Goal: Task Accomplishment & Management: Complete application form

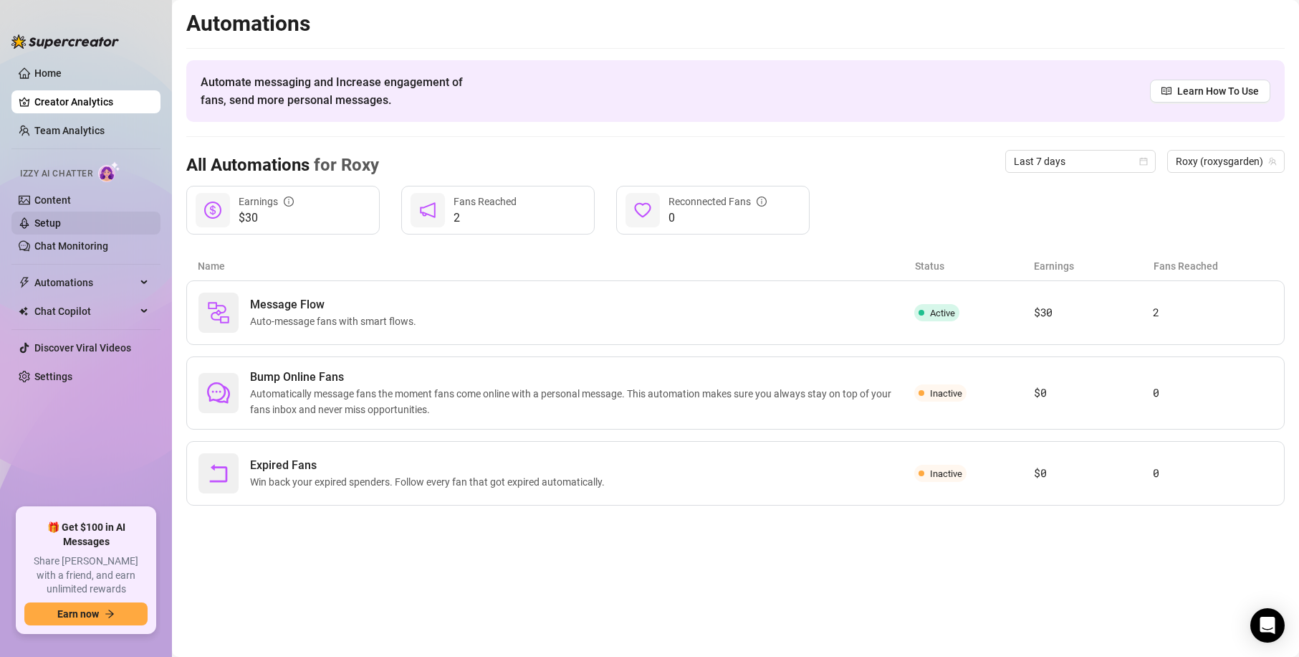
click at [61, 224] on link "Setup" at bounding box center [47, 222] width 27 height 11
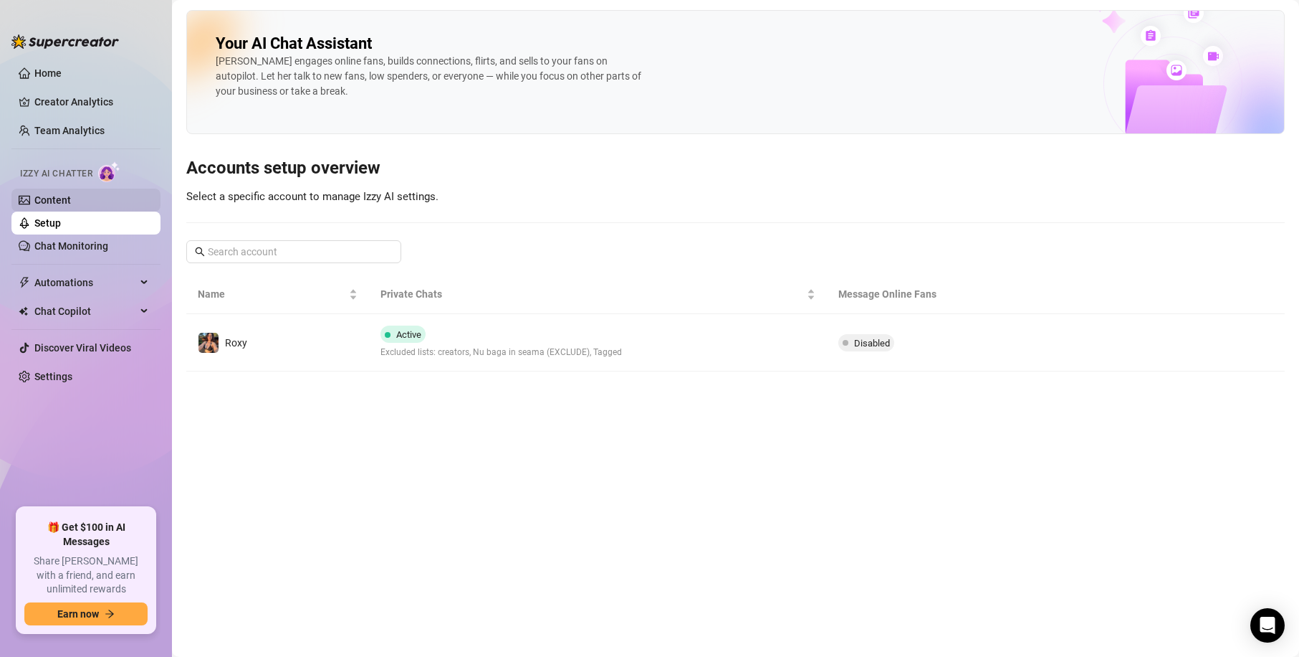
click at [71, 203] on link "Content" at bounding box center [52, 199] width 37 height 11
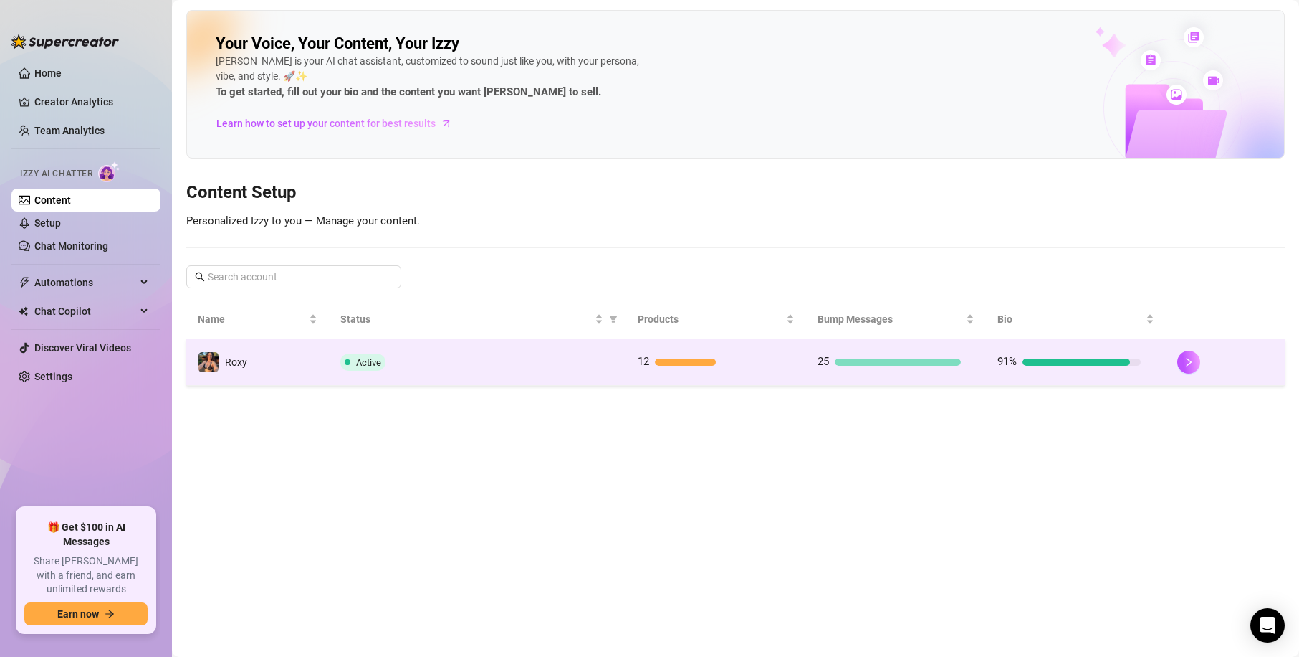
click at [1040, 360] on div at bounding box center [1077, 361] width 108 height 7
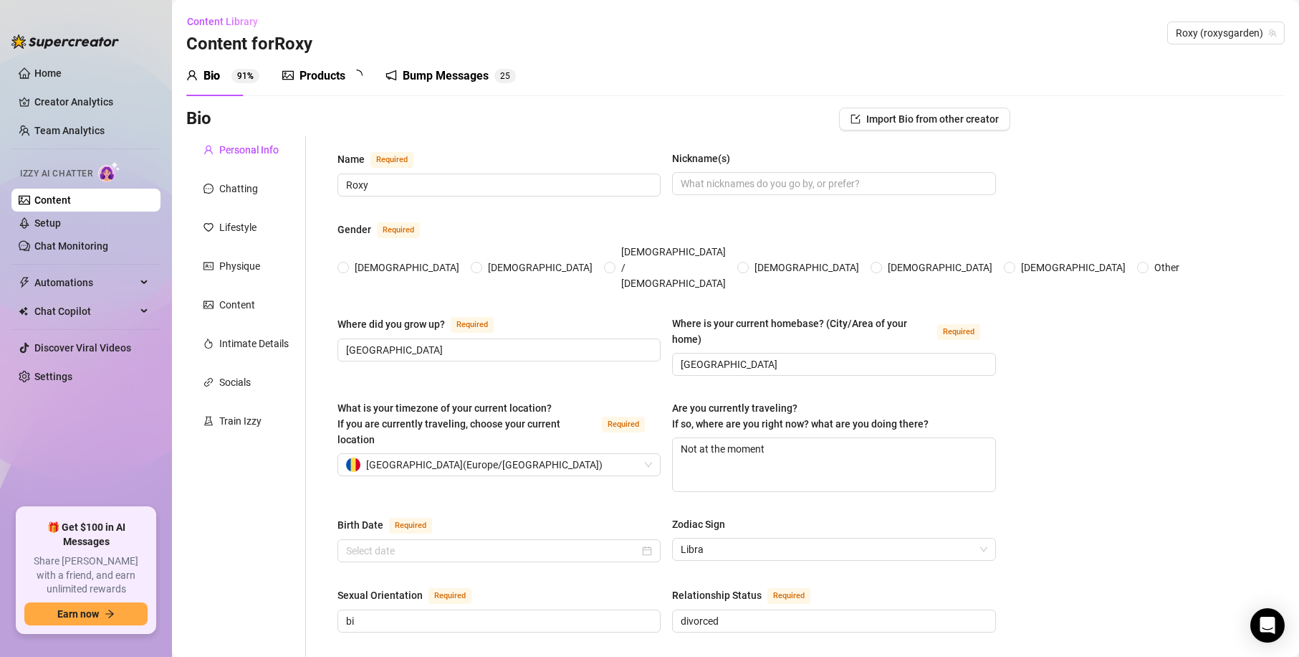
radio input "true"
type input "[DATE]"
click at [238, 186] on div "Chatting" at bounding box center [238, 189] width 39 height 16
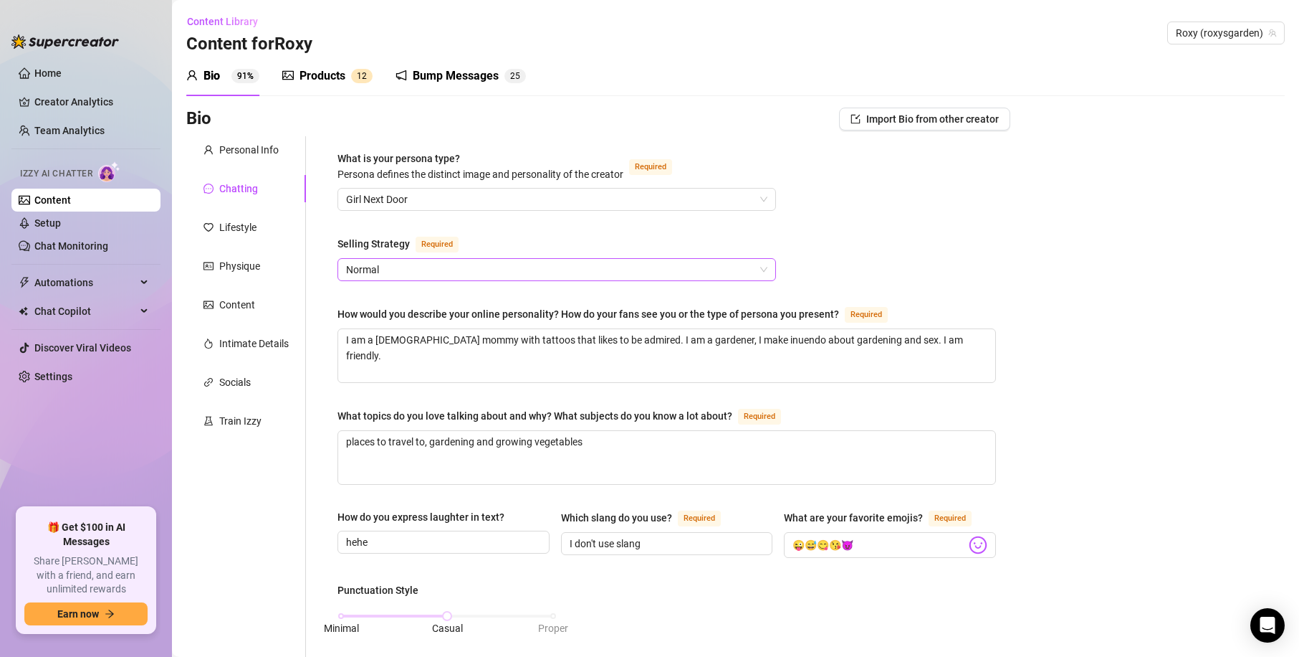
click at [388, 262] on span "Normal" at bounding box center [556, 270] width 421 height 22
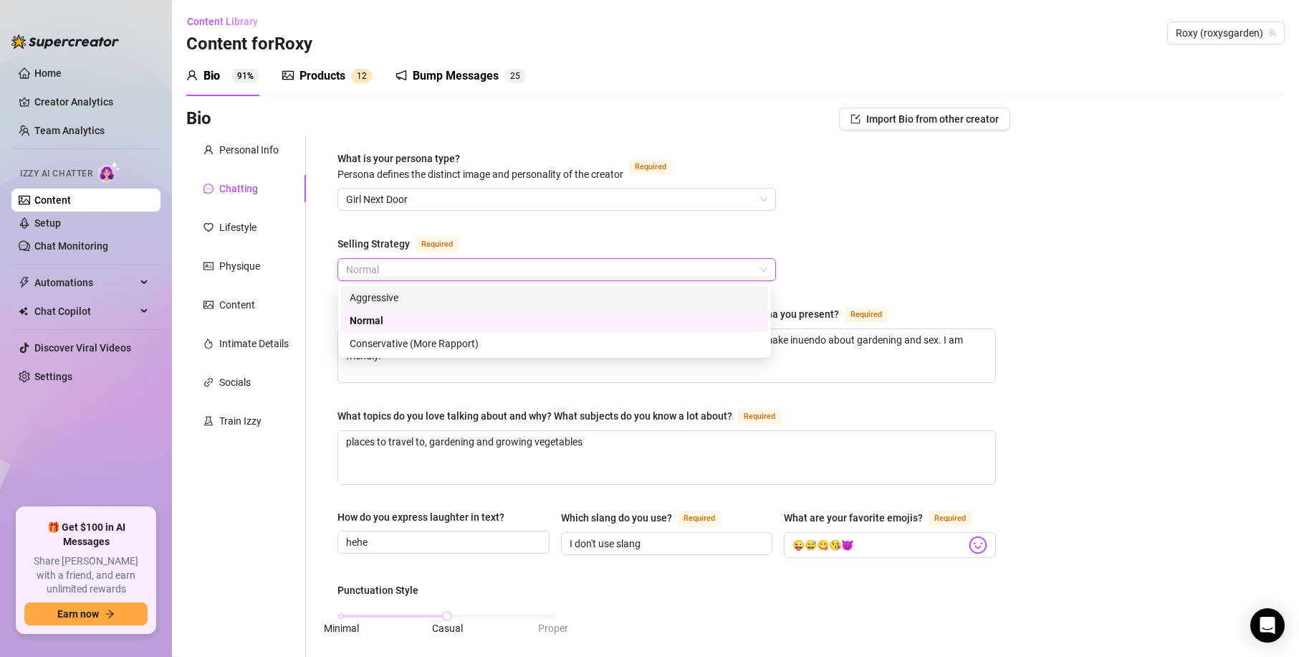
click at [425, 297] on div "Aggressive" at bounding box center [555, 298] width 410 height 16
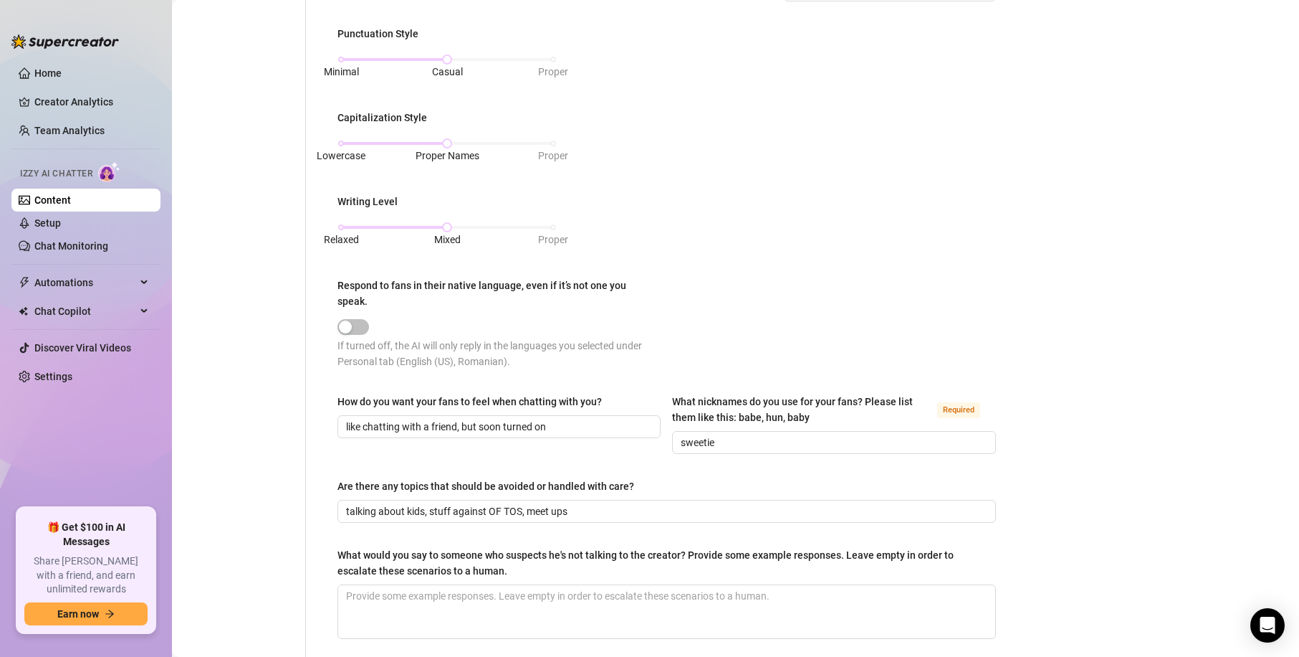
scroll to position [688, 0]
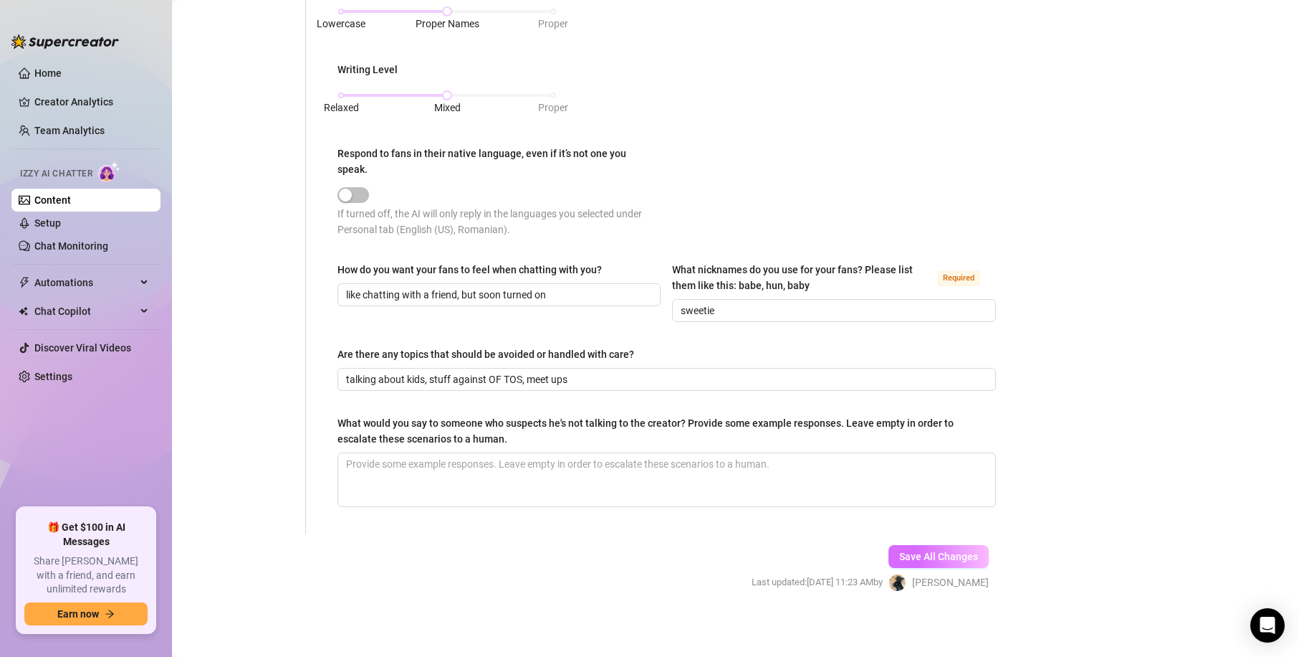
click at [977, 559] on button "Save All Changes" at bounding box center [939, 556] width 100 height 23
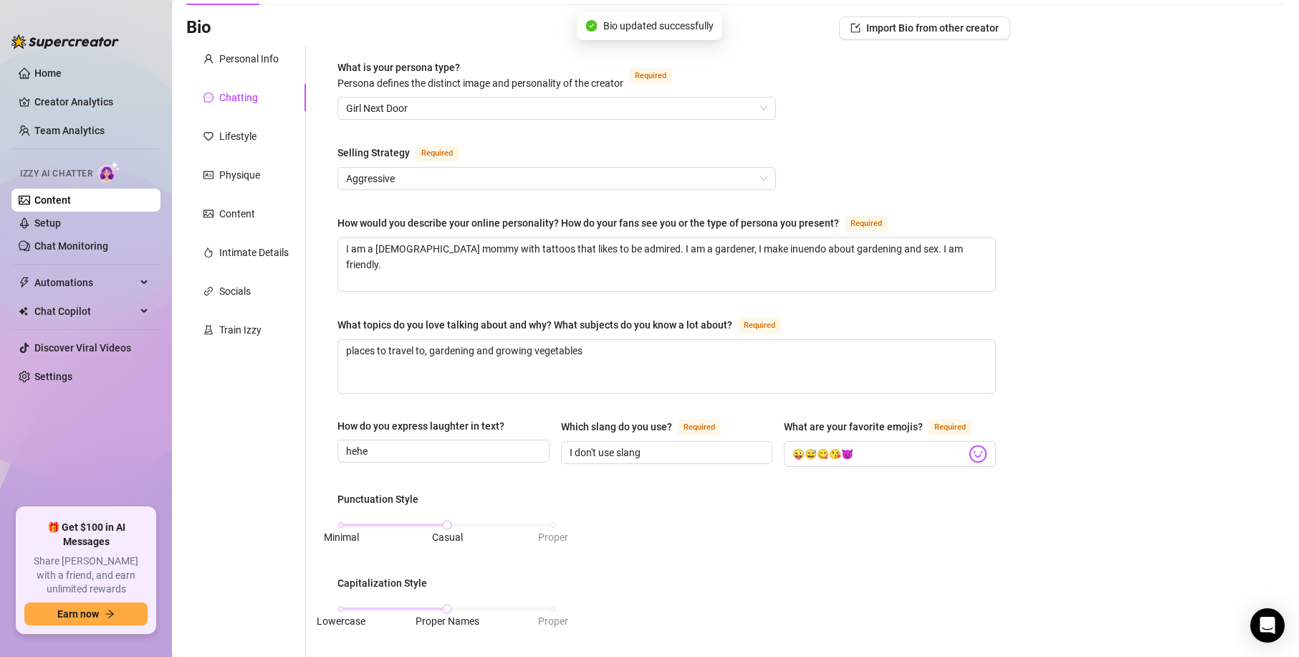
scroll to position [0, 0]
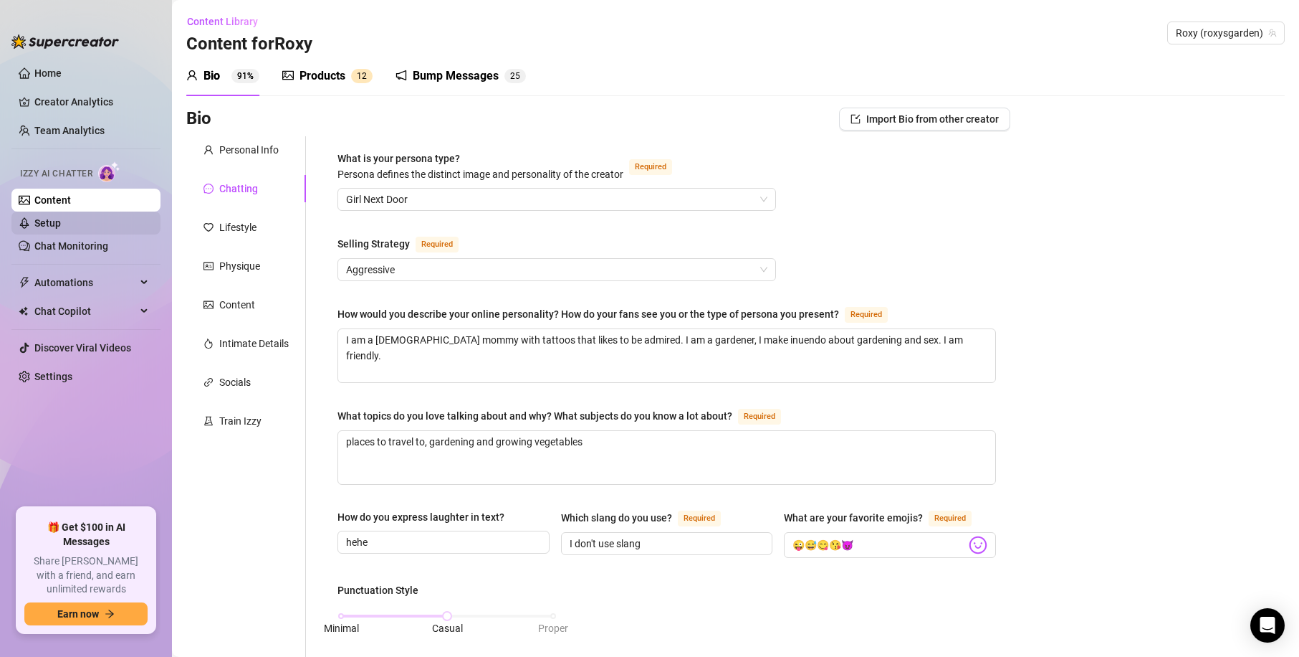
click at [61, 229] on link "Setup" at bounding box center [47, 222] width 27 height 11
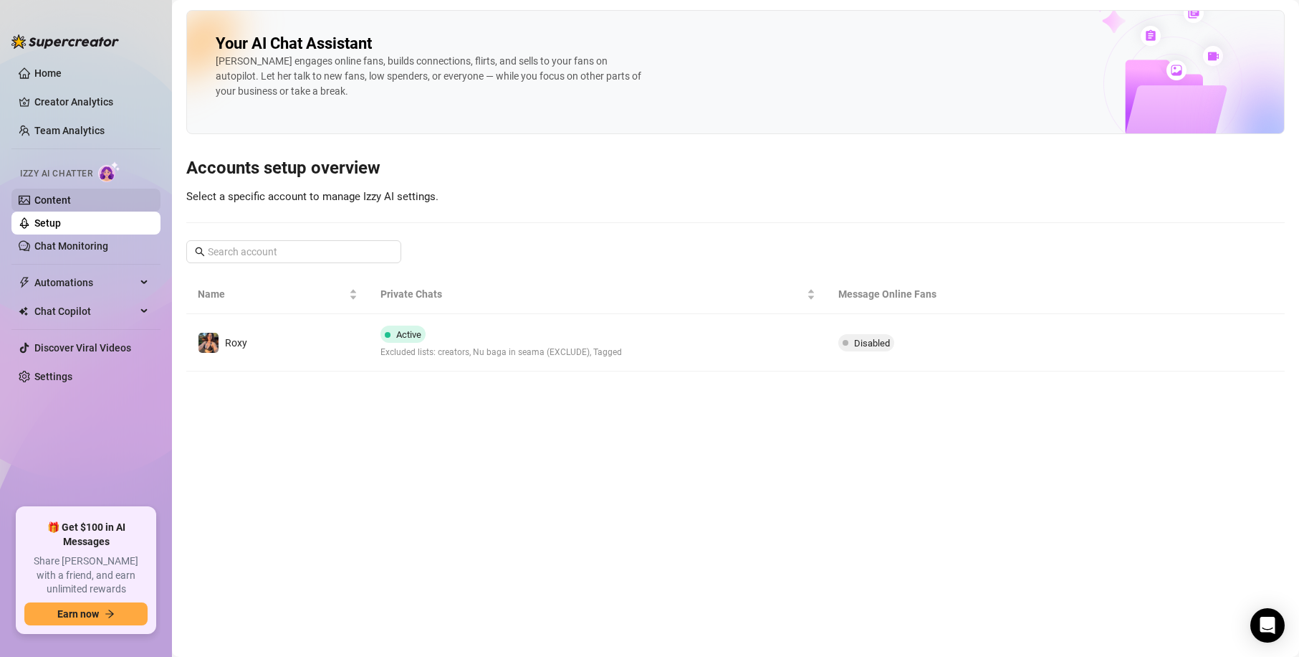
click at [45, 196] on link "Content" at bounding box center [52, 199] width 37 height 11
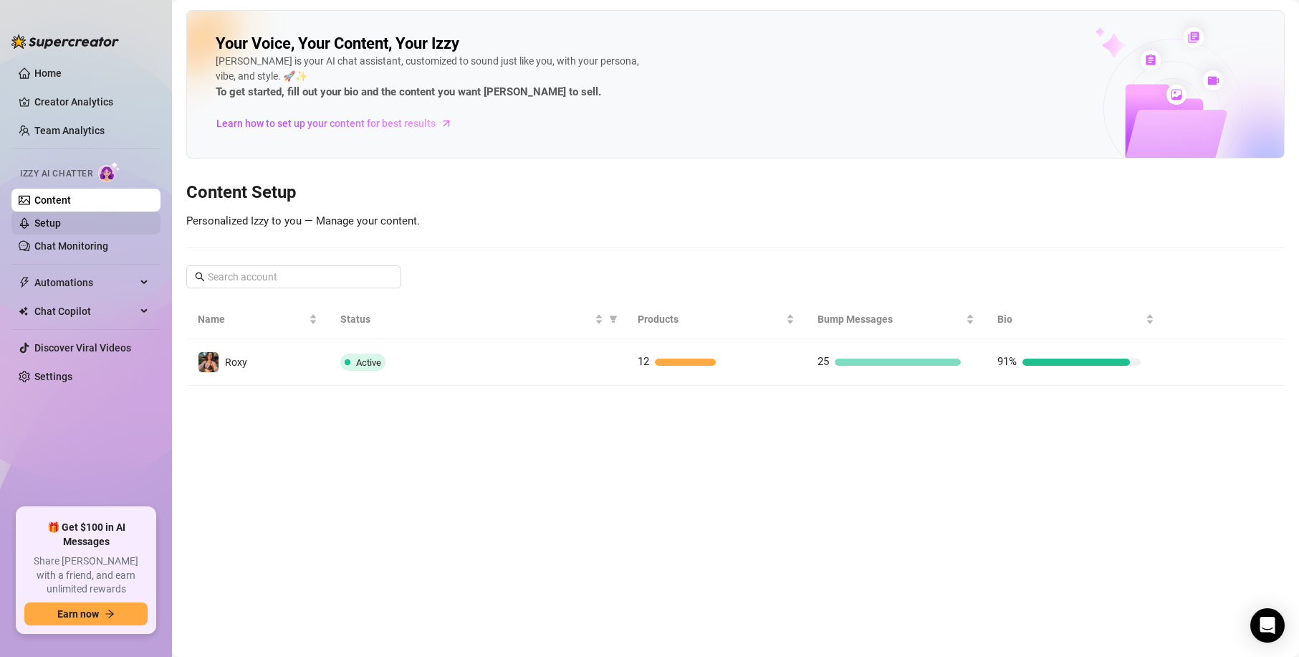
click at [52, 217] on link "Setup" at bounding box center [47, 222] width 27 height 11
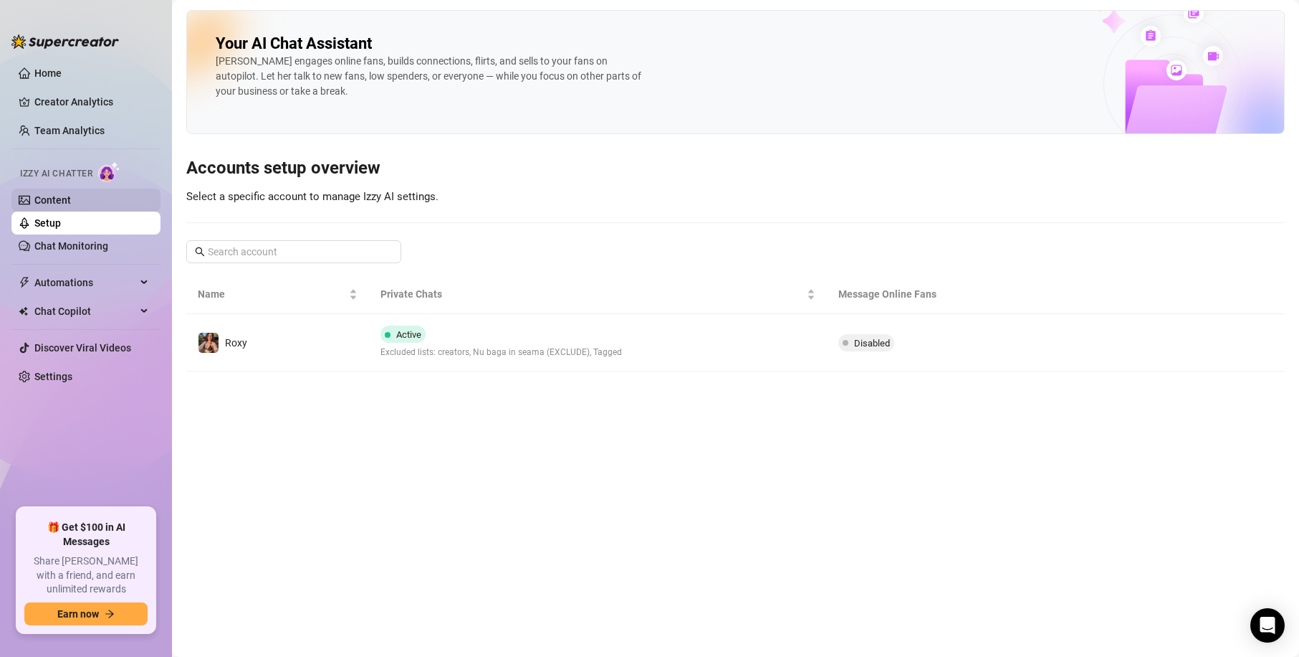
click at [66, 204] on link "Content" at bounding box center [52, 199] width 37 height 11
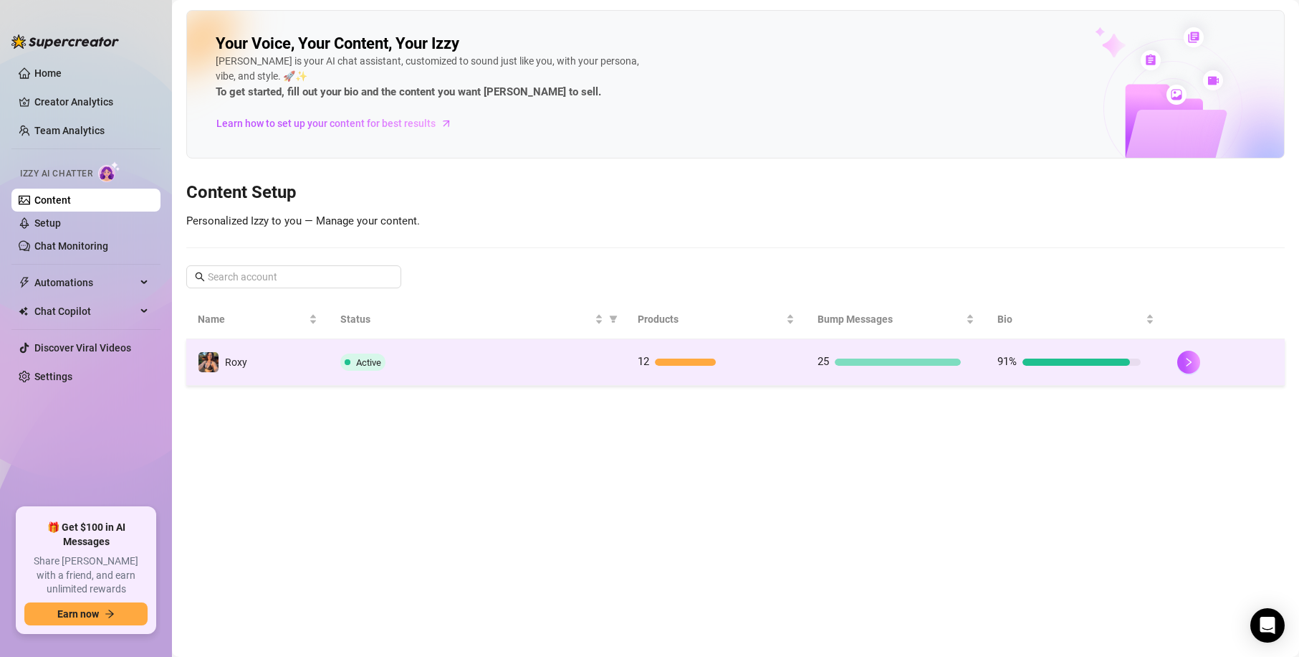
click at [671, 358] on div at bounding box center [685, 361] width 60 height 7
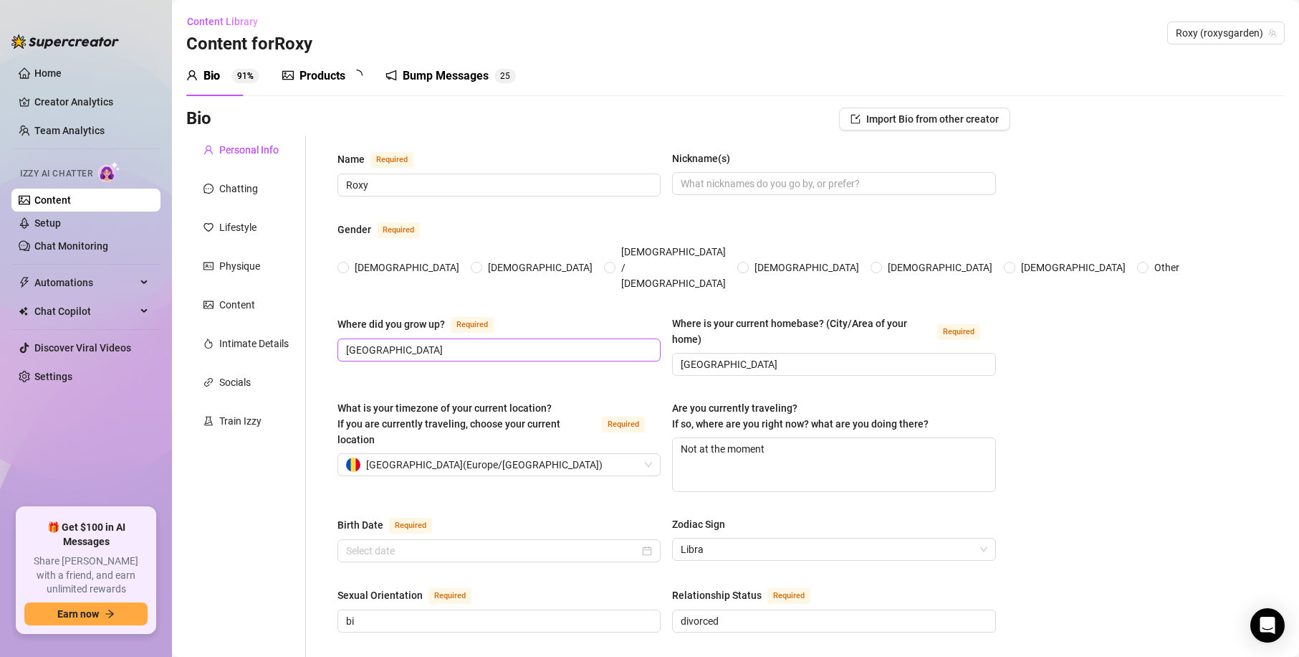
radio input "true"
type input "[DATE]"
click at [249, 313] on div "Content" at bounding box center [246, 304] width 120 height 27
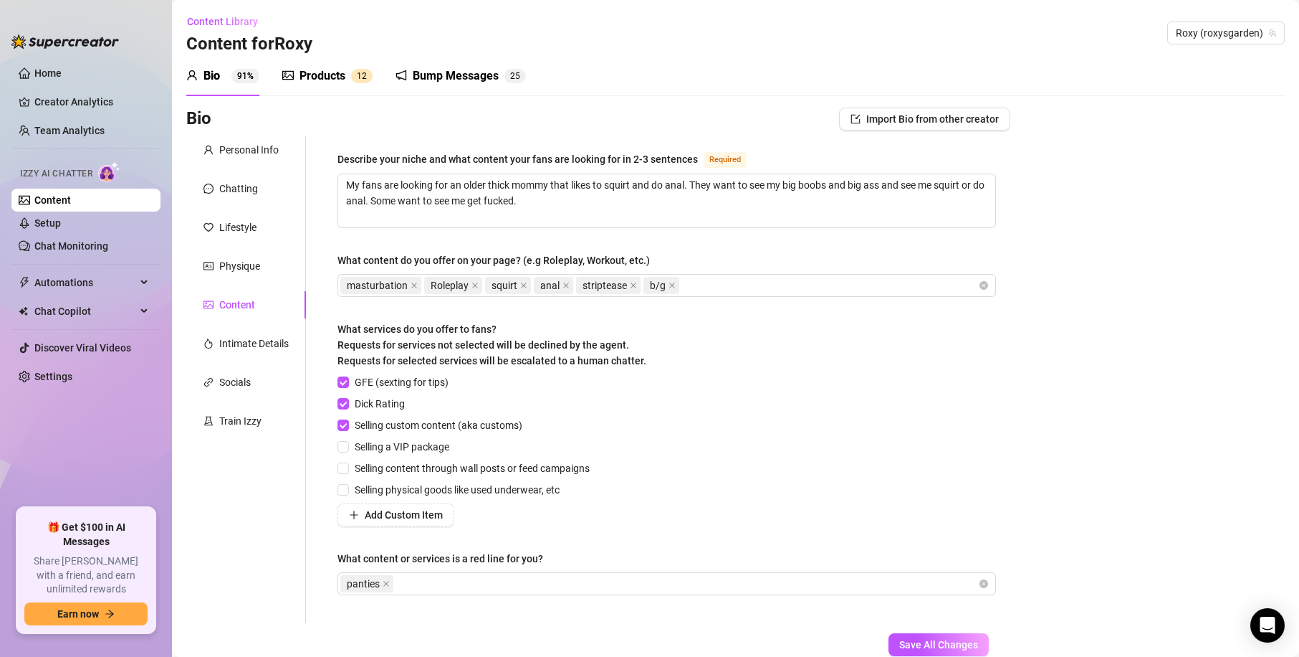
drag, startPoint x: 332, startPoint y: 68, endPoint x: 417, endPoint y: 23, distance: 96.5
click at [332, 69] on div "Products" at bounding box center [323, 75] width 46 height 17
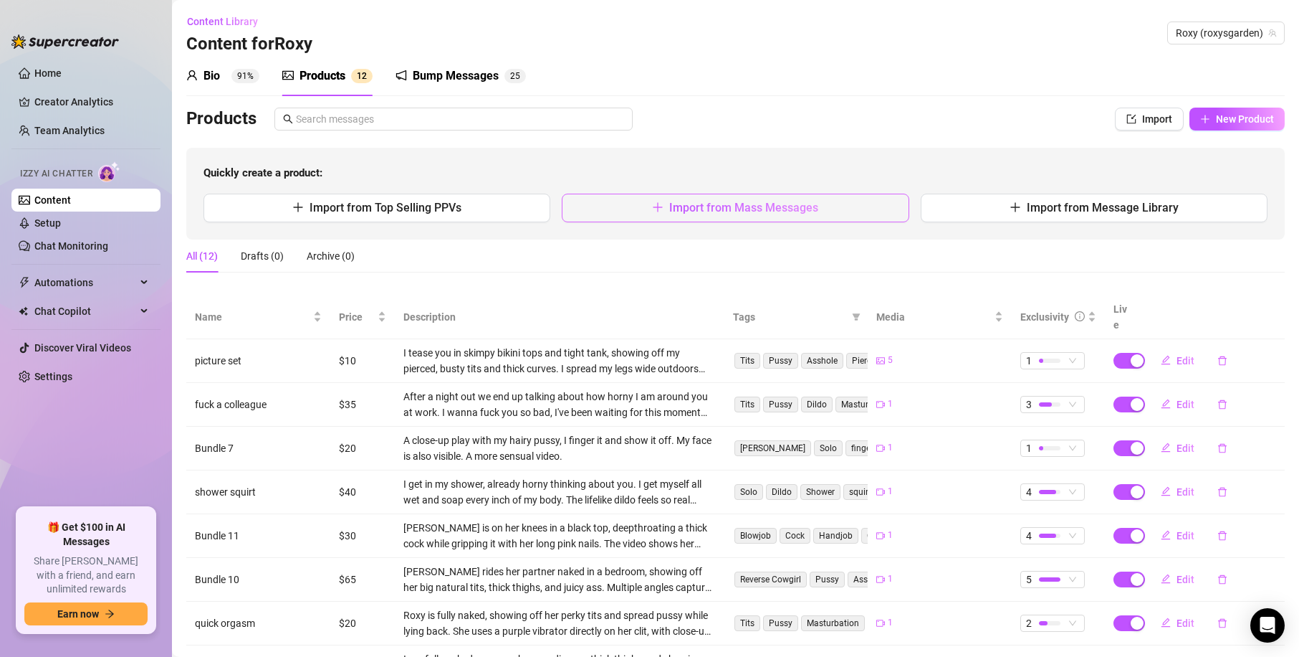
click at [825, 204] on button "Import from Mass Messages" at bounding box center [735, 208] width 347 height 29
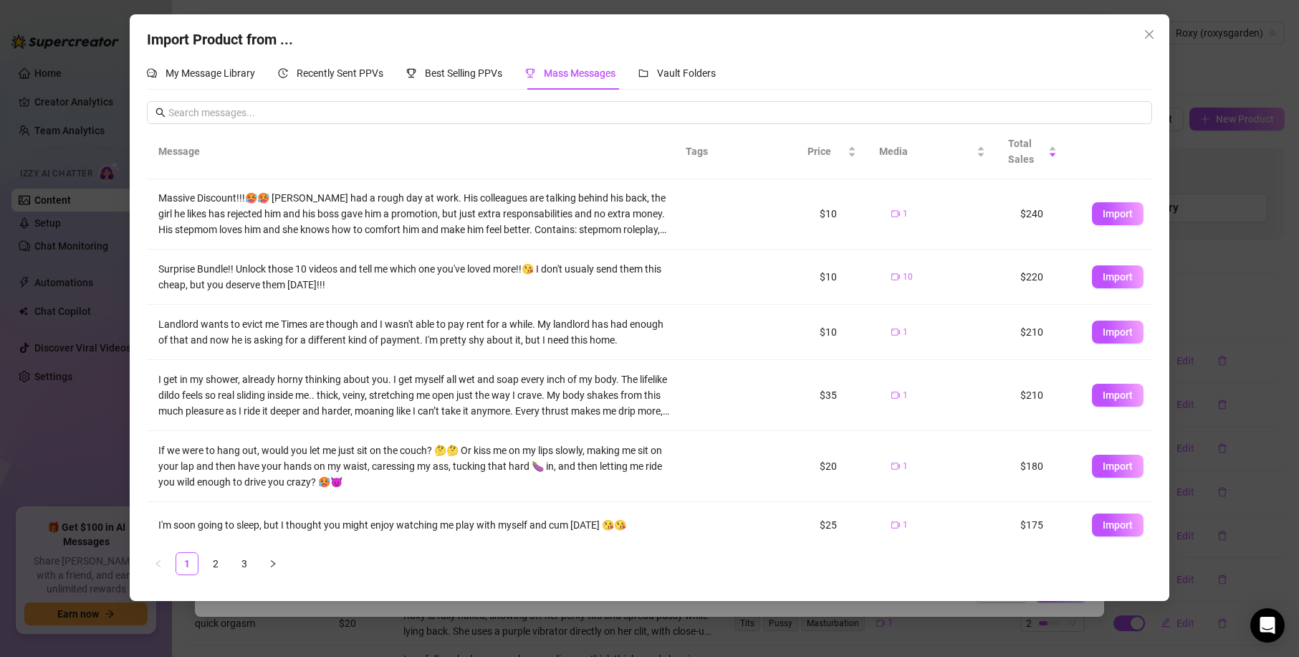
scroll to position [219, 0]
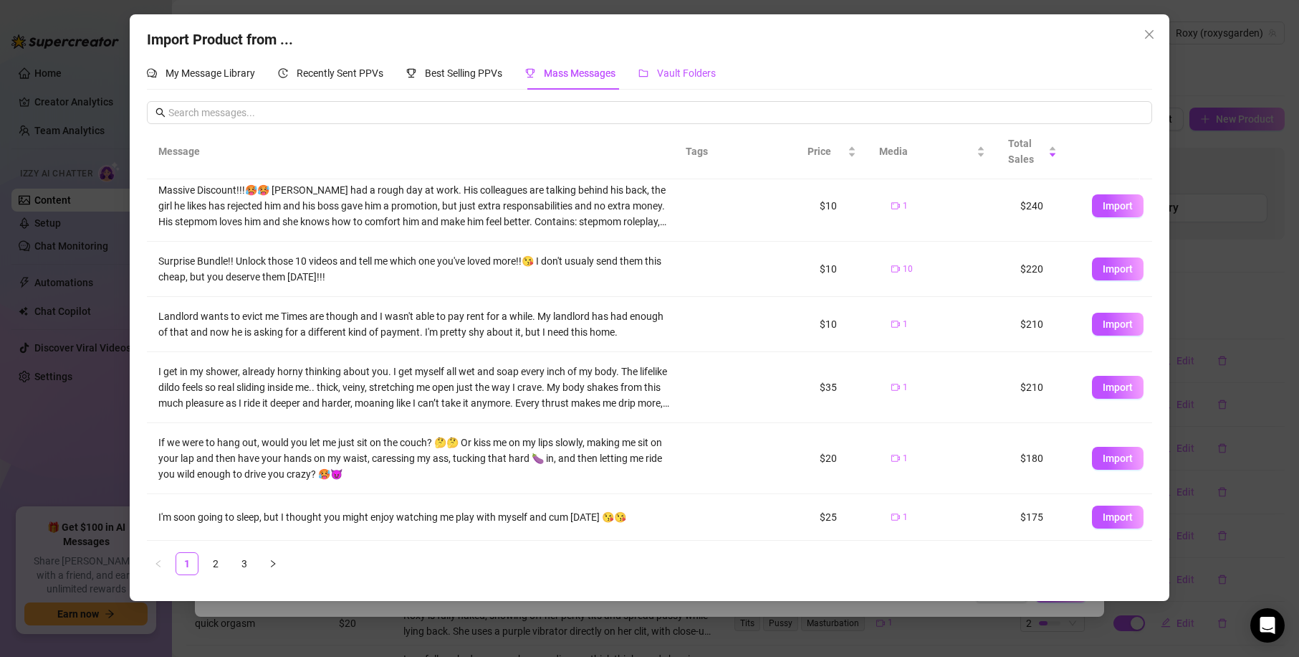
click at [682, 74] on span "Vault Folders" at bounding box center [686, 72] width 59 height 11
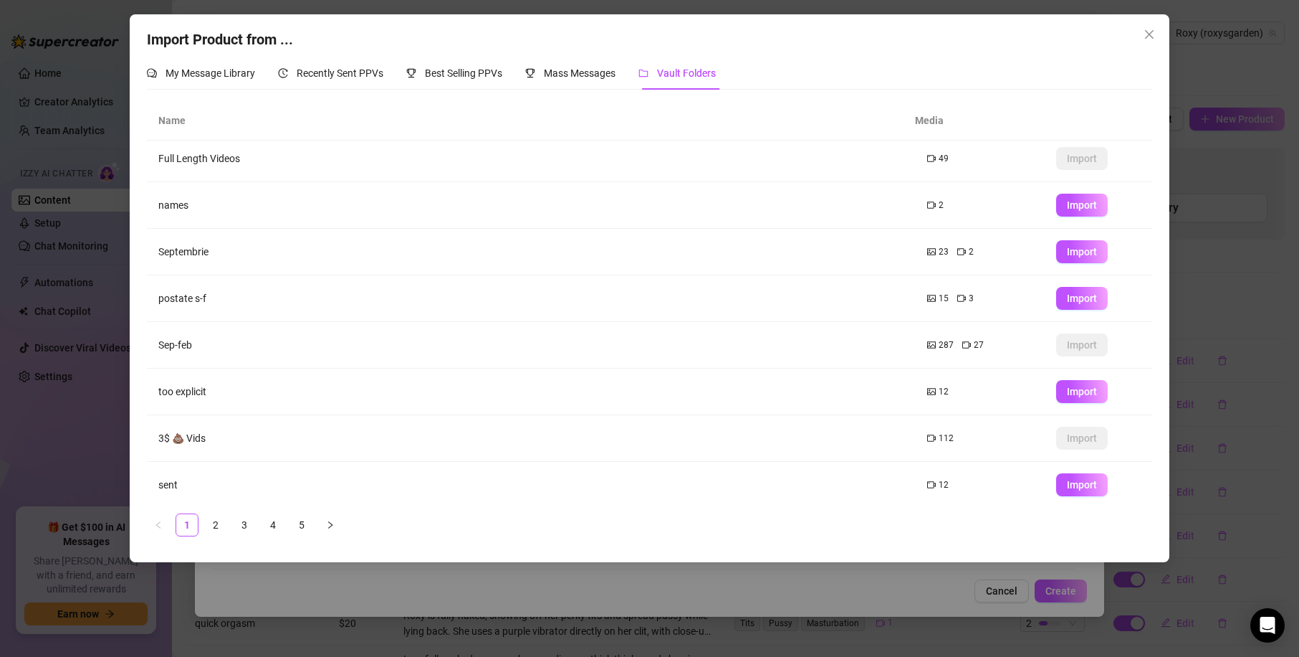
scroll to position [0, 0]
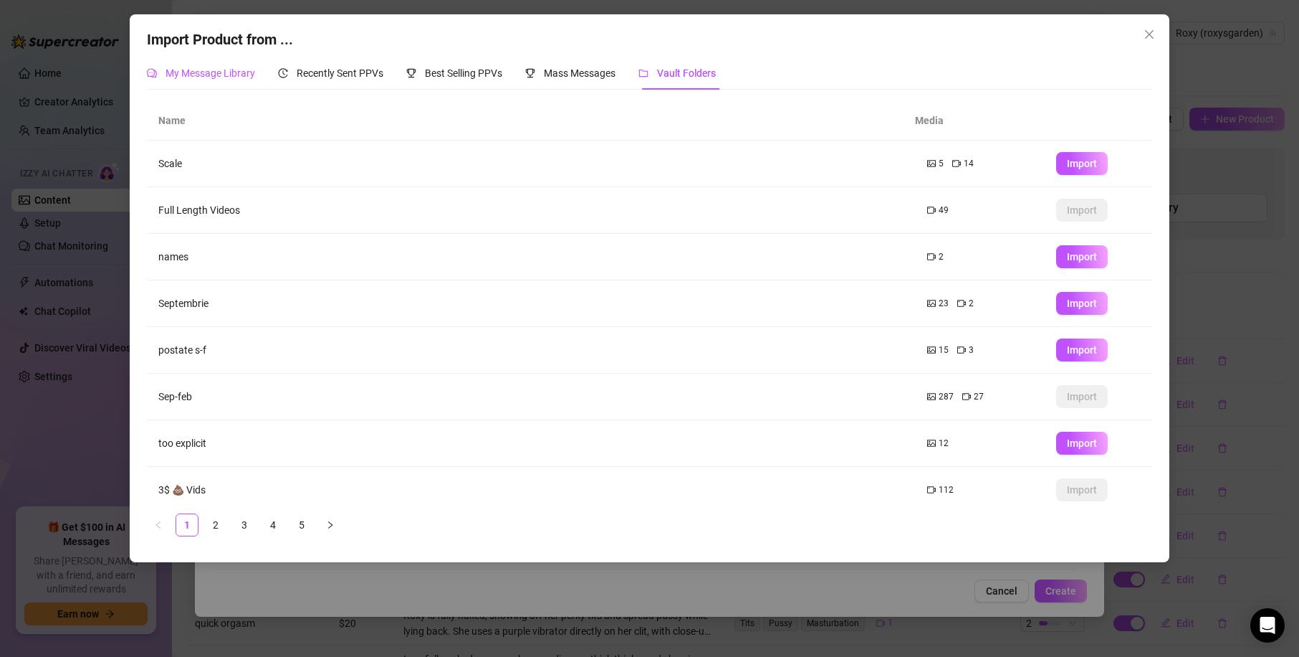
click at [229, 77] on span "My Message Library" at bounding box center [211, 72] width 90 height 11
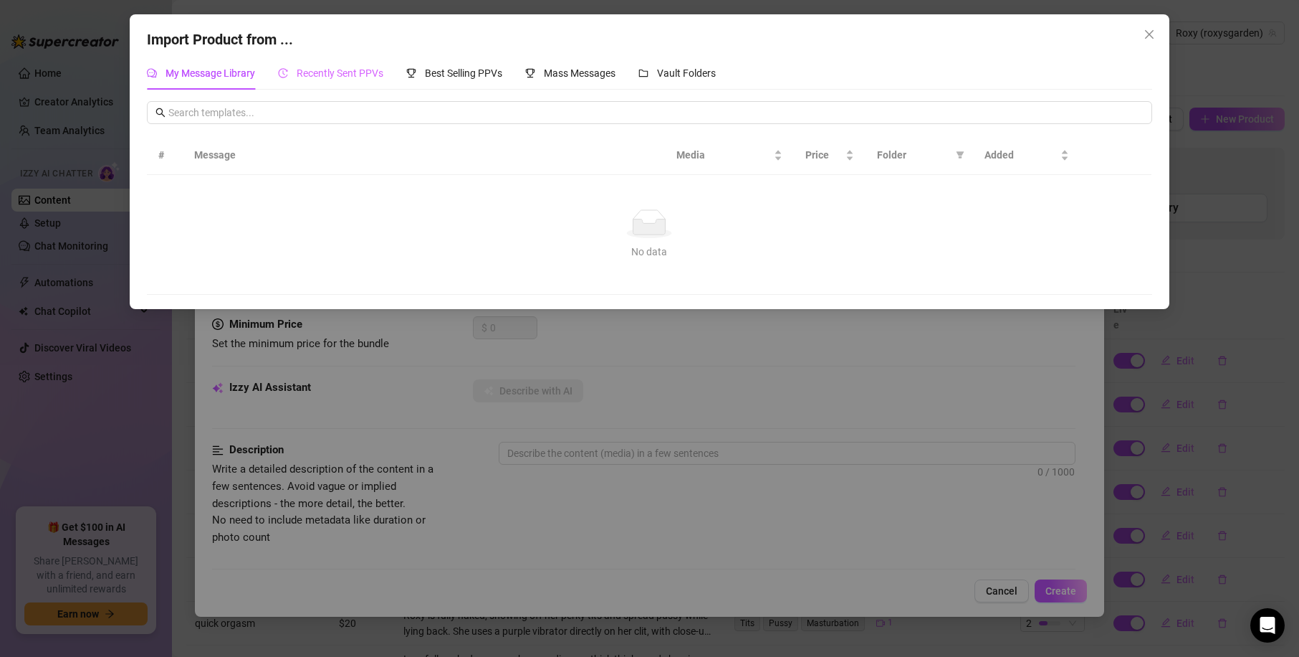
click at [303, 65] on div "Recently Sent PPVs" at bounding box center [330, 73] width 105 height 33
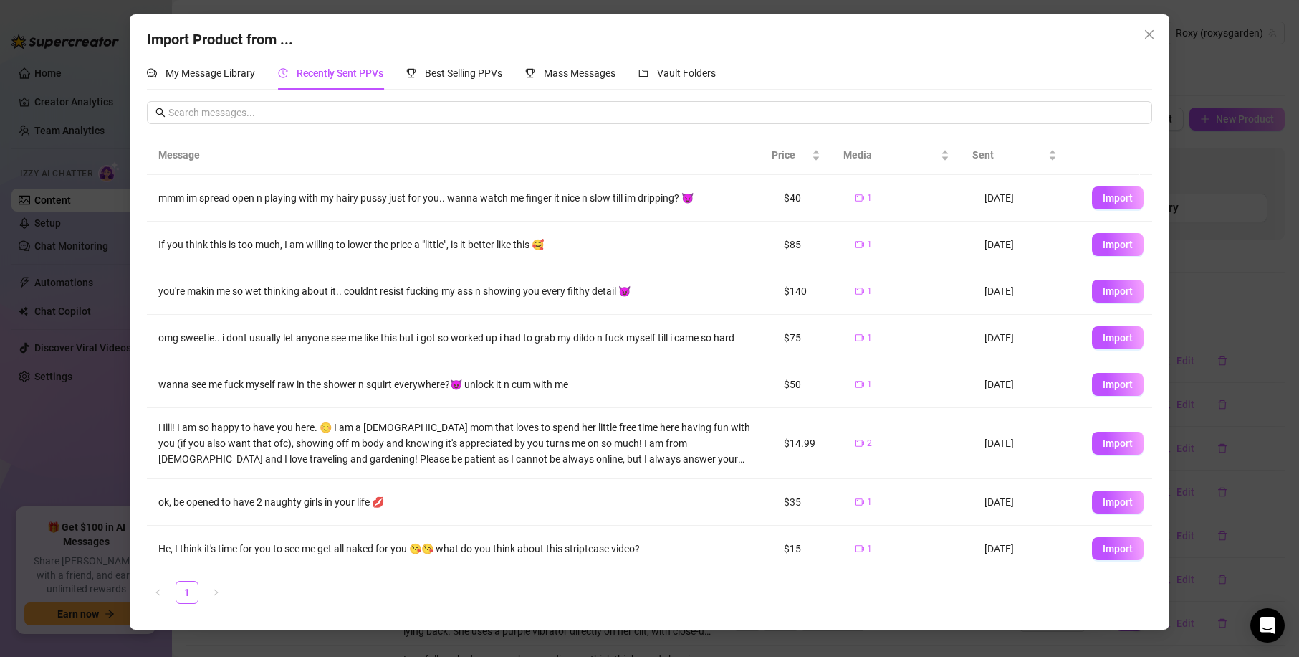
scroll to position [3, 0]
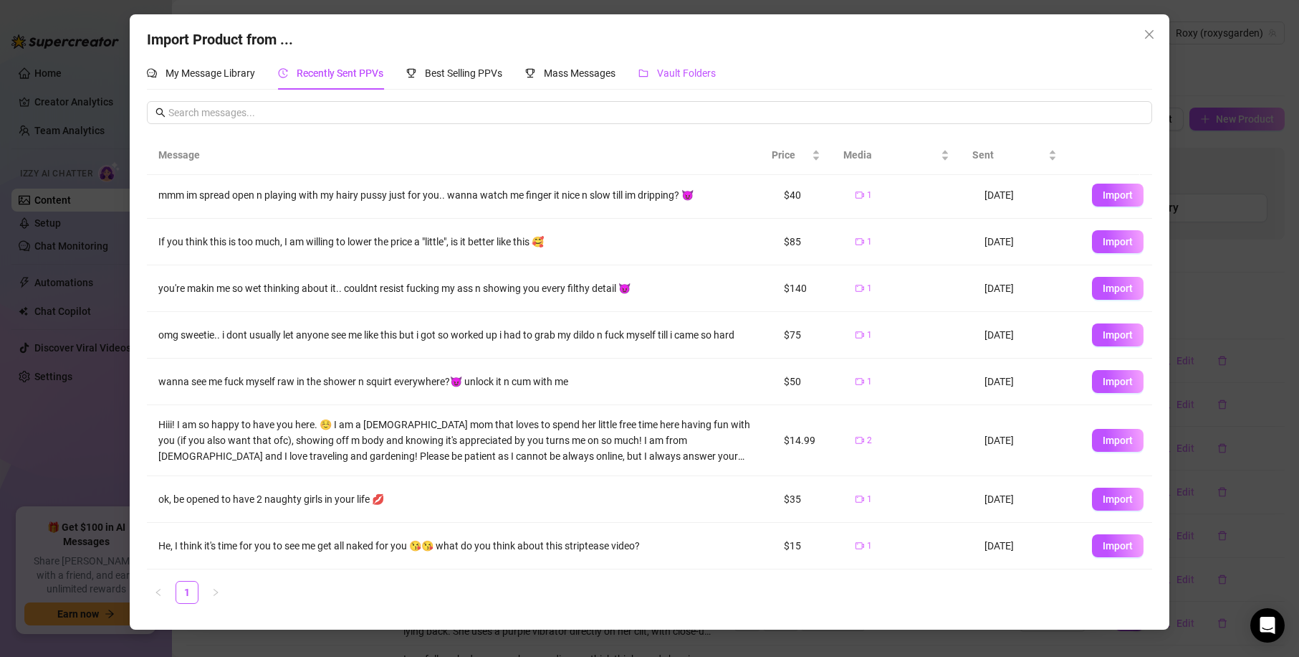
click at [675, 74] on span "Vault Folders" at bounding box center [686, 72] width 59 height 11
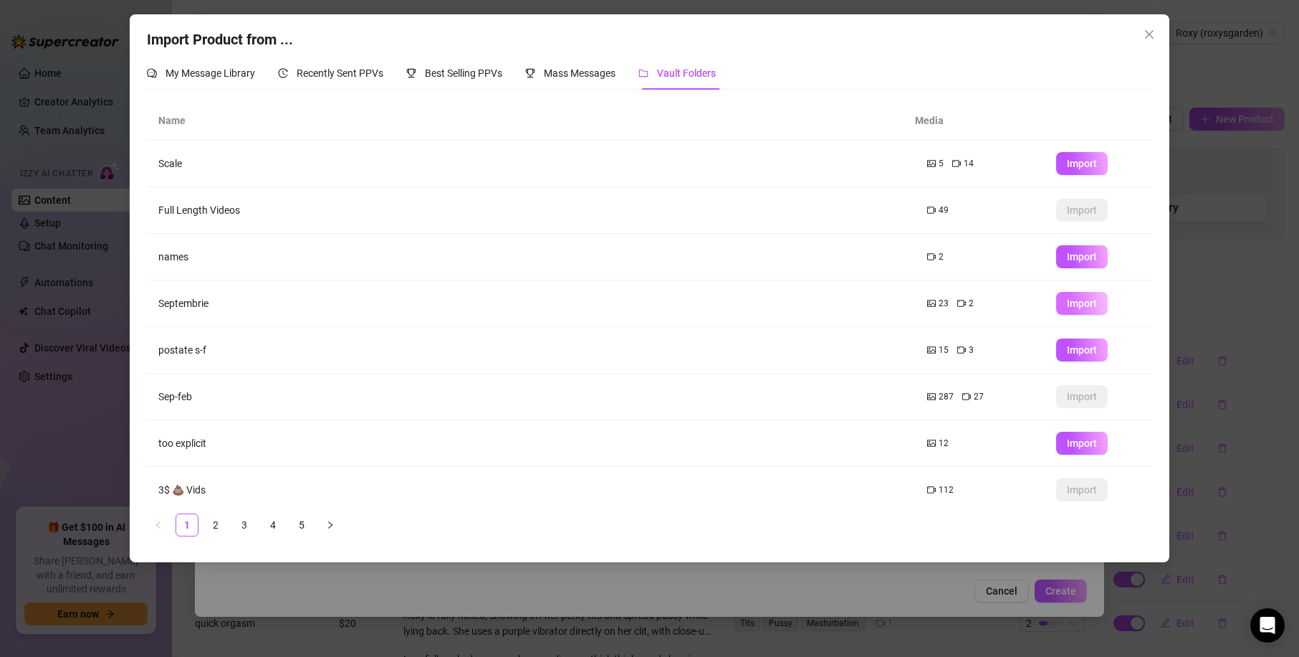
click at [1067, 303] on span "Import" at bounding box center [1082, 302] width 30 height 11
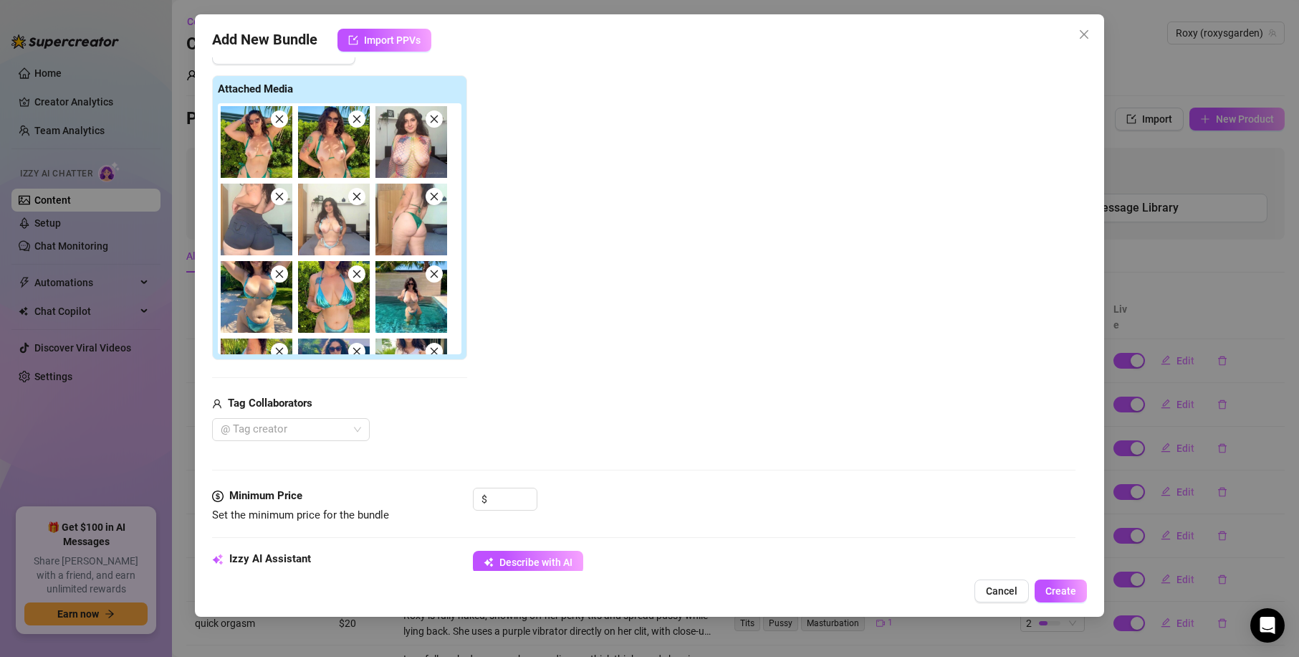
scroll to position [0, 0]
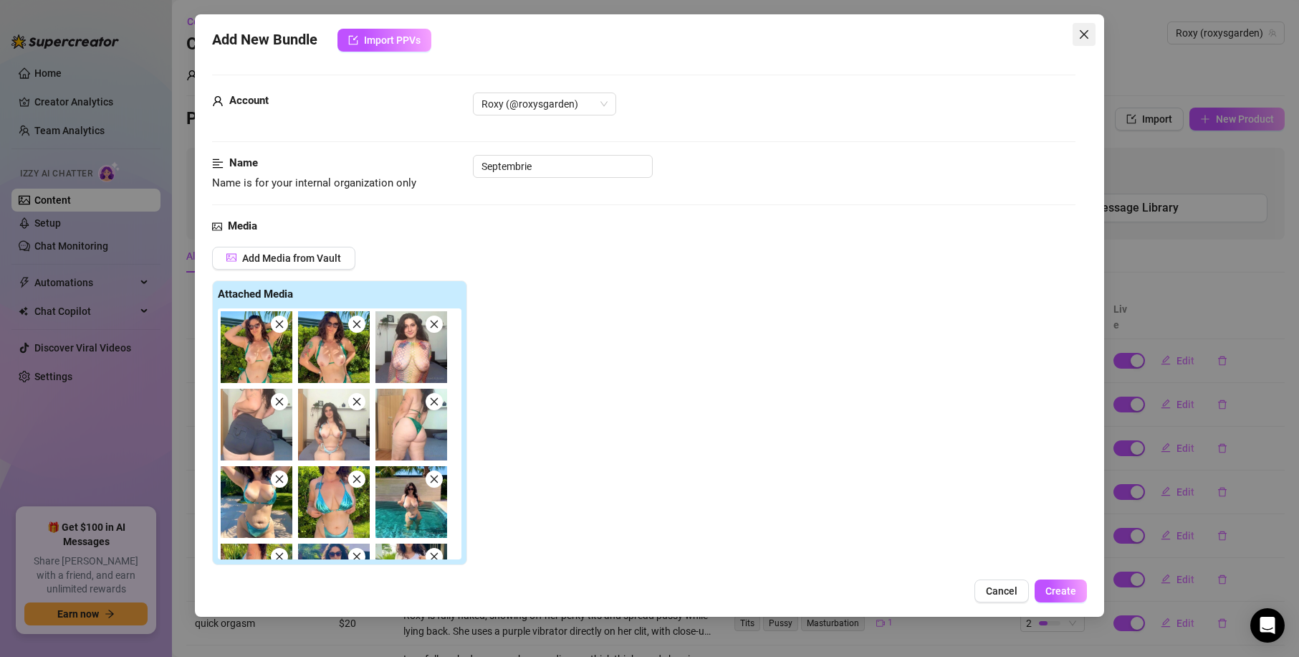
click at [1083, 31] on icon "close" at bounding box center [1084, 34] width 11 height 11
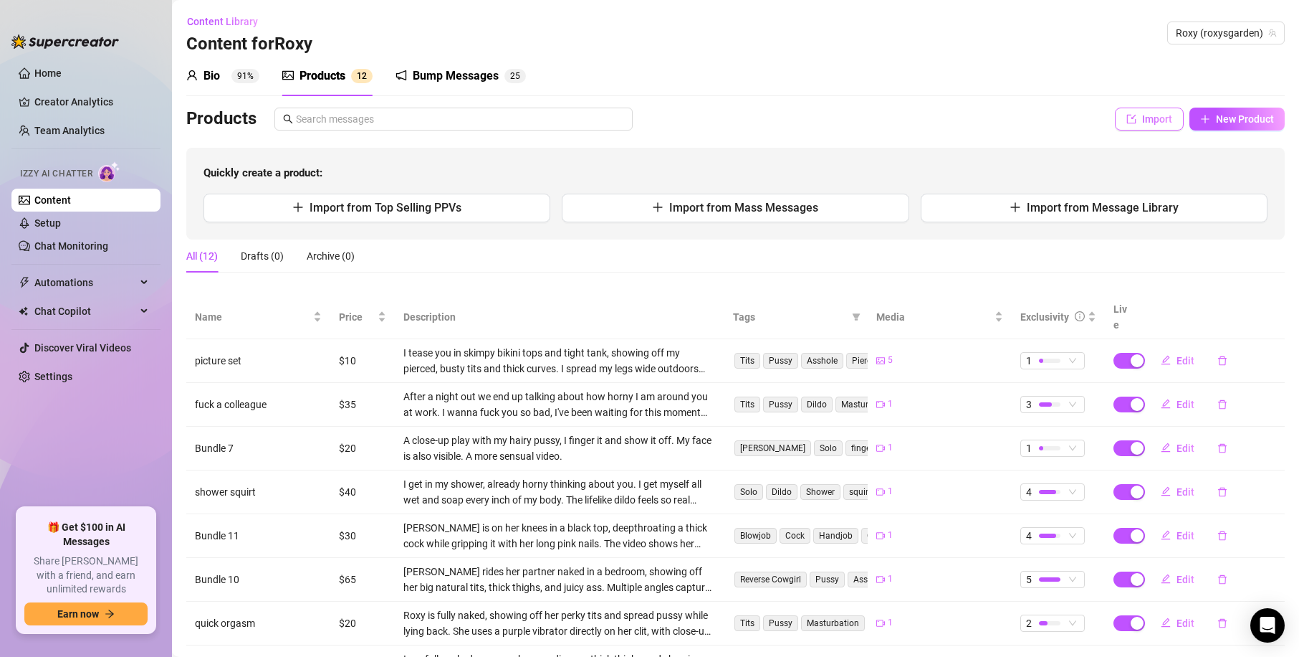
click at [1150, 128] on button "Import" at bounding box center [1149, 119] width 69 height 23
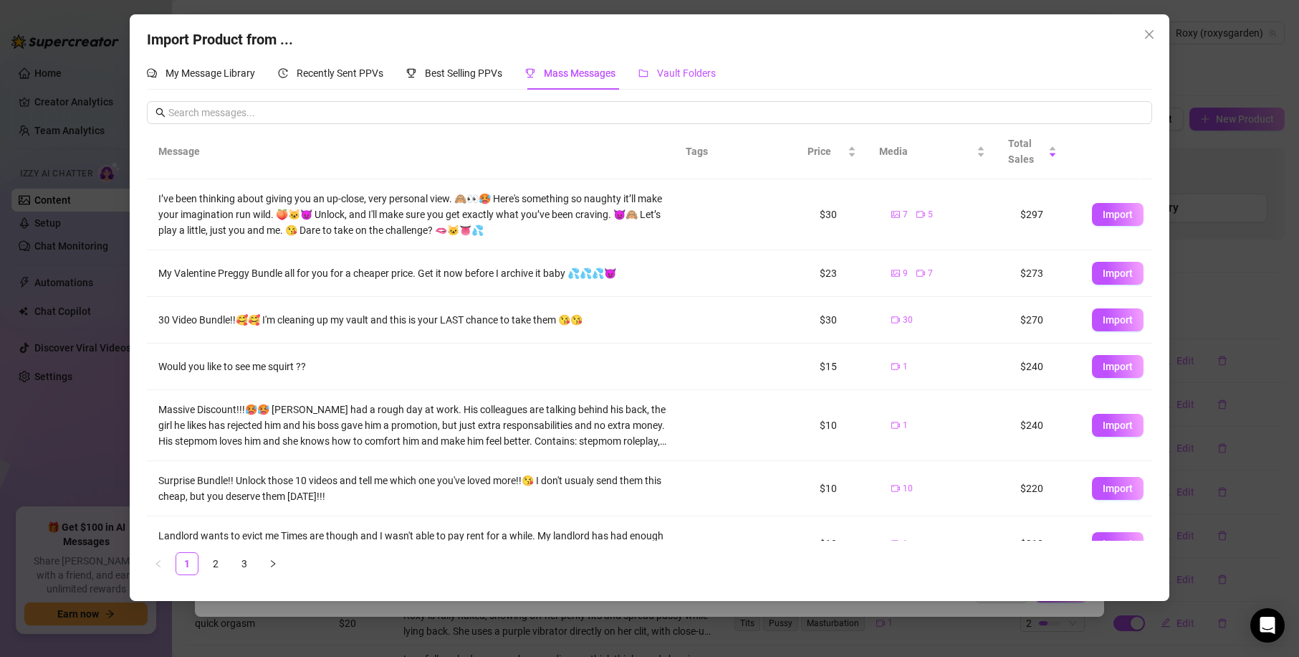
click at [677, 73] on span "Vault Folders" at bounding box center [686, 72] width 59 height 11
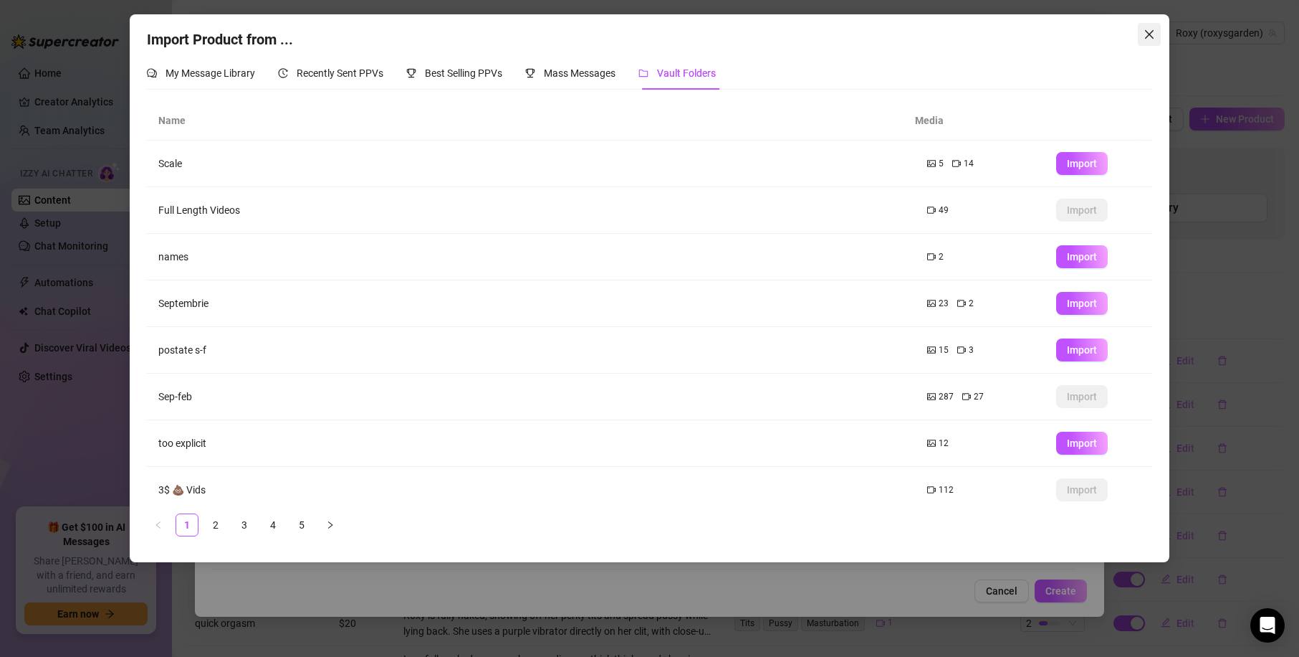
click at [1155, 37] on icon "close" at bounding box center [1149, 34] width 11 height 11
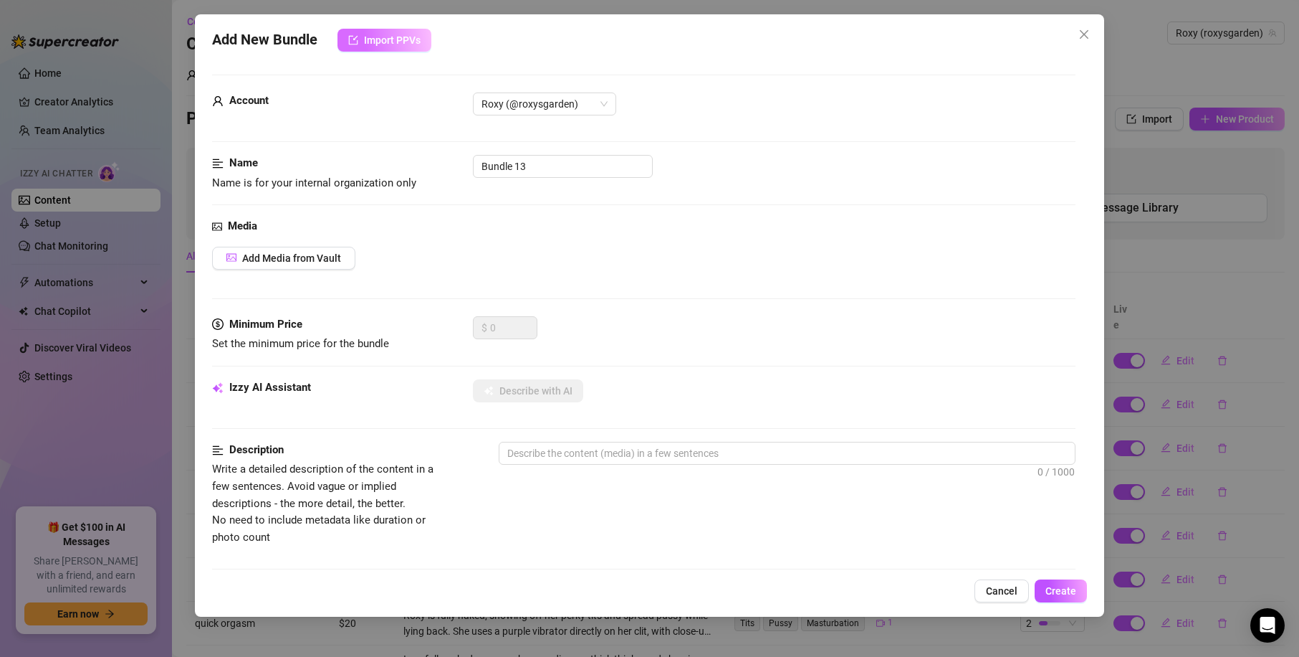
click at [379, 43] on span "Import PPVs" at bounding box center [392, 39] width 57 height 11
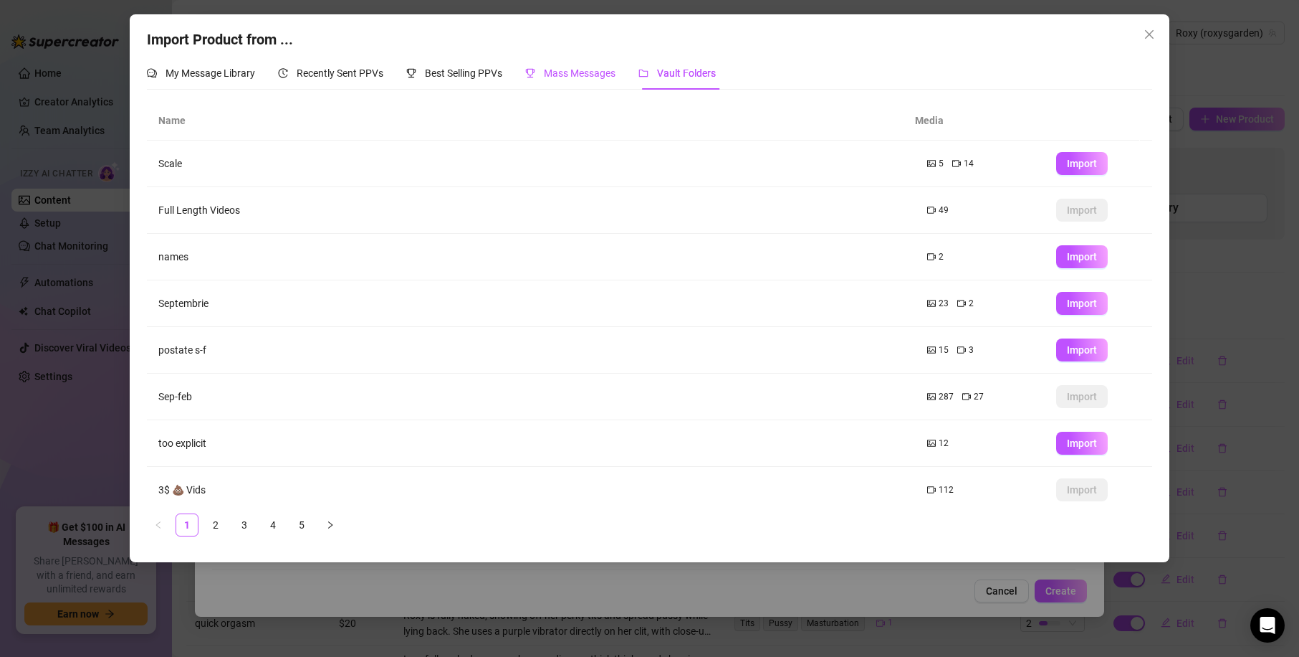
click at [576, 79] on span "Mass Messages" at bounding box center [580, 72] width 72 height 11
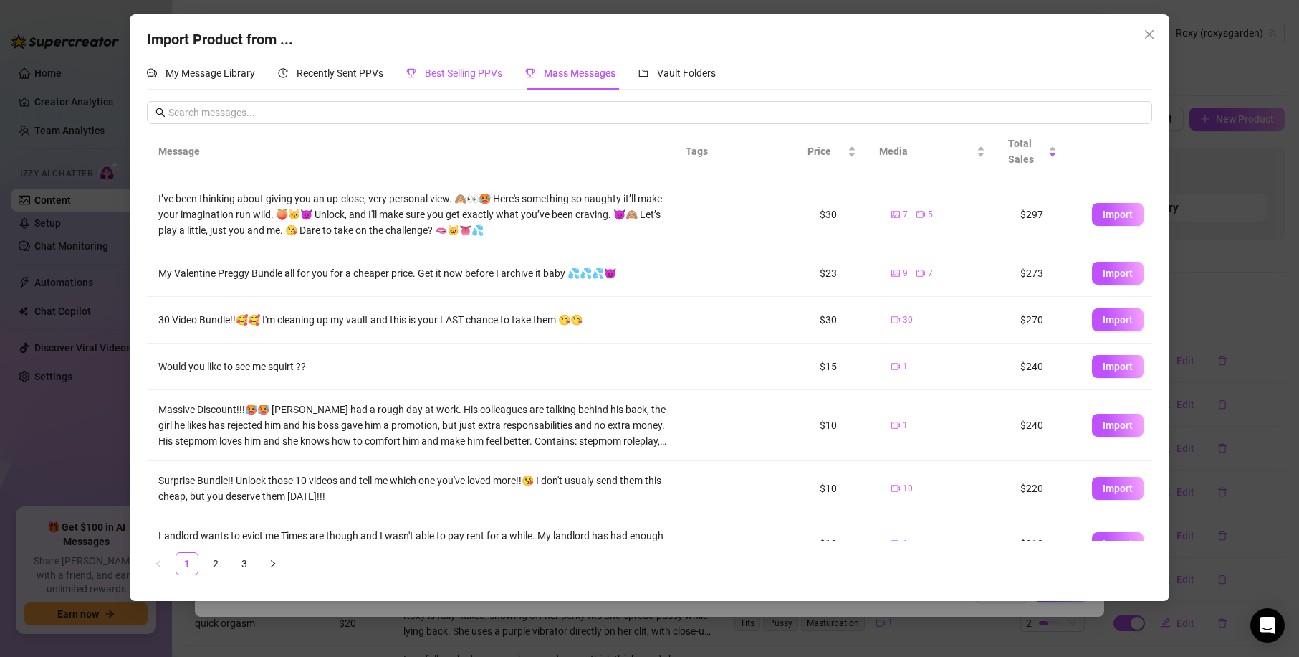
click at [471, 69] on span "Best Selling PPVs" at bounding box center [463, 72] width 77 height 11
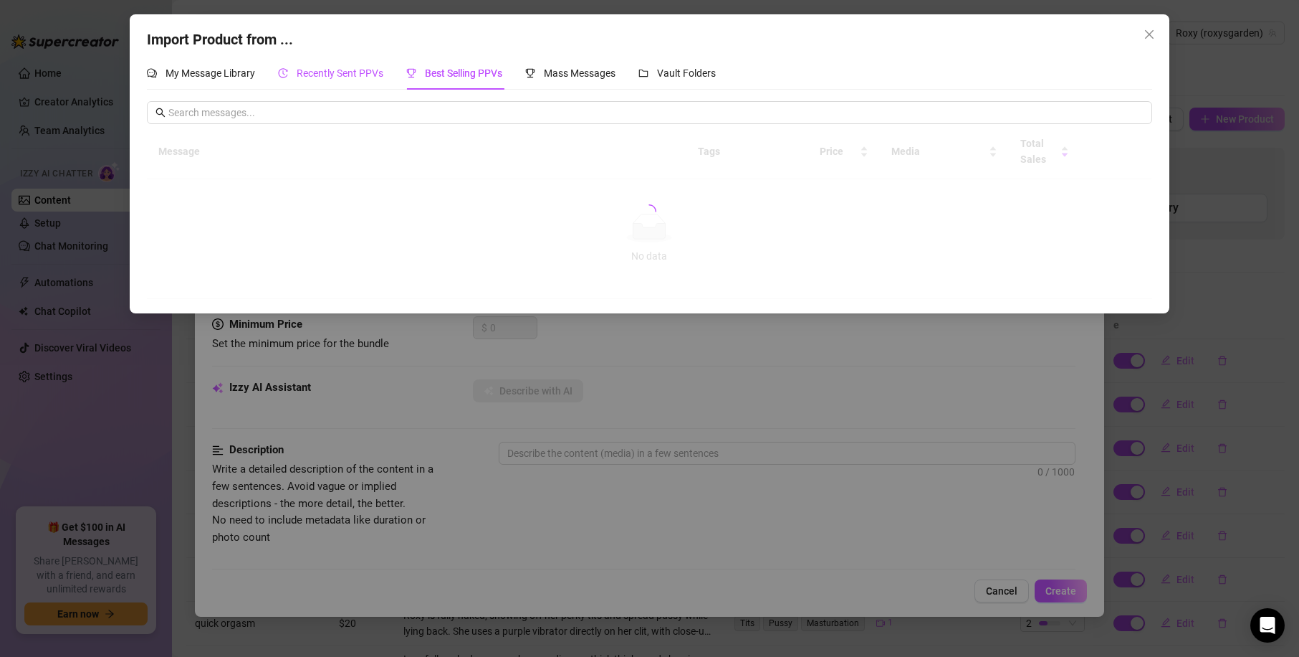
click at [361, 74] on span "Recently Sent PPVs" at bounding box center [340, 72] width 87 height 11
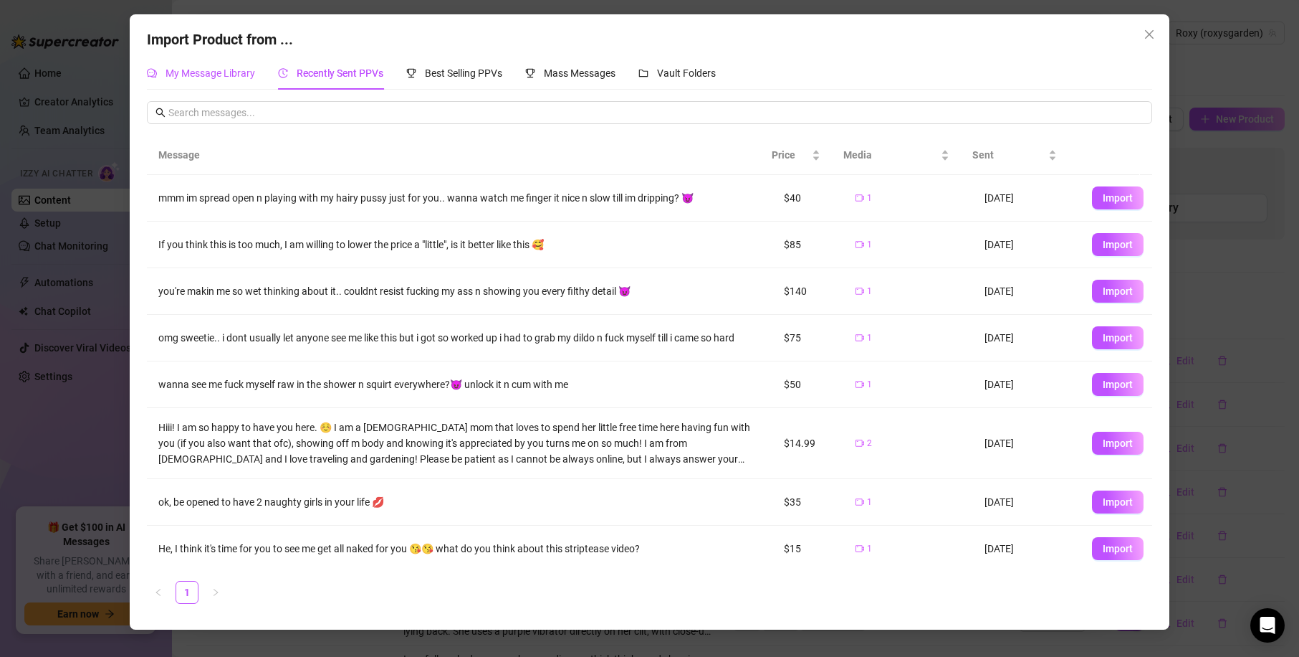
click at [216, 72] on span "My Message Library" at bounding box center [211, 72] width 90 height 11
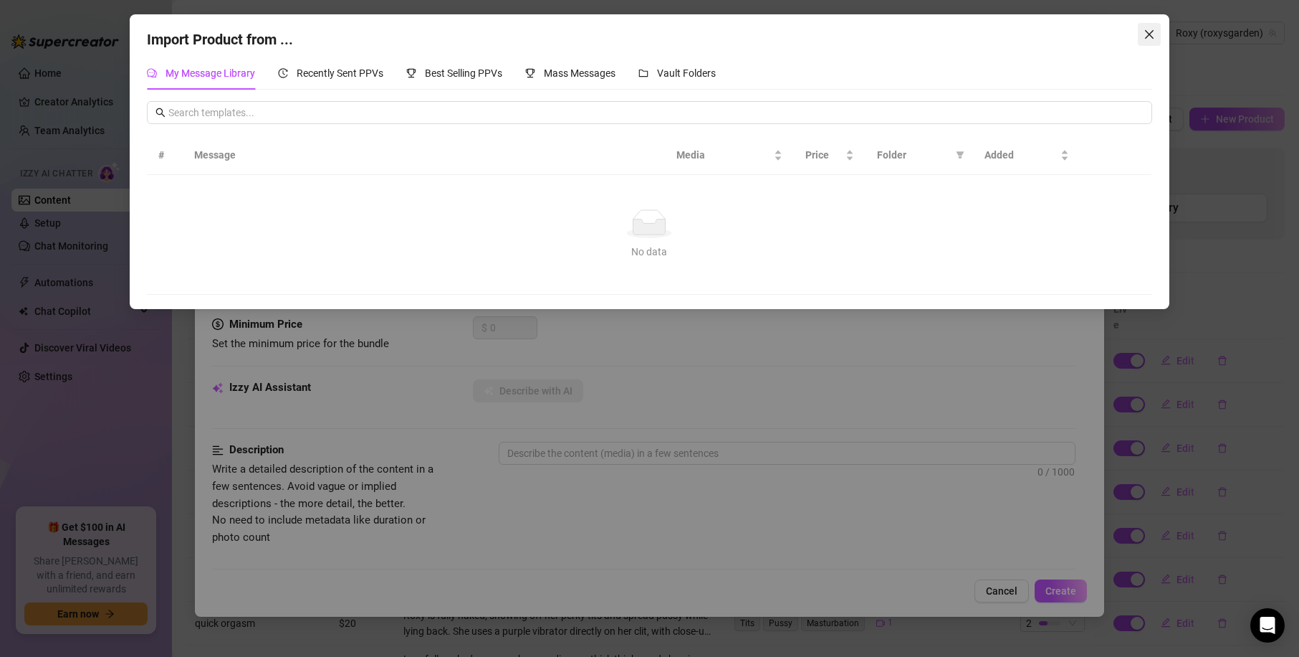
click at [1144, 32] on icon "close" at bounding box center [1149, 34] width 11 height 11
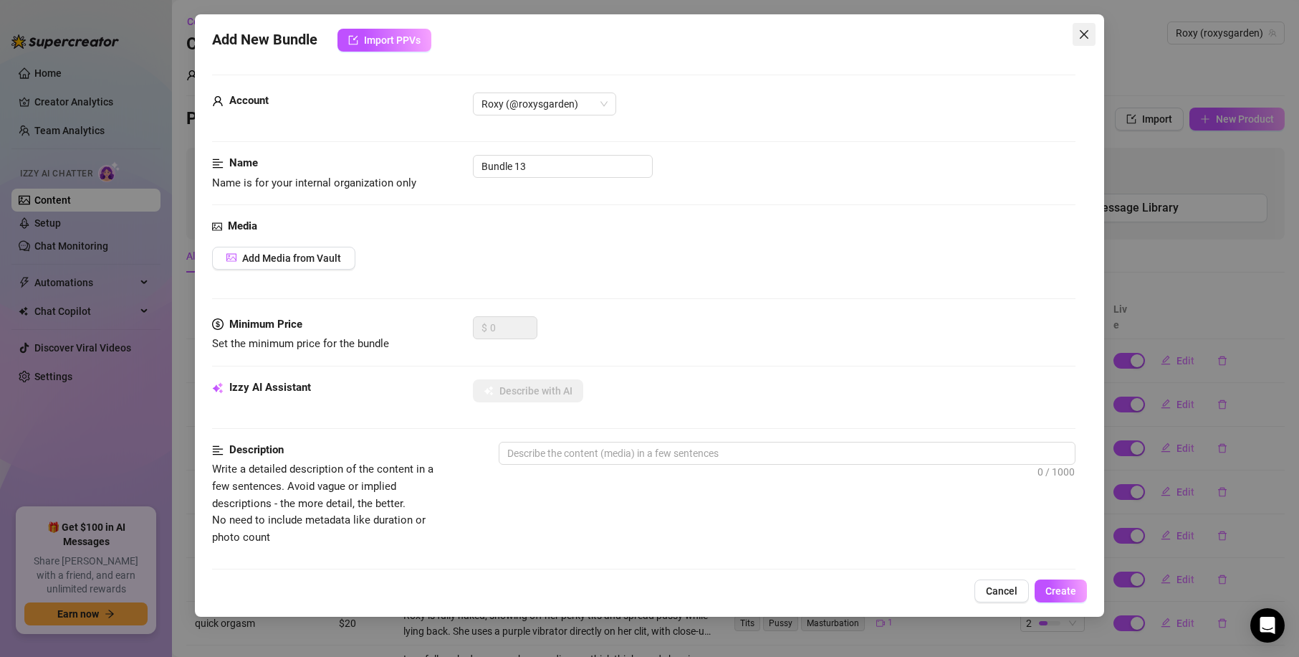
click at [1087, 34] on icon "close" at bounding box center [1084, 34] width 11 height 11
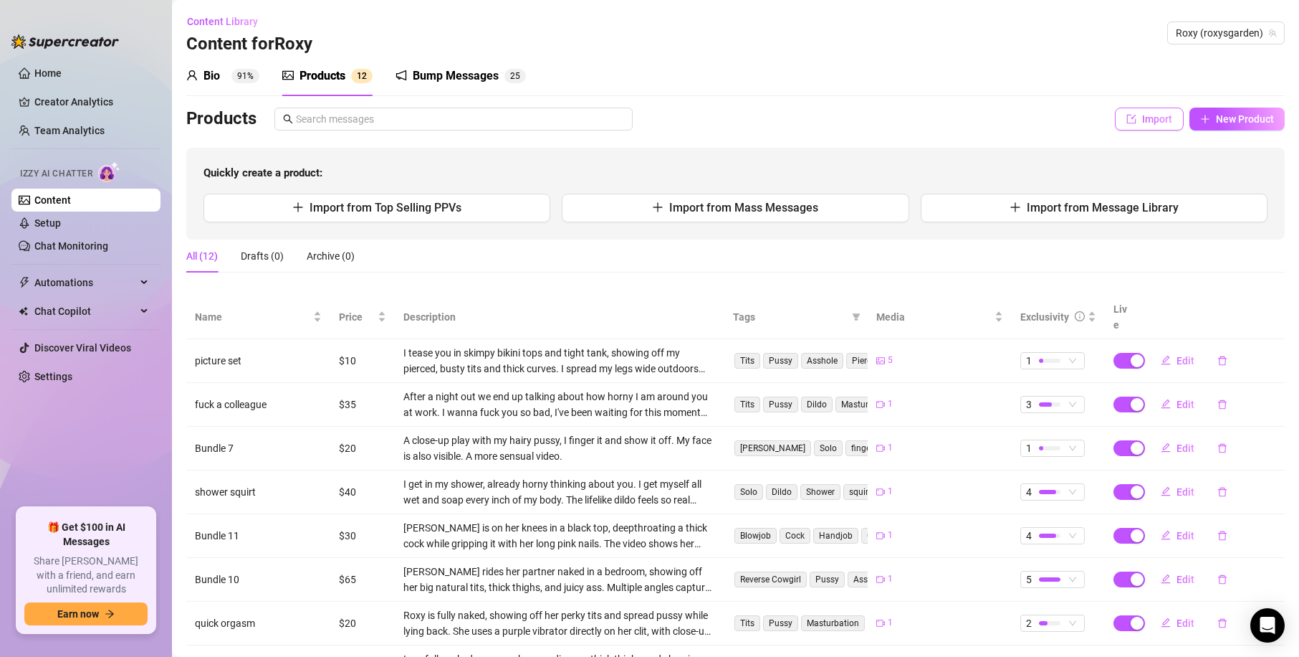
click at [1142, 118] on span "Import" at bounding box center [1157, 118] width 30 height 11
type textarea "Type your message here..."
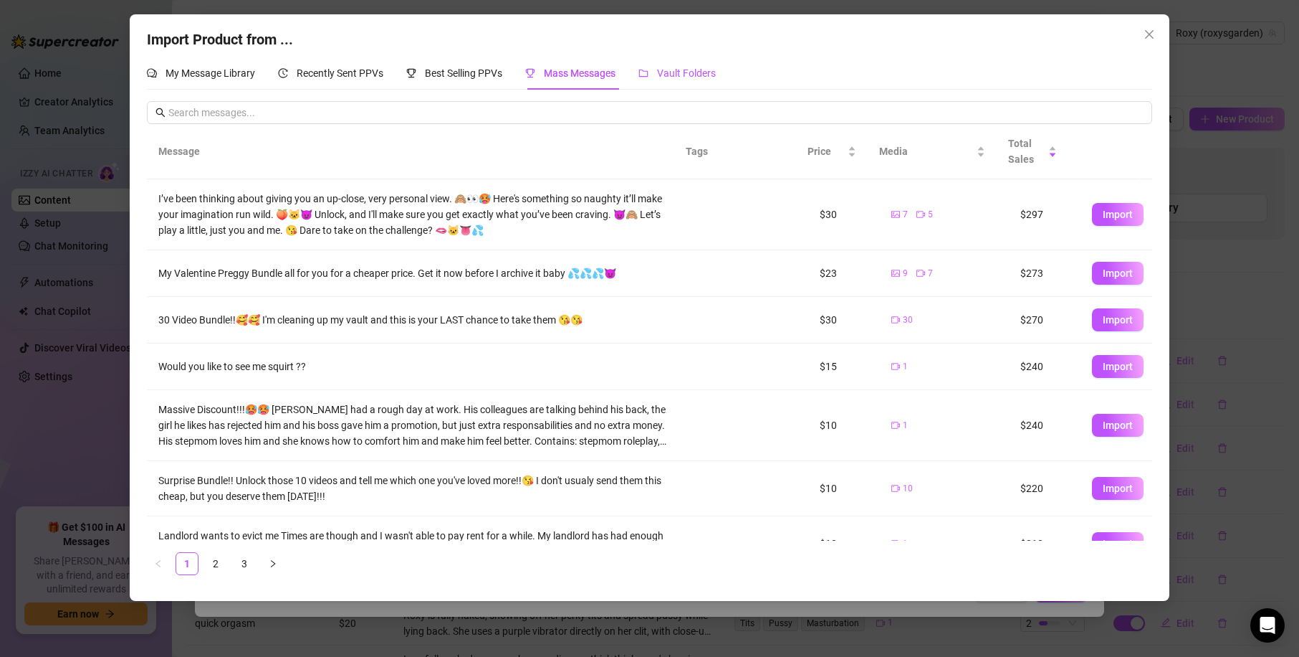
click at [674, 78] on span "Vault Folders" at bounding box center [686, 72] width 59 height 11
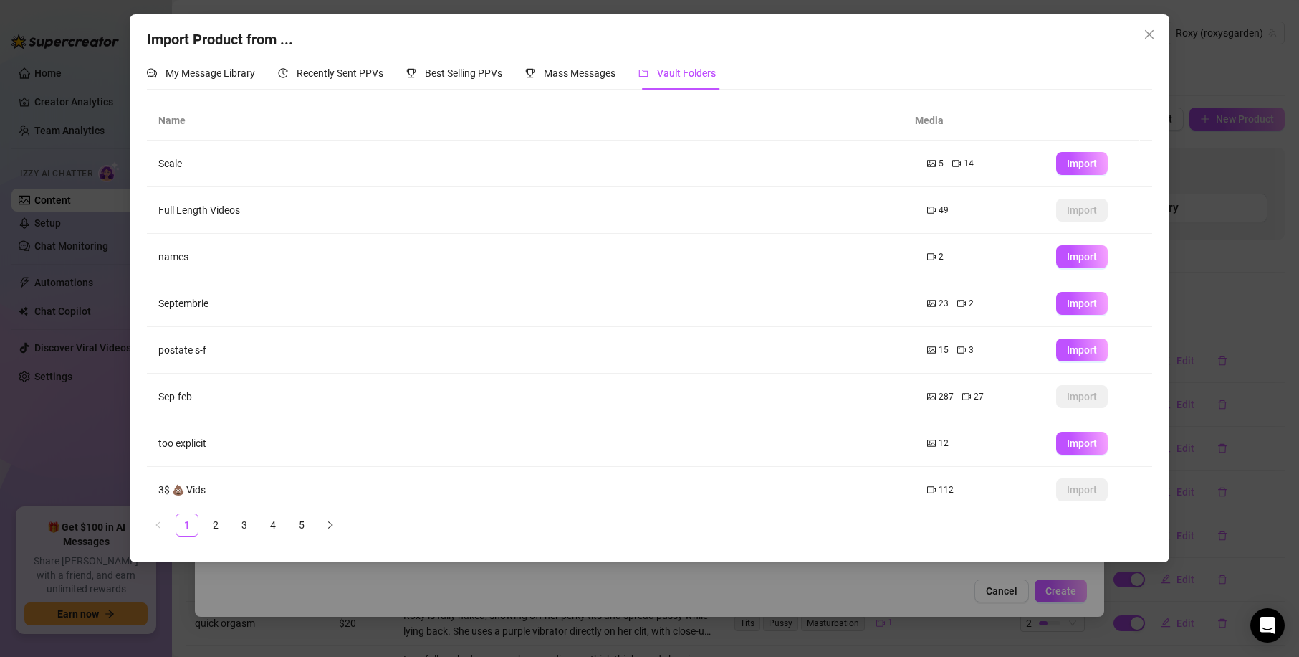
click at [405, 171] on td "Scale" at bounding box center [531, 163] width 768 height 47
click at [1146, 31] on icon "close" at bounding box center [1149, 34] width 9 height 9
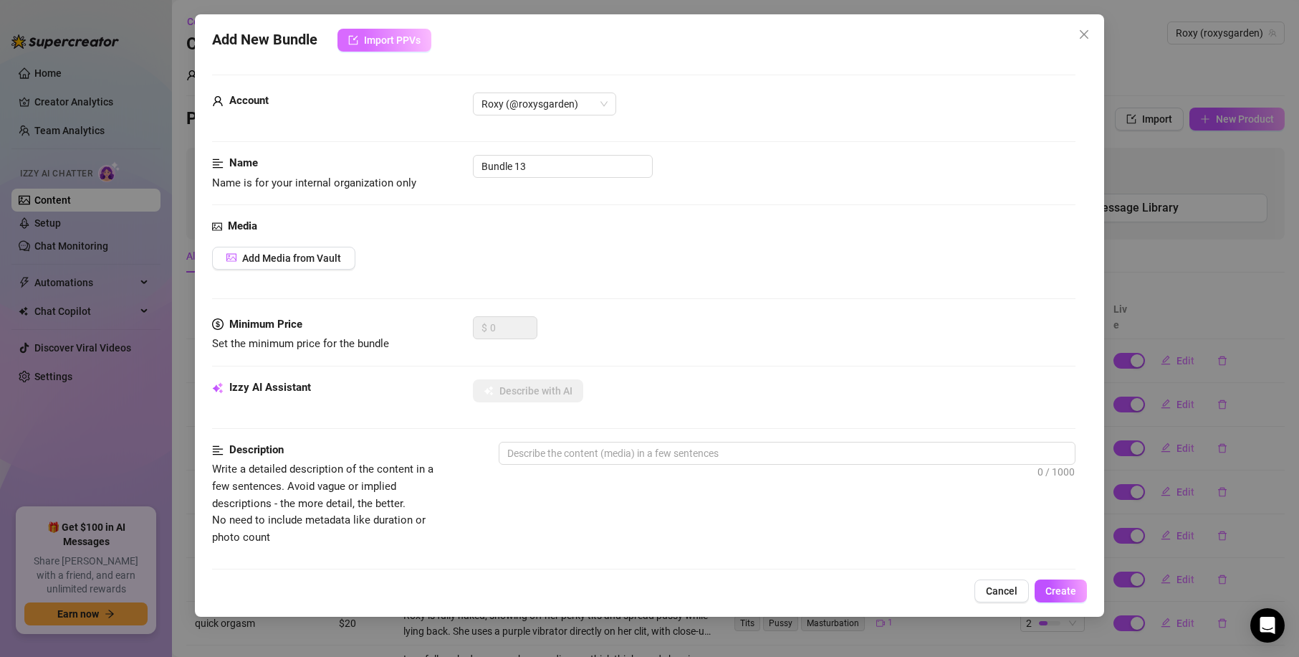
click at [365, 39] on span "Import PPVs" at bounding box center [392, 39] width 57 height 11
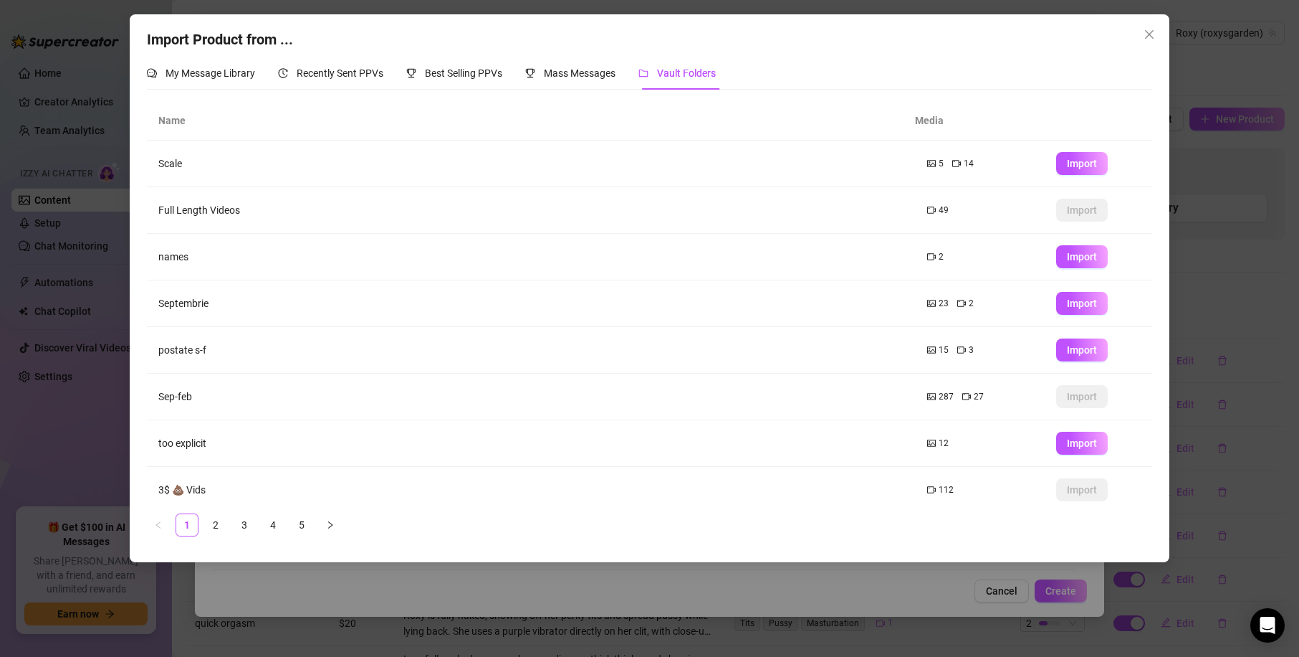
click at [1149, 39] on icon "close" at bounding box center [1149, 34] width 11 height 11
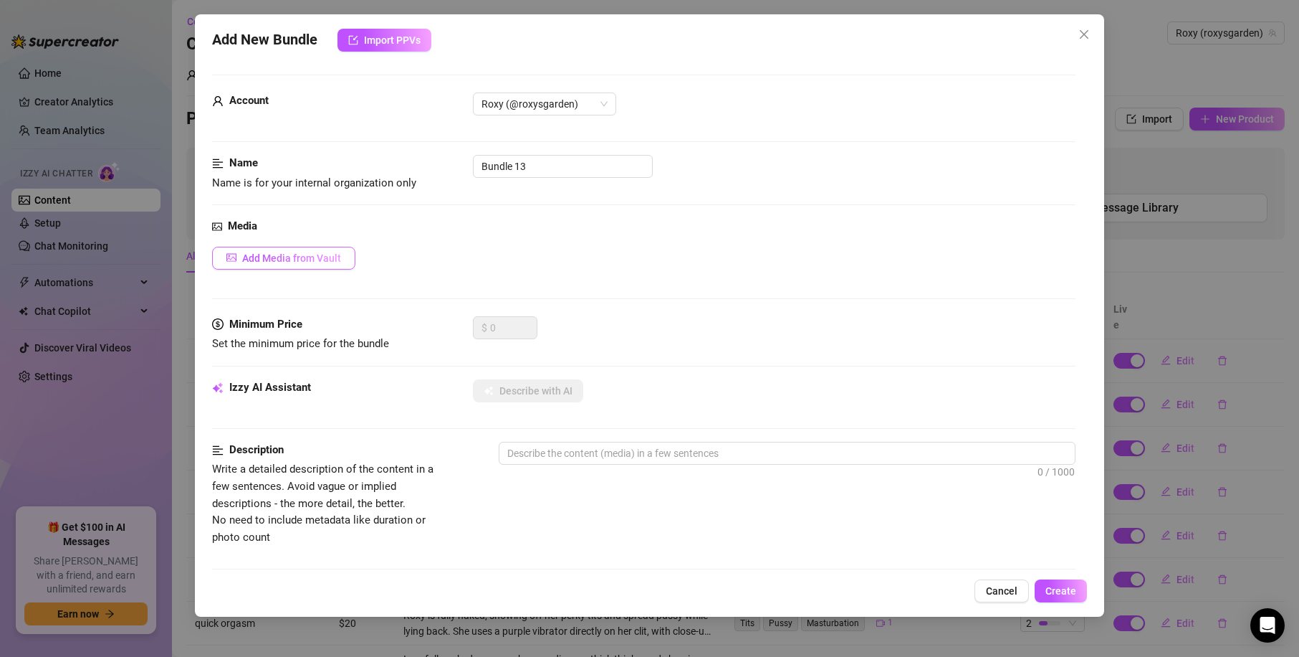
click at [290, 262] on span "Add Media from Vault" at bounding box center [291, 257] width 99 height 11
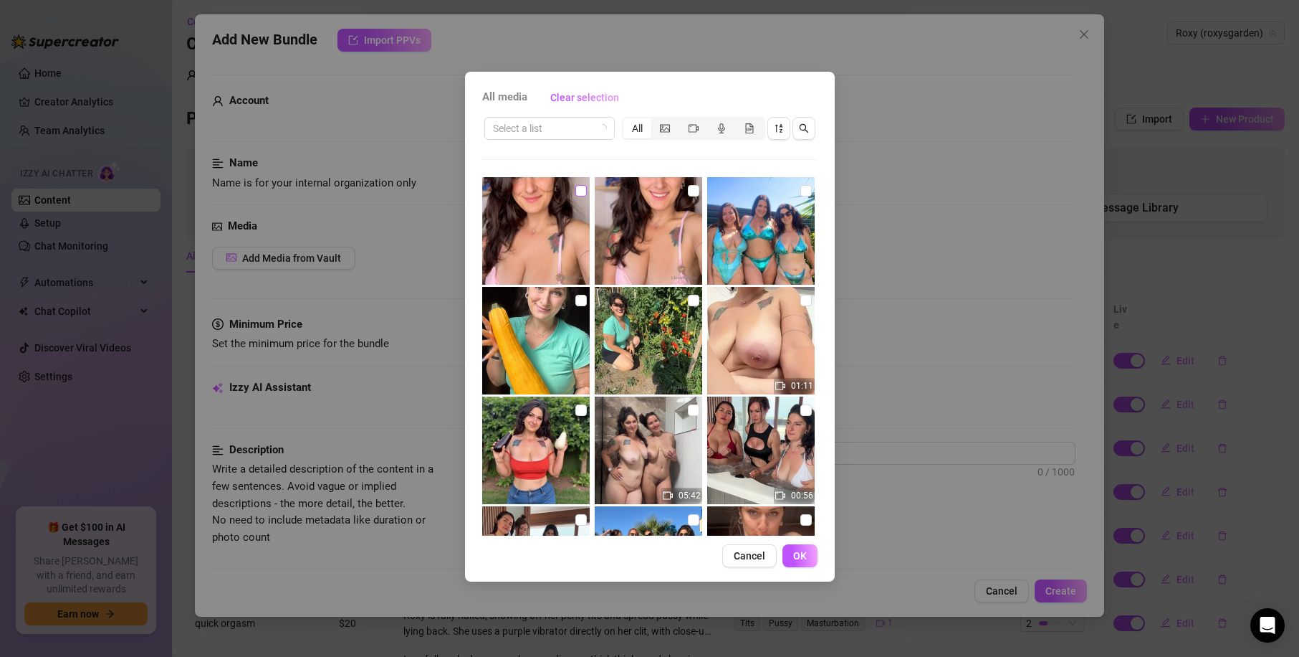
click at [578, 192] on input "checkbox" at bounding box center [581, 190] width 11 height 11
checkbox input "true"
click at [812, 562] on button "OK" at bounding box center [800, 555] width 35 height 23
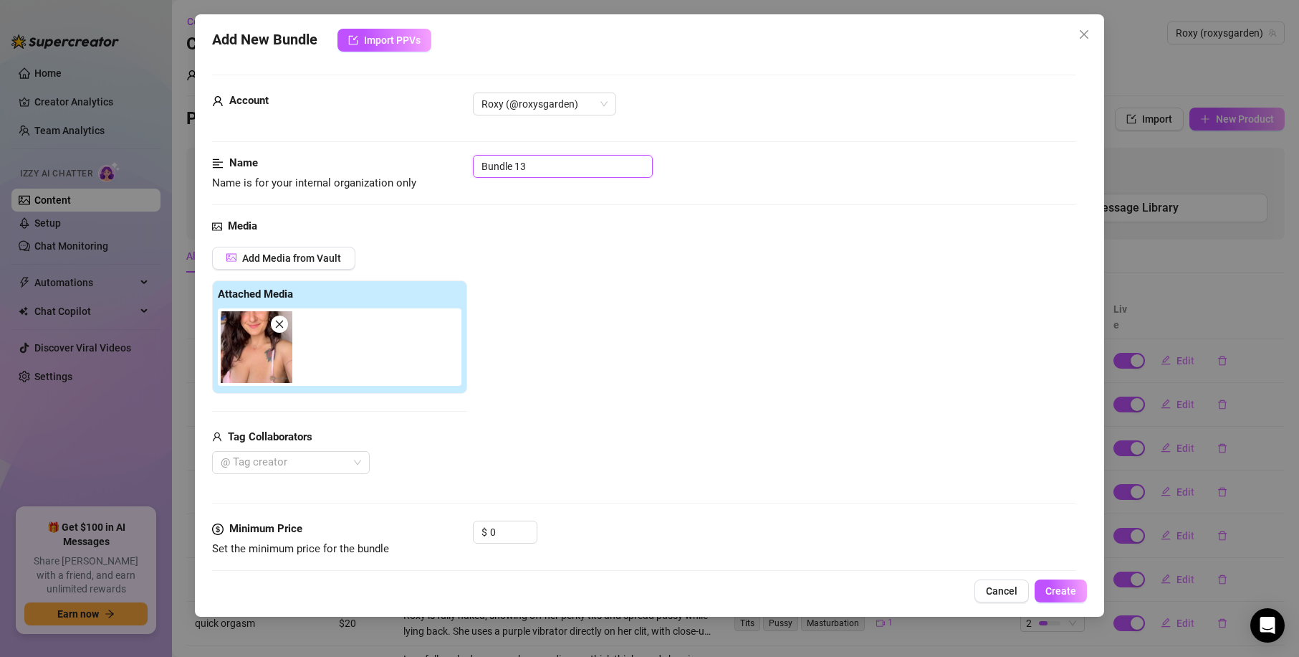
drag, startPoint x: 545, startPoint y: 165, endPoint x: 418, endPoint y: 158, distance: 127.1
click at [418, 158] on div "Name Name is for your internal organization only Bundle 13" at bounding box center [644, 173] width 864 height 37
type input "Free"
click at [653, 335] on div "Add Media from Vault Attached Media Tag Collaborators @ Tag creator" at bounding box center [644, 361] width 864 height 228
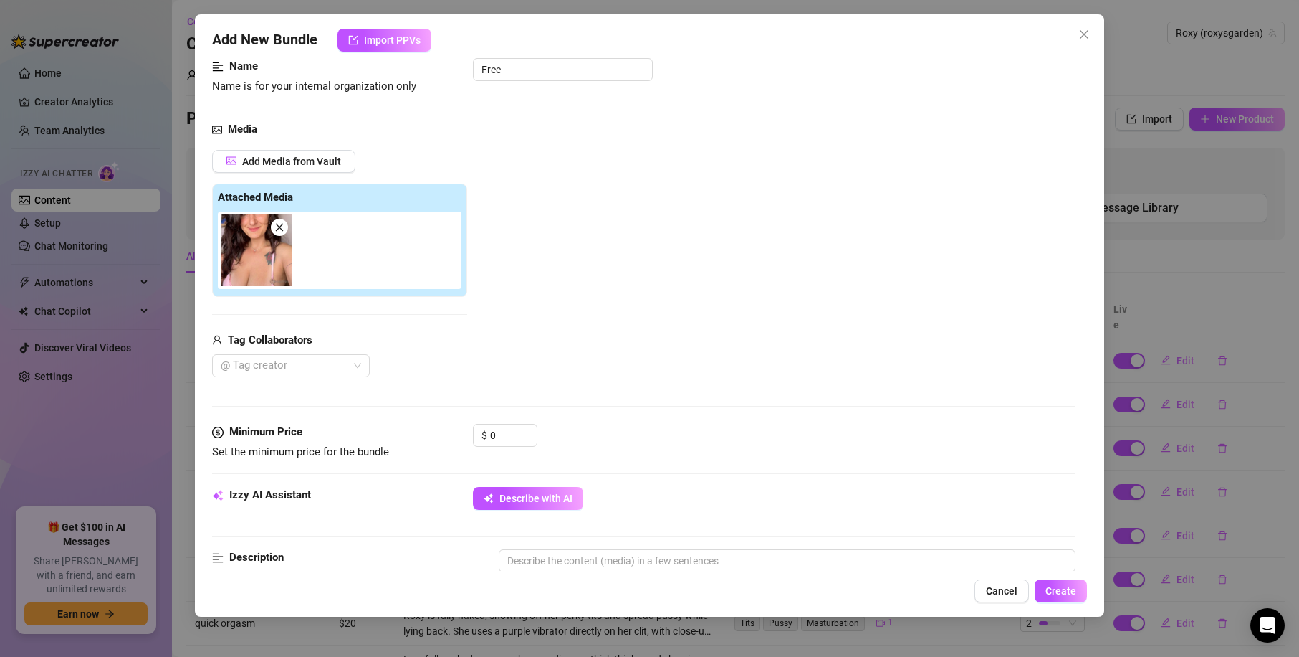
scroll to position [287, 0]
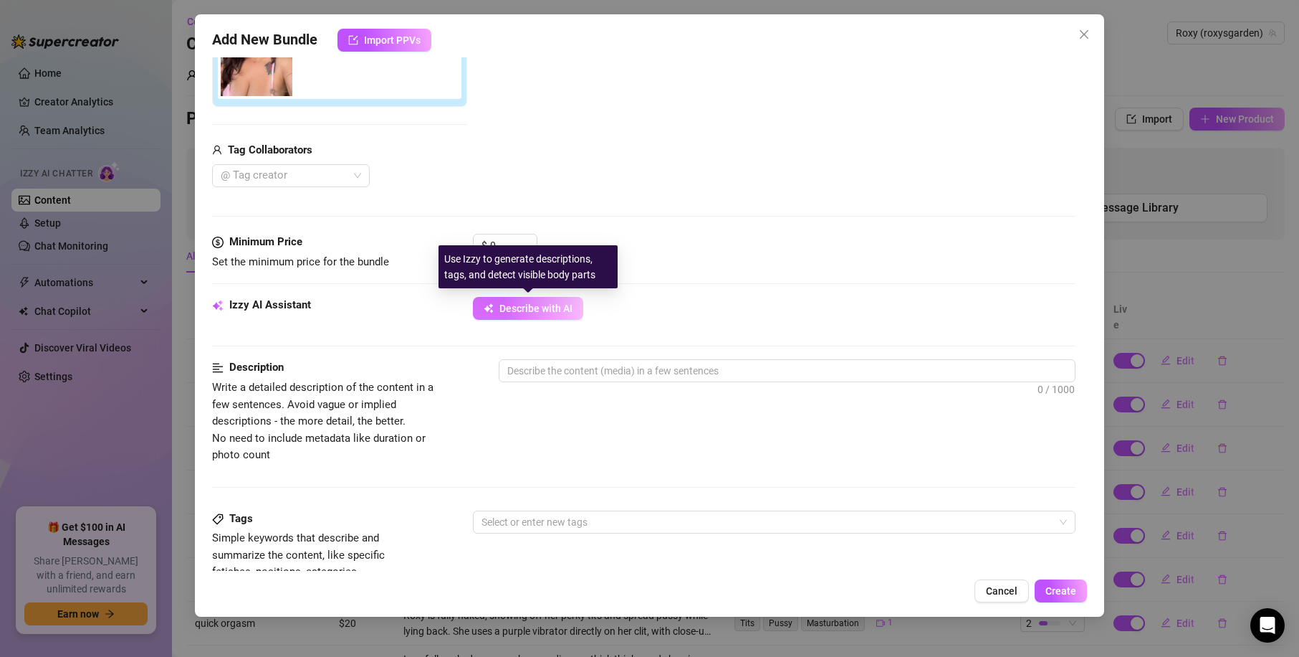
click at [545, 310] on span "Describe with AI" at bounding box center [536, 307] width 73 height 11
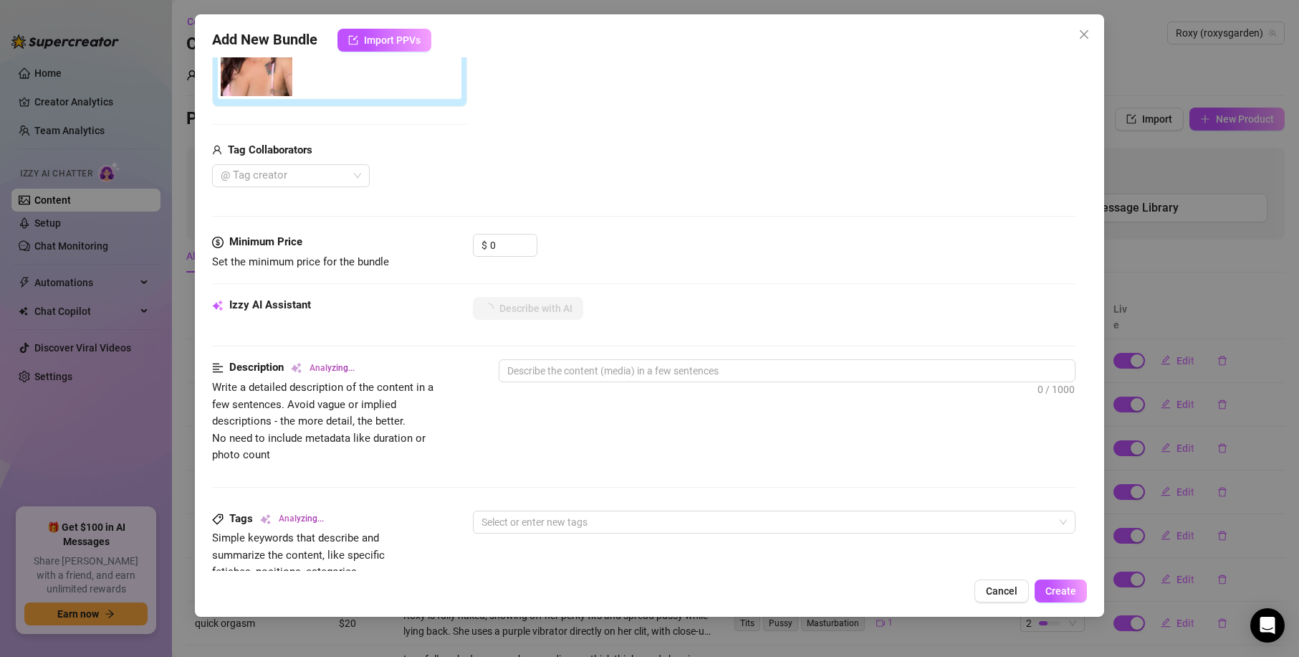
type textarea "Roxy"
type textarea "Roxy wears"
type textarea "Roxy wears a"
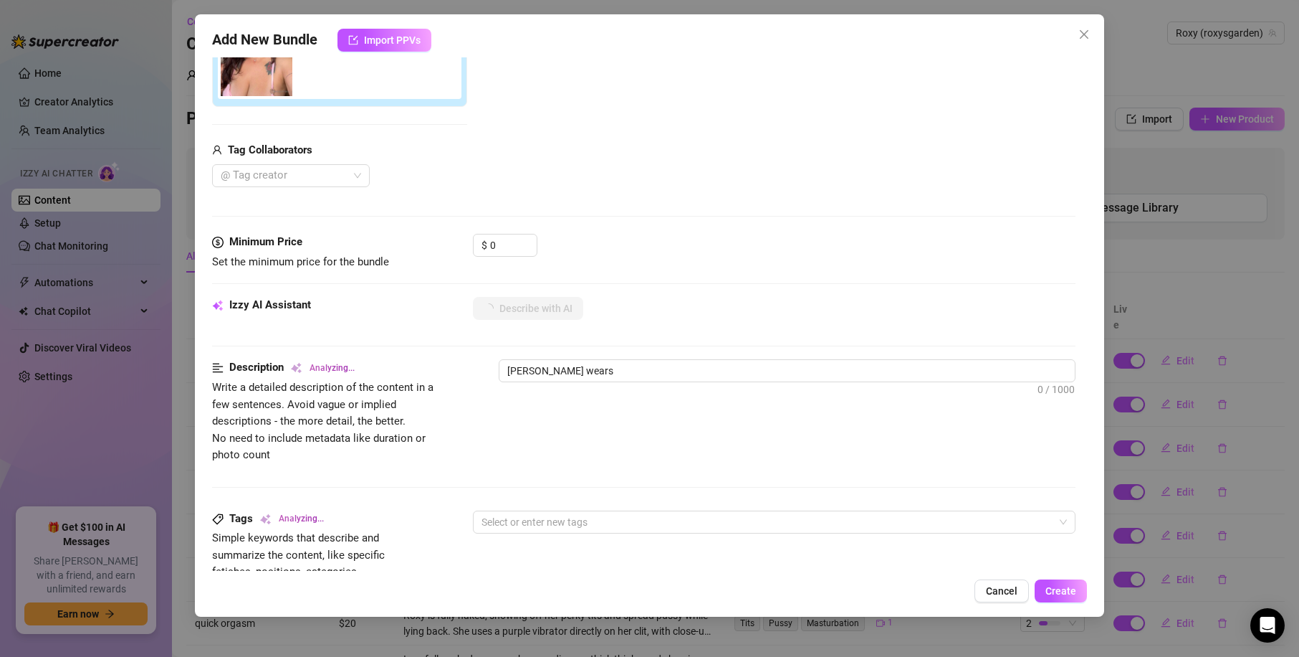
type textarea "Roxy wears a"
type textarea "Roxy wears a pink"
type textarea "Roxy wears a pink lingerie"
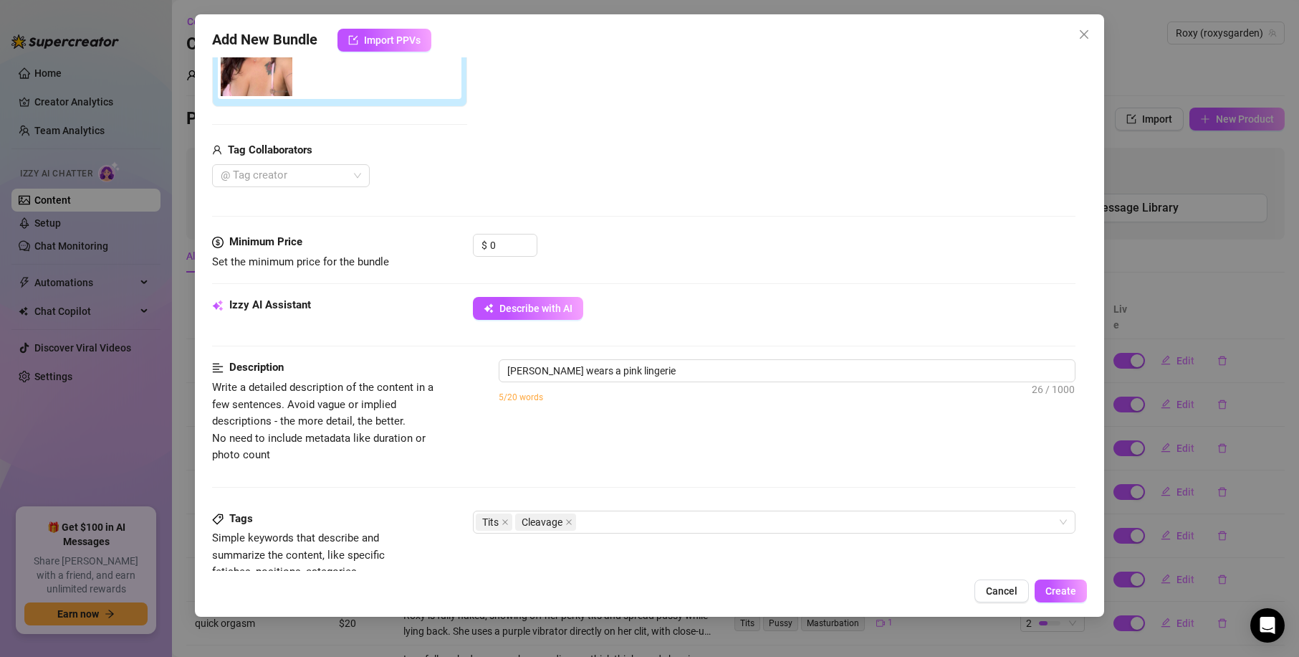
type textarea "Roxy wears a pink lingerie top"
type textarea "Roxy wears a pink lingerie top with"
type textarea "Roxy wears a pink lingerie top with thin"
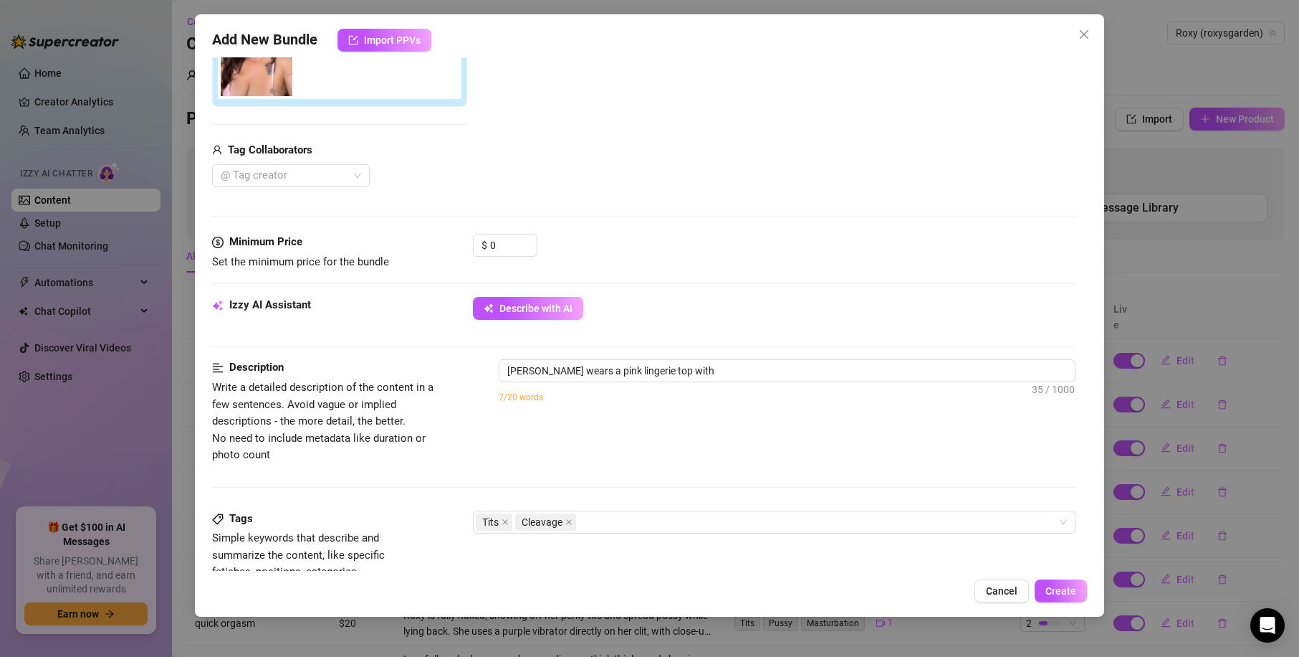
type textarea "Roxy wears a pink lingerie top with thin"
type textarea "Roxy wears a pink lingerie top with thin straps,"
type textarea "Roxy wears a pink lingerie top with thin straps, showing"
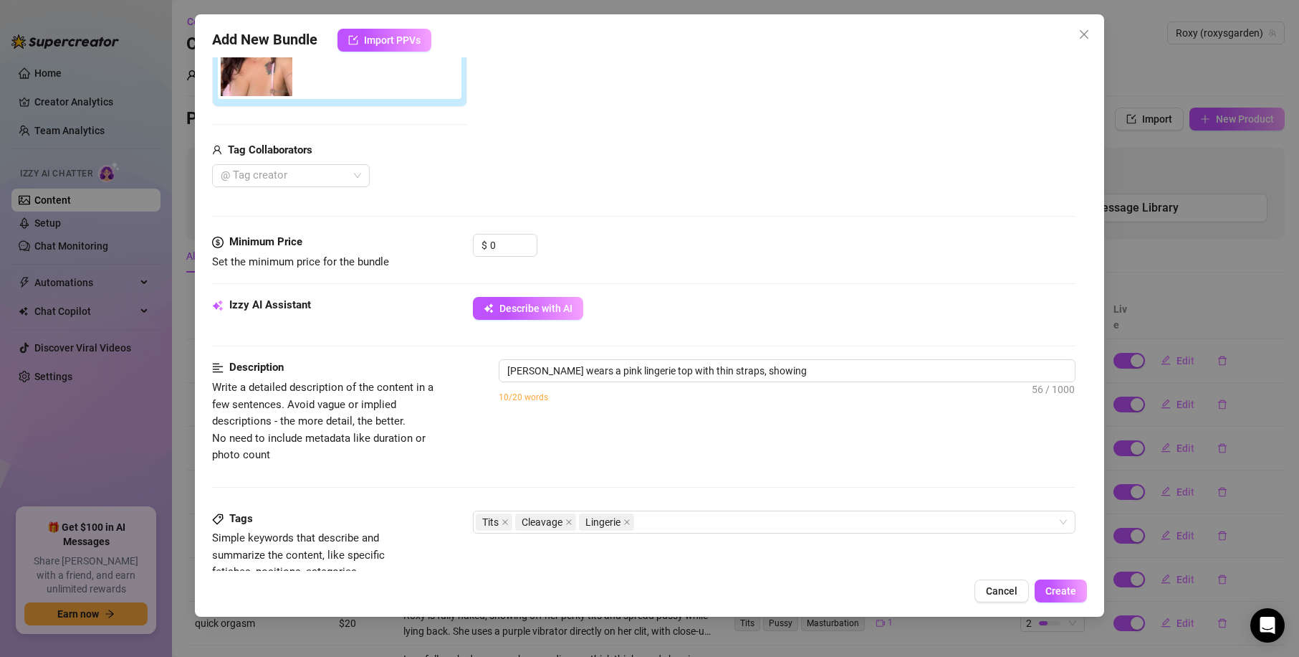
type textarea "Roxy wears a pink lingerie top with thin straps, showing off"
type textarea "Roxy wears a pink lingerie top with thin straps, showing off her"
type textarea "Roxy wears a pink lingerie top with thin straps, showing off her cleavage"
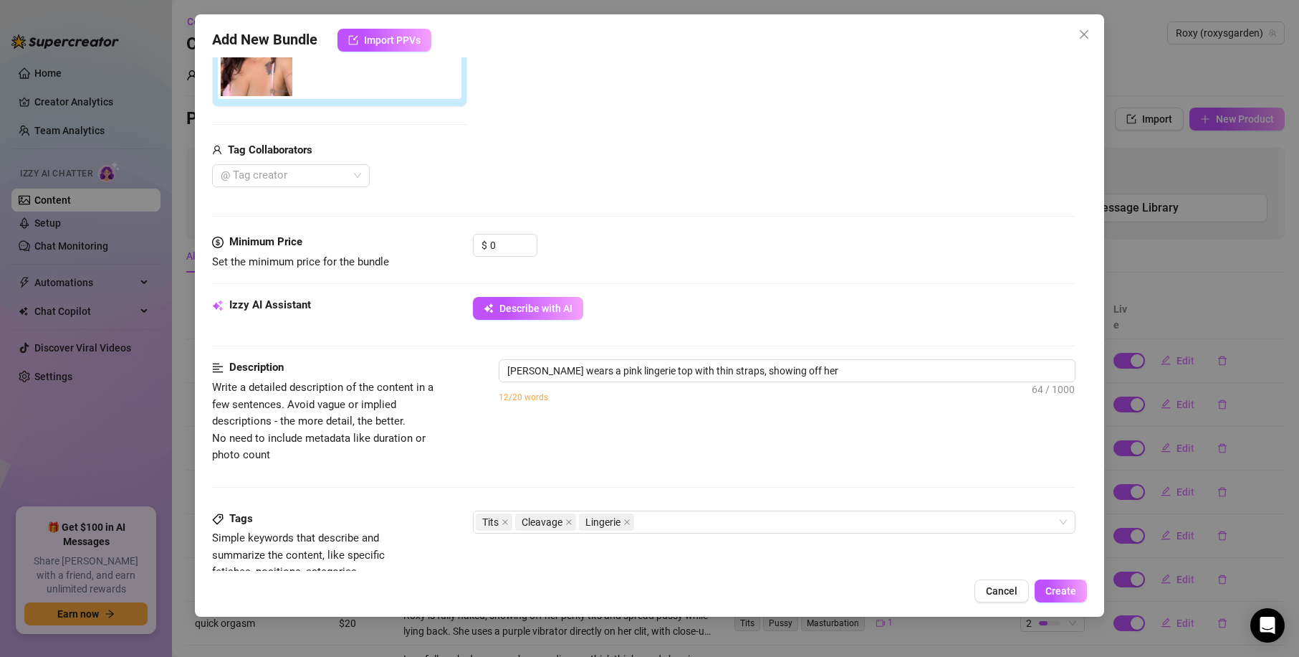
type textarea "Roxy wears a pink lingerie top with thin straps, showing off her cleavage"
type textarea "Roxy wears a pink lingerie top with thin straps, showing off her cleavage and"
type textarea "Roxy wears a pink lingerie top with thin straps, showing off her cleavage and t…"
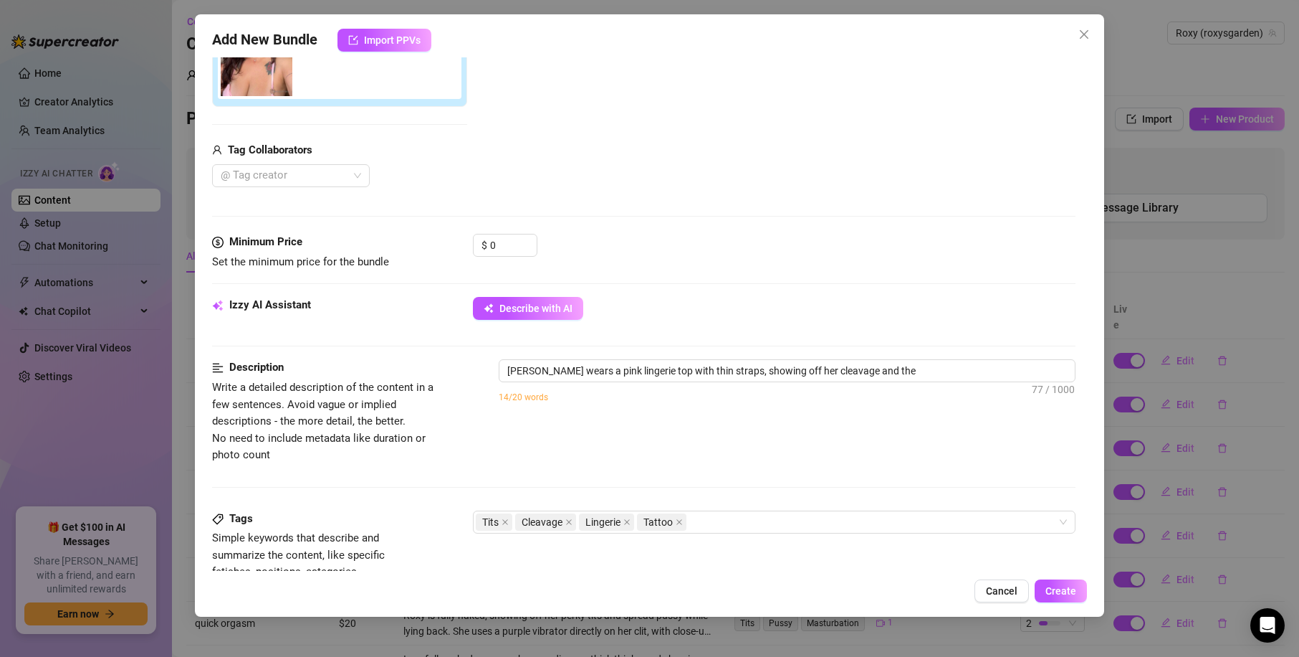
type textarea "Roxy wears a pink lingerie top with thin straps, showing off her cleavage and t…"
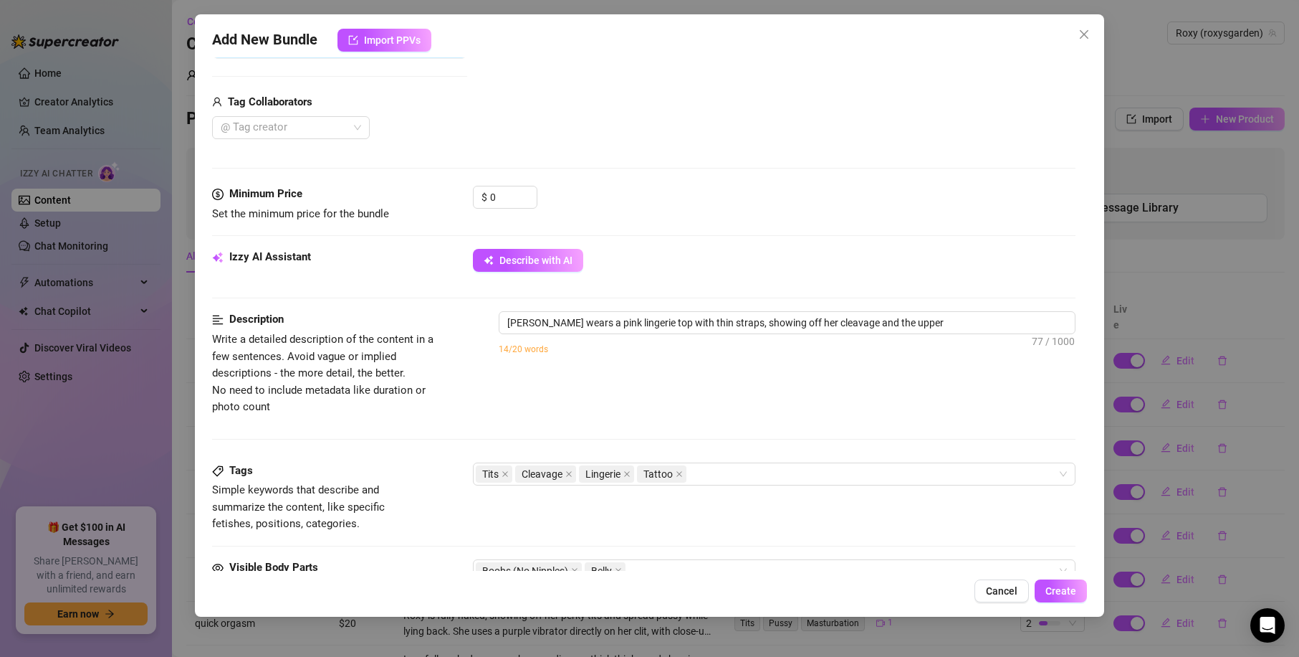
type textarea "Roxy wears a pink lingerie top with thin straps, showing off her cleavage and t…"
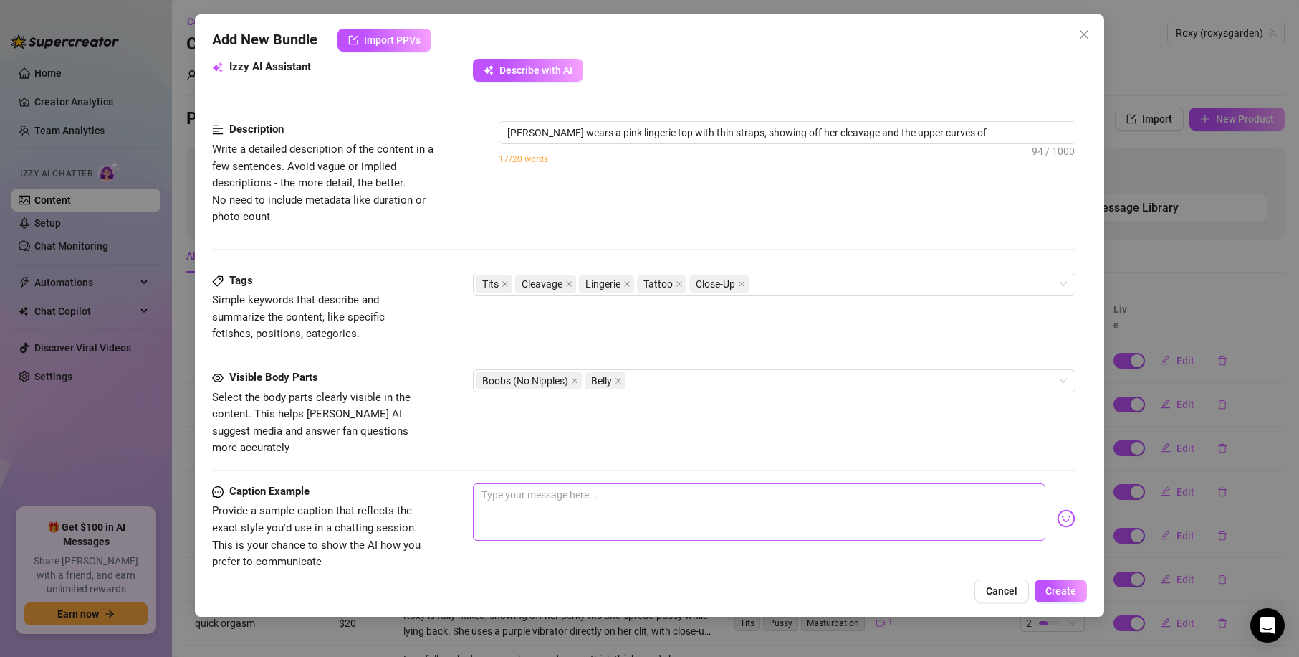
type textarea "Roxy wears a pink lingerie top with thin straps, showing off her cleavage and t…"
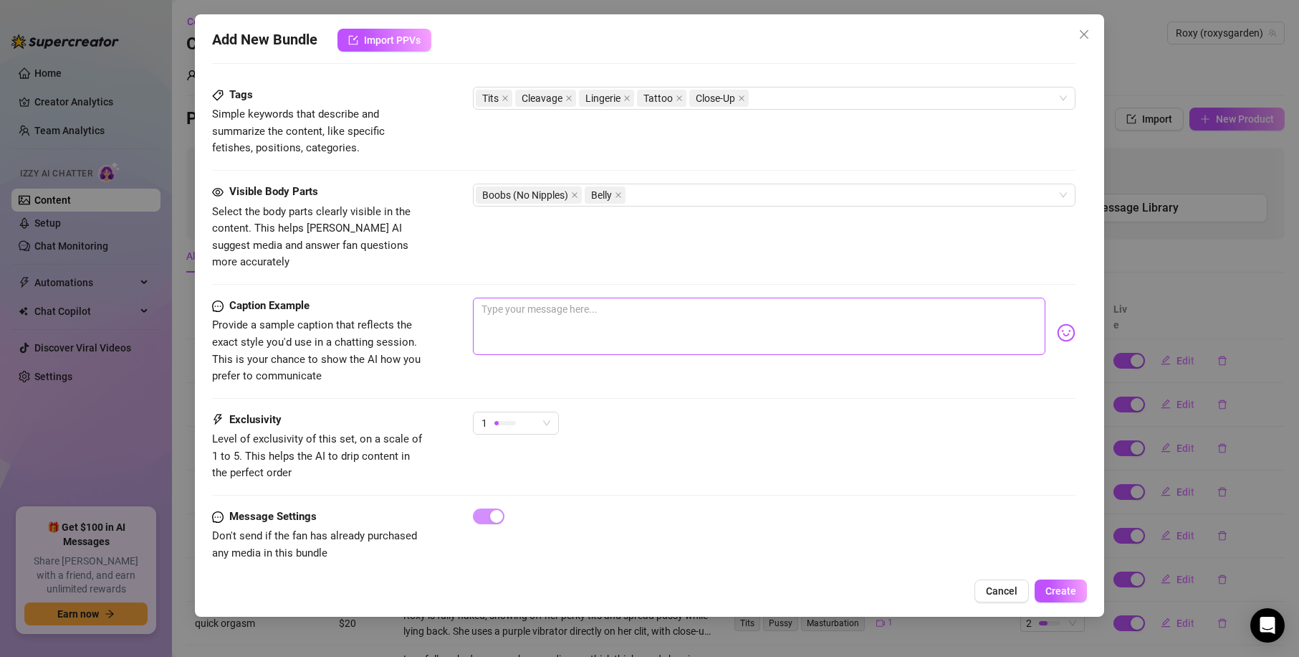
type textarea "Roxy wears a pink lingerie top with thin straps, showing off her cleavage and t…"
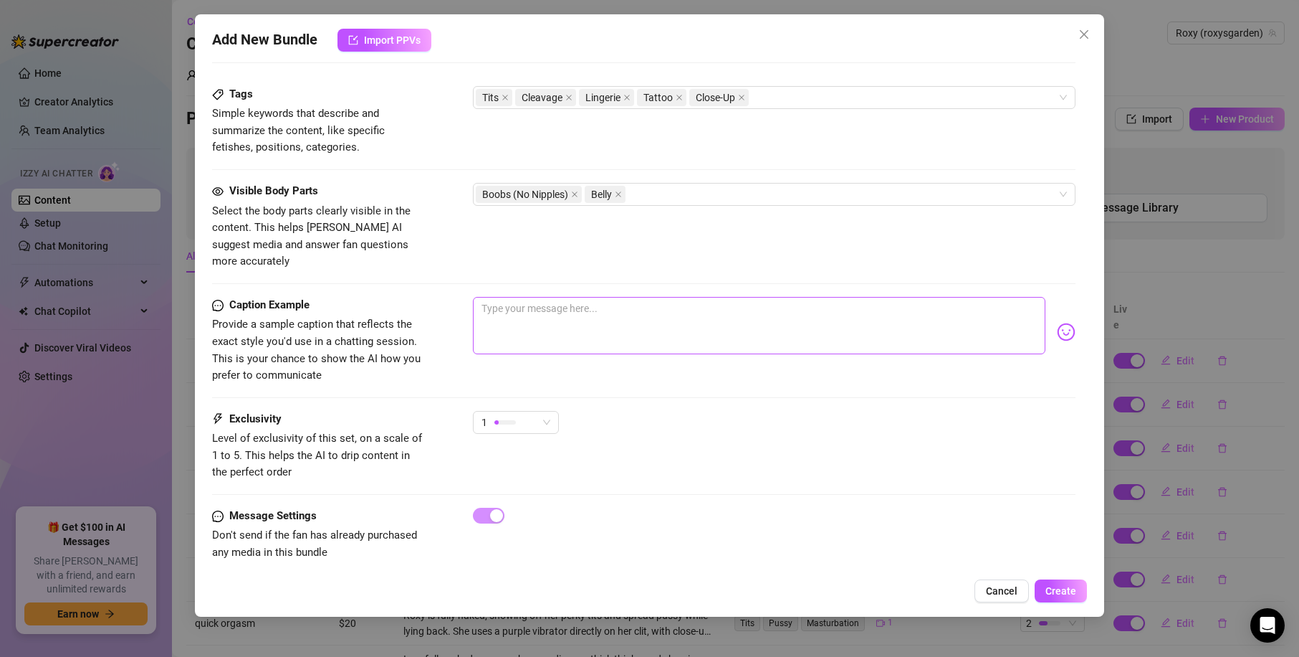
type textarea "Roxy wears a pink lingerie top with thin straps, showing off her cleavage and t…"
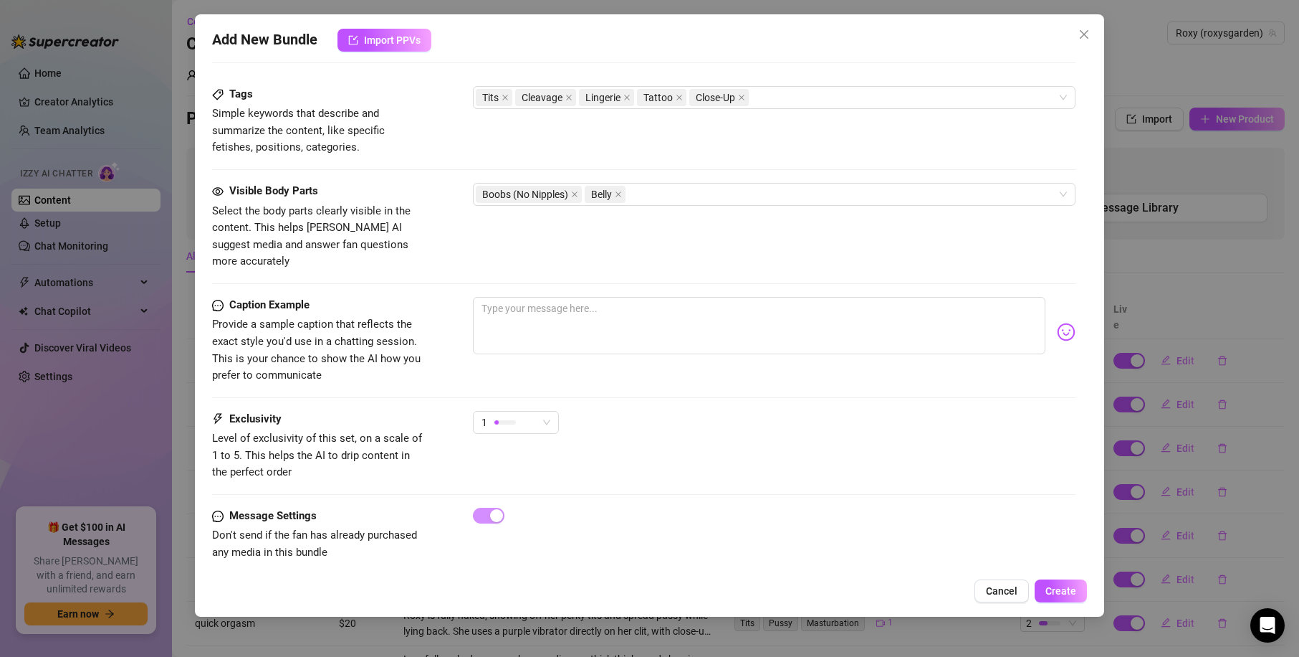
type textarea "Roxy wears a pink lingerie top with thin straps, showing off her cleavage and t…"
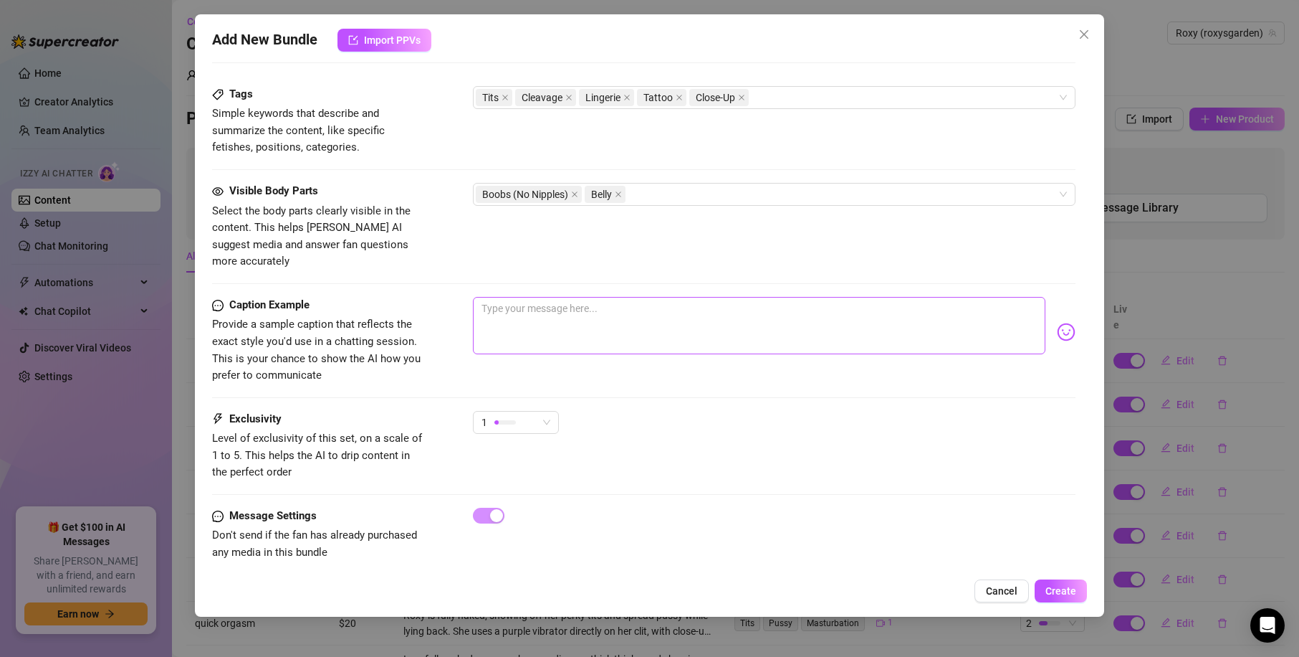
type textarea "Roxy wears a pink lingerie top with thin straps, showing off her cleavage and t…"
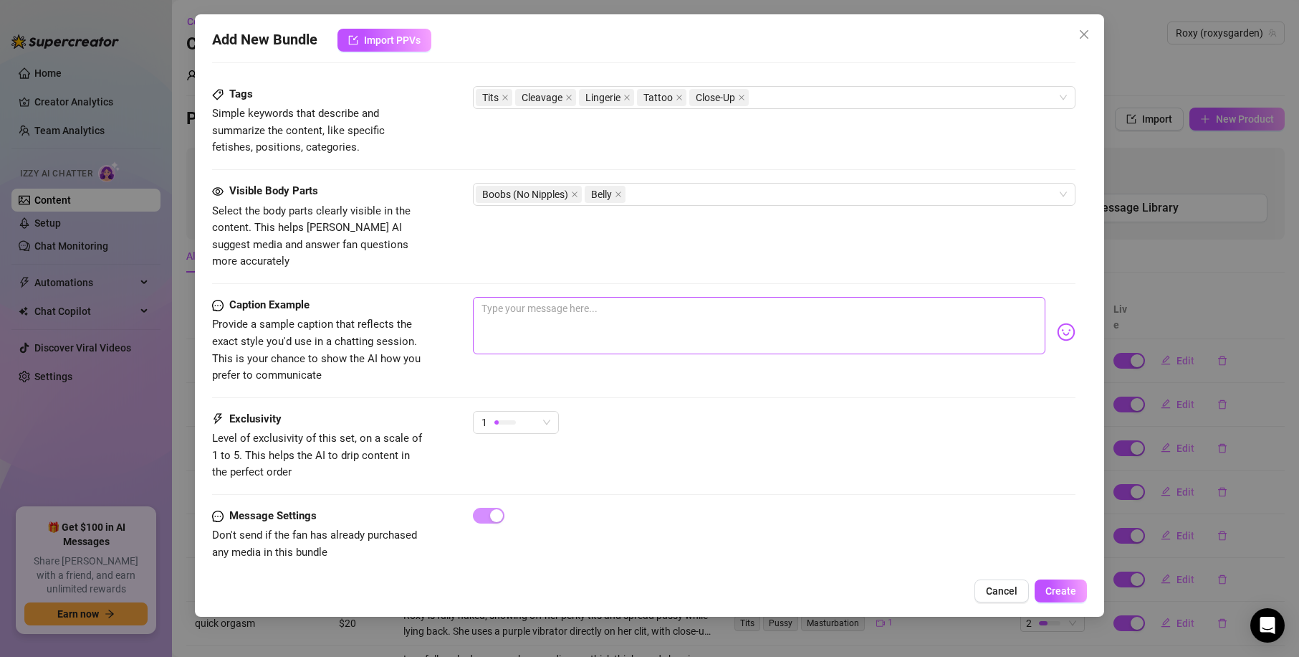
type textarea "Roxy wears a pink lingerie top with thin straps, showing off her cleavage and t…"
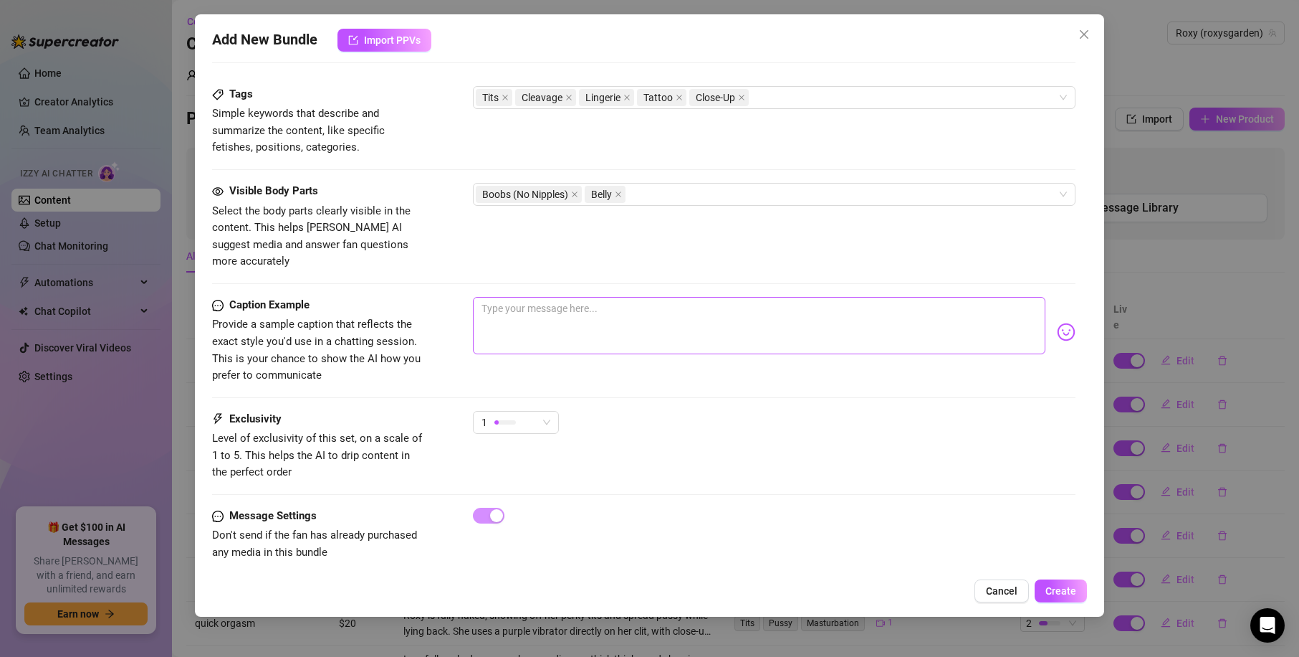
type textarea "Roxy wears a pink lingerie top with thin straps, showing off her cleavage and t…"
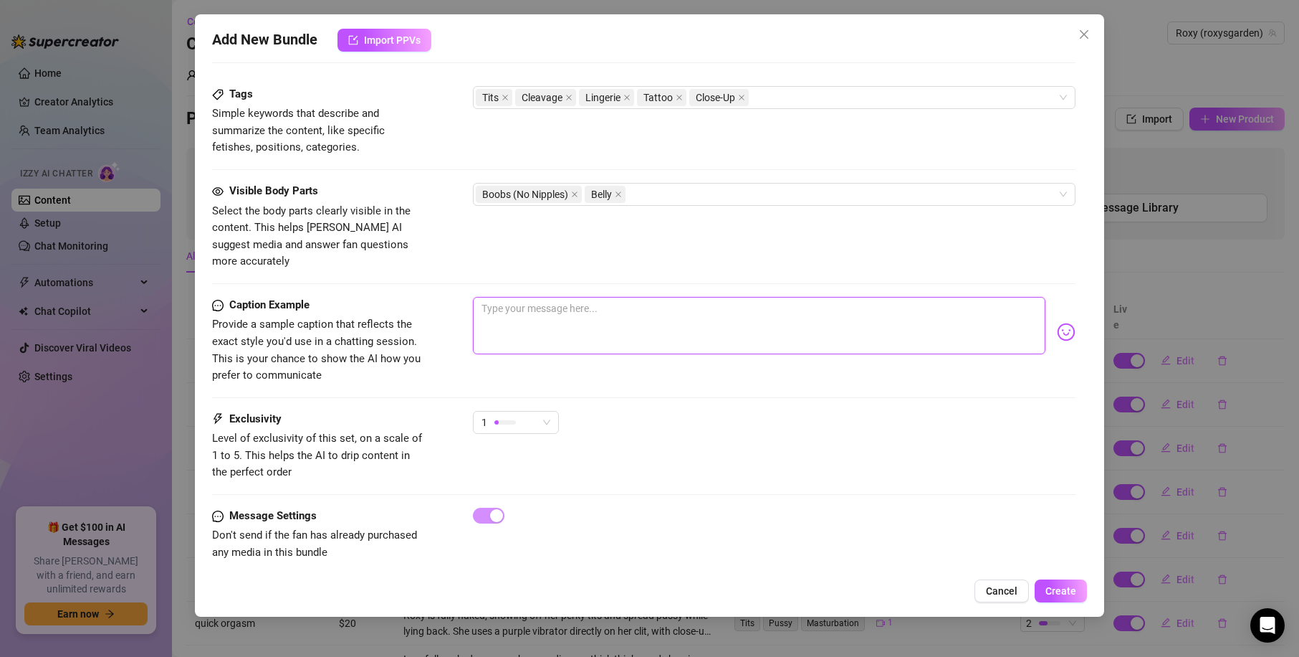
type textarea "Roxy wears a pink lingerie top with thin straps, showing off her cleavage and t…"
click at [614, 297] on textarea at bounding box center [759, 325] width 573 height 57
type textarea "Roxy wears a pink lingerie top with thin straps, showing off her cleavage and t…"
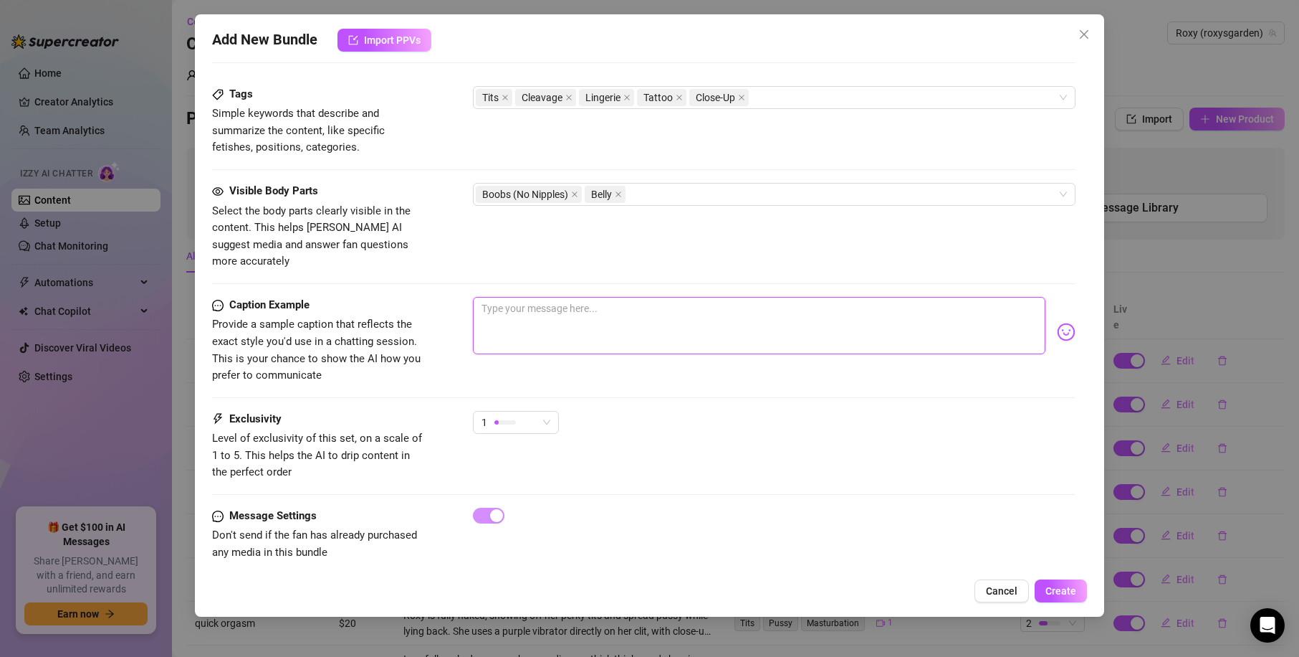
type textarea "Roxy wears a pink lingerie top with thin straps, showing off her cleavage and t…"
type textarea "[PERSON_NAME] wears a pink lingerie top with thin straps, showing off her cleav…"
click at [623, 300] on textarea at bounding box center [759, 325] width 573 height 57
type textarea "D"
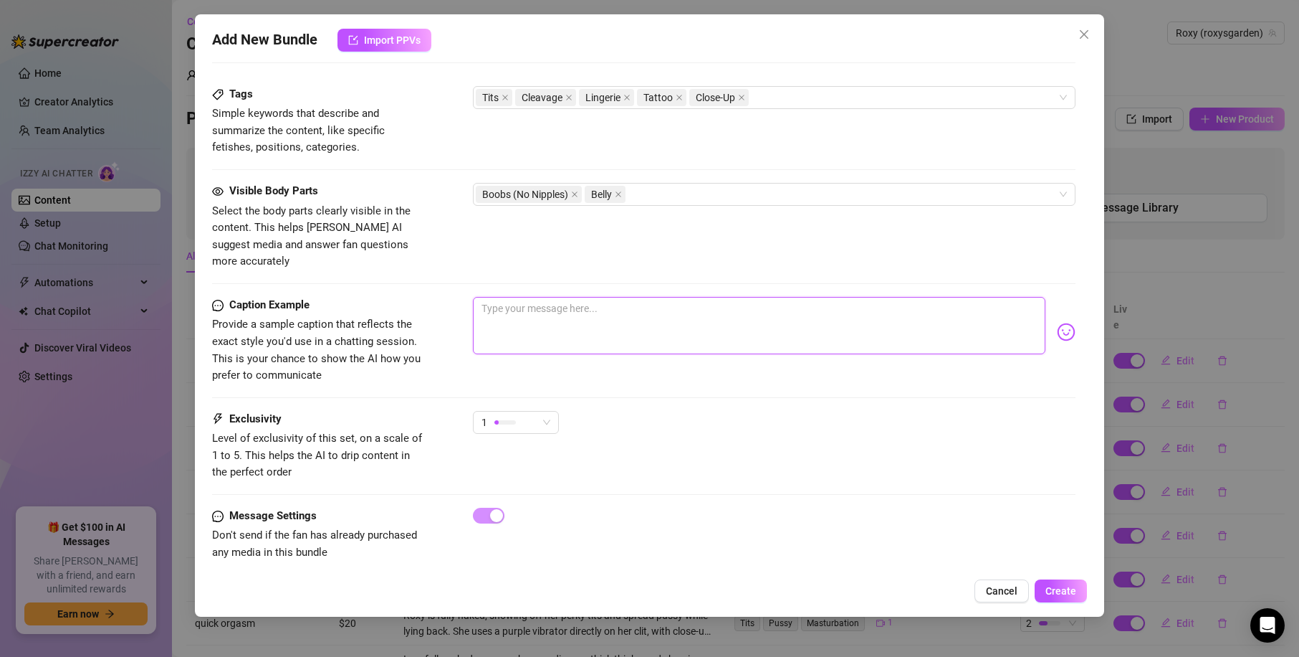
type textarea "D"
type textarea "Do"
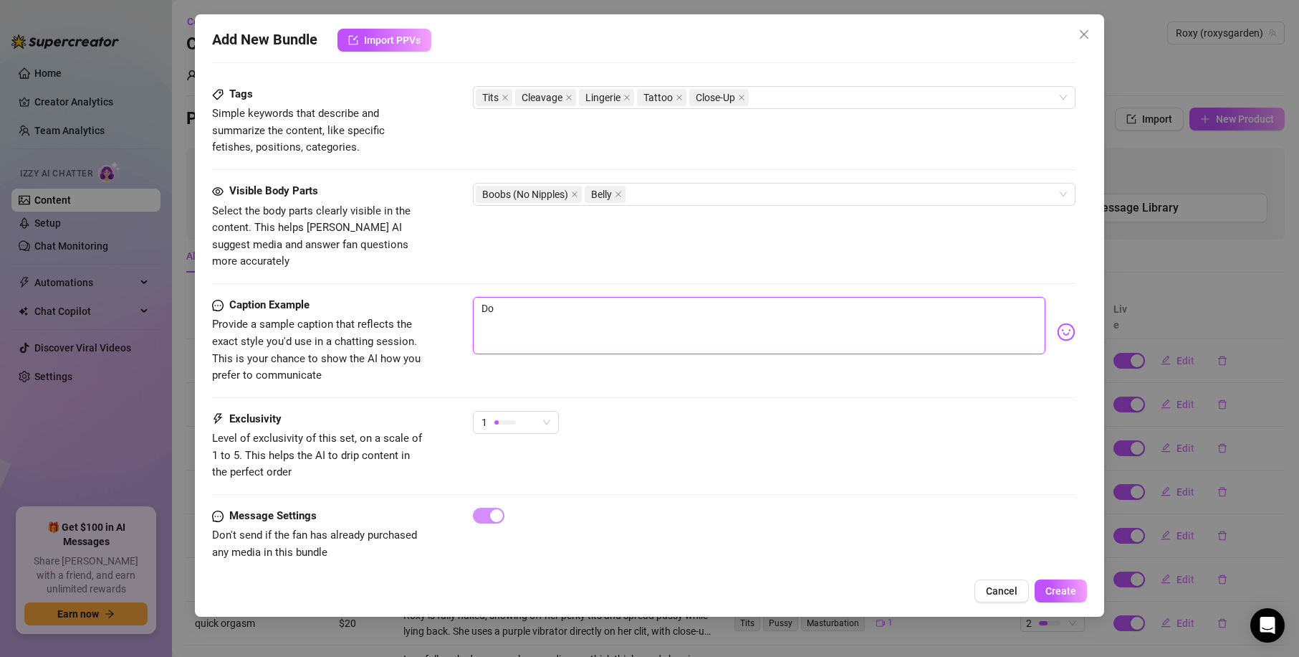
type textarea "Do y"
type textarea "Do yo"
type textarea "Do you"
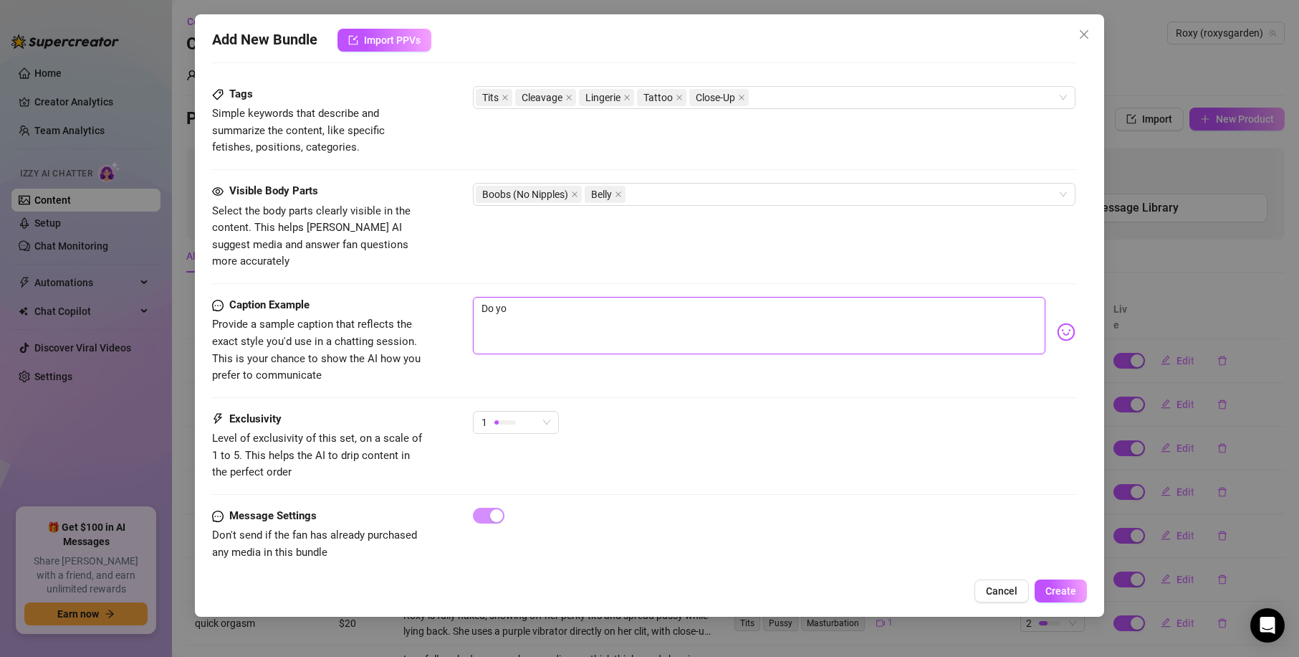
type textarea "Do you"
type textarea "Do you l"
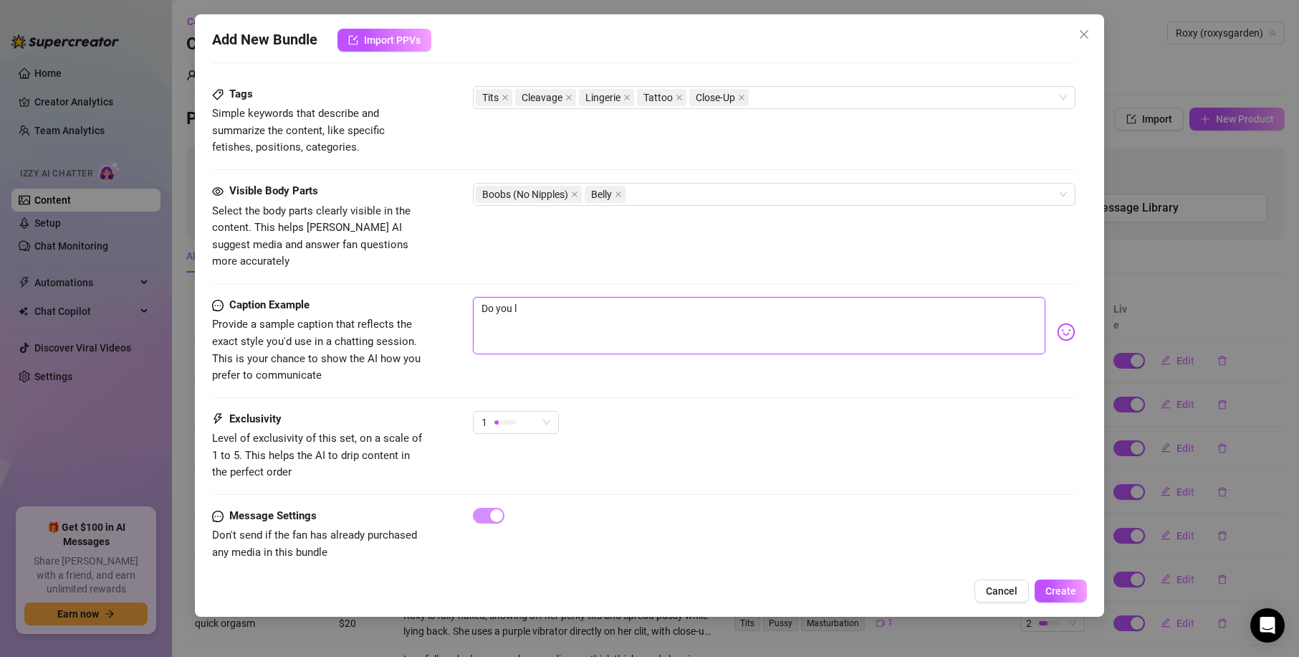
type textarea "Do you li"
type textarea "Do you lik"
type textarea "Do you like"
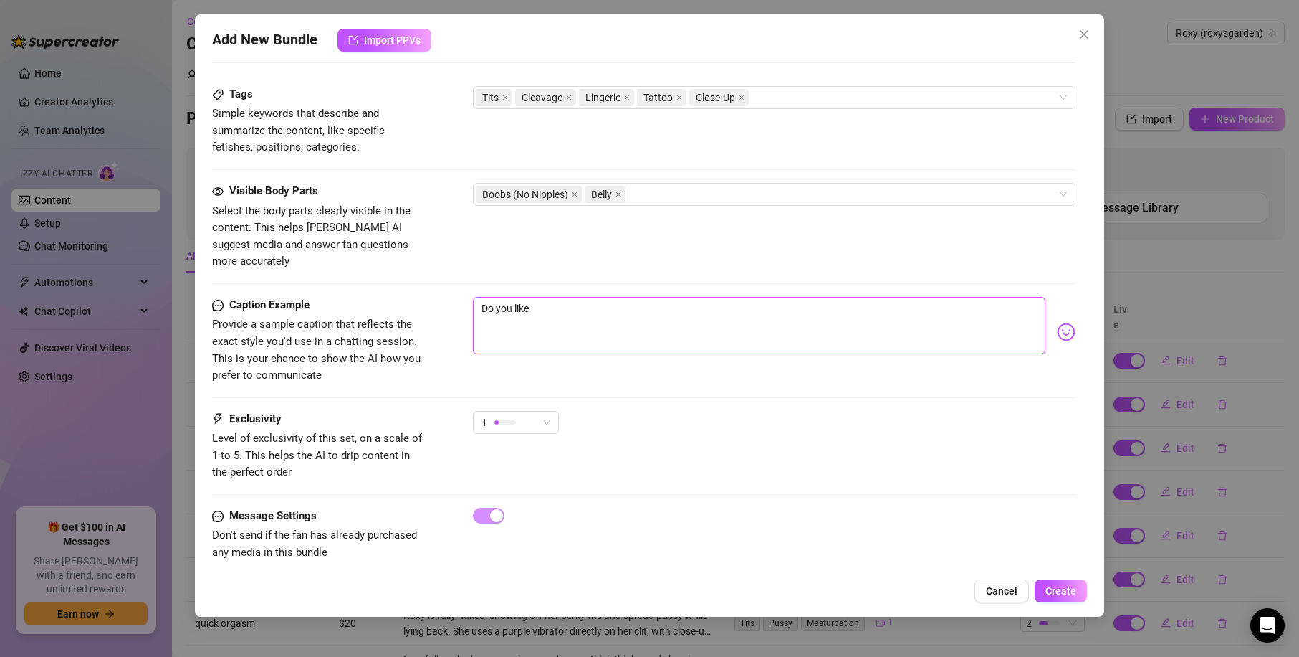
type textarea "Do you like"
type textarea "Do you like h"
type textarea "Do you like ho"
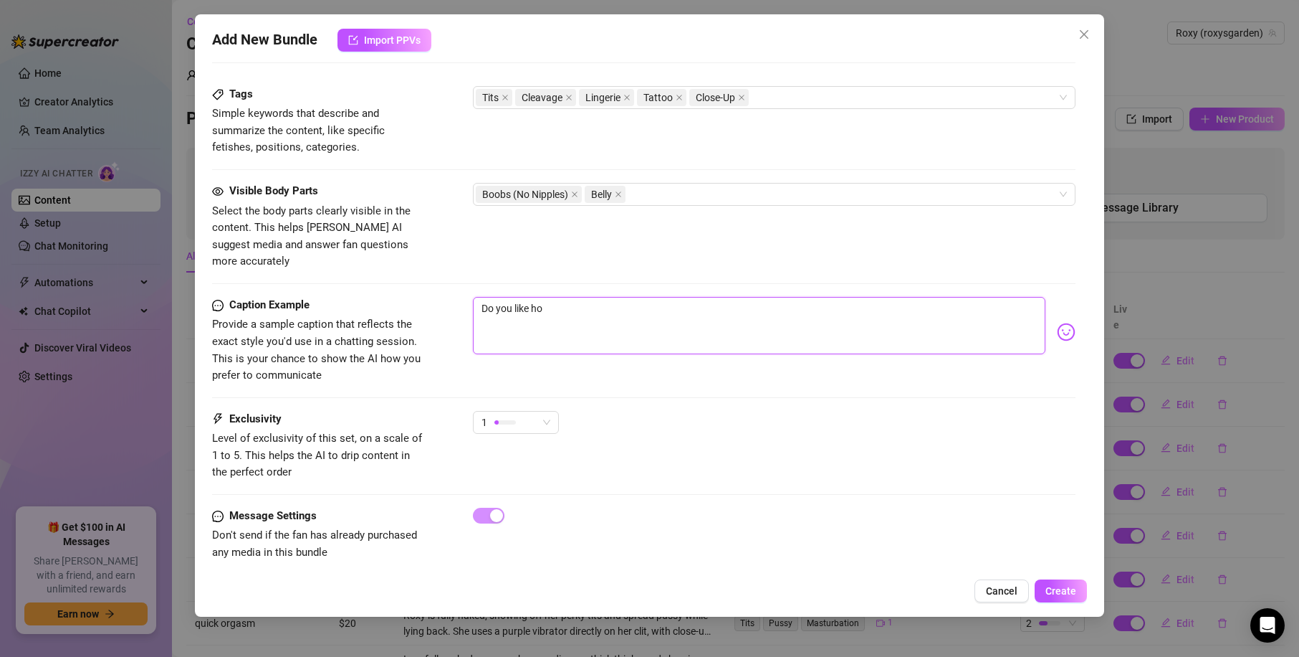
type textarea "Do you like how"
type textarea "Do you like how I"
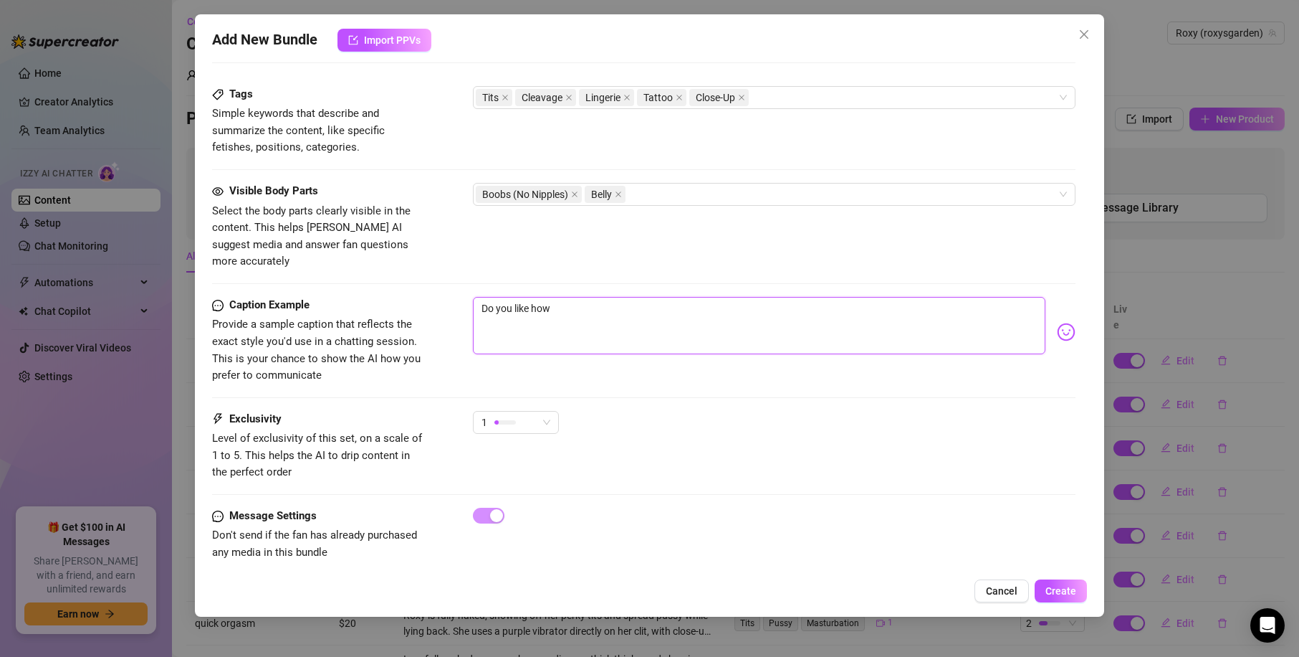
type textarea "Do you like how I"
type textarea "Do you like how I l"
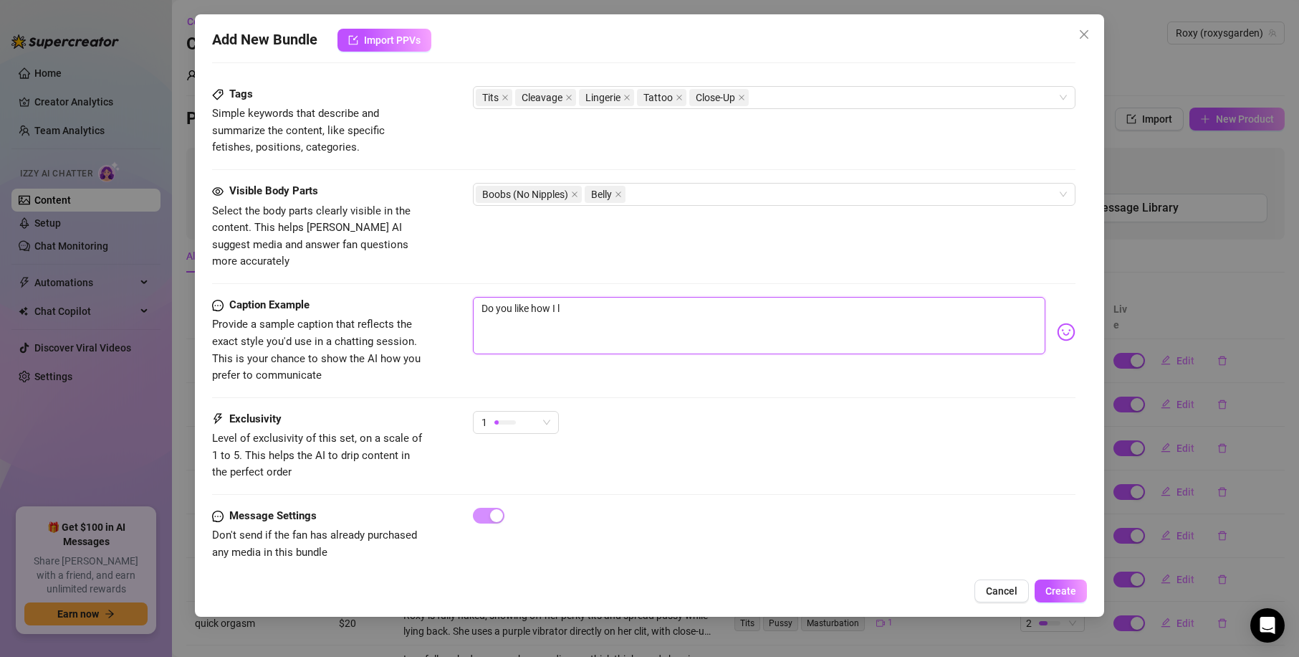
type textarea "Do you like how I lo"
type textarea "Do you like how I loo"
type textarea "Do you like how I look"
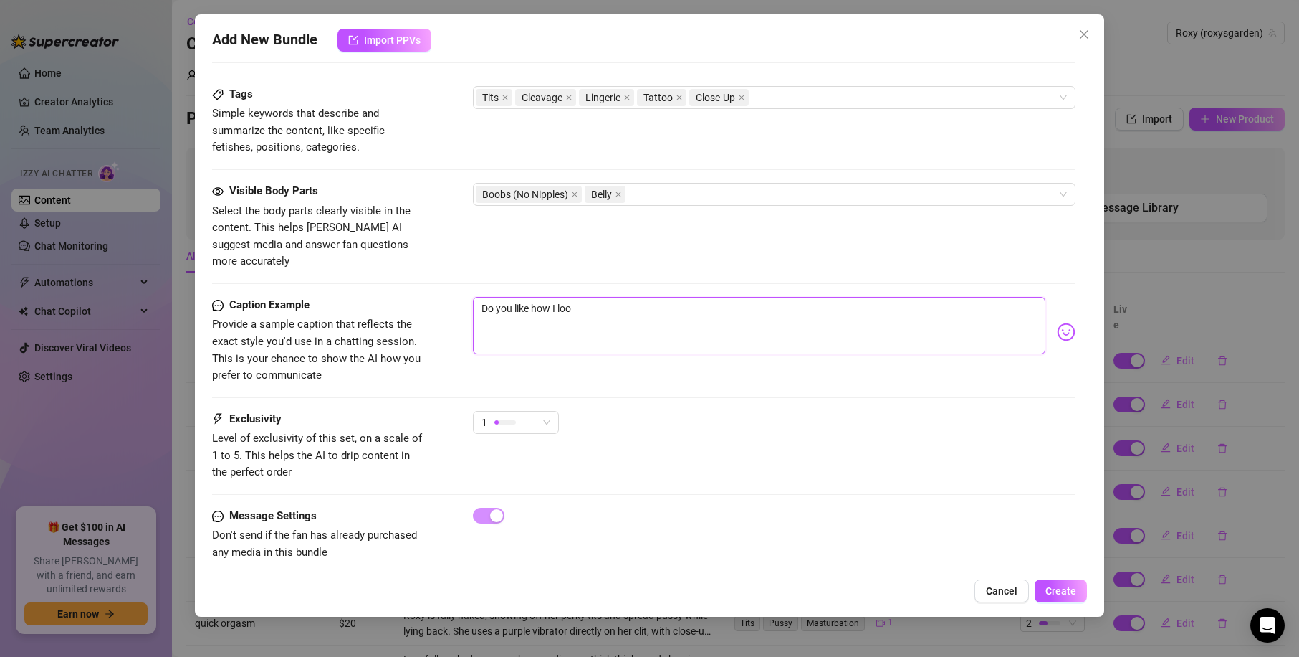
type textarea "Do you like how I look"
type textarea "Do you like how I look t"
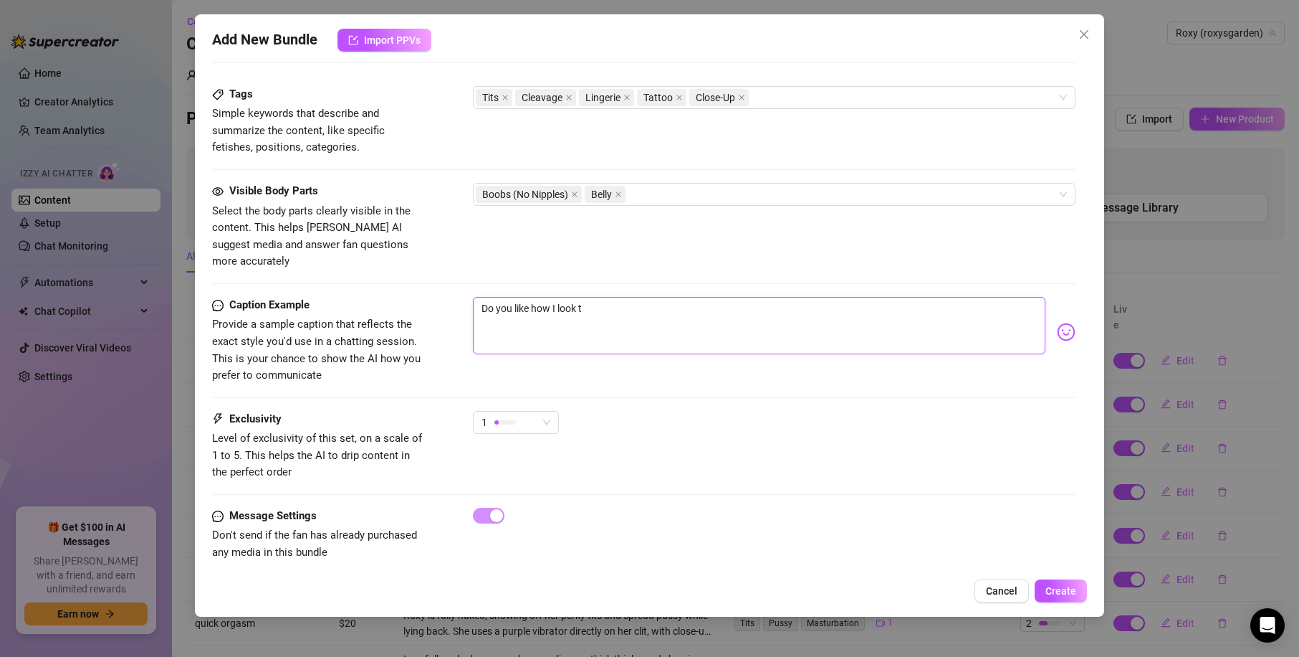
type textarea "Do you like how I look to"
type textarea "Do you like how I look tod"
type textarea "Do you like how I look toda"
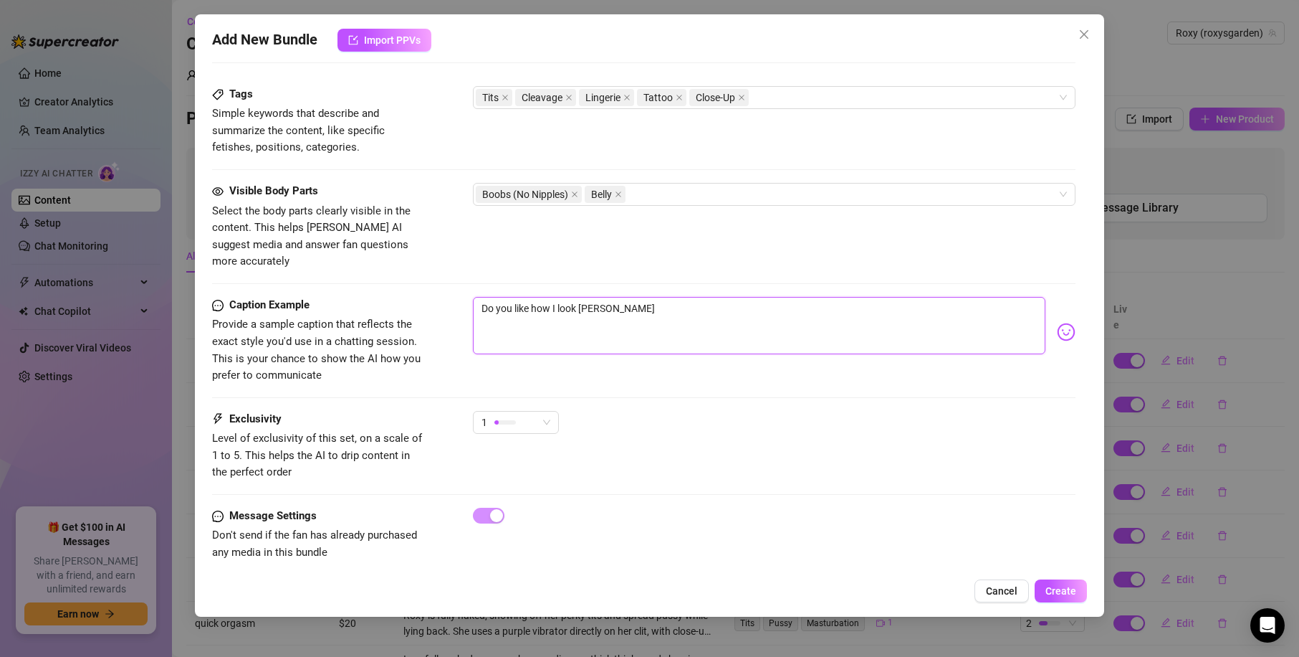
type textarea "Do you like how I look toda"
type textarea "Do you like how I look today"
type textarea "Do you like how I look today/"
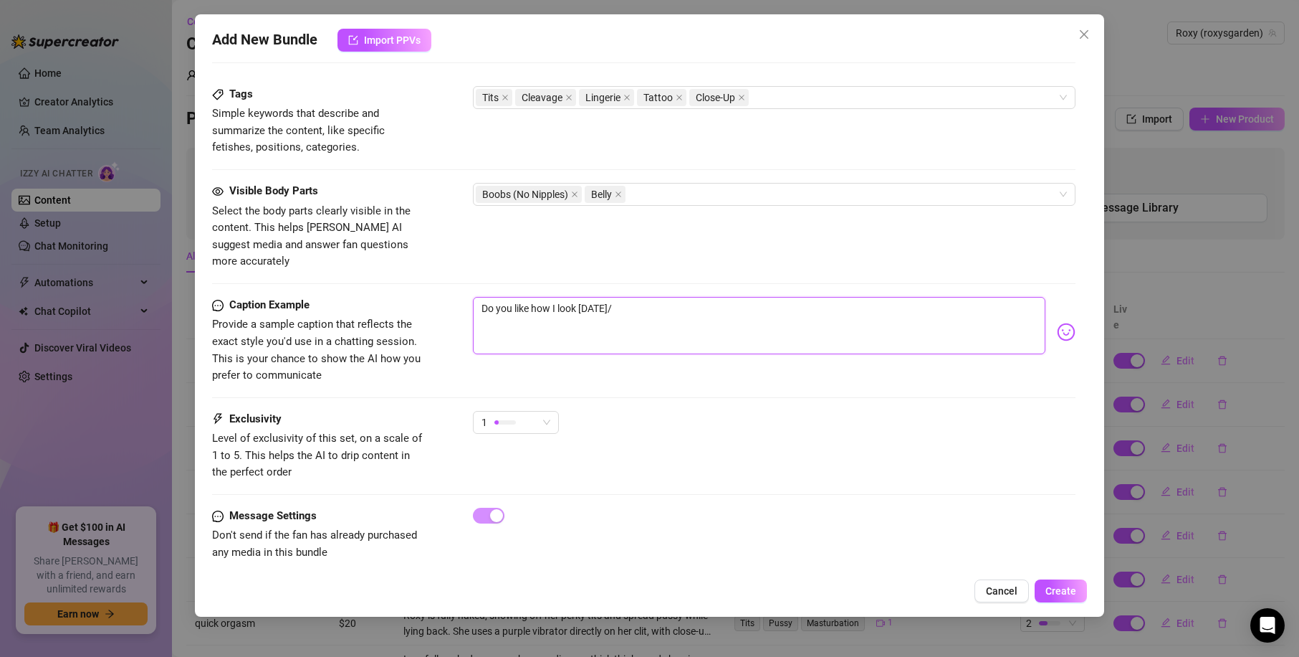
type textarea "Do you like how I look today"
type textarea "Do you like how I look today?"
click at [1064, 588] on span "Create" at bounding box center [1061, 590] width 31 height 11
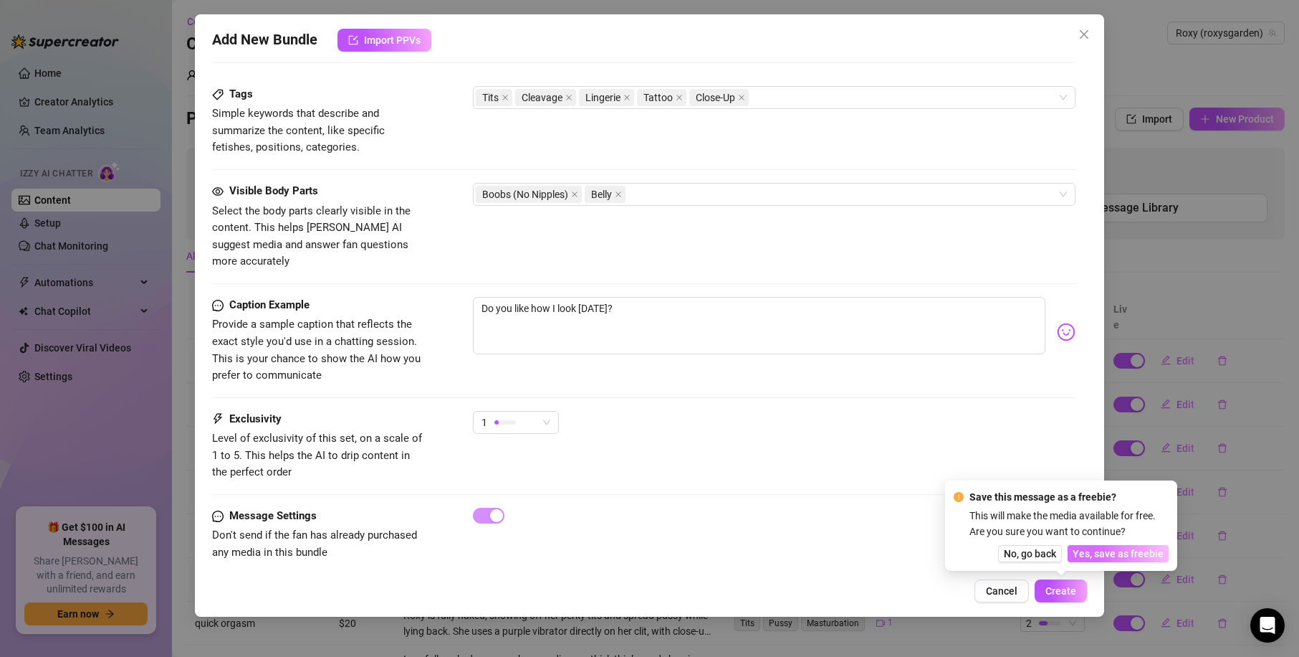
click at [1124, 549] on span "Yes, save as freebie" at bounding box center [1118, 553] width 91 height 11
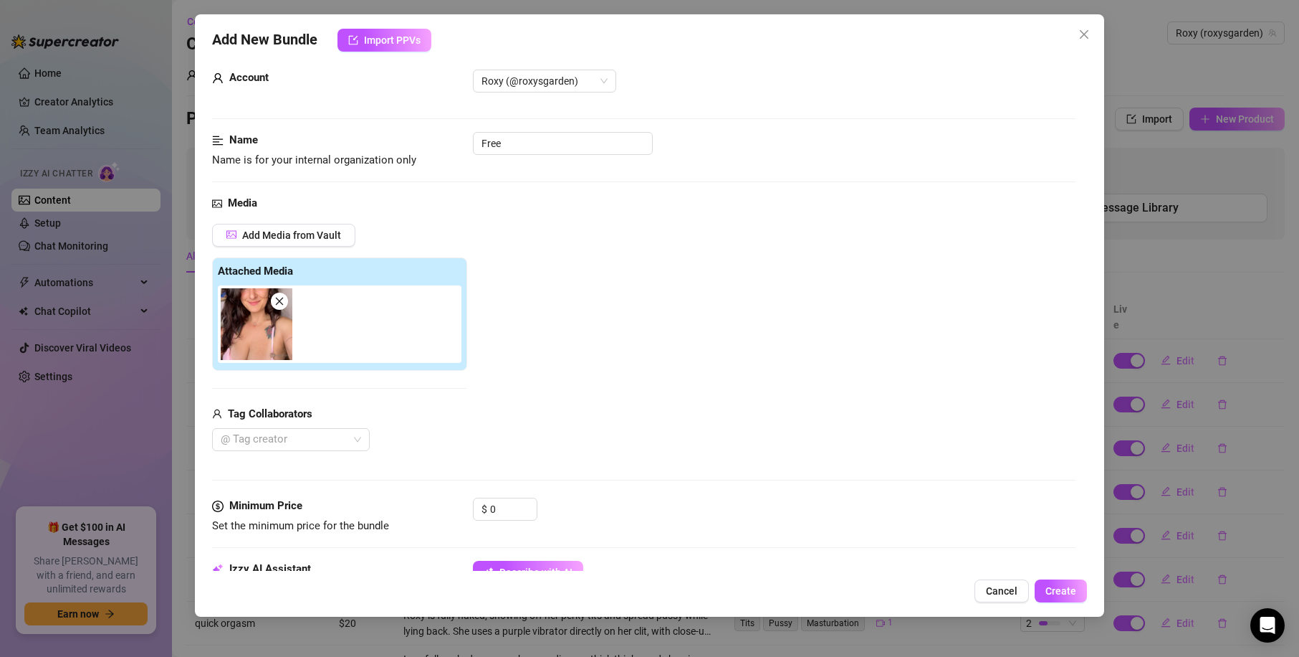
scroll to position [0, 0]
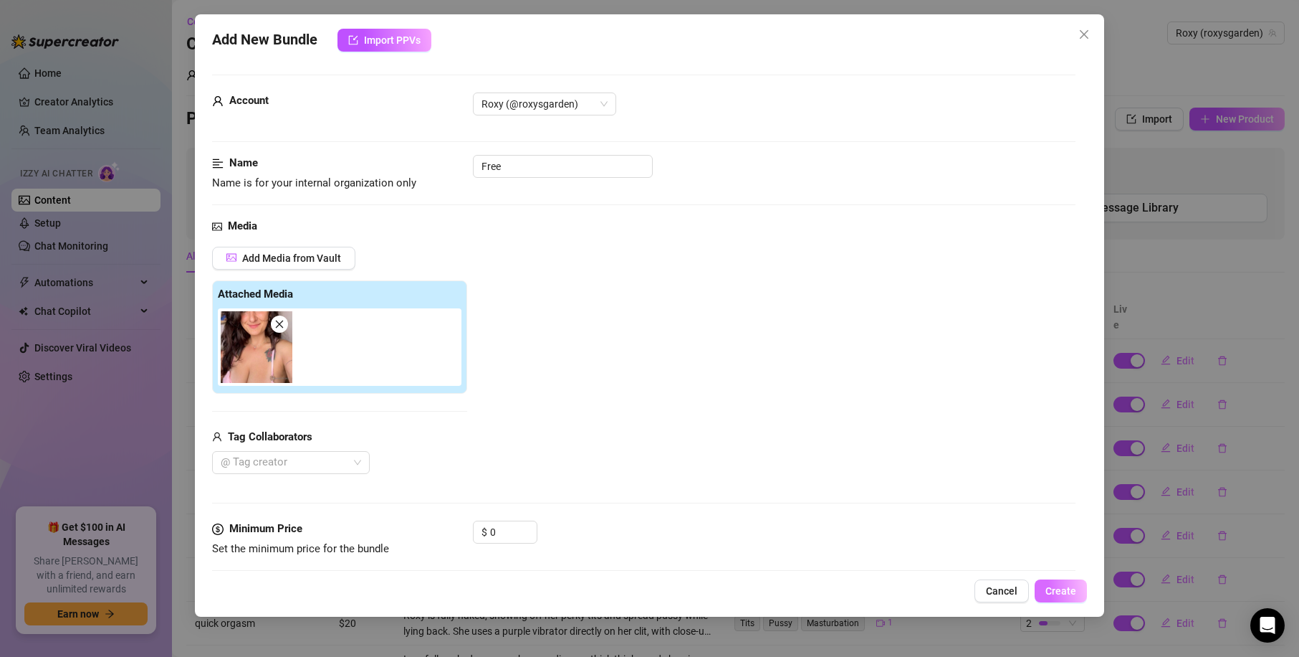
click at [1069, 595] on span "Create" at bounding box center [1061, 590] width 31 height 11
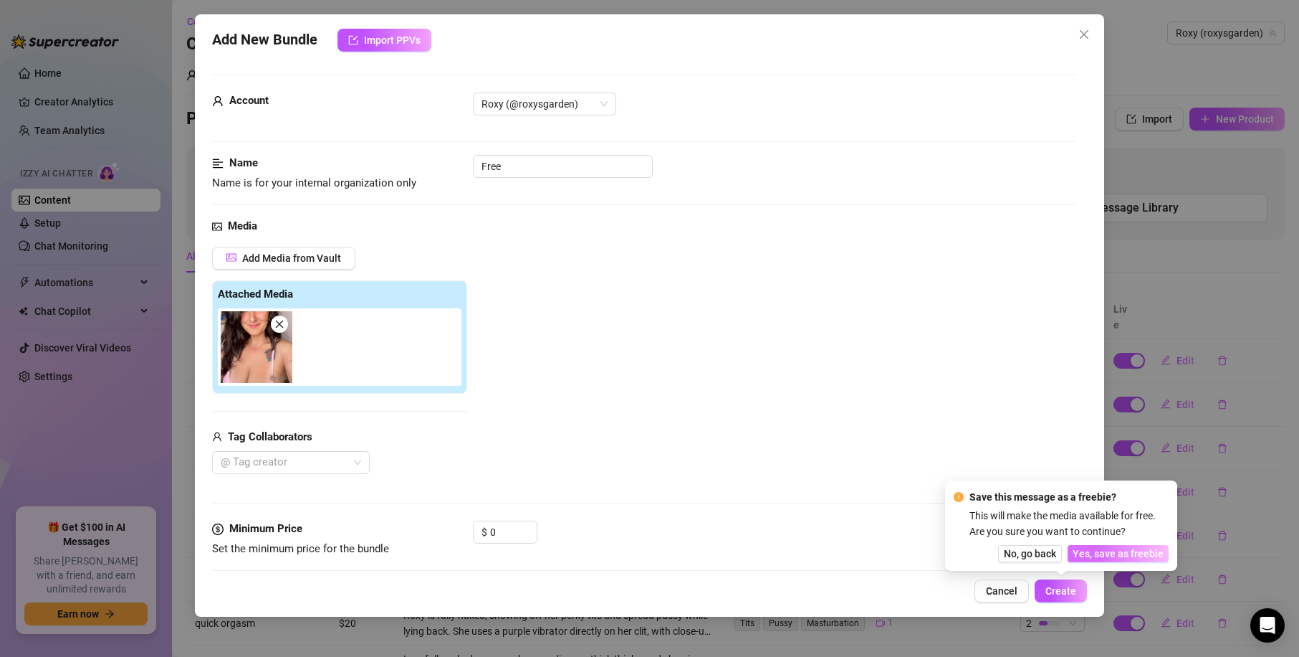
click at [1107, 552] on span "Yes, save as freebie" at bounding box center [1118, 553] width 91 height 11
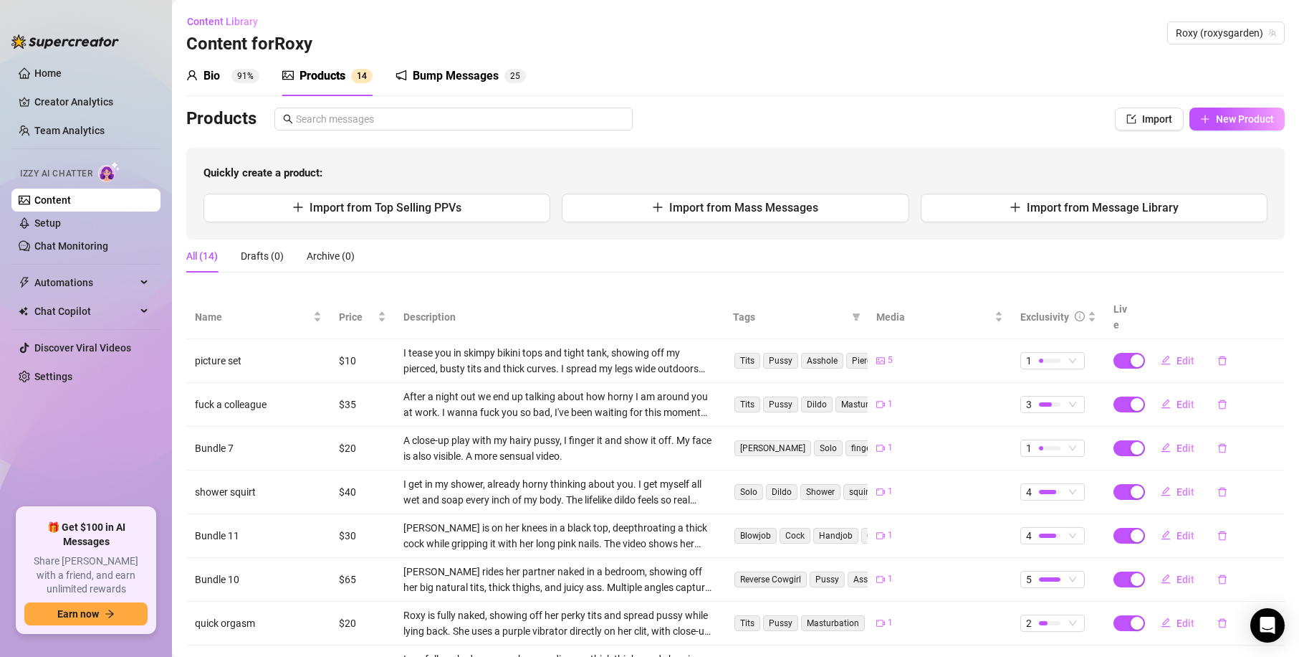
click at [1215, 102] on div "Bio 91% Products 1 4 Bump Messages 2 5 Bio Import Bio from other creator Person…" at bounding box center [735, 436] width 1099 height 760
click at [1226, 114] on span "New Product" at bounding box center [1245, 118] width 58 height 11
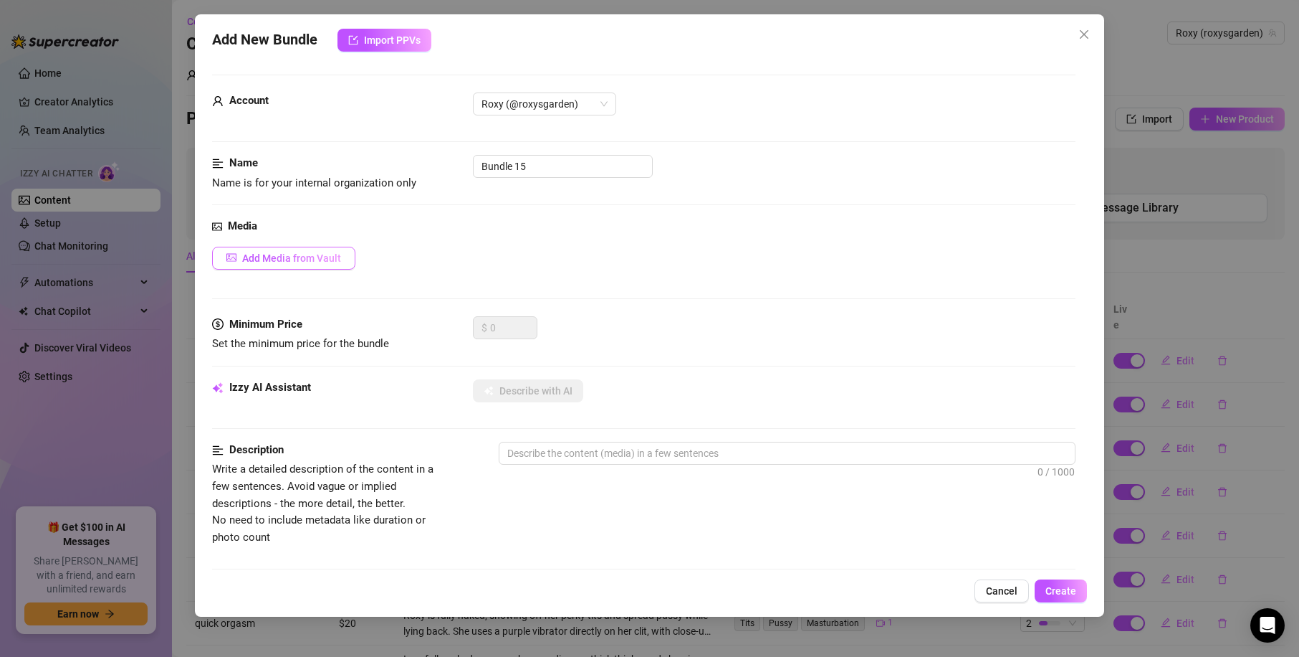
click at [264, 265] on button "Add Media from Vault" at bounding box center [283, 258] width 143 height 23
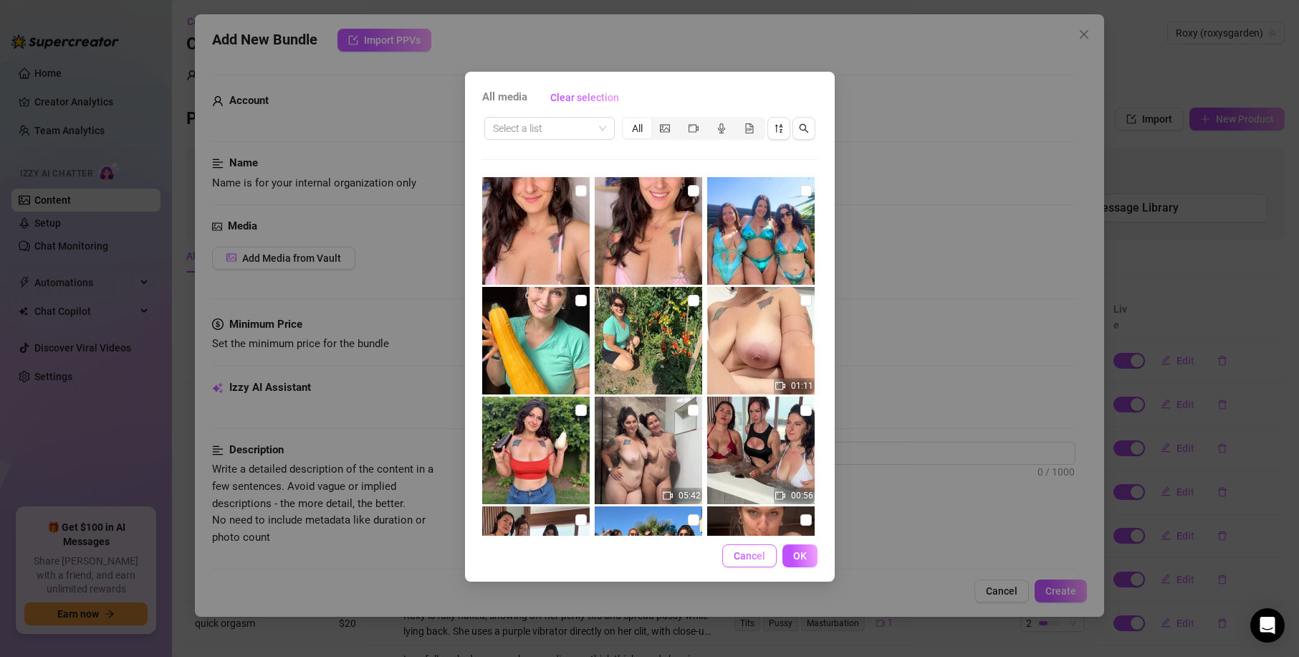
click at [758, 566] on button "Cancel" at bounding box center [749, 555] width 54 height 23
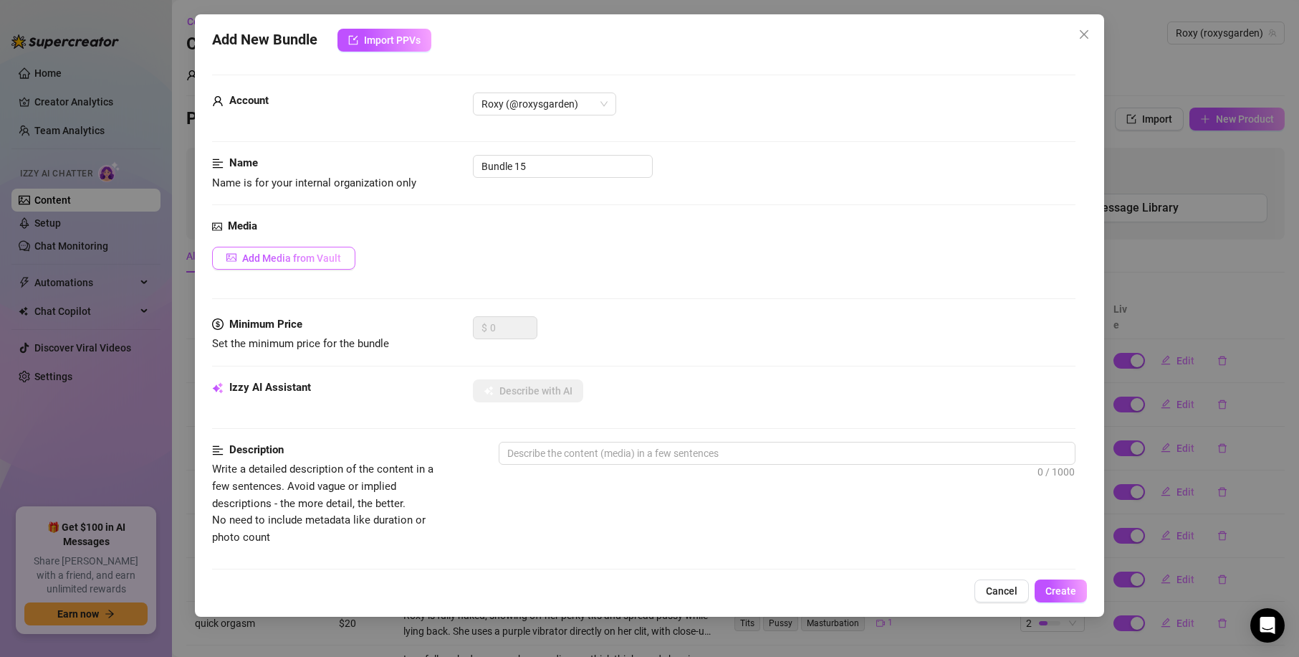
click at [285, 264] on button "Add Media from Vault" at bounding box center [283, 258] width 143 height 23
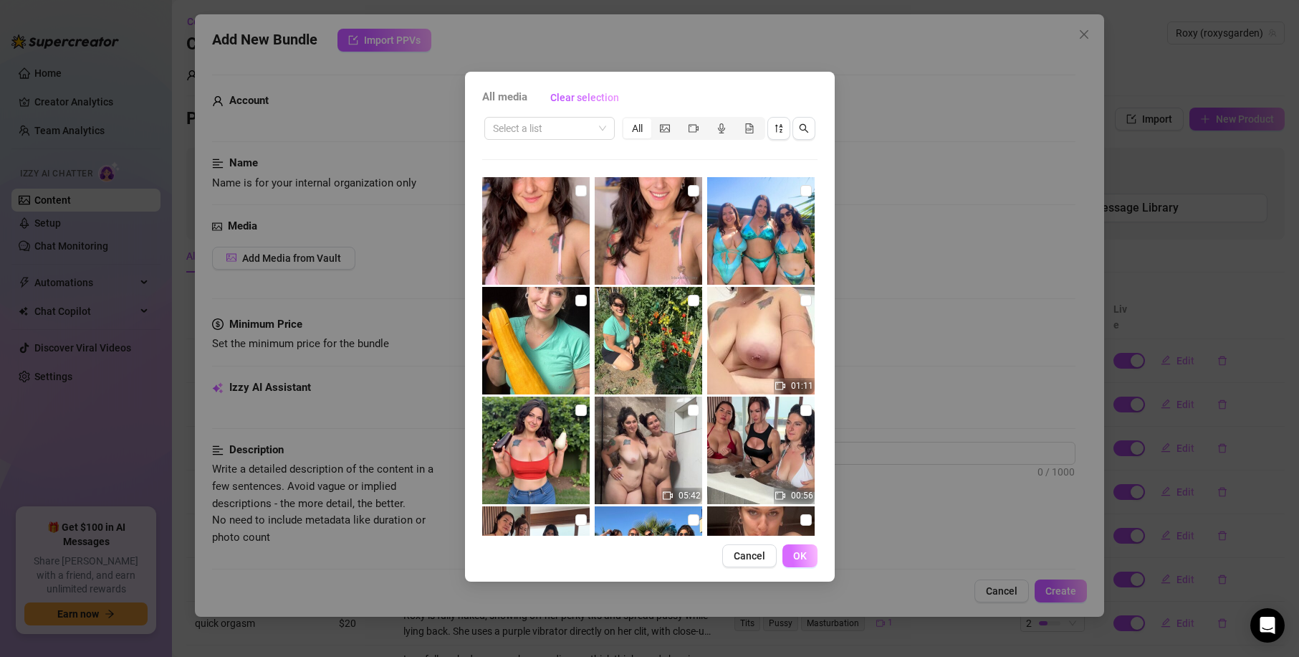
click at [790, 558] on button "OK" at bounding box center [800, 555] width 35 height 23
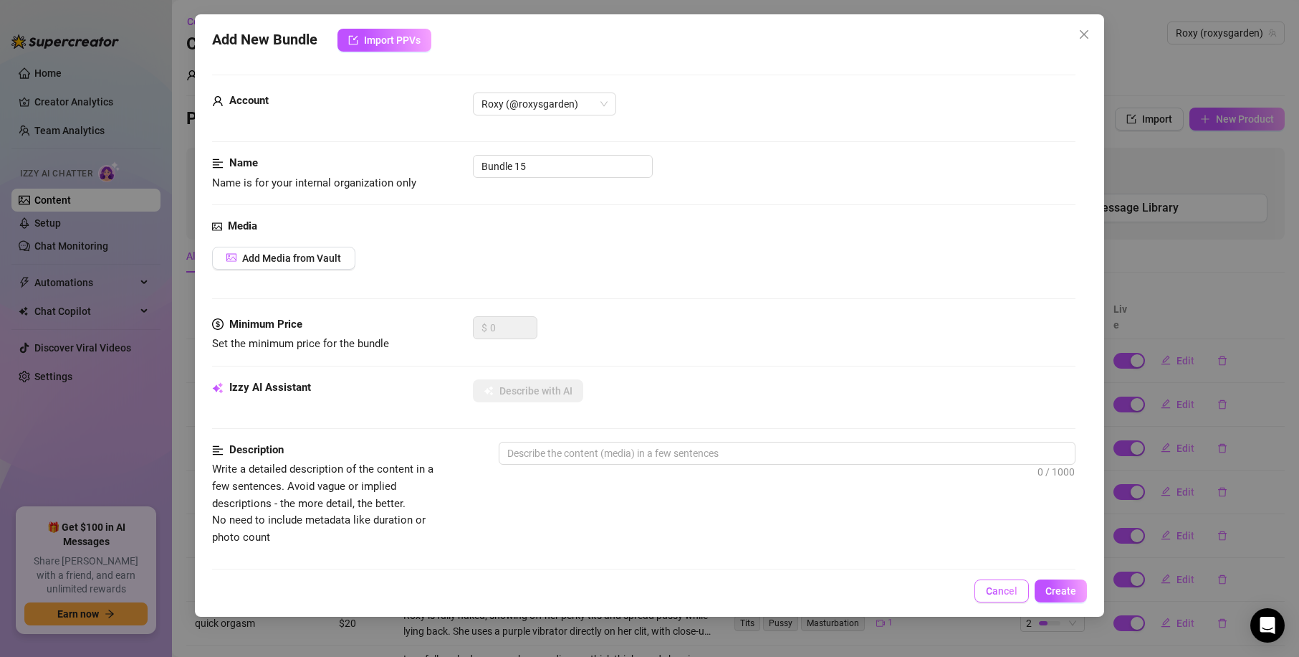
click at [988, 580] on button "Cancel" at bounding box center [1002, 590] width 54 height 23
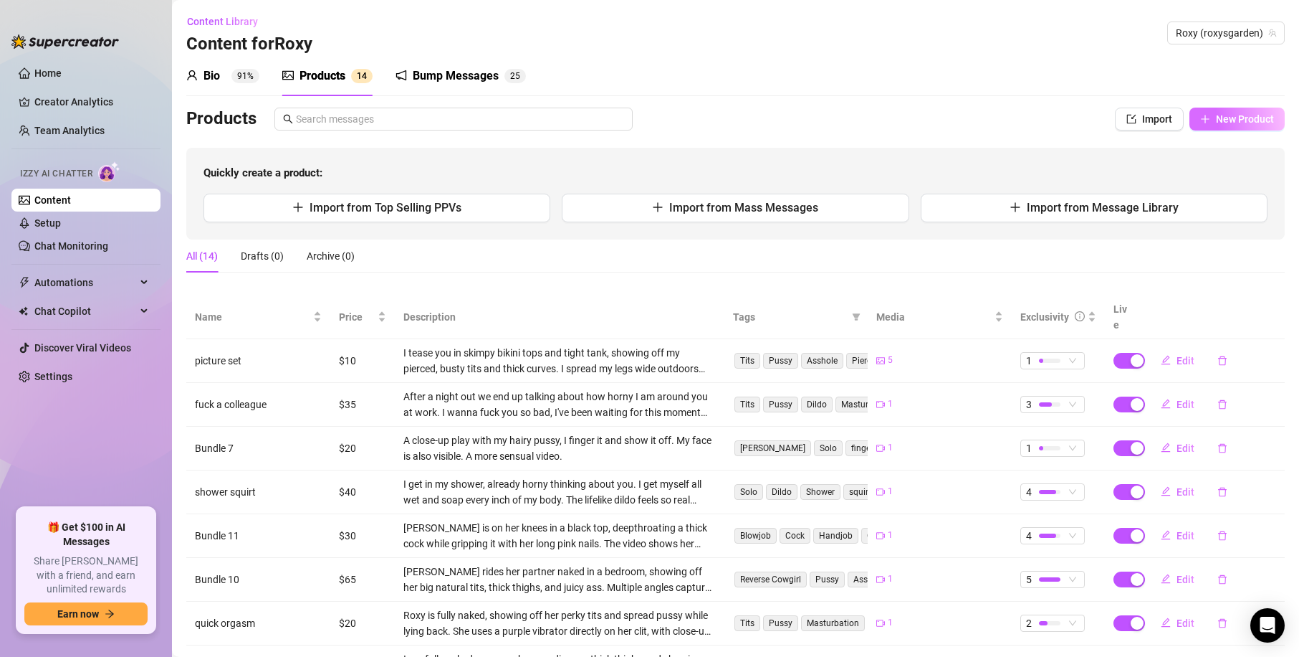
click at [1236, 125] on button "New Product" at bounding box center [1237, 119] width 95 height 23
type textarea "Type your message here..."
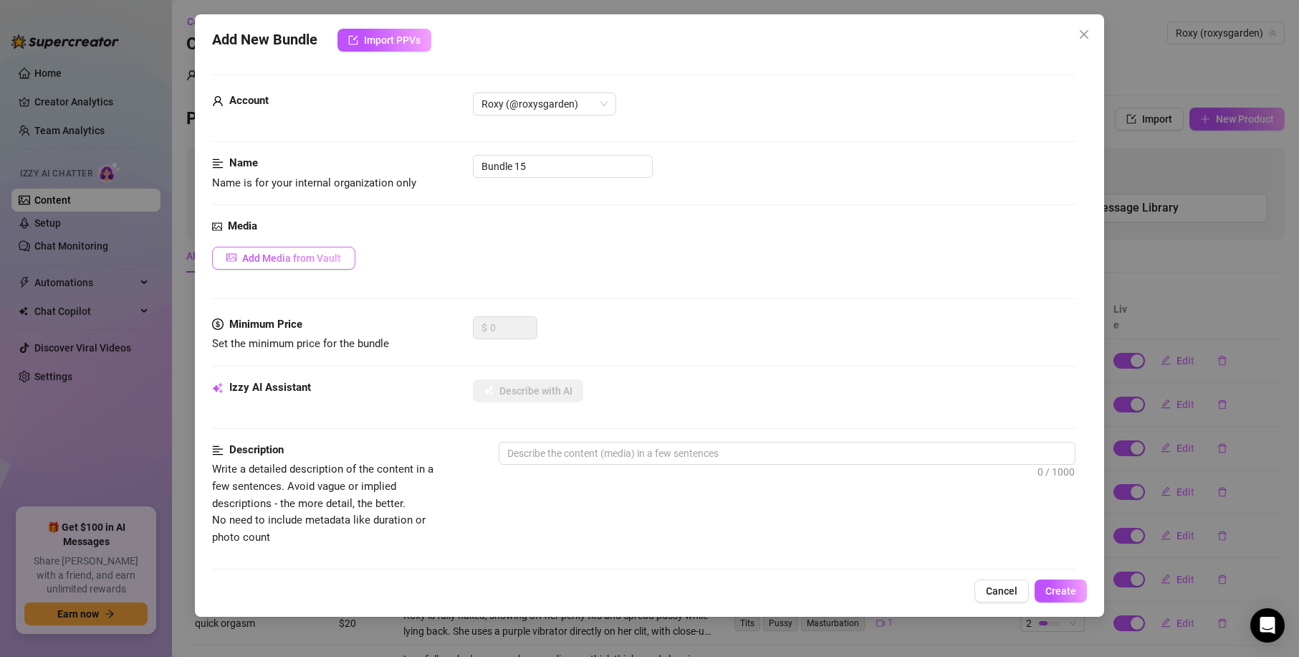
click at [295, 256] on span "Add Media from Vault" at bounding box center [291, 257] width 99 height 11
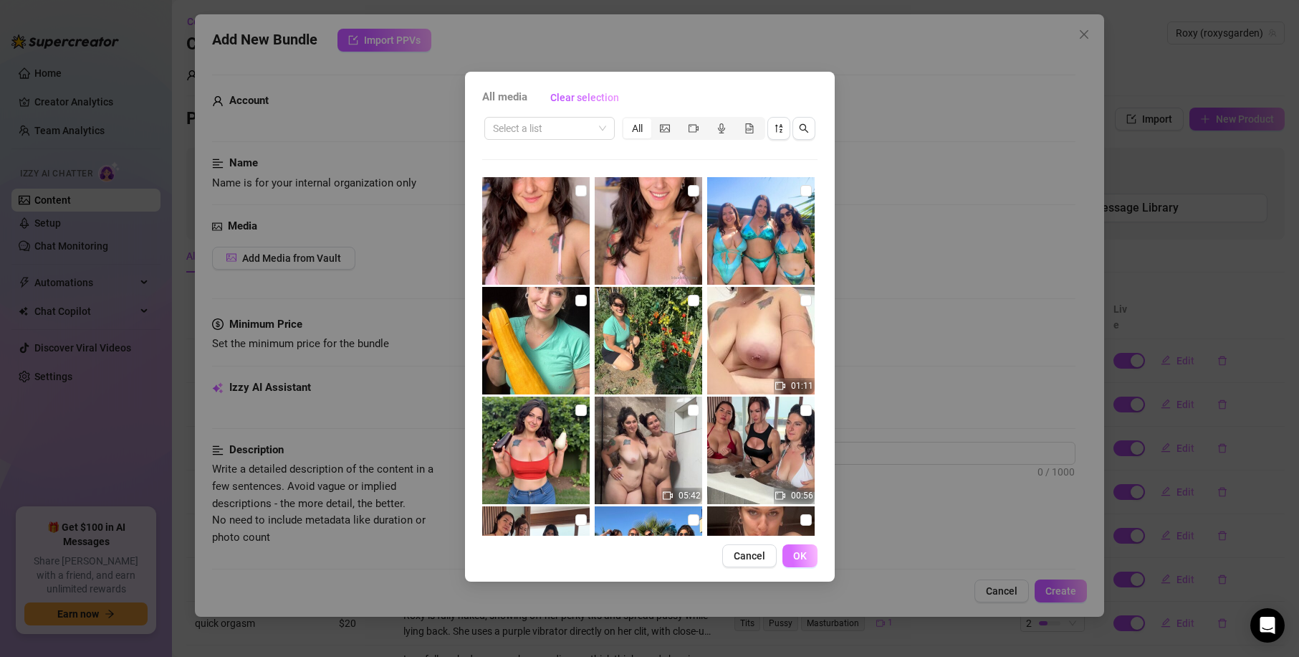
click at [797, 550] on span "OK" at bounding box center [800, 555] width 14 height 11
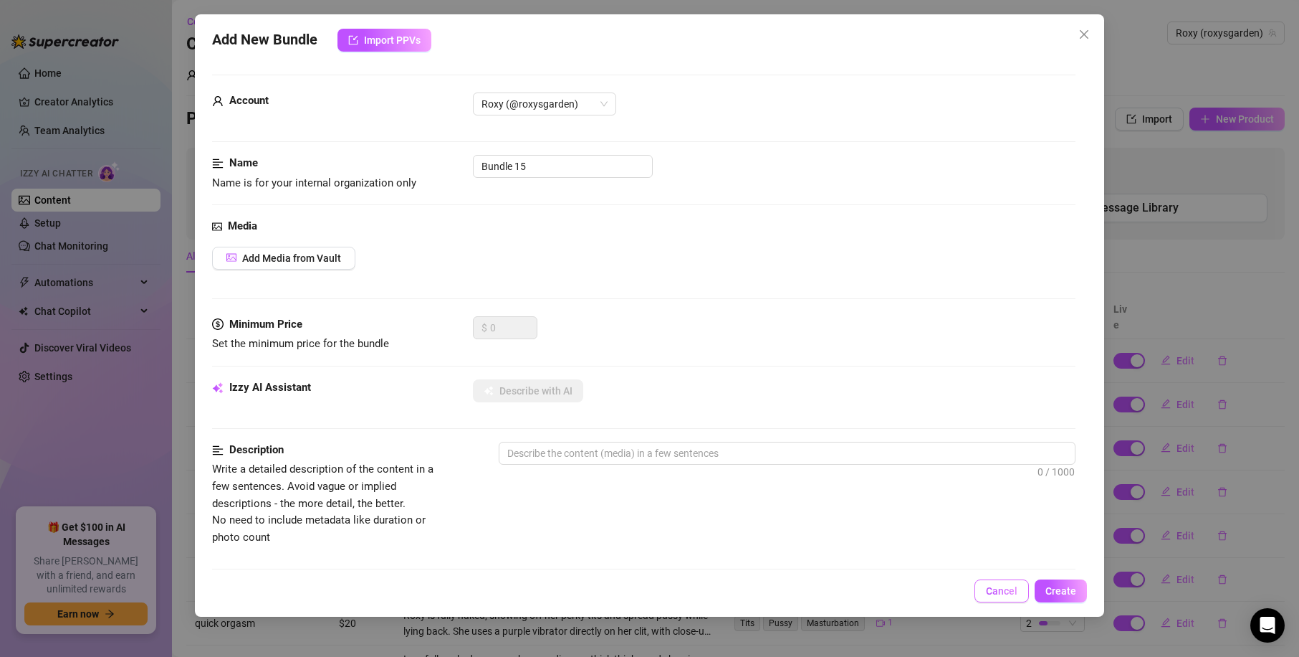
click at [1008, 594] on span "Cancel" at bounding box center [1002, 590] width 32 height 11
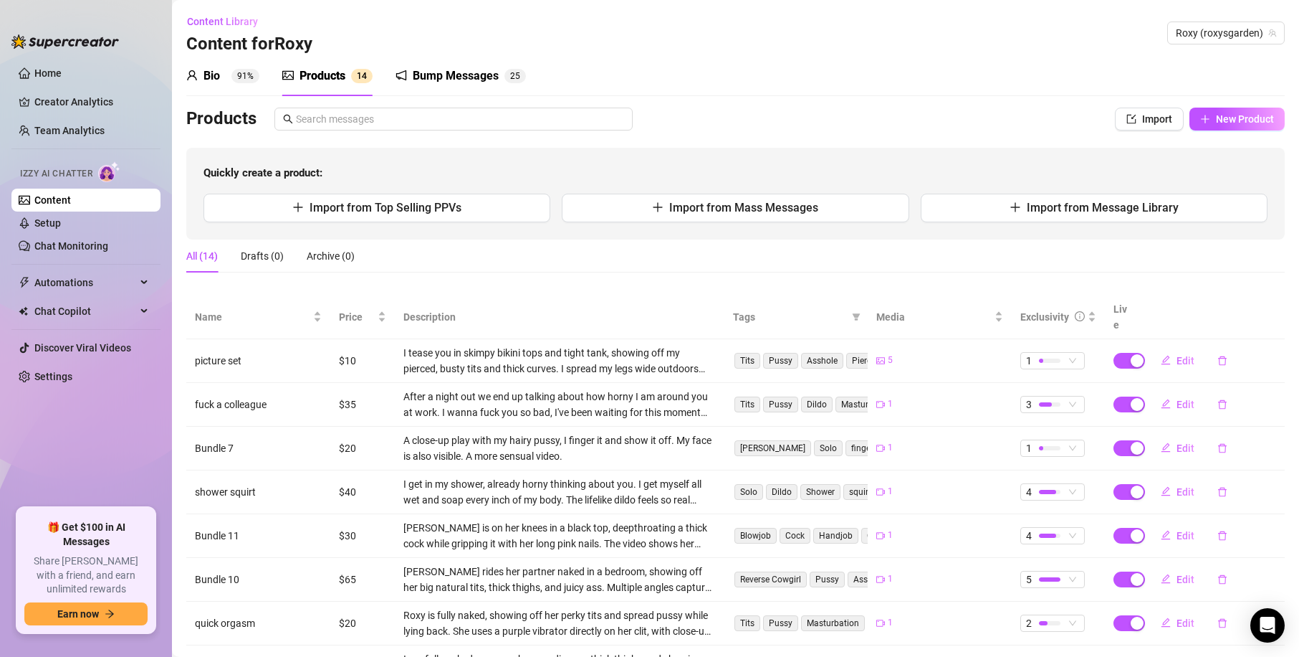
click at [1231, 133] on div "Products Import New Product Quickly create a product: Import from Top Selling P…" at bounding box center [735, 174] width 1099 height 132
click at [1239, 123] on span "New Product" at bounding box center [1245, 118] width 58 height 11
type textarea "Type your message here..."
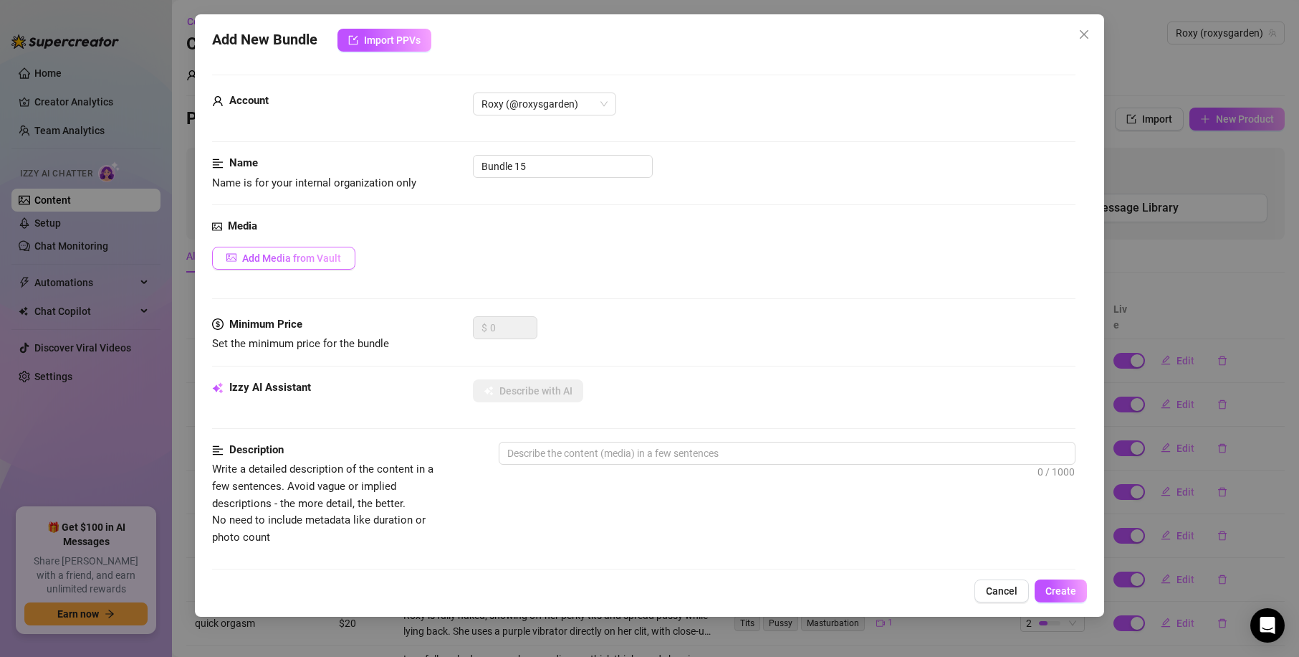
click at [264, 262] on span "Add Media from Vault" at bounding box center [291, 257] width 99 height 11
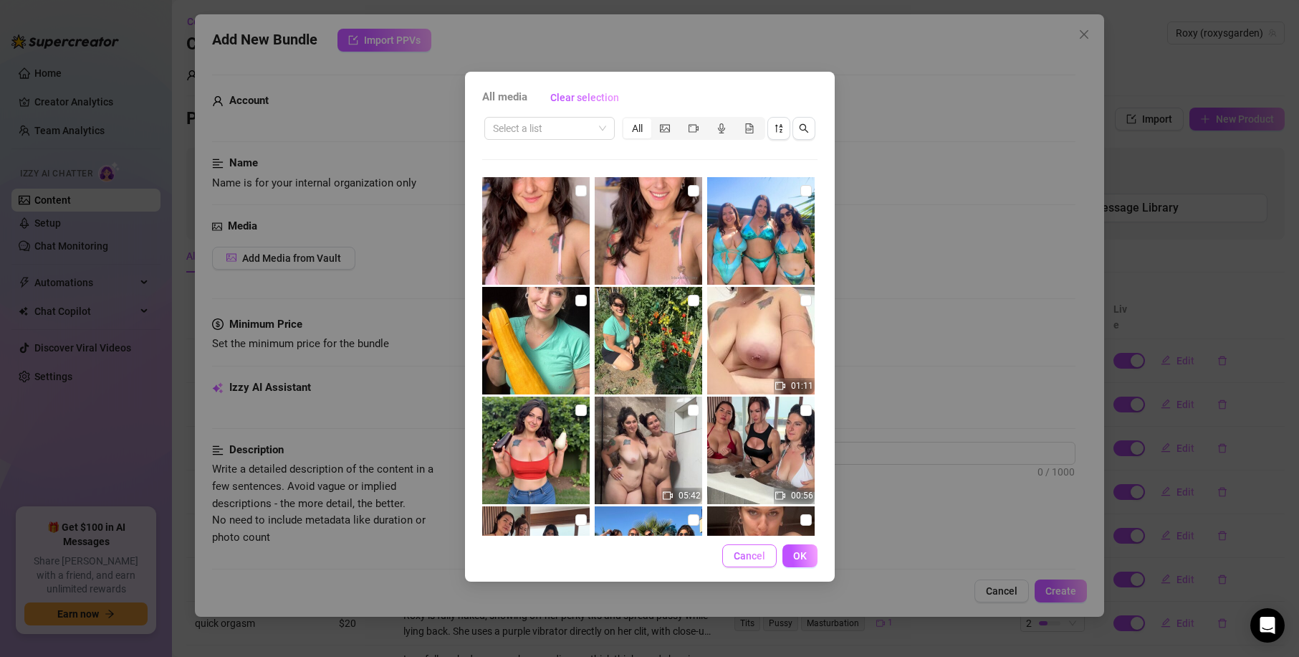
click at [748, 561] on span "Cancel" at bounding box center [750, 555] width 32 height 11
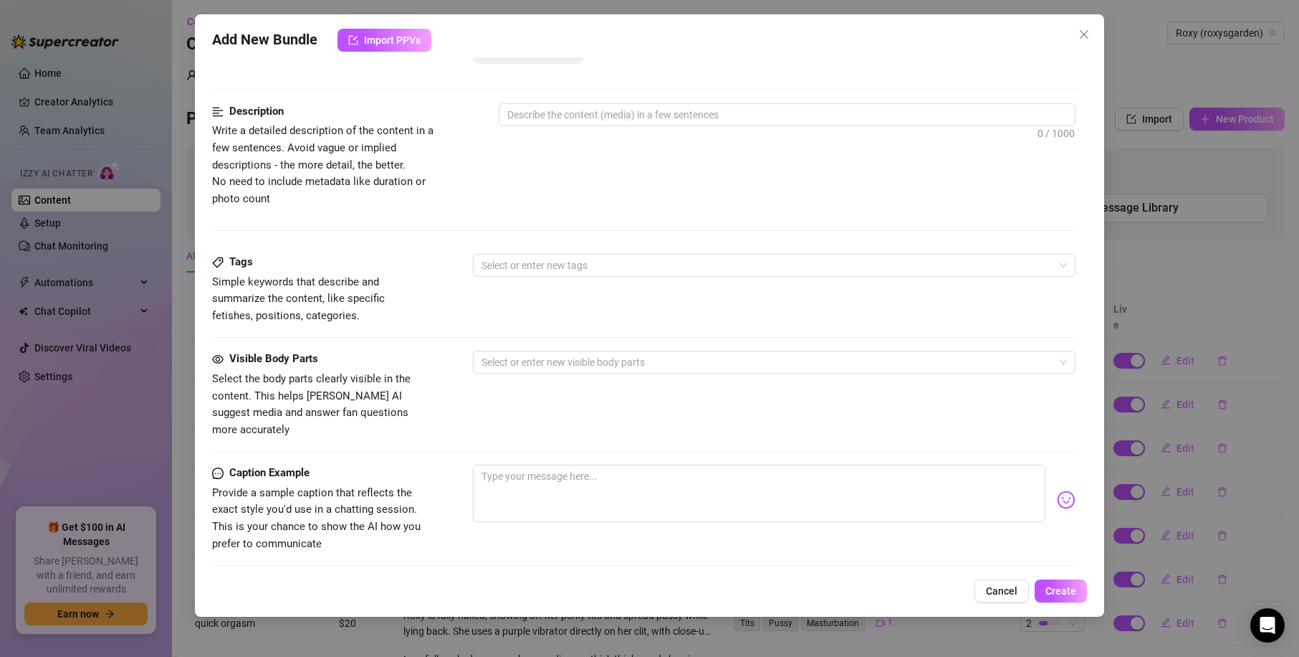
scroll to position [358, 0]
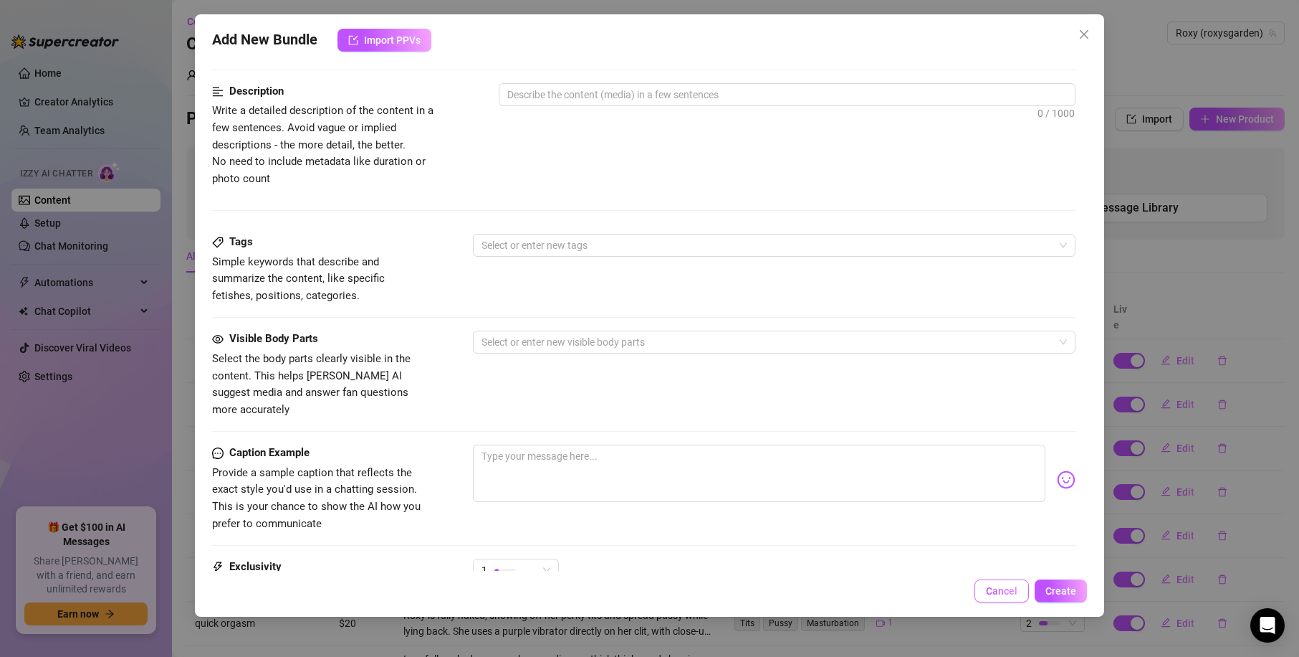
click at [991, 586] on span "Cancel" at bounding box center [1002, 590] width 32 height 11
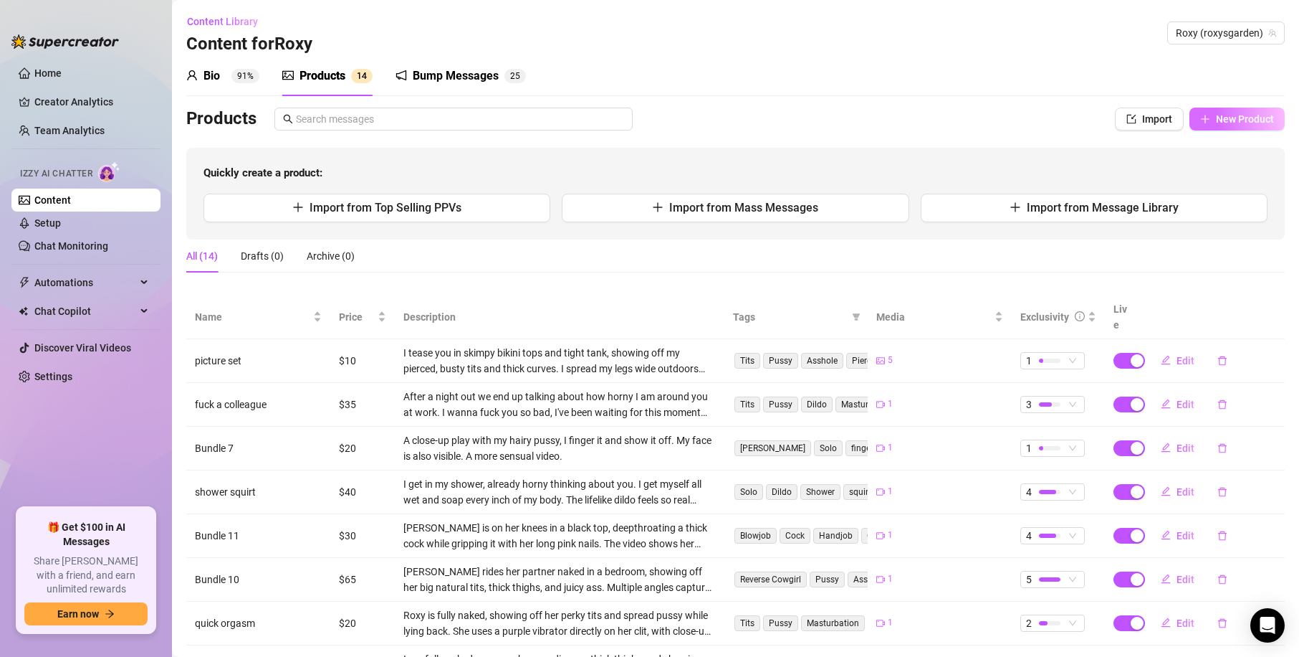
click at [1257, 121] on span "New Product" at bounding box center [1245, 118] width 58 height 11
type textarea "Type your message here..."
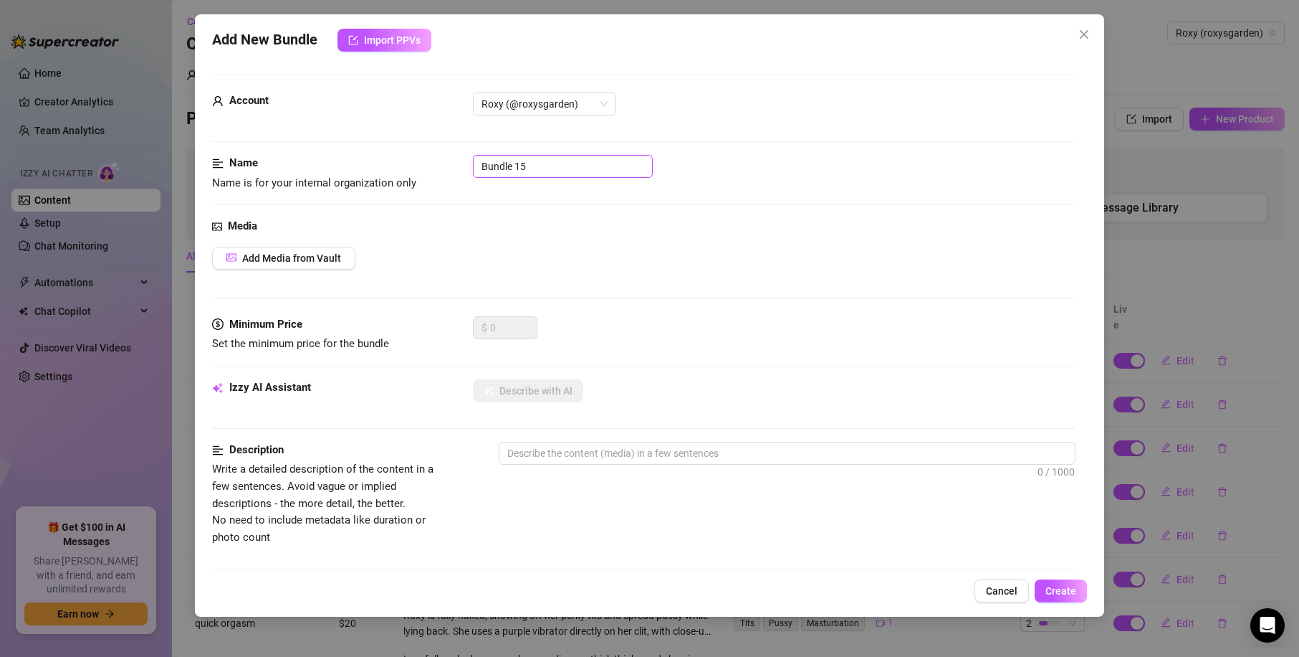
click at [523, 171] on input "Bundle 15" at bounding box center [563, 166] width 180 height 23
drag, startPoint x: 536, startPoint y: 163, endPoint x: 388, endPoint y: 166, distance: 148.4
click at [388, 166] on div "Name Name is for your internal organization only Bundle 15" at bounding box center [644, 173] width 864 height 37
type input "free"
click at [899, 222] on div "Media" at bounding box center [644, 226] width 864 height 17
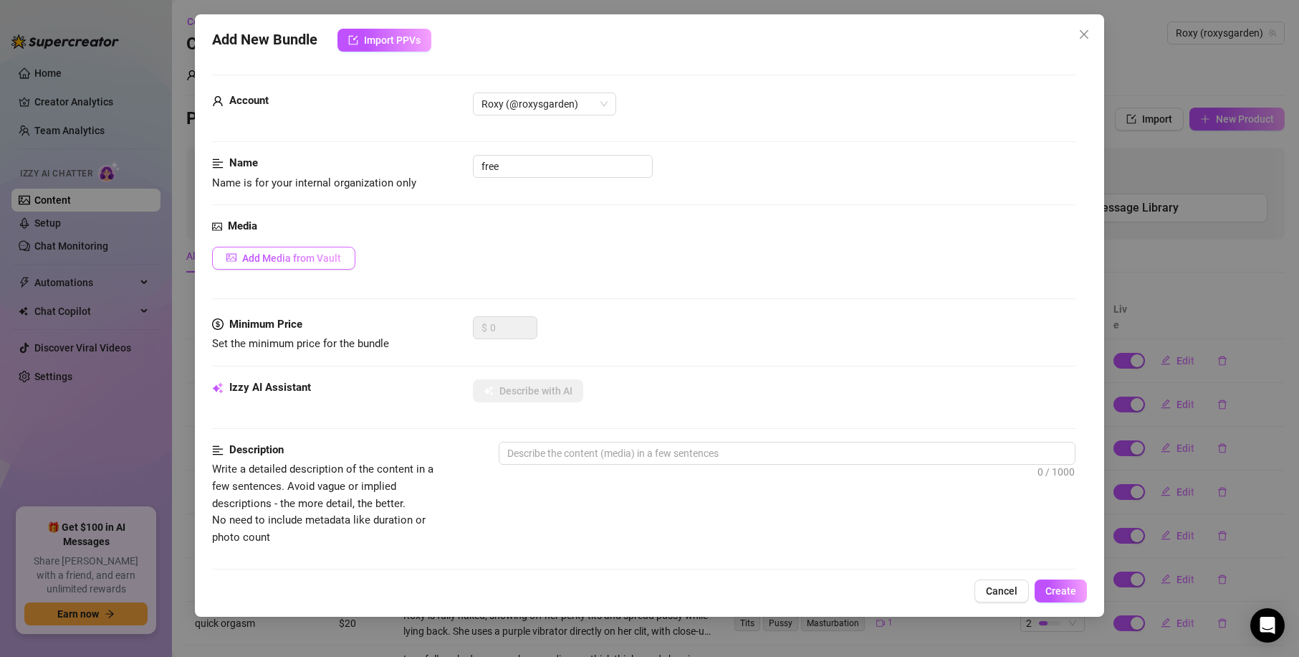
click at [320, 257] on span "Add Media from Vault" at bounding box center [291, 257] width 99 height 11
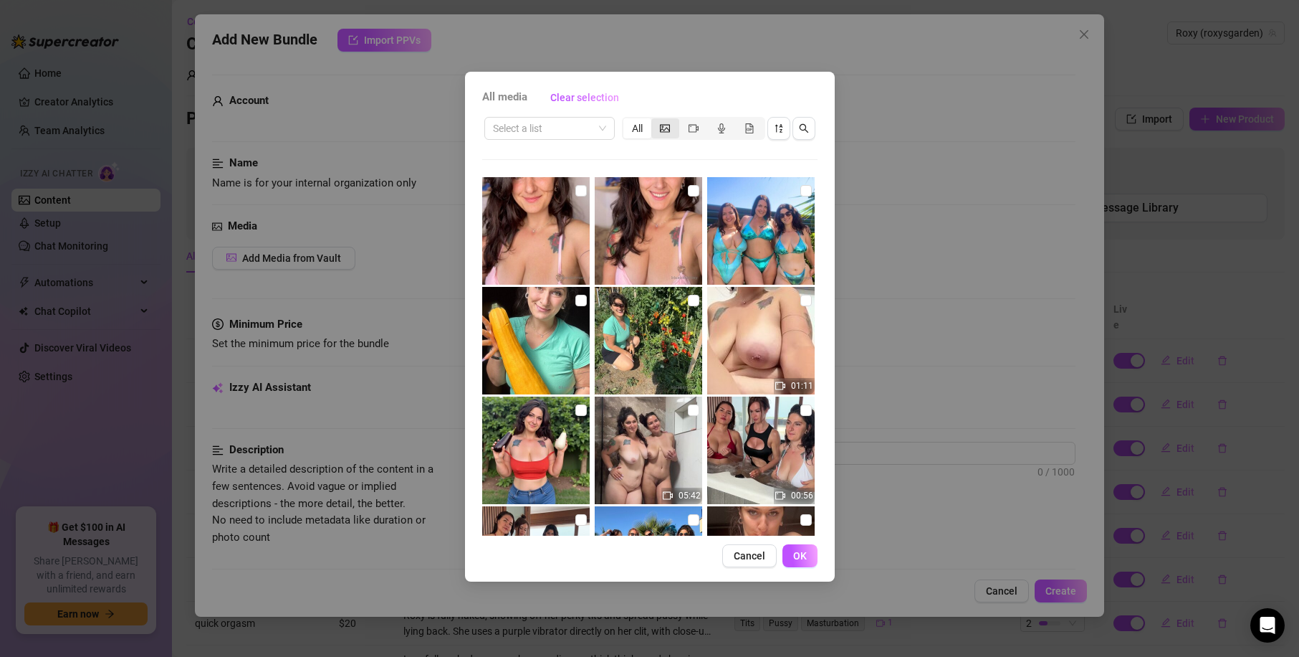
click at [671, 135] on div "segmented control" at bounding box center [666, 128] width 28 height 20
click at [655, 120] on input "segmented control" at bounding box center [655, 120] width 0 height 0
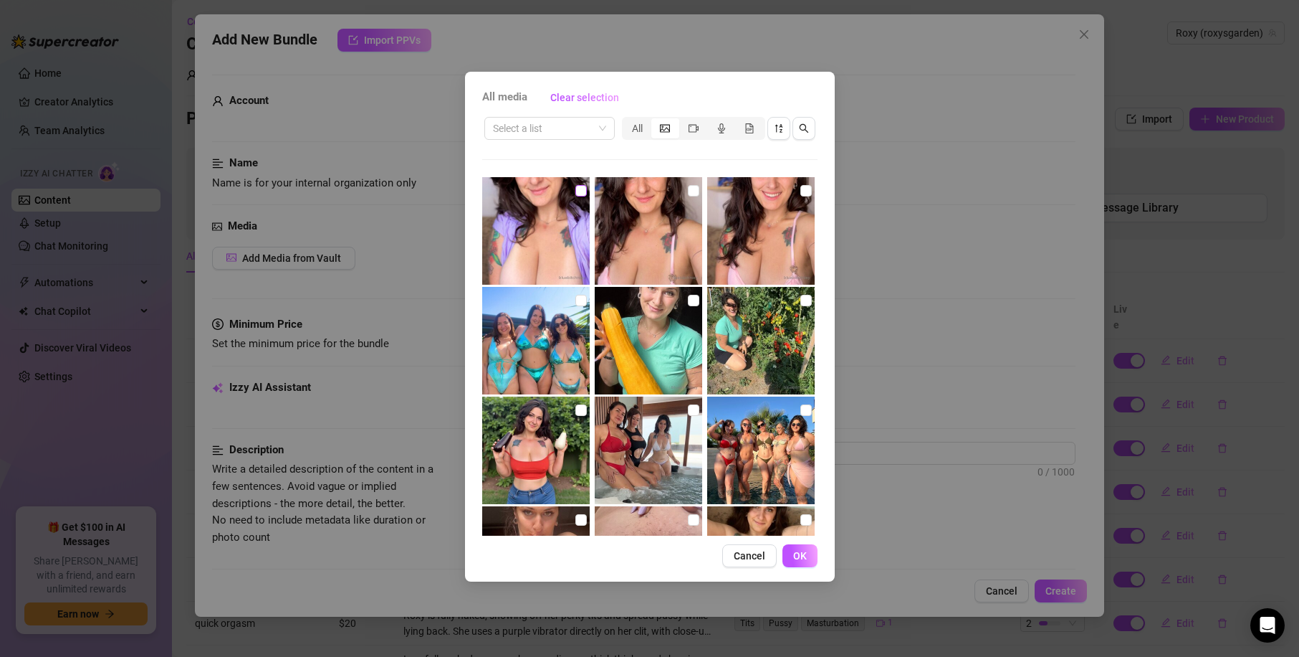
click at [578, 192] on input "checkbox" at bounding box center [581, 190] width 11 height 11
checkbox input "true"
click at [808, 551] on button "OK" at bounding box center [800, 555] width 35 height 23
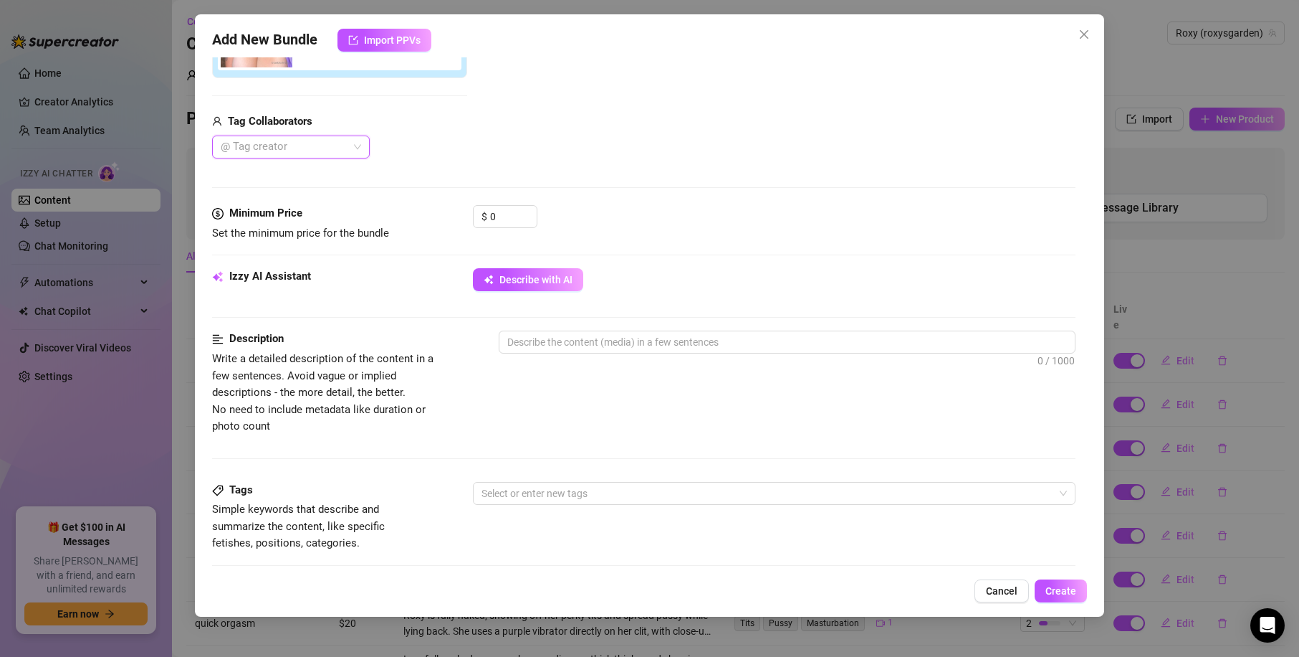
scroll to position [209, 0]
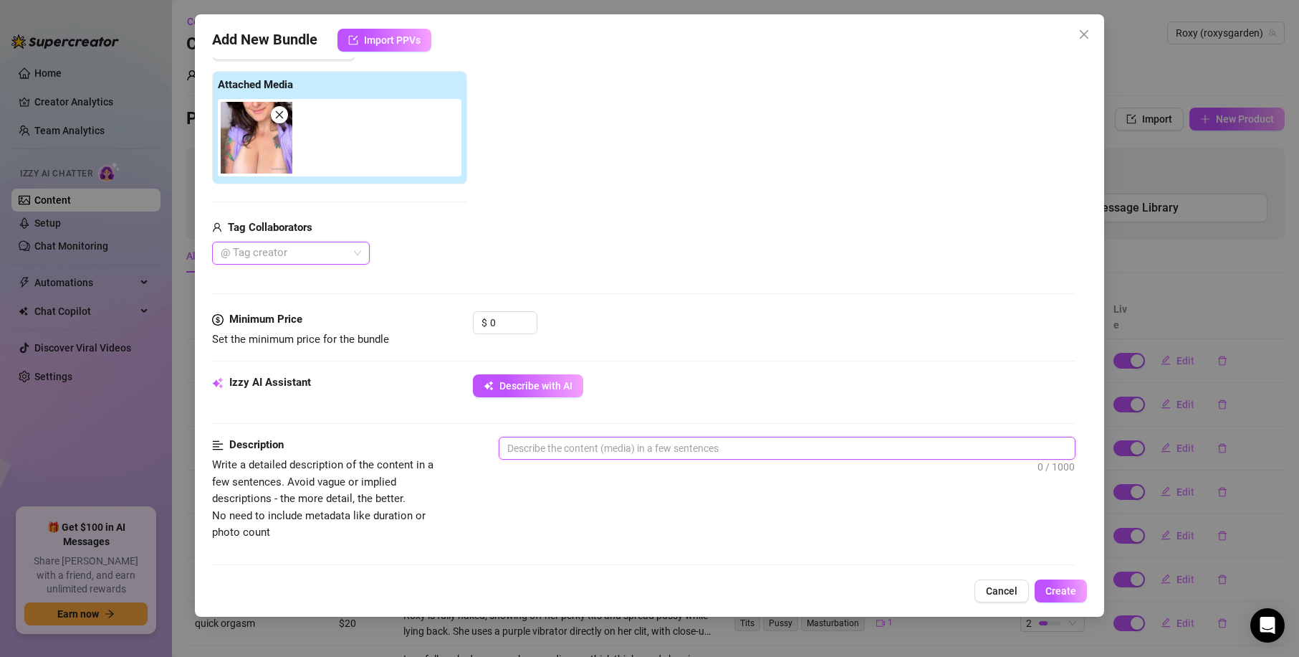
click at [656, 449] on textarea at bounding box center [788, 448] width 576 height 22
type textarea "b"
type textarea "bo"
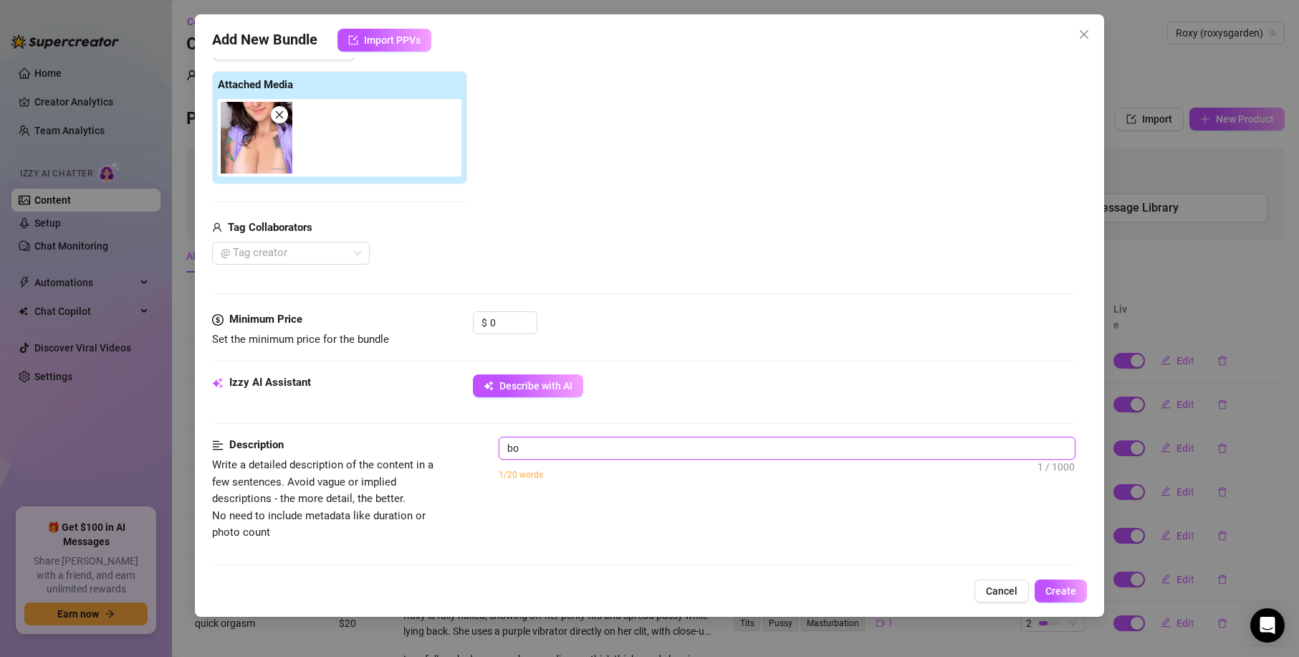
type textarea "boo"
type textarea "boob"
type textarea "boobi"
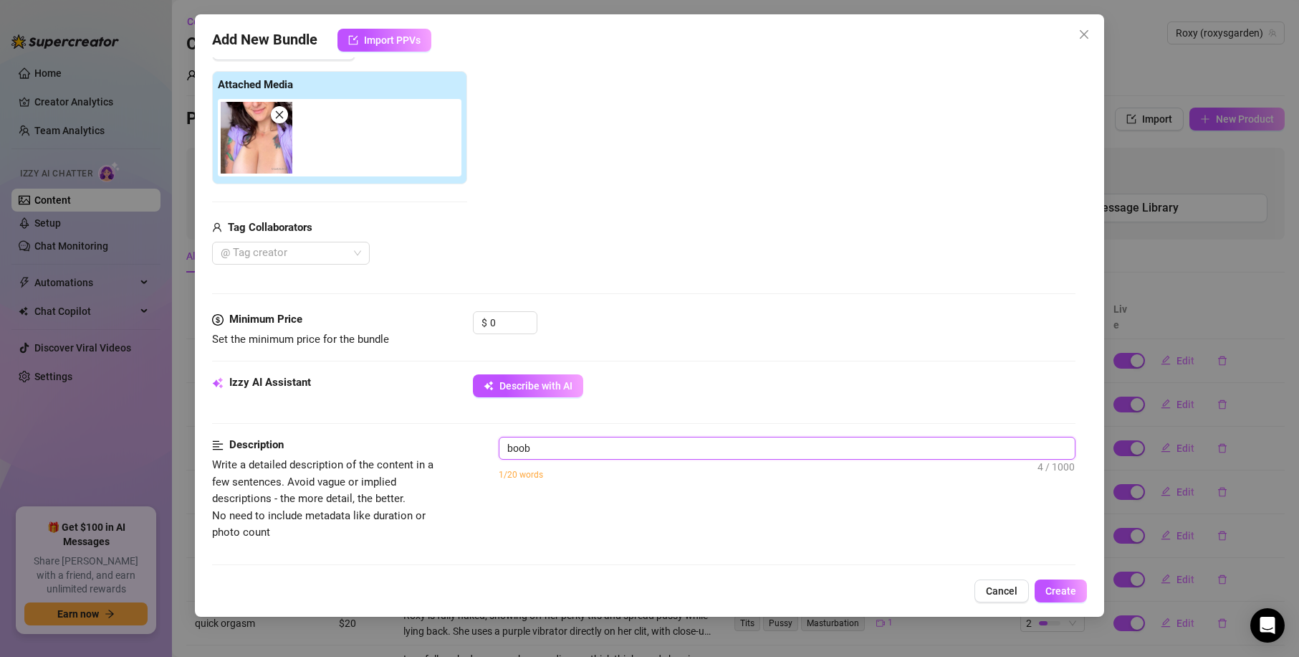
type textarea "boobi"
type textarea "boobiw"
type textarea "boobi"
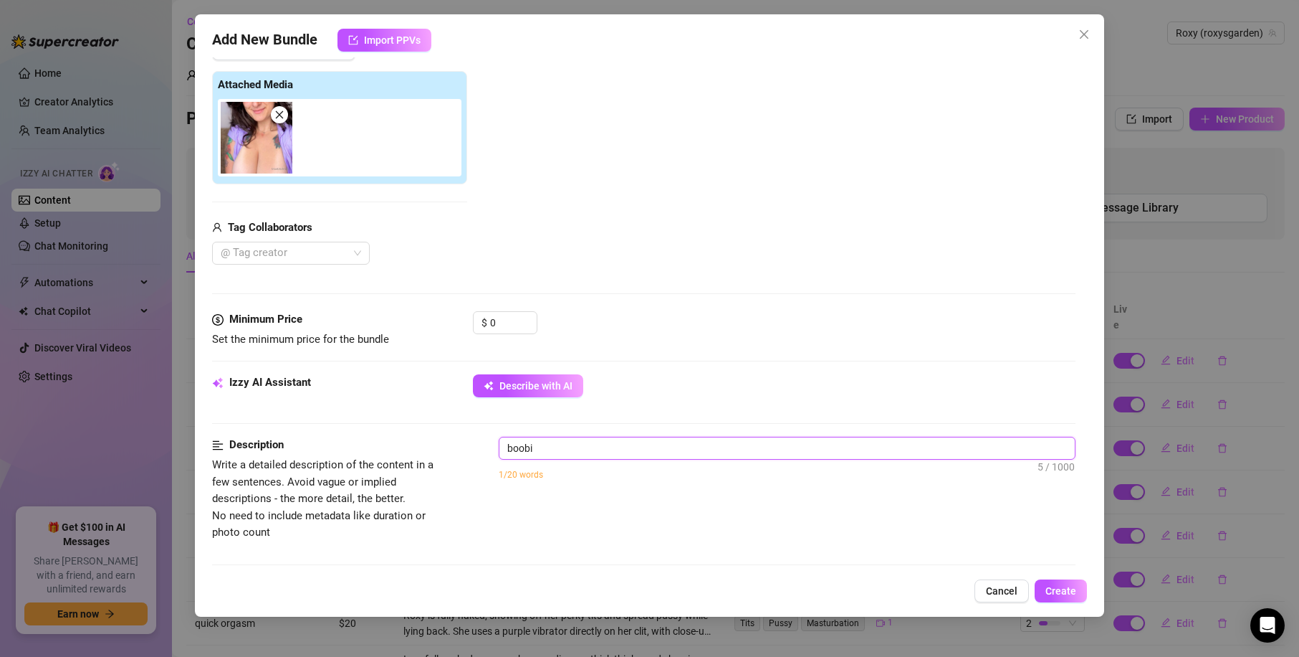
type textarea "boobie"
type textarea "boobiea"
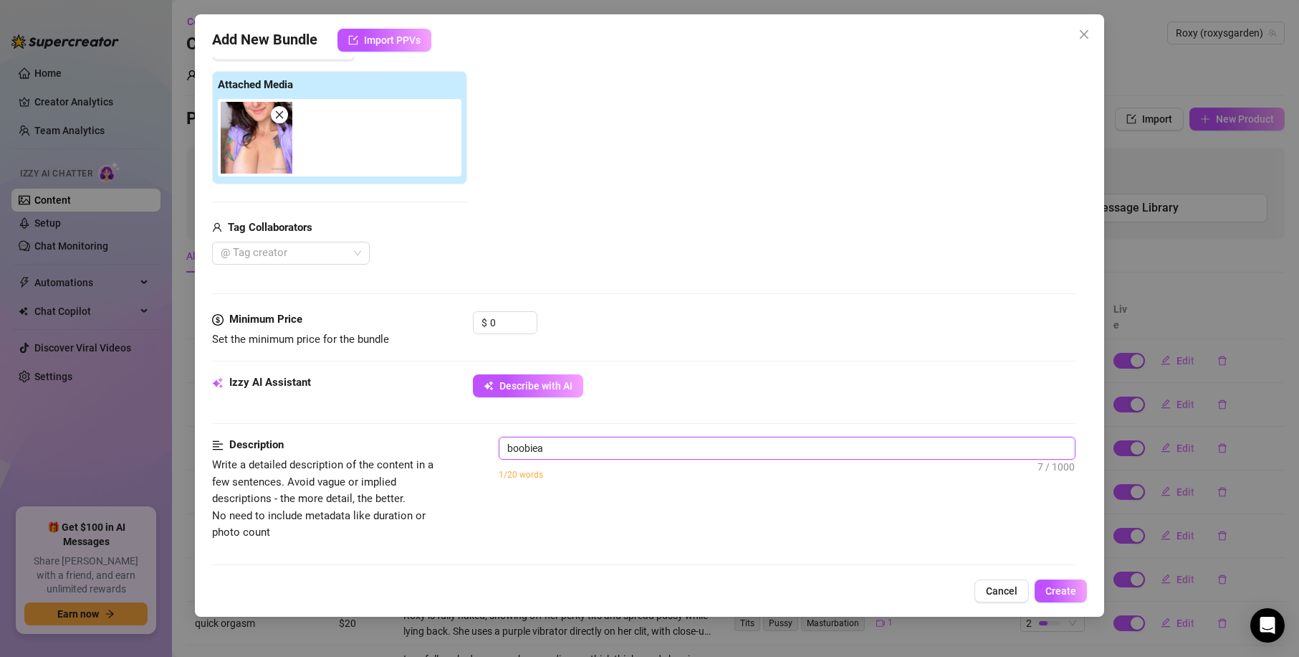
type textarea "boobiea"
type textarea "boobie"
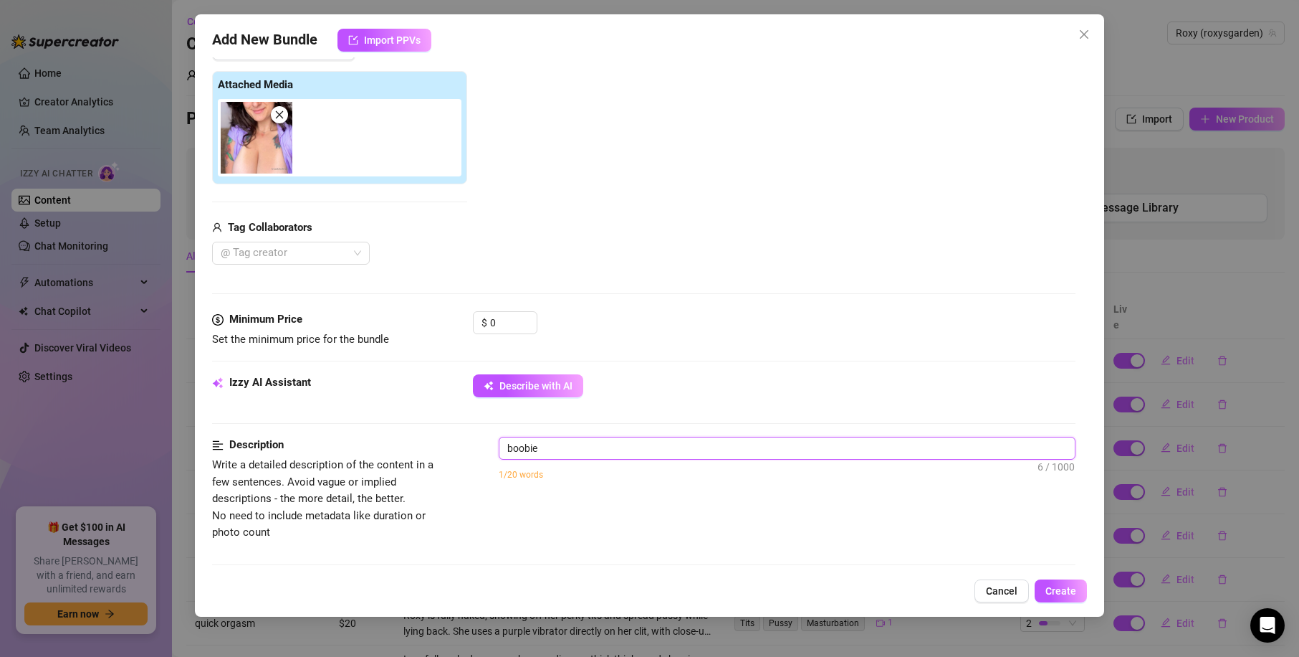
type textarea "boobiea"
type textarea "boobiea a"
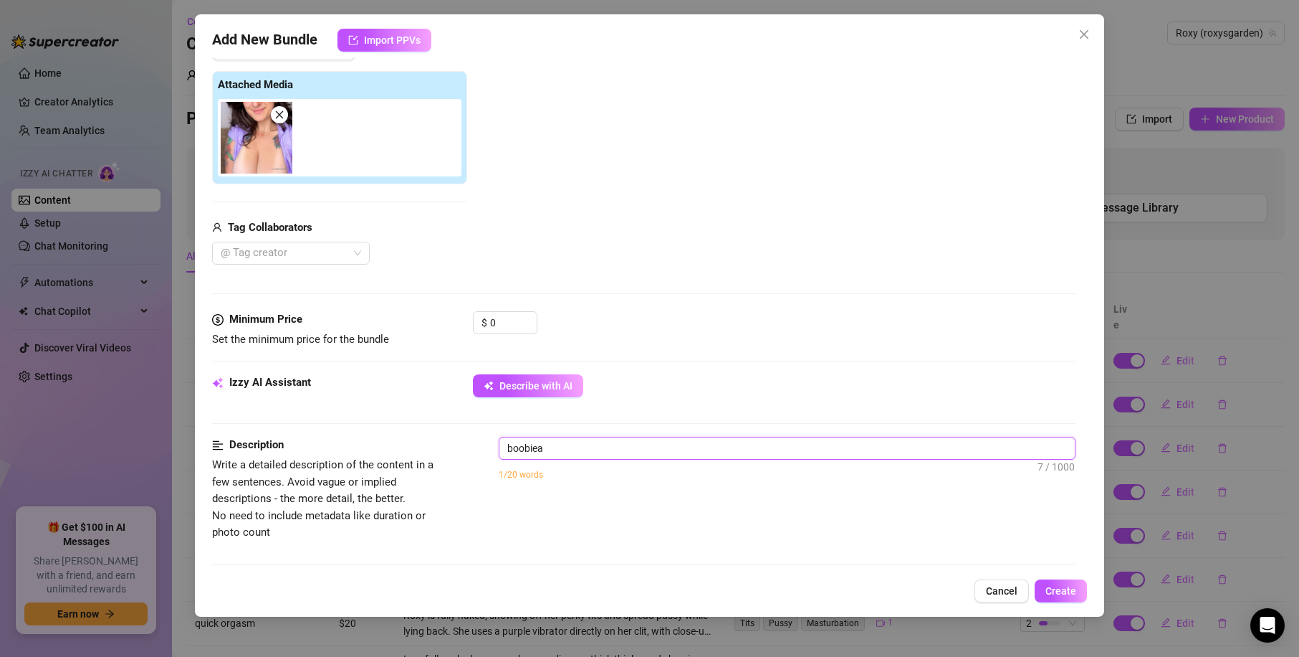
type textarea "boobiea a"
type textarea "boobiea"
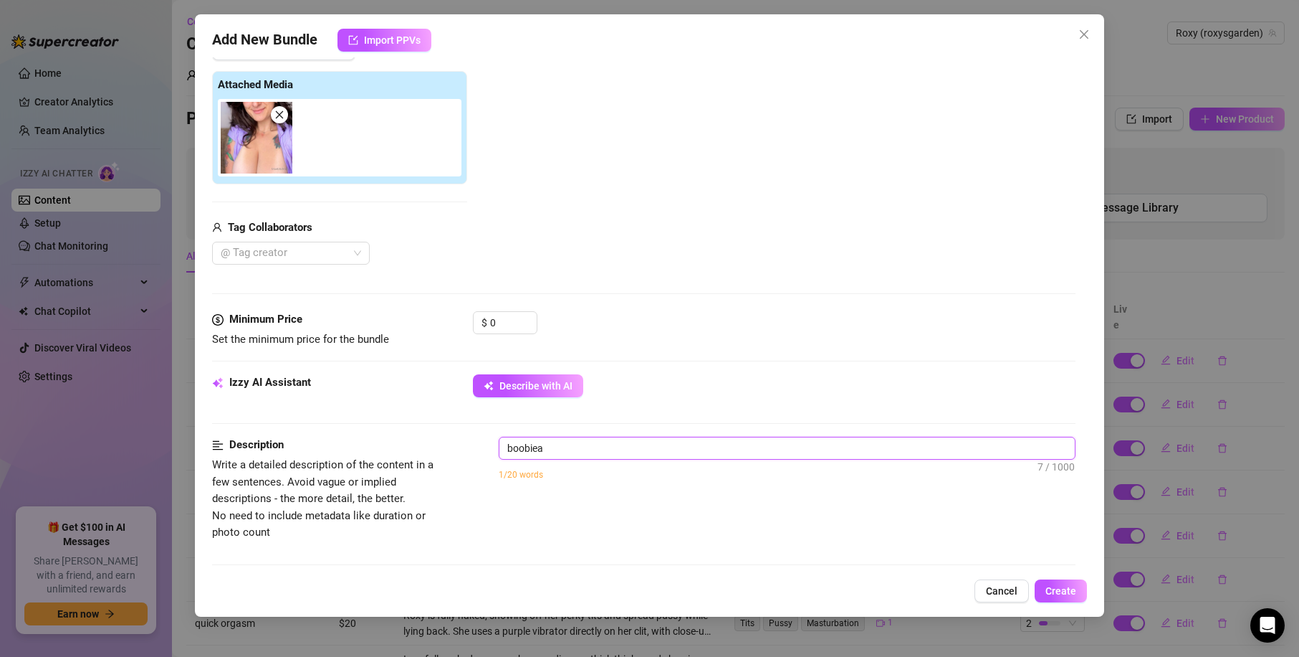
type textarea "boobie"
type textarea "boobies"
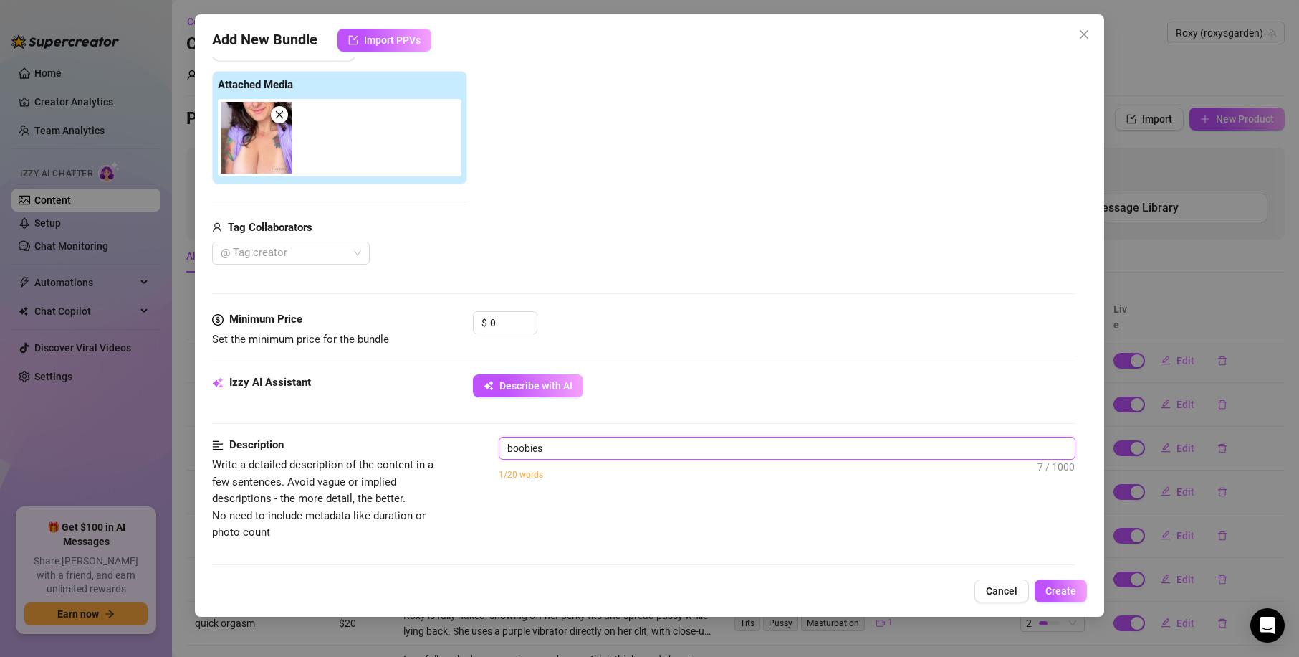
type textarea "boobies"
type textarea "boobies a"
type textarea "boobies an"
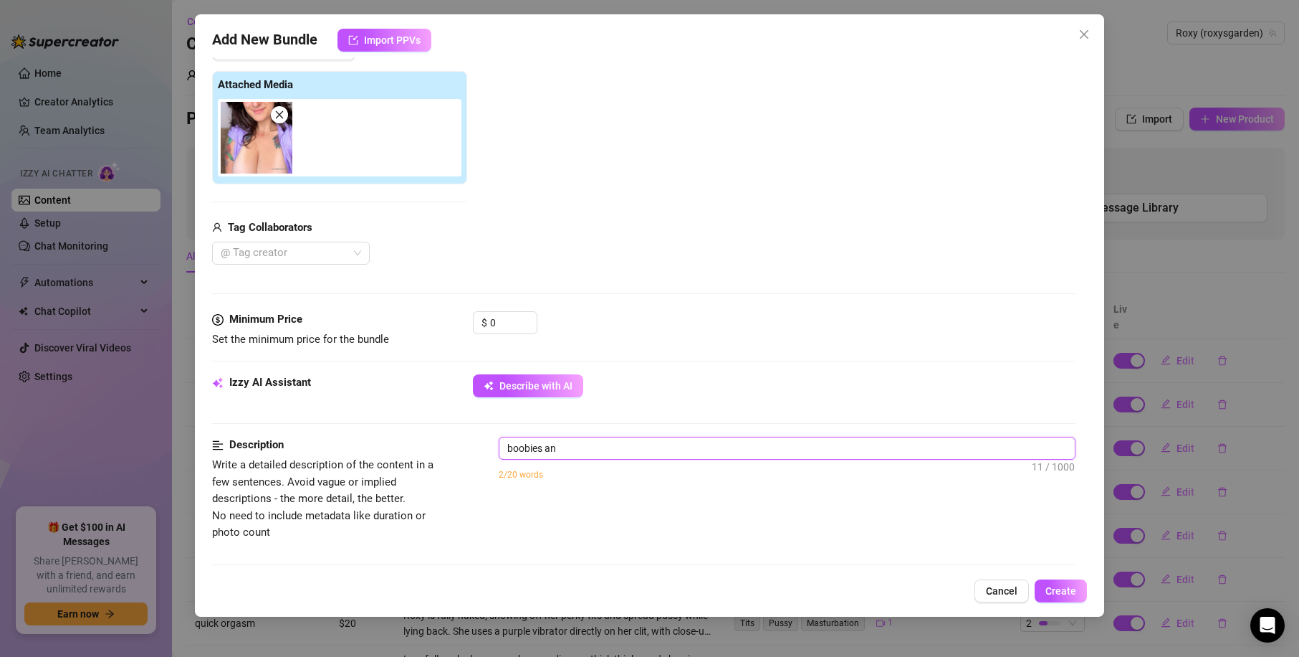
type textarea "boobies and"
type textarea "boobies and a"
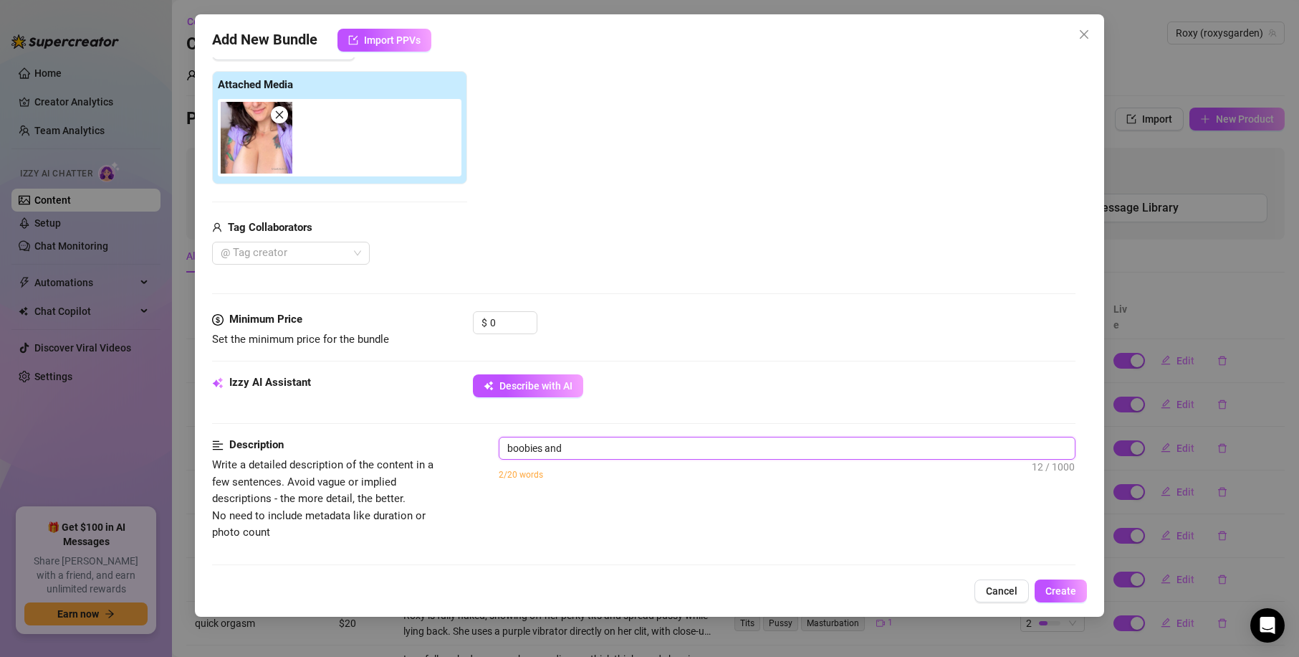
type textarea "boobies and a"
type textarea "boobies and a s"
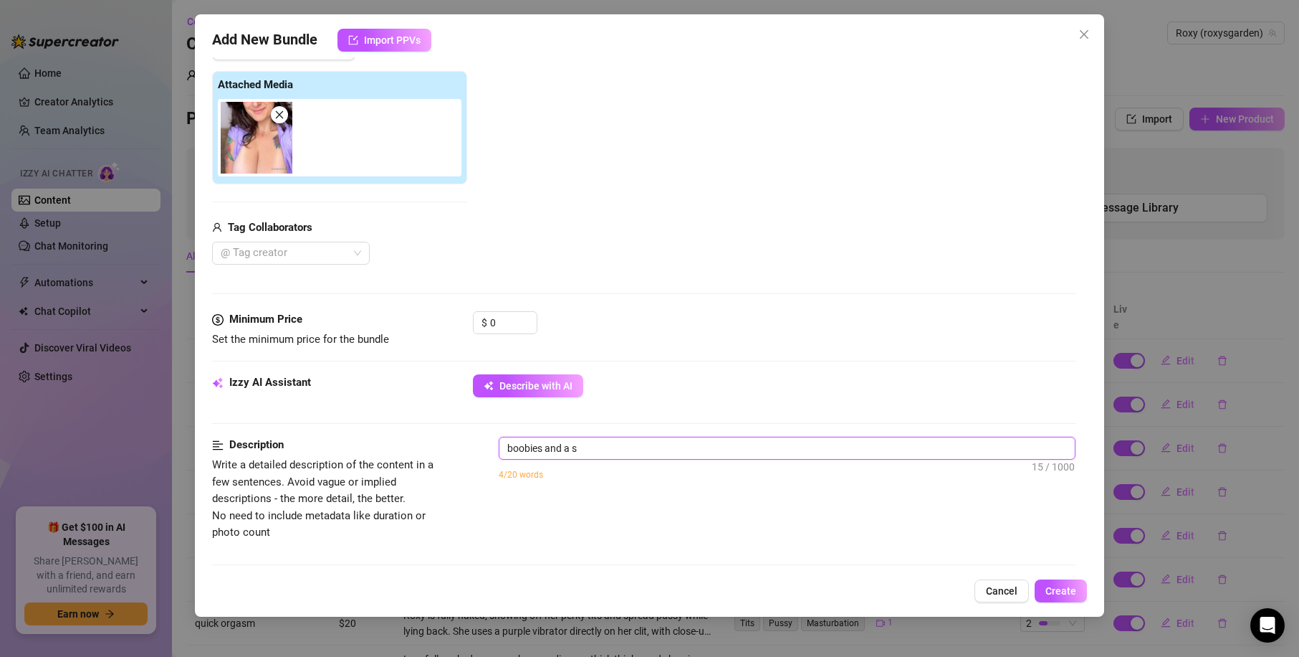
type textarea "boobies and a sw"
type textarea "boobies and a swe"
type textarea "boobies and a swee"
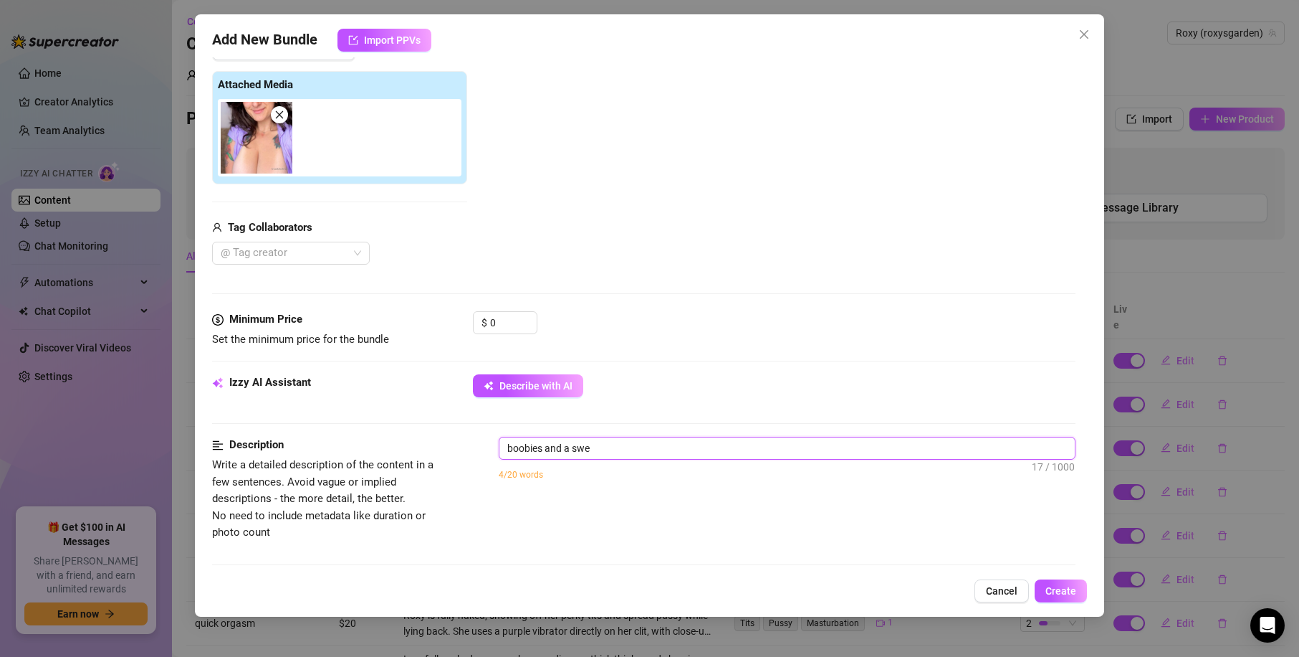
type textarea "boobies and a swee"
type textarea "boobies and a sweet"
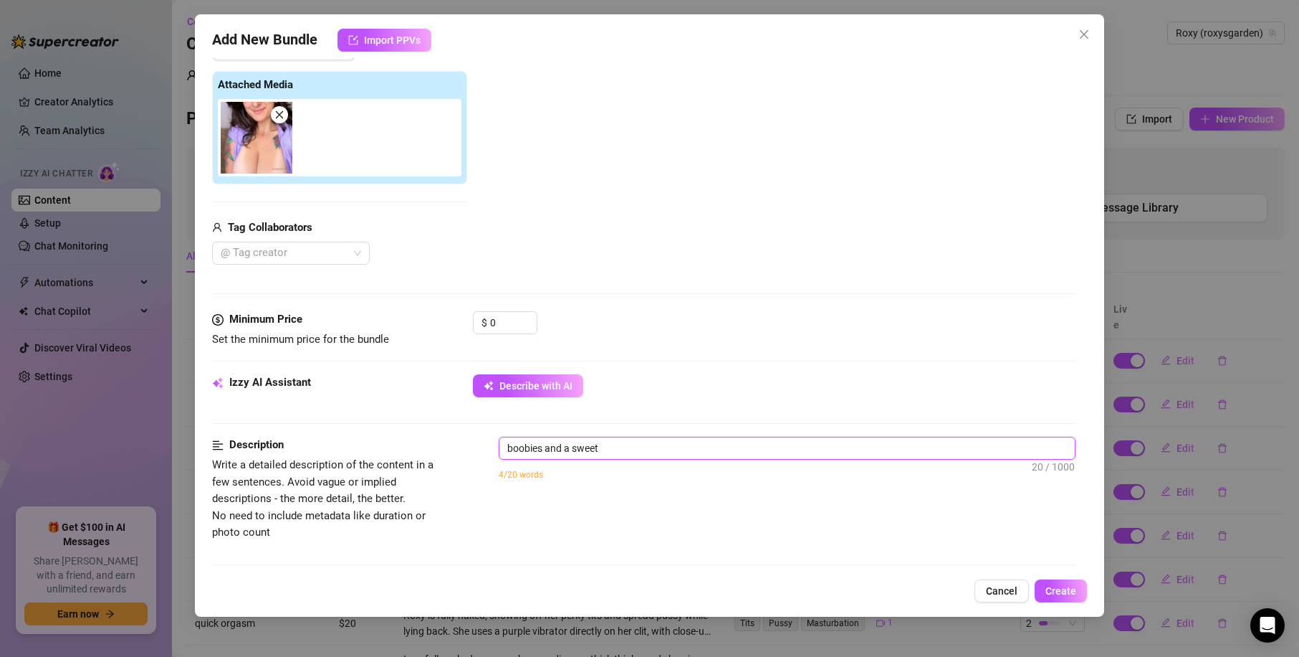
type textarea "boobies and a sweet s"
type textarea "boobies and a sweet sm"
type textarea "boobies and a sweet smi"
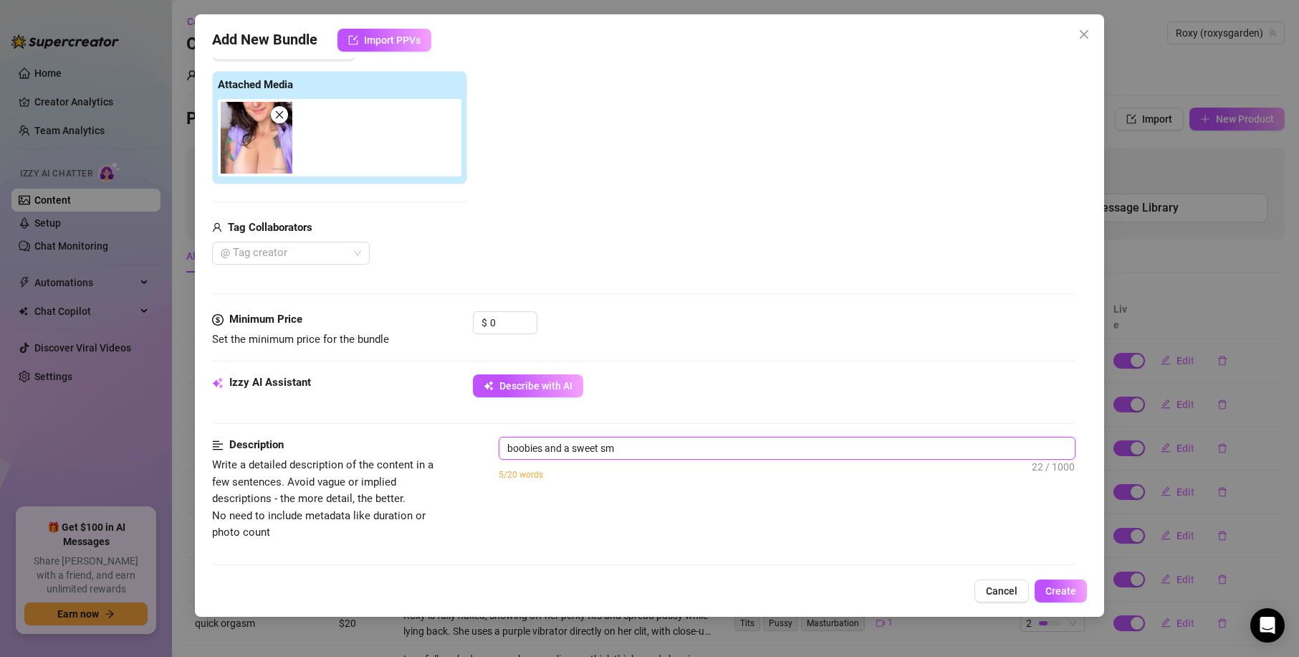
type textarea "boobies and a sweet smi"
type textarea "boobies and a sweet smil"
type textarea "boobies and a sweet smile"
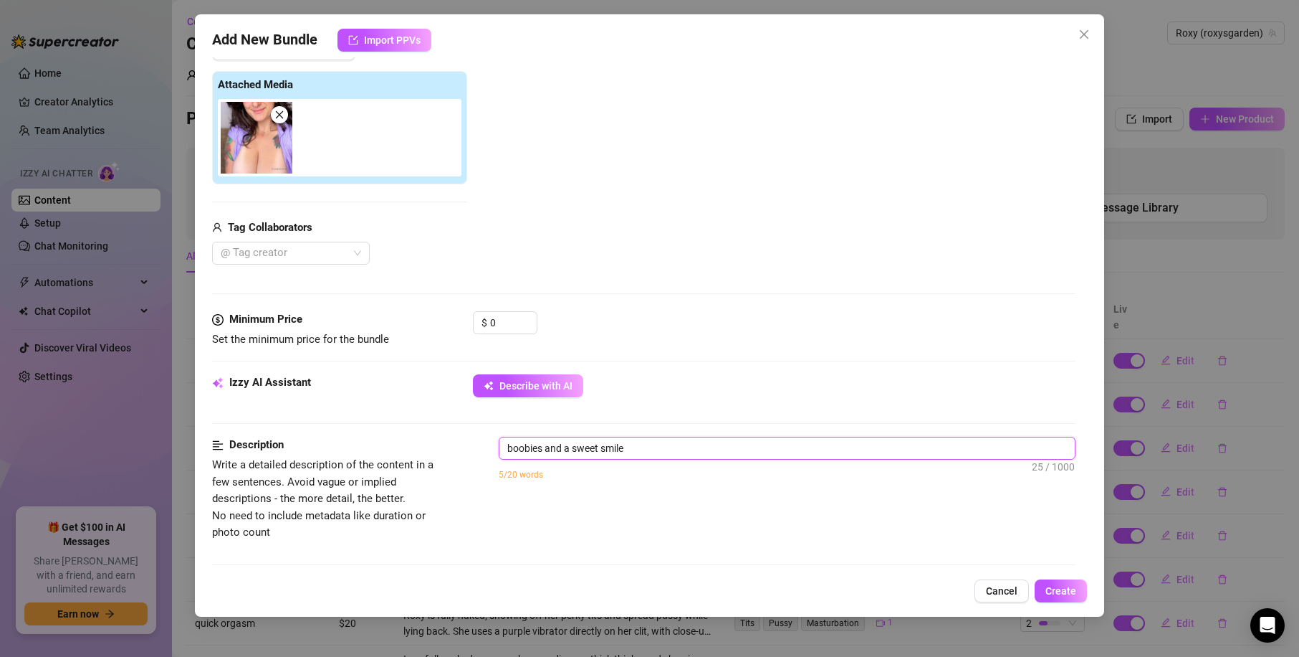
type textarea "boobies and a sweet smile,"
type textarea "boobies and a sweet smile, R"
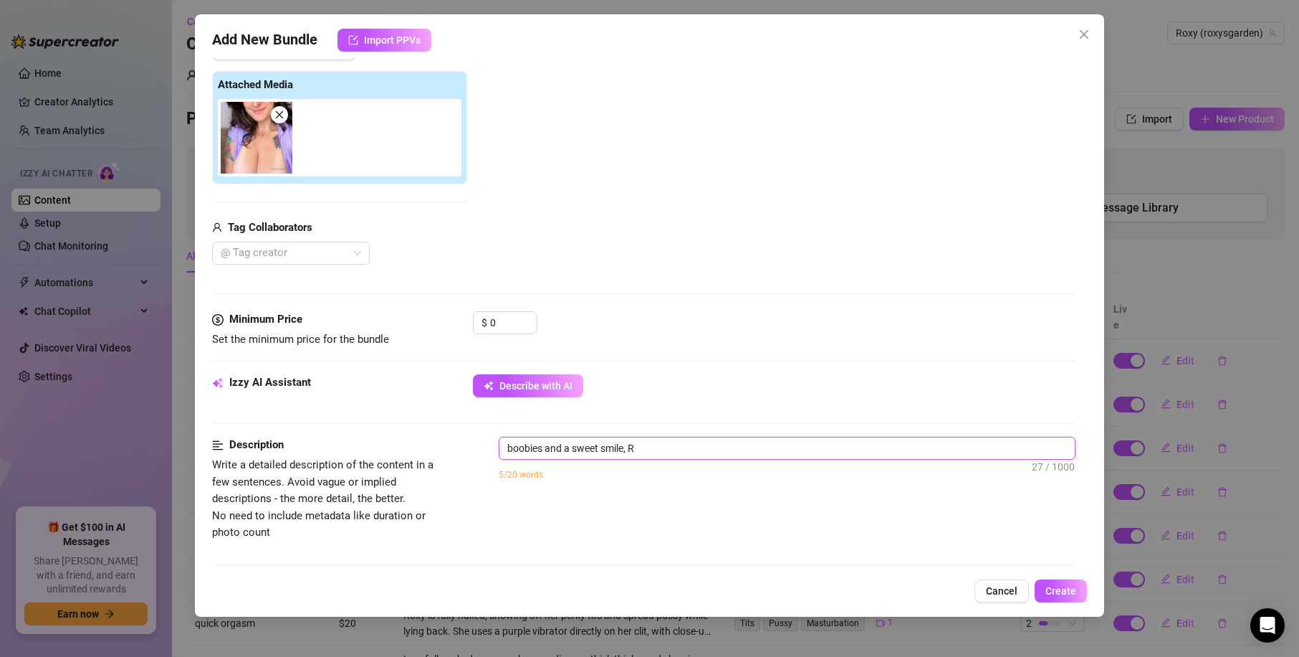
type textarea "boobies and a sweet smile, R"
type textarea "boobies and a sweet smile, Ro"
type textarea "boobies and a sweet smile, Rox"
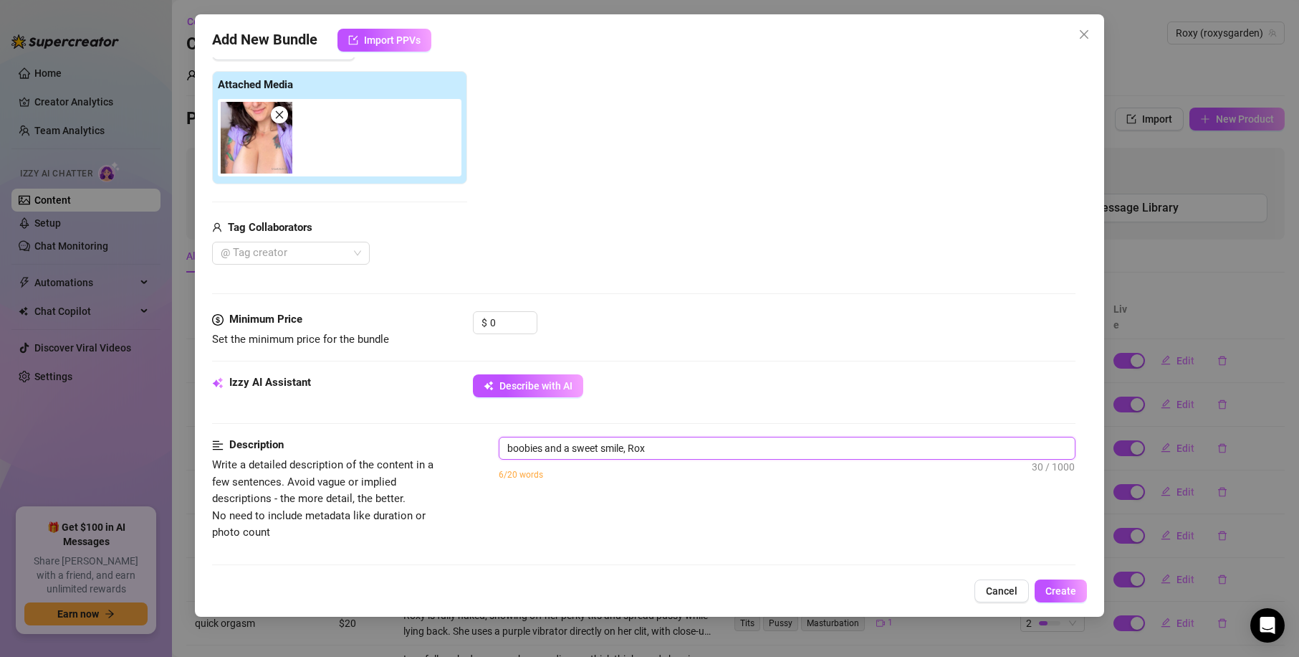
type textarea "boobies and a sweet smile, Rox"
type textarea "boobies and a sweet smile, Rox w"
type textarea "boobies and a sweet smile, Rox we"
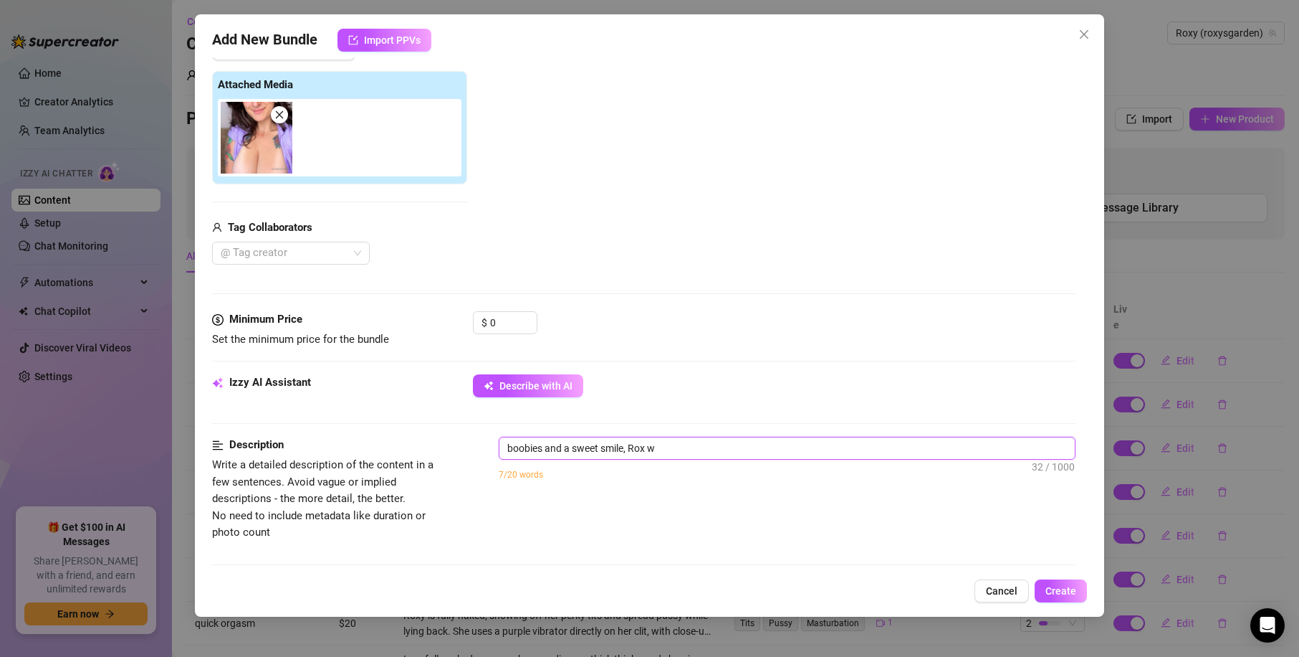
type textarea "boobies and a sweet smile, Rox we"
type textarea "boobies and a sweet smile, Rox wer"
type textarea "boobies and a sweet smile, Rox we"
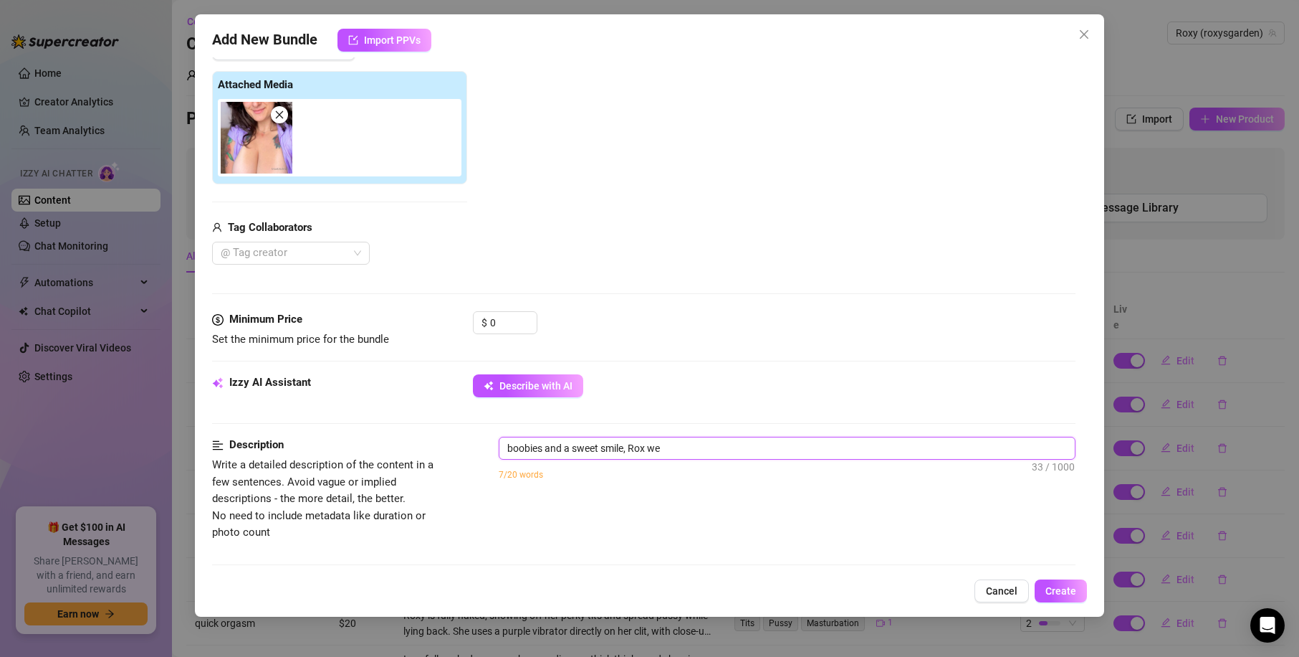
type textarea "boobies and a sweet smile, Rox wea"
type textarea "boobies and a sweet smile, Rox we"
type textarea "boobies and a sweet smile, Rox w"
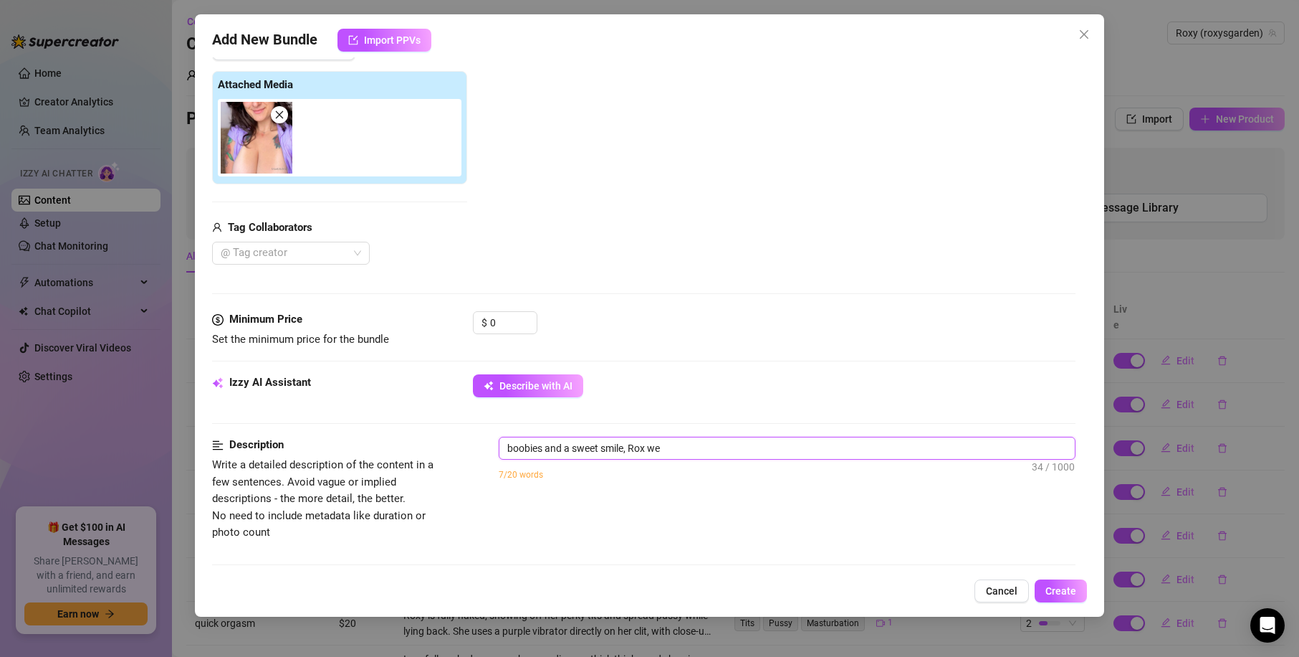
type textarea "boobies and a sweet smile, Rox w"
type textarea "boobies and a sweet smile, Rox"
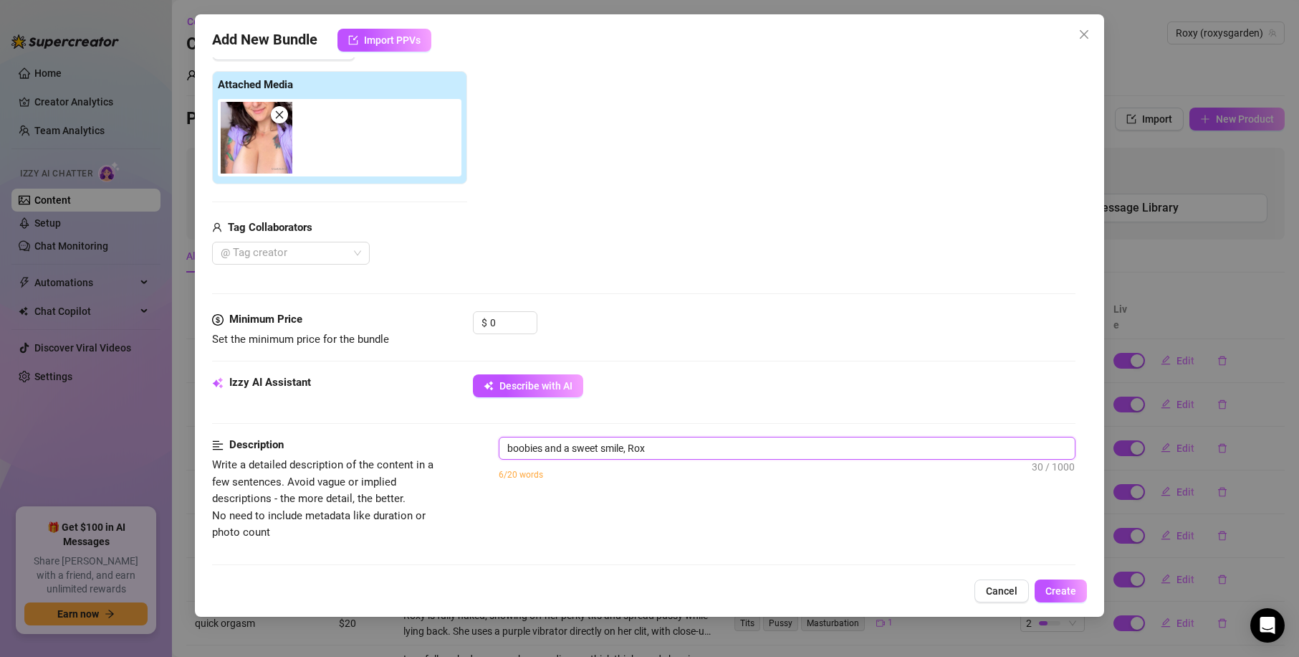
type textarea "boobies and a sweet smile, Roxy"
type textarea "boobies and a sweet smile, [PERSON_NAME] w"
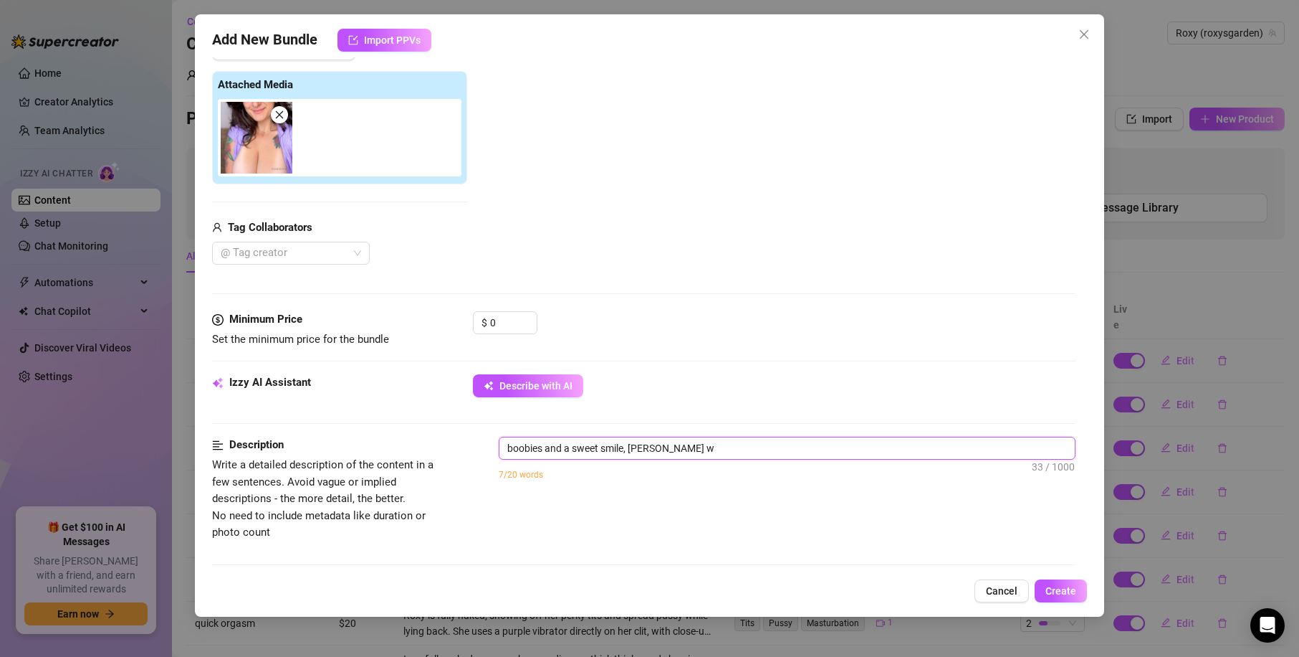
type textarea "boobies and a sweet smile, [PERSON_NAME] w"
type textarea "boobies and a sweet smile, Roxy we"
type textarea "boobies and a sweet smile, Roxy wea"
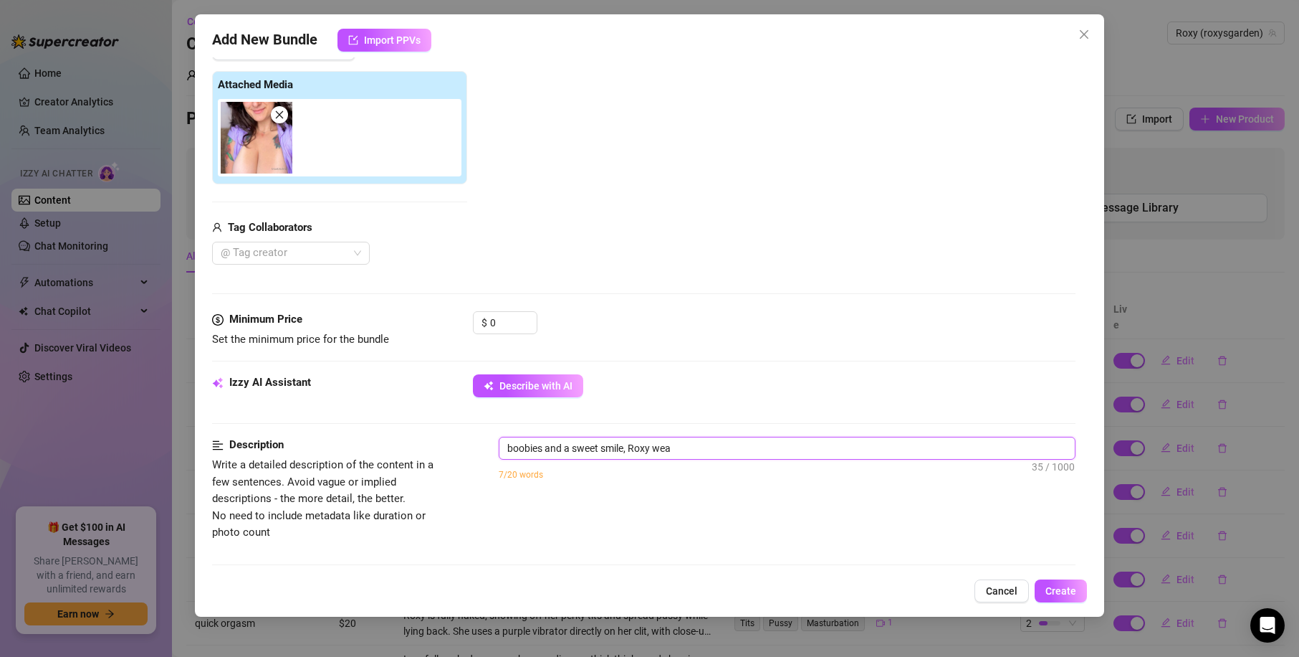
type textarea "boobies and a sweet smile, Roxy wear"
type textarea "boobies and a sweet smile, [PERSON_NAME] wears"
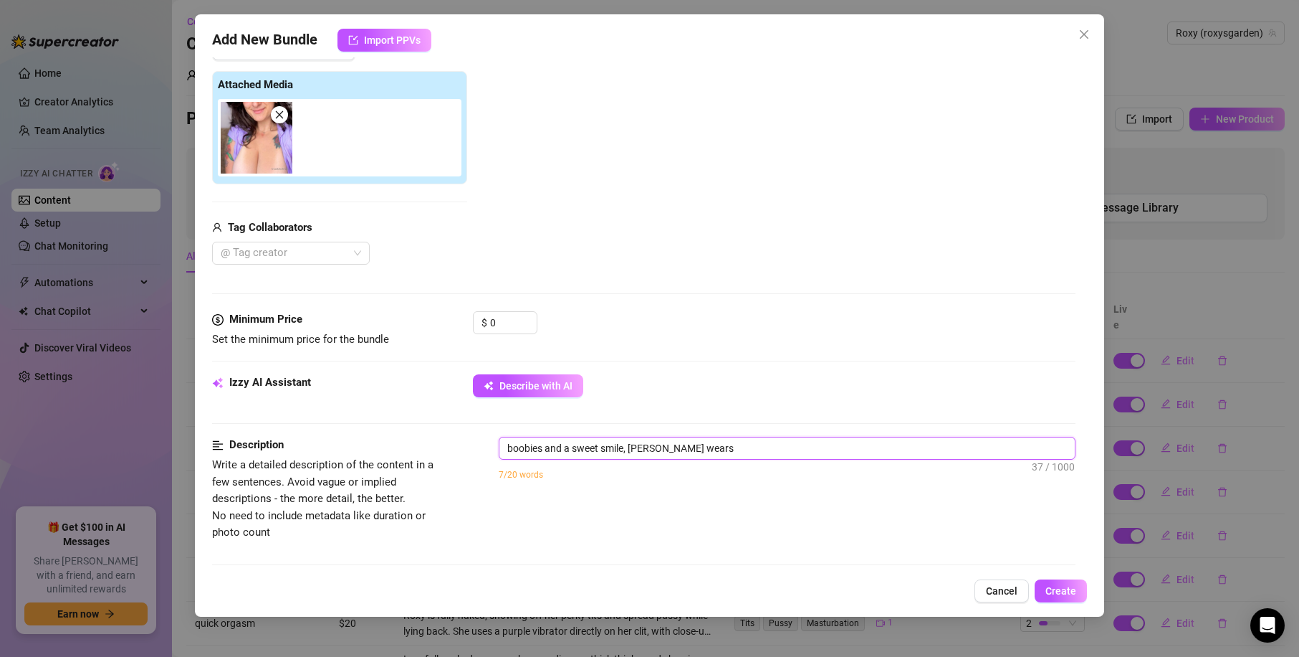
type textarea "boobies and a sweet smile, [PERSON_NAME] wears"
type textarea "boobies and a sweet smile, [PERSON_NAME] wears a"
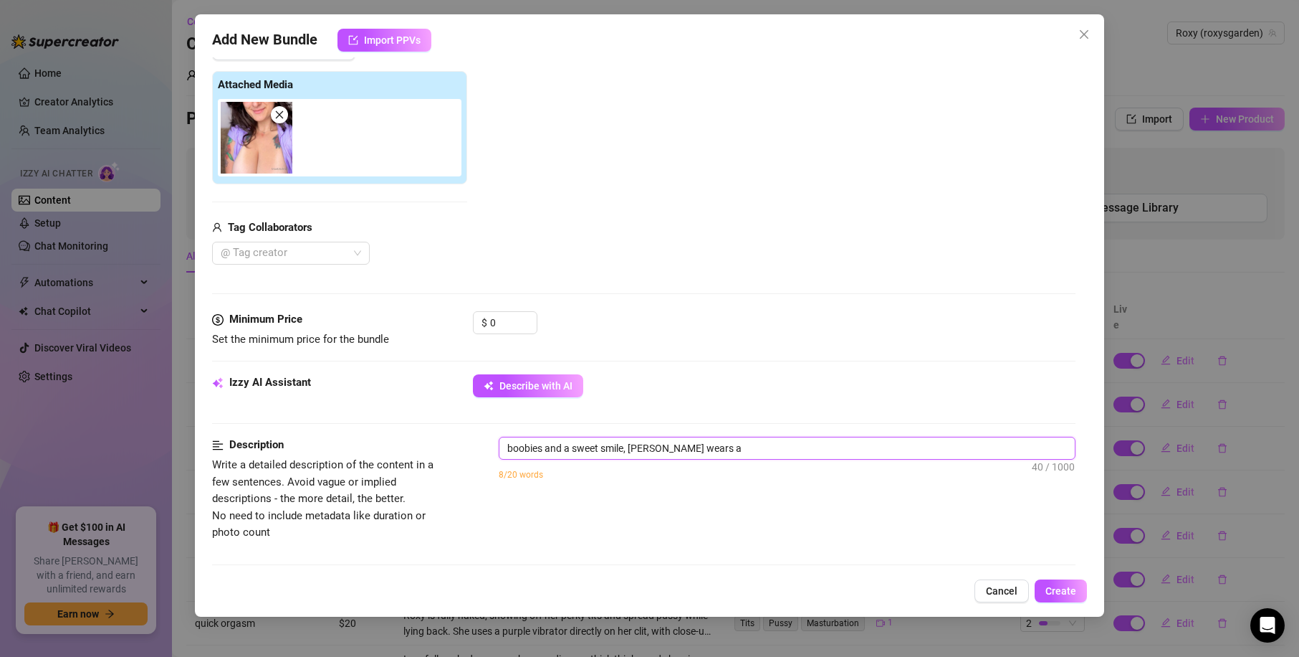
type textarea "boobies and a sweet smile, [PERSON_NAME] wears a p"
type textarea "boobies and a sweet smile, [PERSON_NAME] wears a pu"
type textarea "boobies and a sweet smile, [PERSON_NAME] wears a pur"
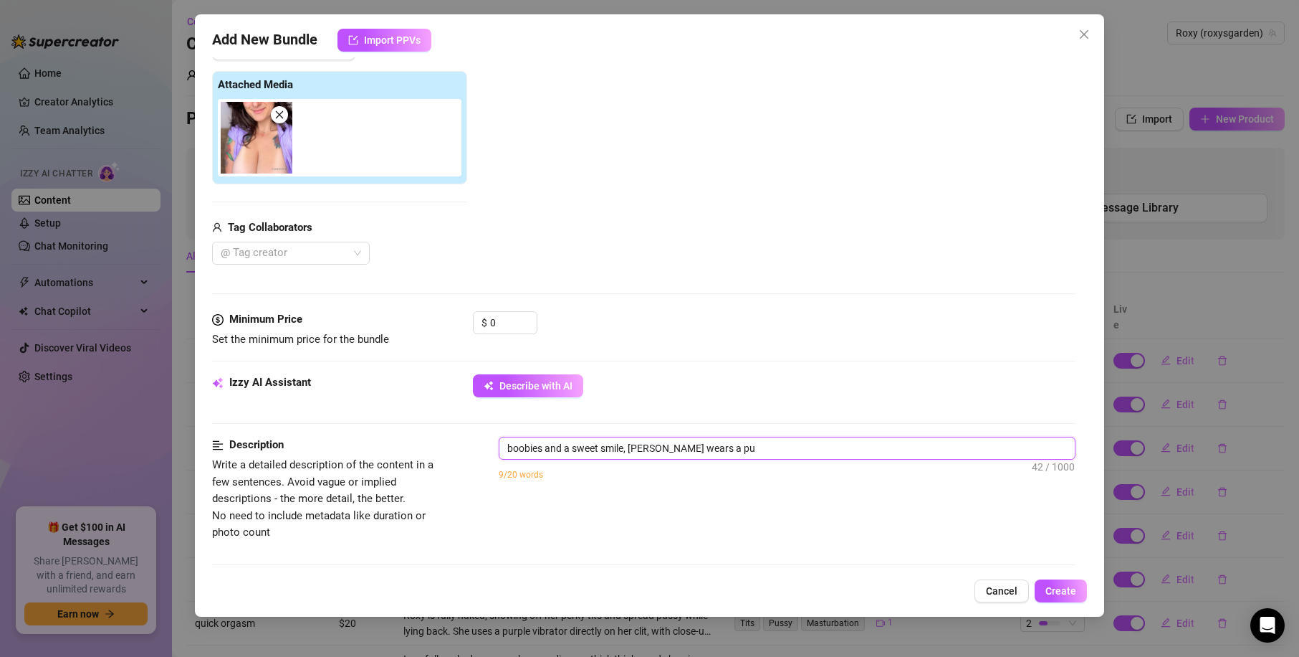
type textarea "boobies and a sweet smile, [PERSON_NAME] wears a pur"
type textarea "boobies and a sweet smile, [PERSON_NAME] wears a purp"
type textarea "boobies and a sweet smile, [PERSON_NAME] wears a purpl"
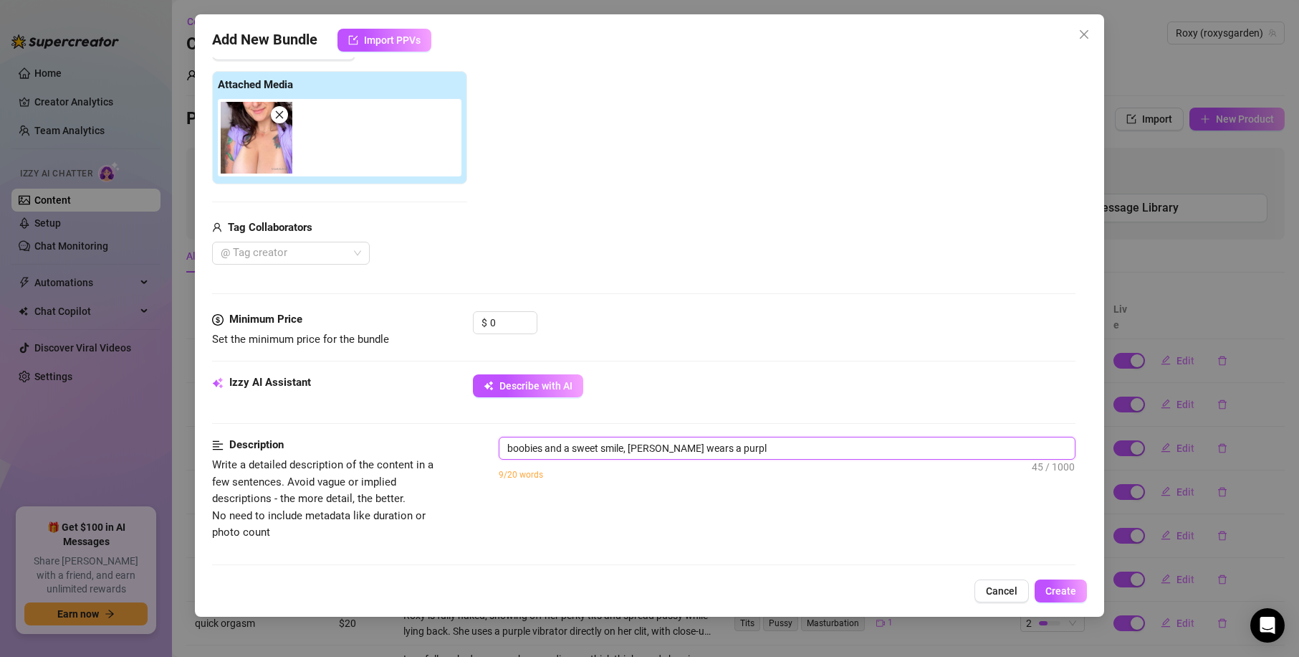
type textarea "boobies and a sweet smile, [PERSON_NAME] wears a purple"
type textarea "boobies and a sweet smile, [PERSON_NAME] wears a purple s"
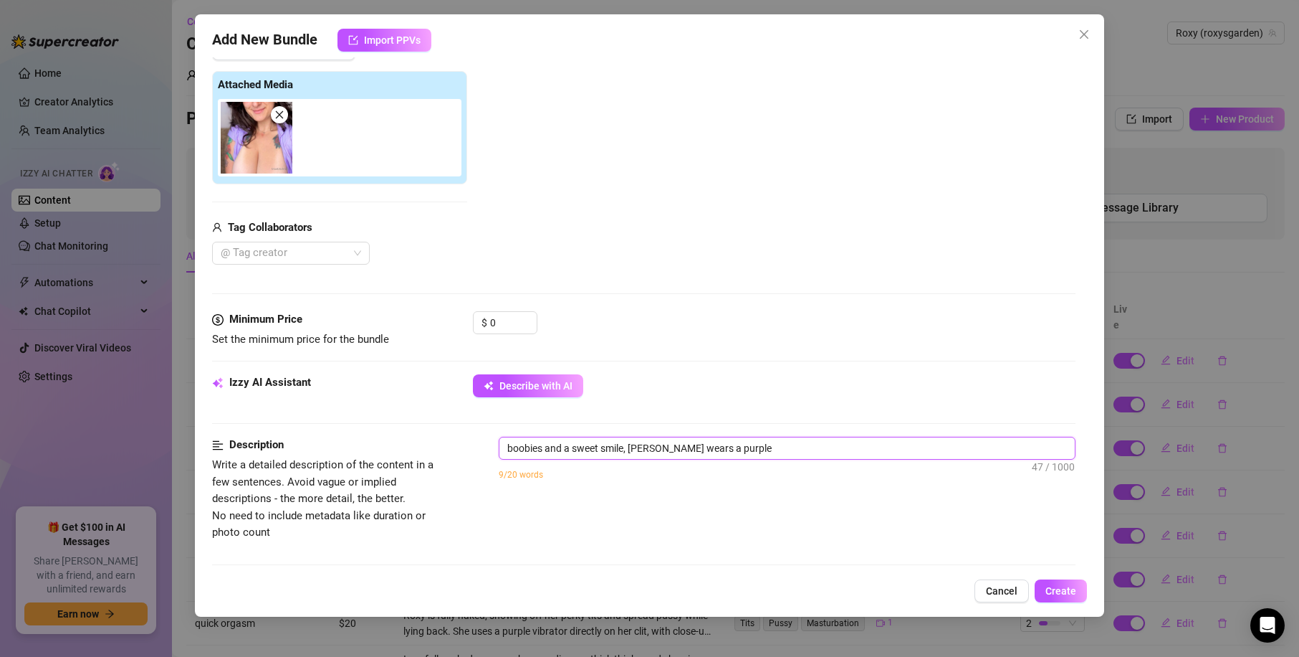
type textarea "boobies and a sweet smile, [PERSON_NAME] wears a purple s"
type textarea "boobies and a sweet smile, [PERSON_NAME] wears a purple sh"
type textarea "boobies and a sweet smile, [PERSON_NAME] wears a purple shi"
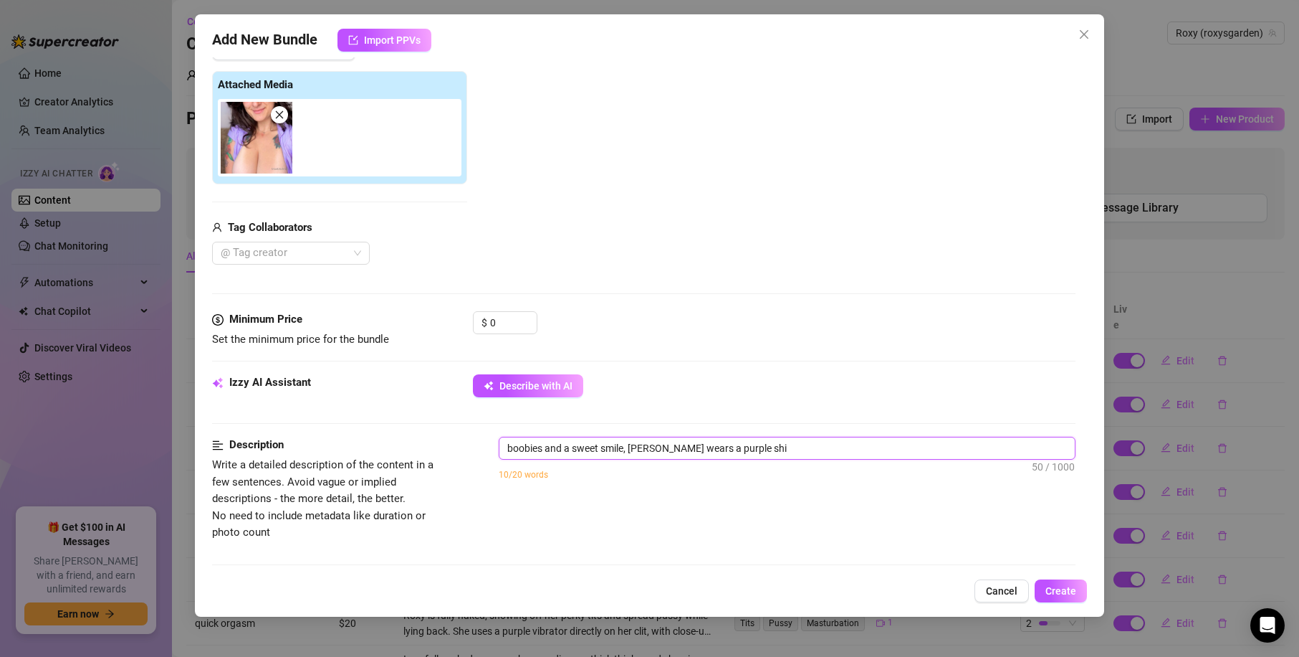
type textarea "boobies and a sweet smile, [PERSON_NAME] wears a purple shir"
type textarea "boobies and a sweet smile, [PERSON_NAME] wears a purple shirt"
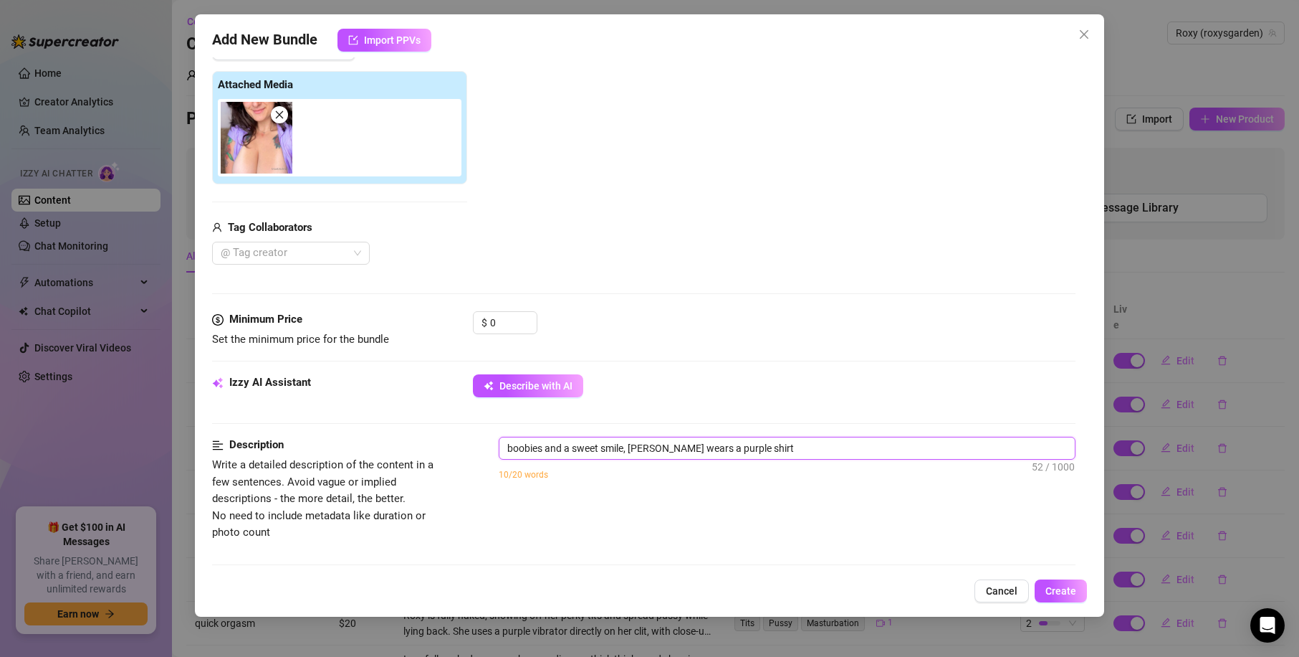
type textarea "boobies and a sweet smile, [PERSON_NAME] wears a purple shirt"
type textarea "boobies and a sweet smile, [PERSON_NAME] wears a purple shirt a"
type textarea "boobies and a sweet smile, [PERSON_NAME] wears a purple shirt an"
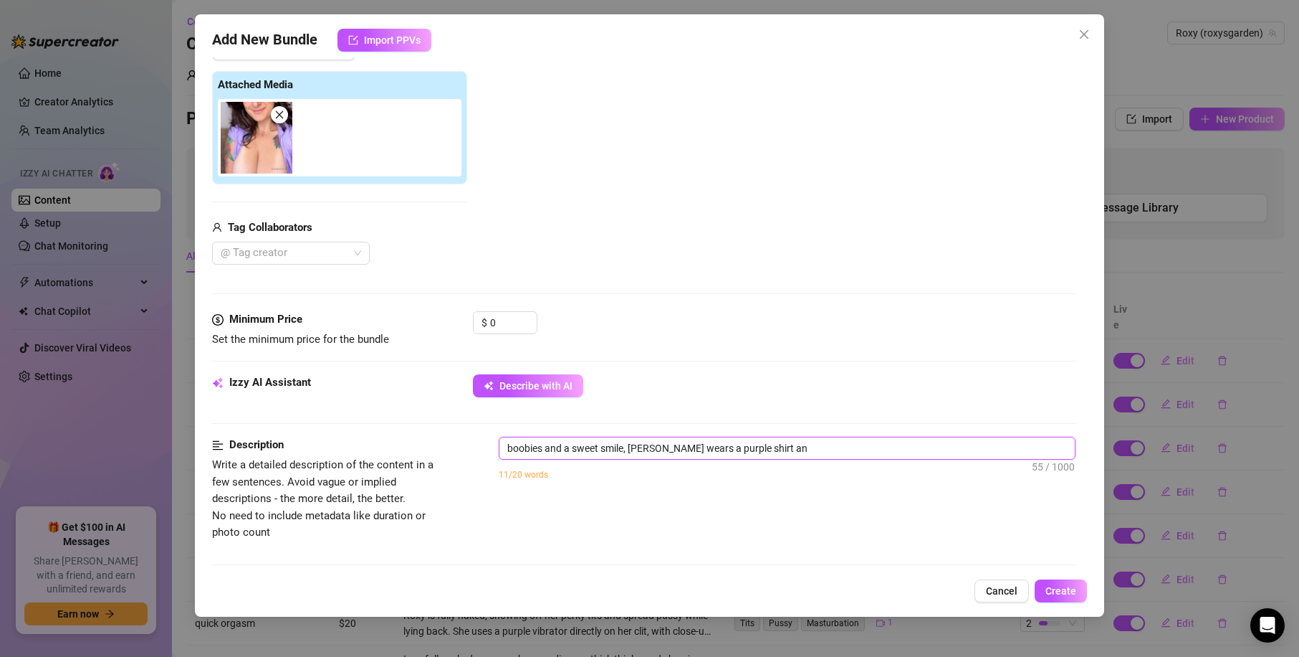
type textarea "boobies and a sweet smile, [PERSON_NAME] wears a purple shirt and"
type textarea "boobies and a sweet smile, [PERSON_NAME] wears a purple shirt and s"
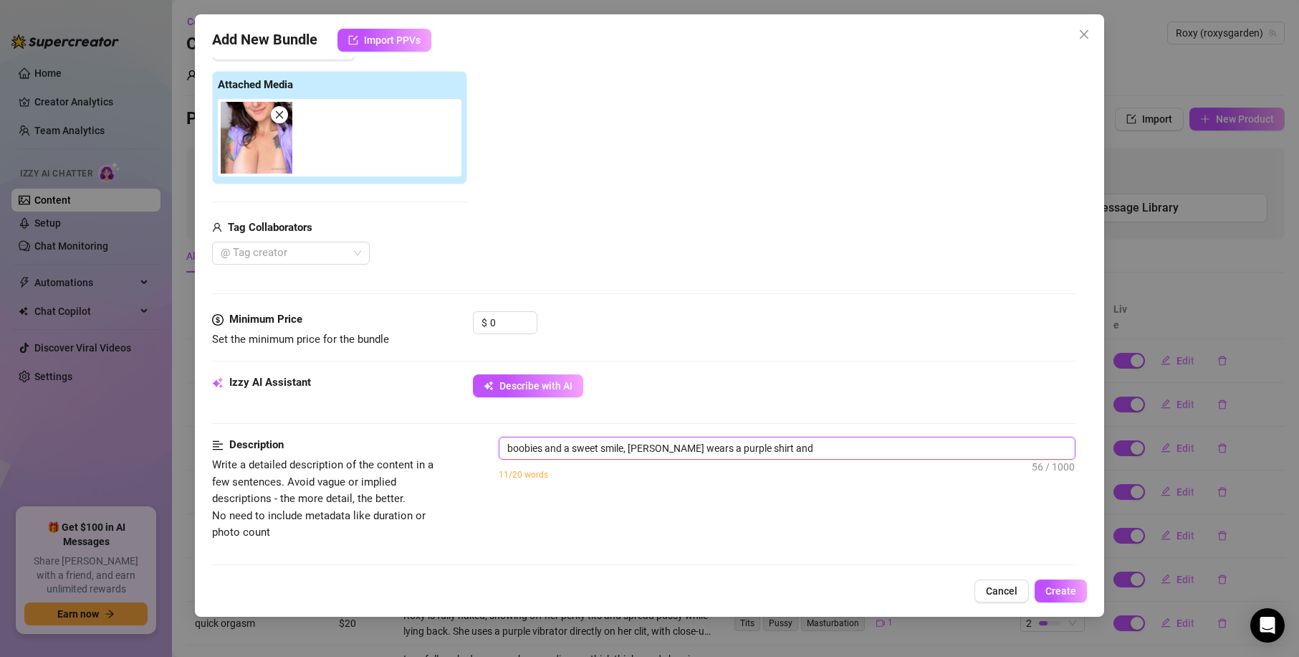
type textarea "boobies and a sweet smile, [PERSON_NAME] wears a purple shirt and s"
type textarea "boobies and a sweet smile, [PERSON_NAME] wears a purple shirt and sh"
type textarea "boobies and a sweet smile, [PERSON_NAME] wears a purple shirt and sho"
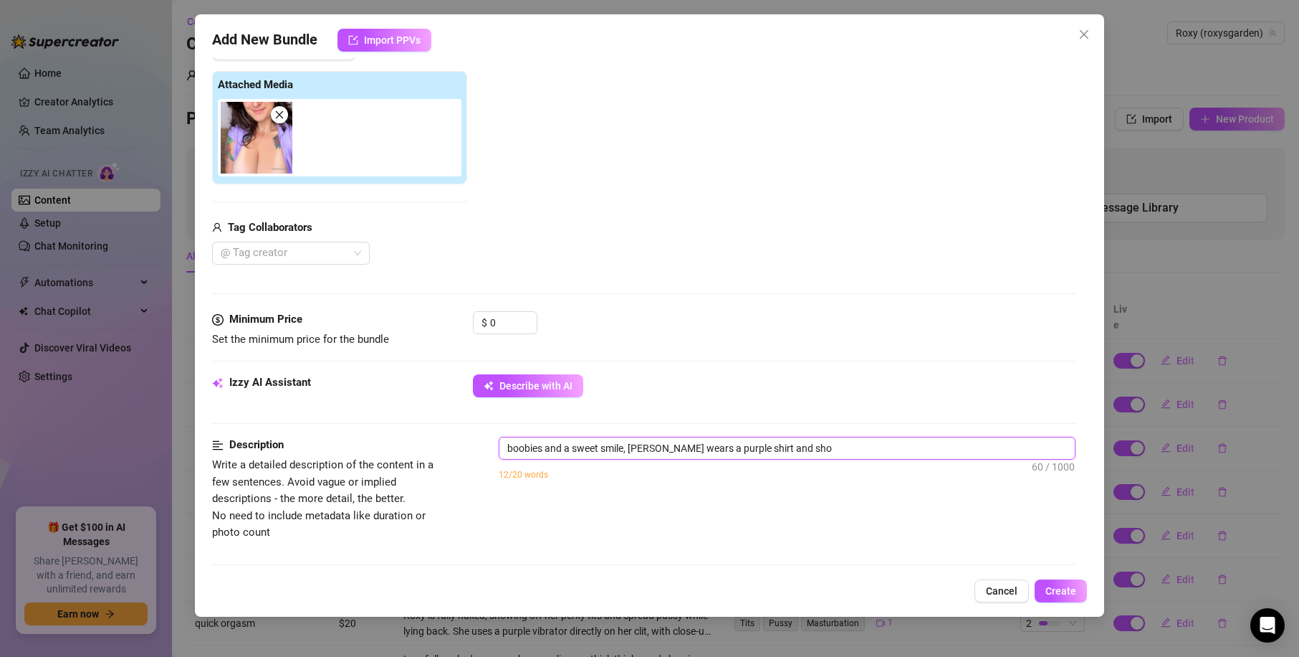
type textarea "boobies and a sweet smile, [PERSON_NAME] wears a purple shirt and show"
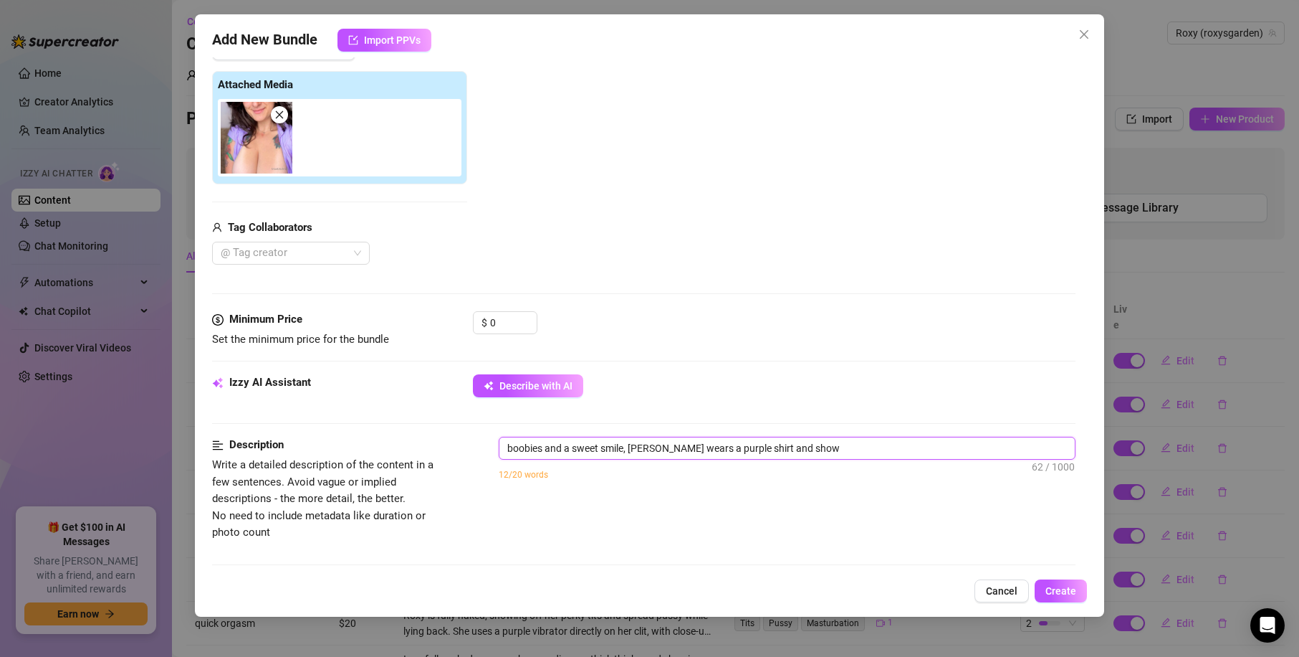
type textarea "boobies and a sweet smile, [PERSON_NAME] wears a purple shirt and show"
type textarea "boobies and a sweet smile, [PERSON_NAME] wears a purple shirt and shows"
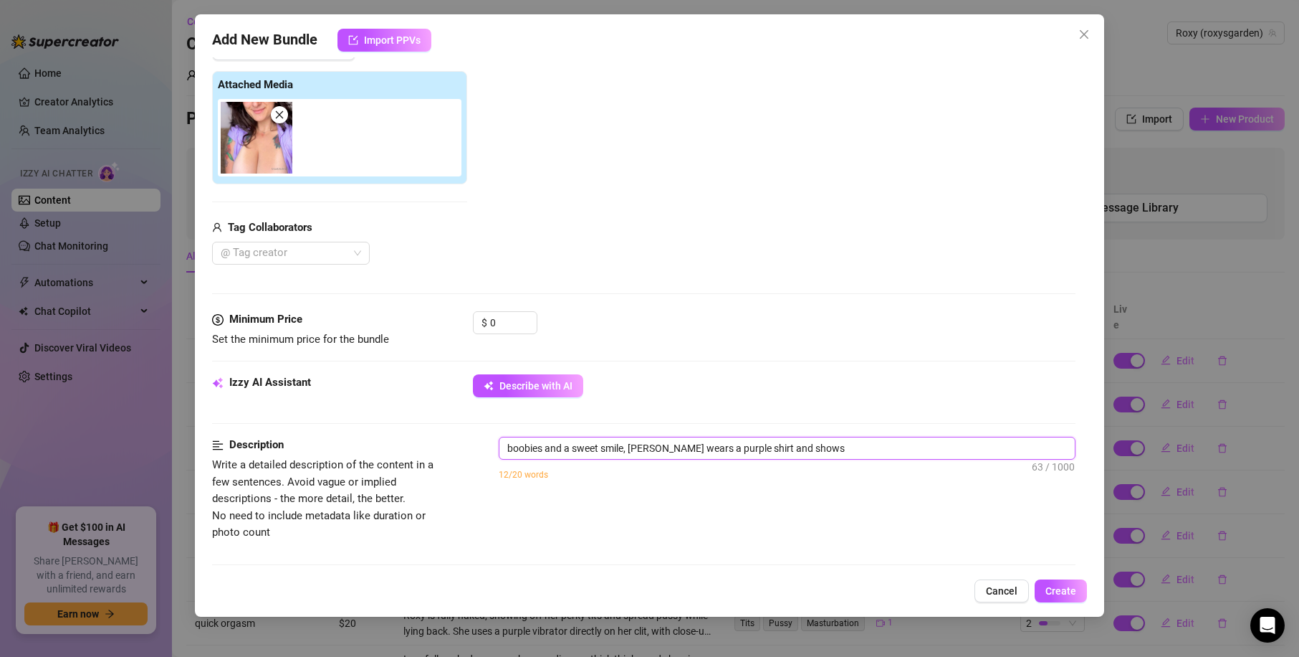
type textarea "boobies and a sweet smile, [PERSON_NAME] wears a purple shirt and shows o"
type textarea "boobies and a sweet smile, [PERSON_NAME] wears a purple shirt and shows of"
type textarea "boobies and a sweet smile, [PERSON_NAME] wears a purple shirt and shows off"
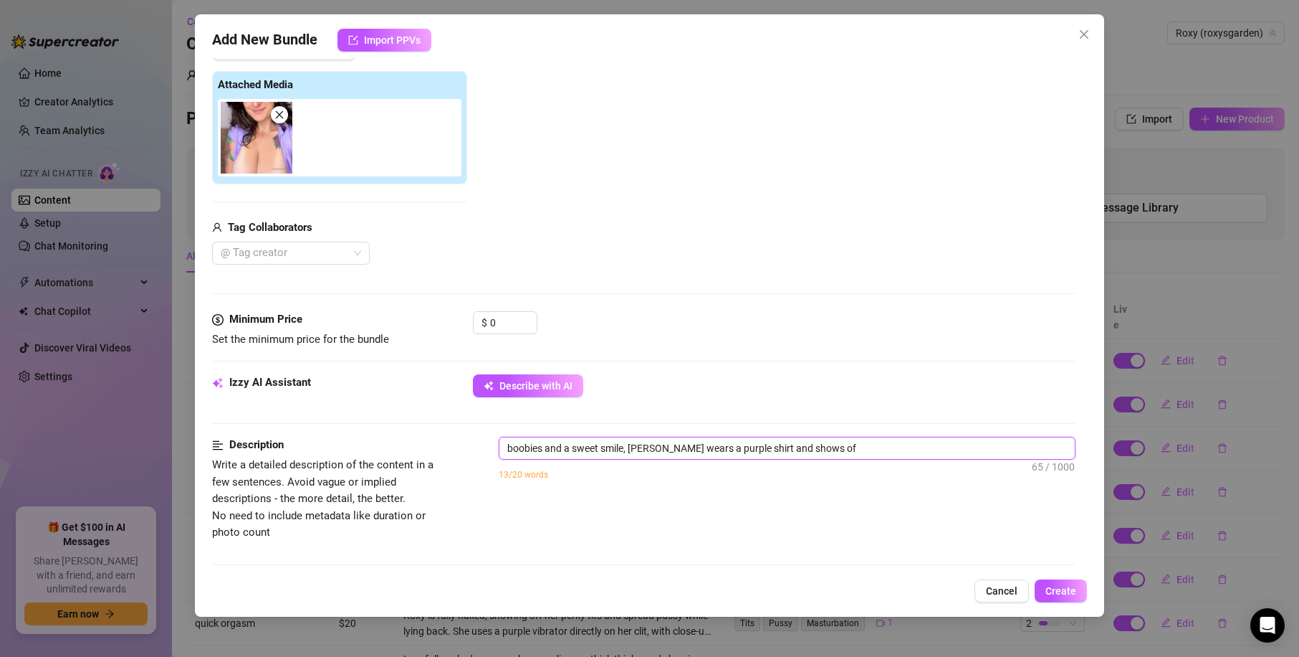
type textarea "boobies and a sweet smile, [PERSON_NAME] wears a purple shirt and shows off"
type textarea "boobies and a sweet smile, [PERSON_NAME] wears a purple shirt and shows off h"
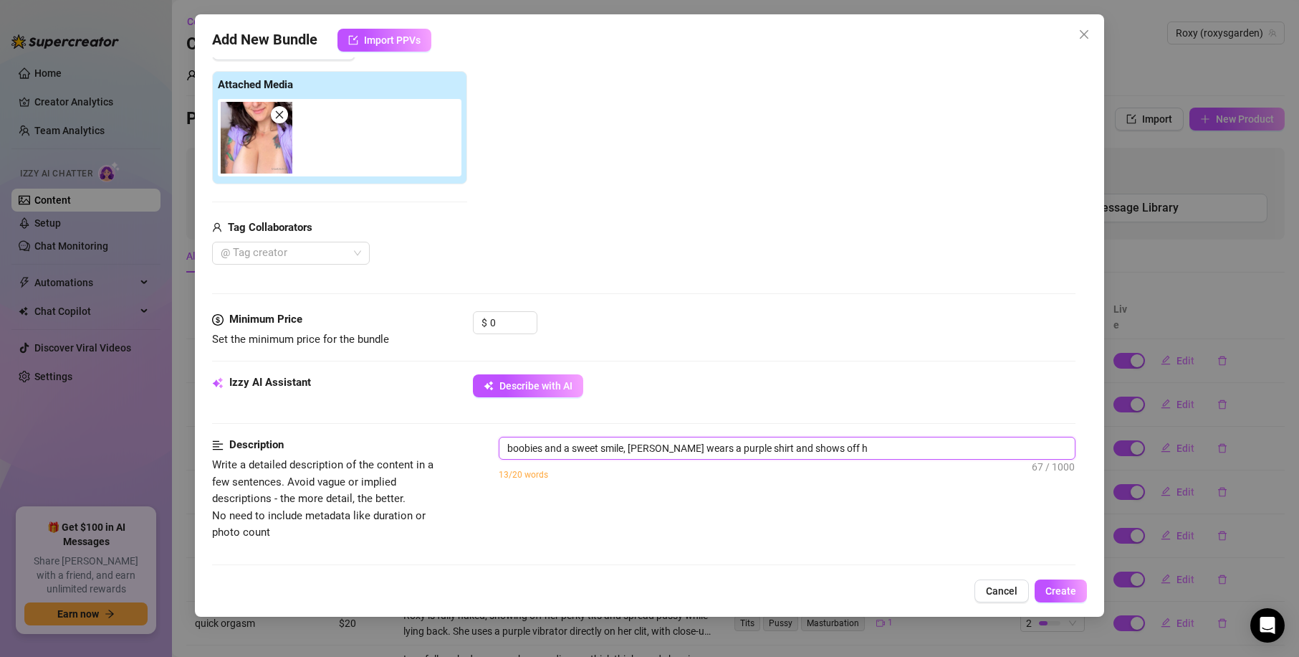
type textarea "boobies and a sweet smile, [PERSON_NAME] wears a purple shirt and shows off he"
type textarea "boobies and a sweet smile, [PERSON_NAME] wears a purple shirt and shows off her"
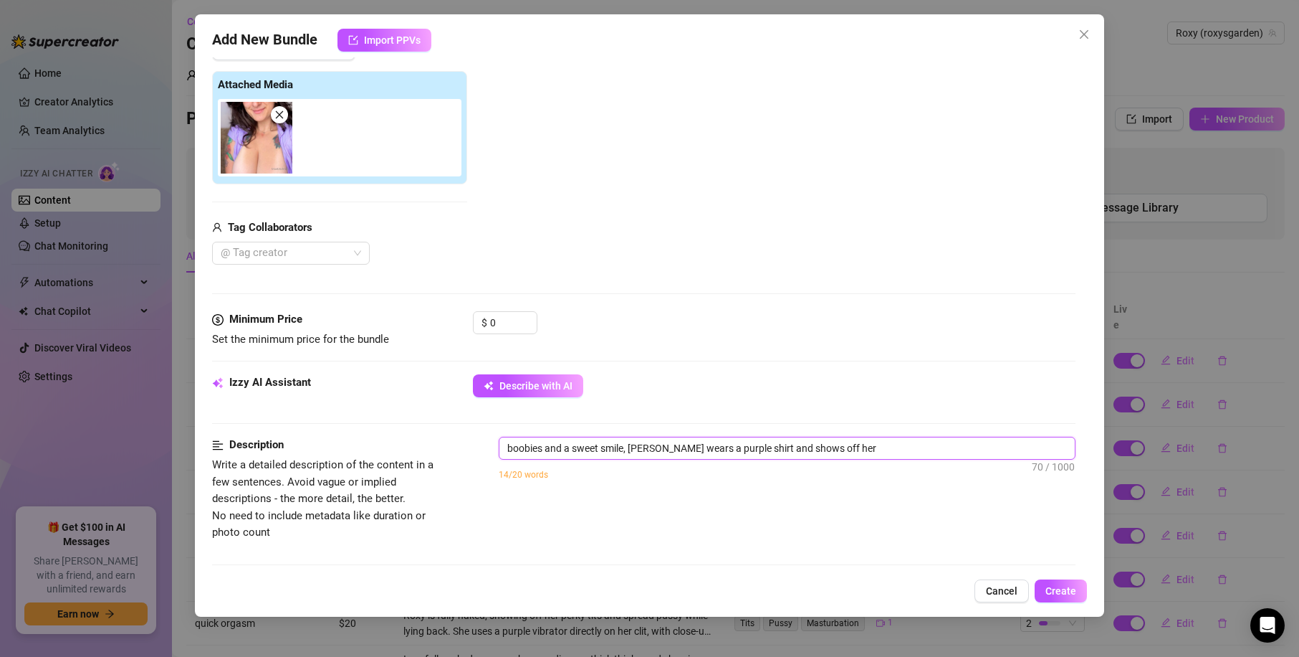
type textarea "boobies and a sweet smile, [PERSON_NAME] wears a purple shirt and shows off her"
type textarea "boobies and a sweet smile, [PERSON_NAME] wears a purple shirt and shows off her…"
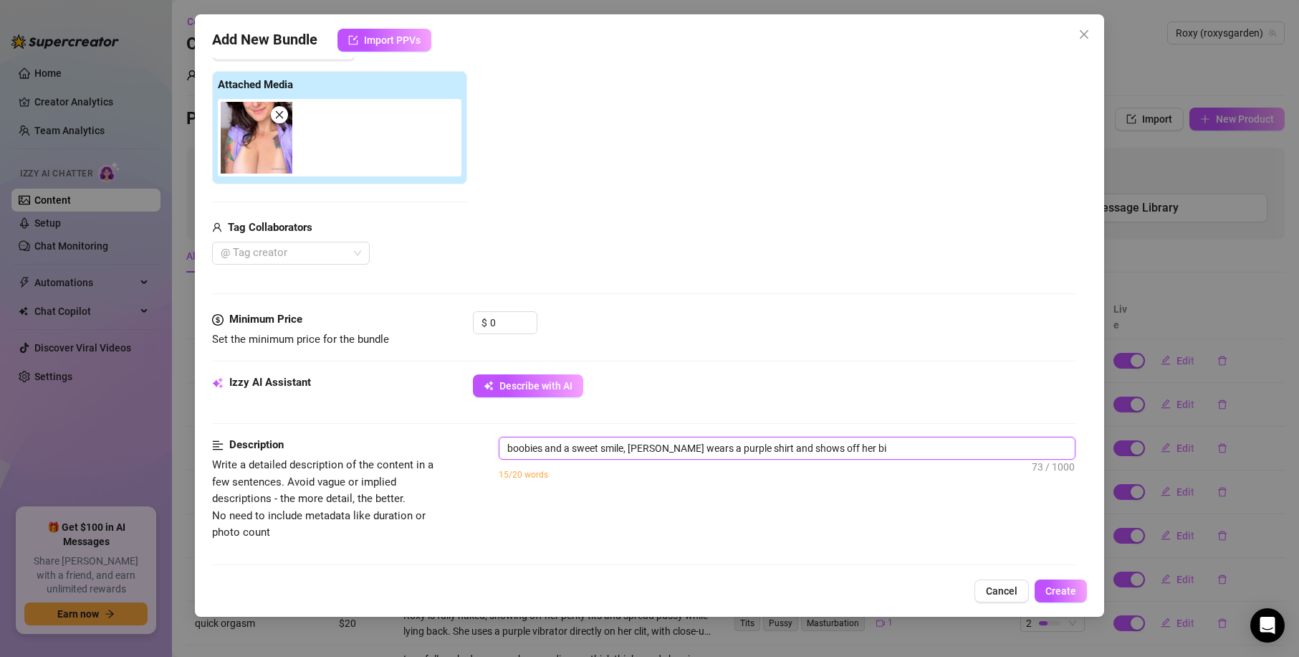
type textarea "boobies and a sweet smile, [PERSON_NAME] wears a purple shirt and shows off her…"
click at [694, 398] on div "Izzy AI Assistant Describe with AI" at bounding box center [644, 392] width 864 height 36
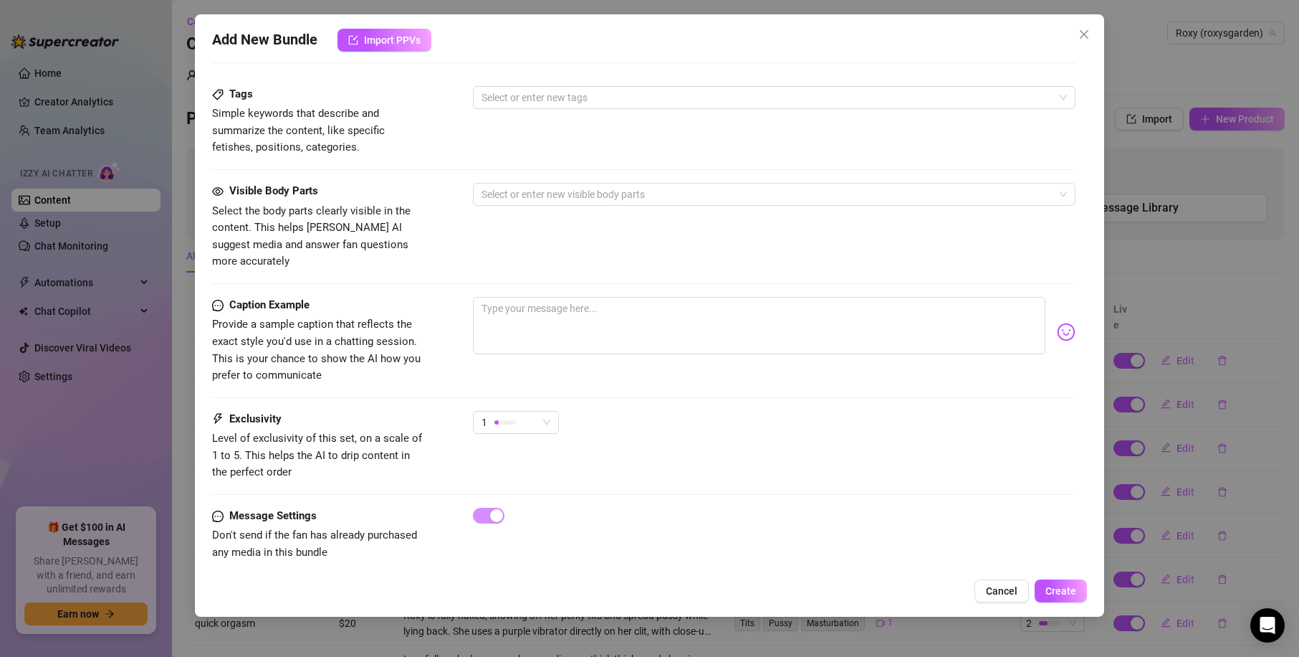
scroll to position [424, 0]
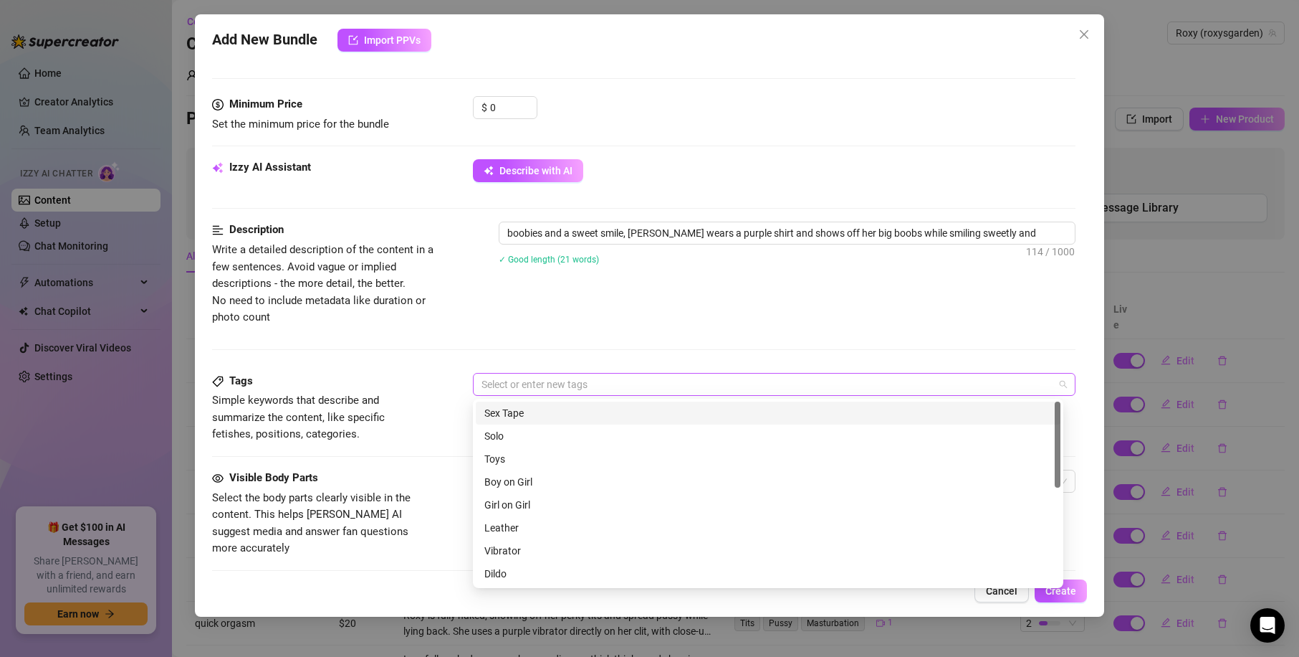
click at [550, 377] on div at bounding box center [767, 384] width 582 height 20
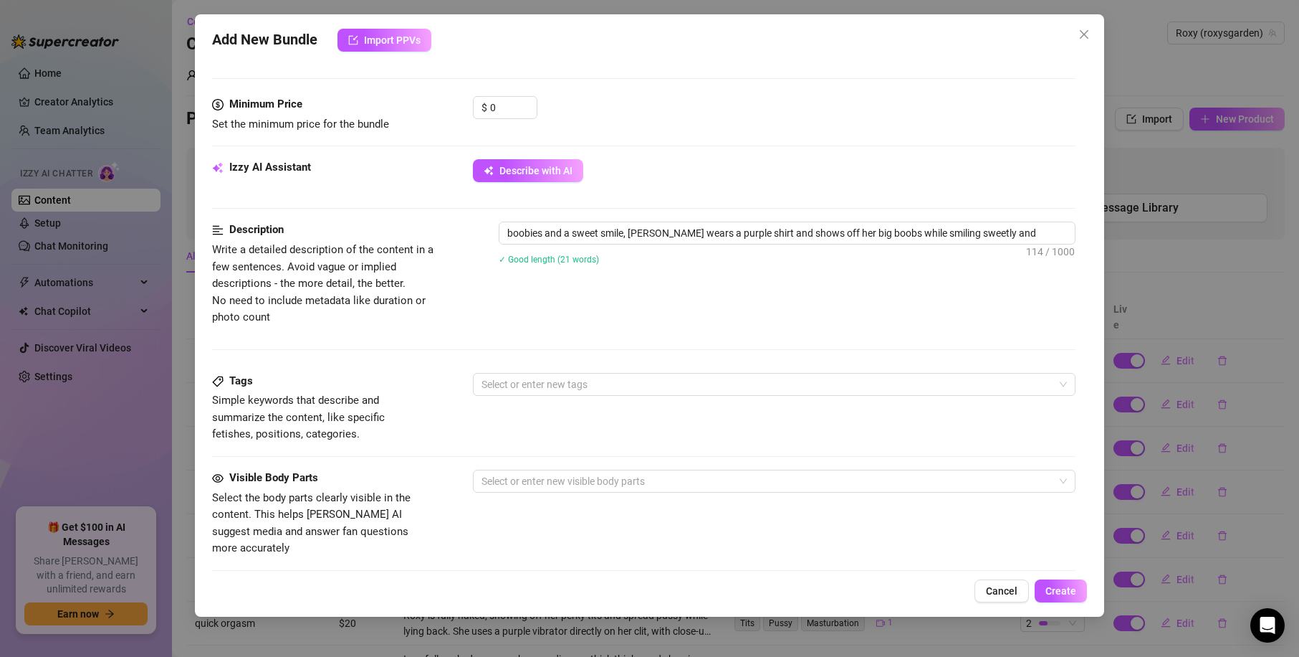
click at [622, 322] on div "Description Write a detailed description of the content in a few sentences. Avo…" at bounding box center [644, 273] width 864 height 104
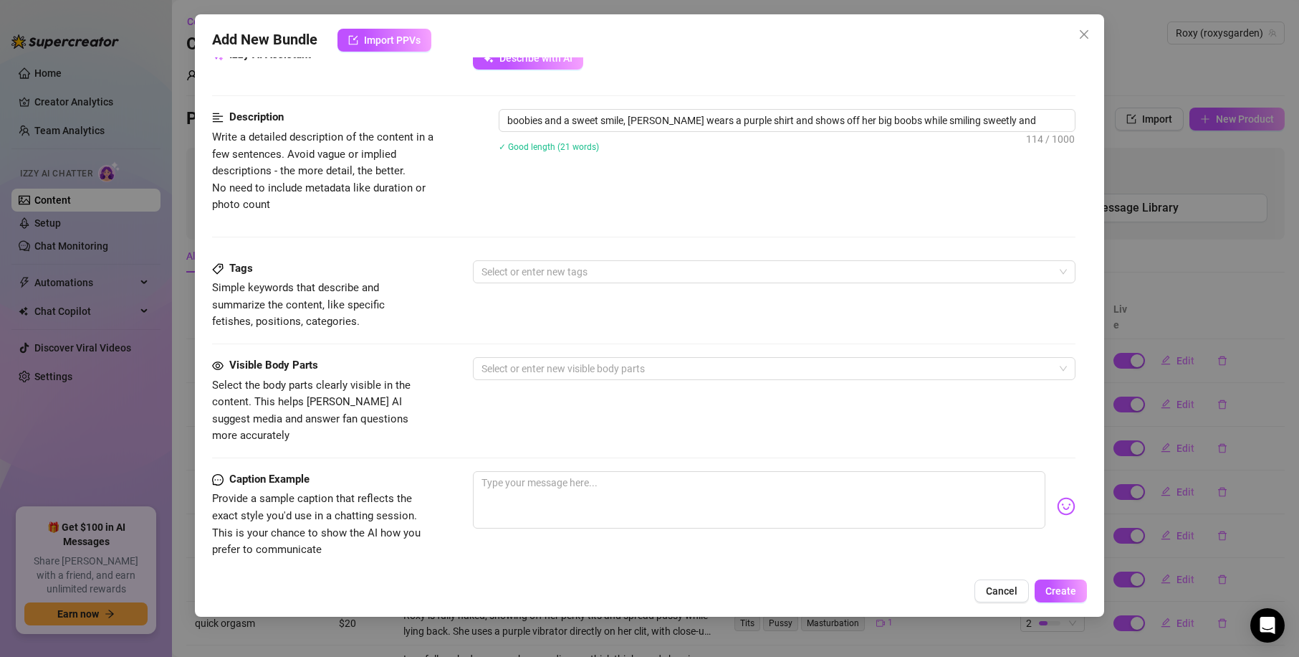
scroll to position [711, 0]
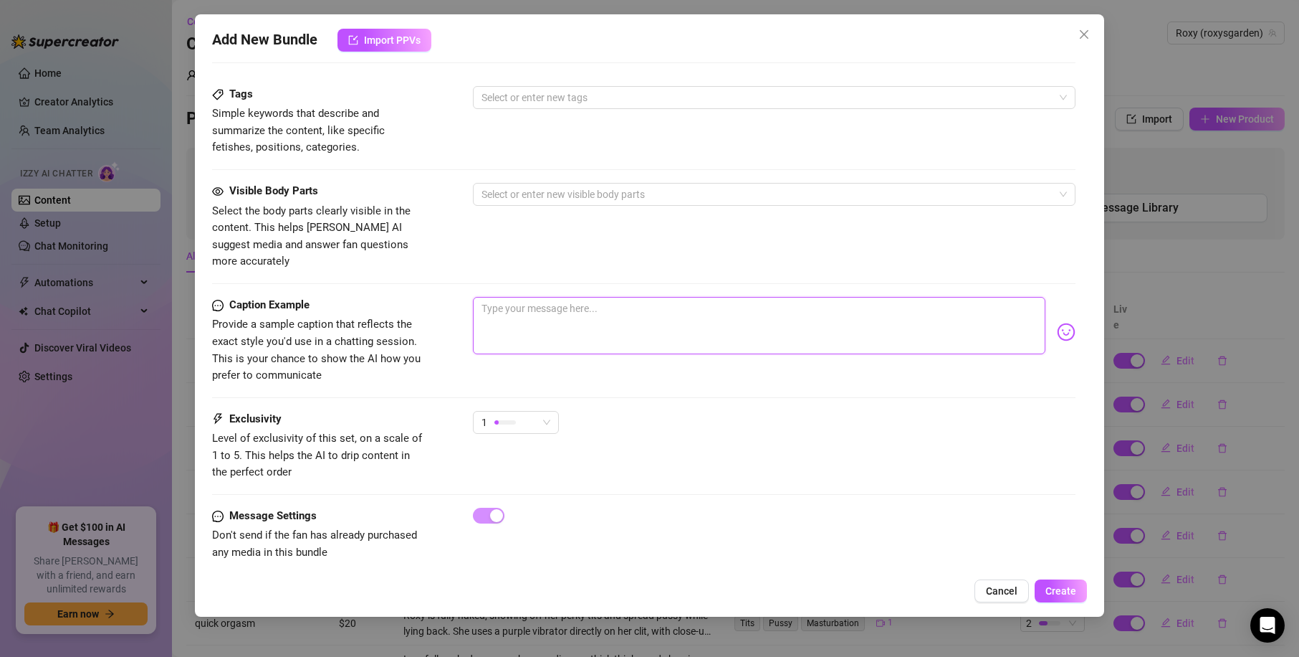
click at [566, 312] on textarea at bounding box center [759, 325] width 573 height 57
click at [621, 196] on div at bounding box center [767, 194] width 582 height 20
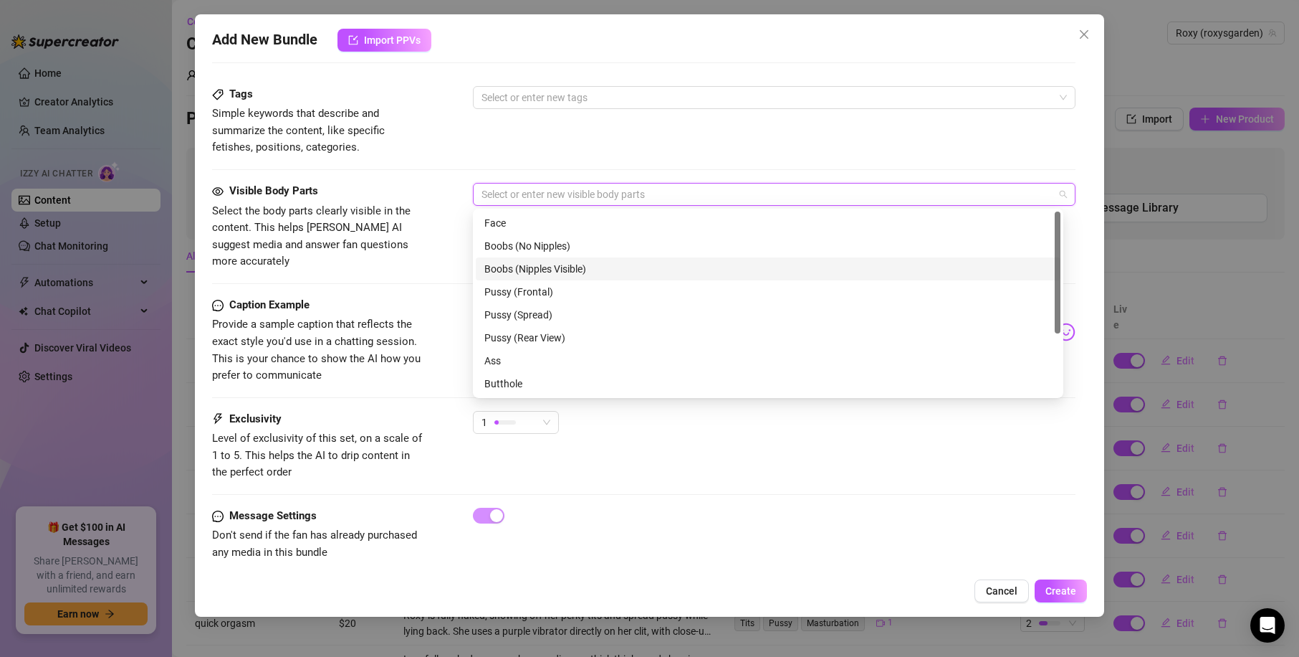
click at [602, 263] on div "Boobs (Nipples Visible)" at bounding box center [769, 269] width 568 height 16
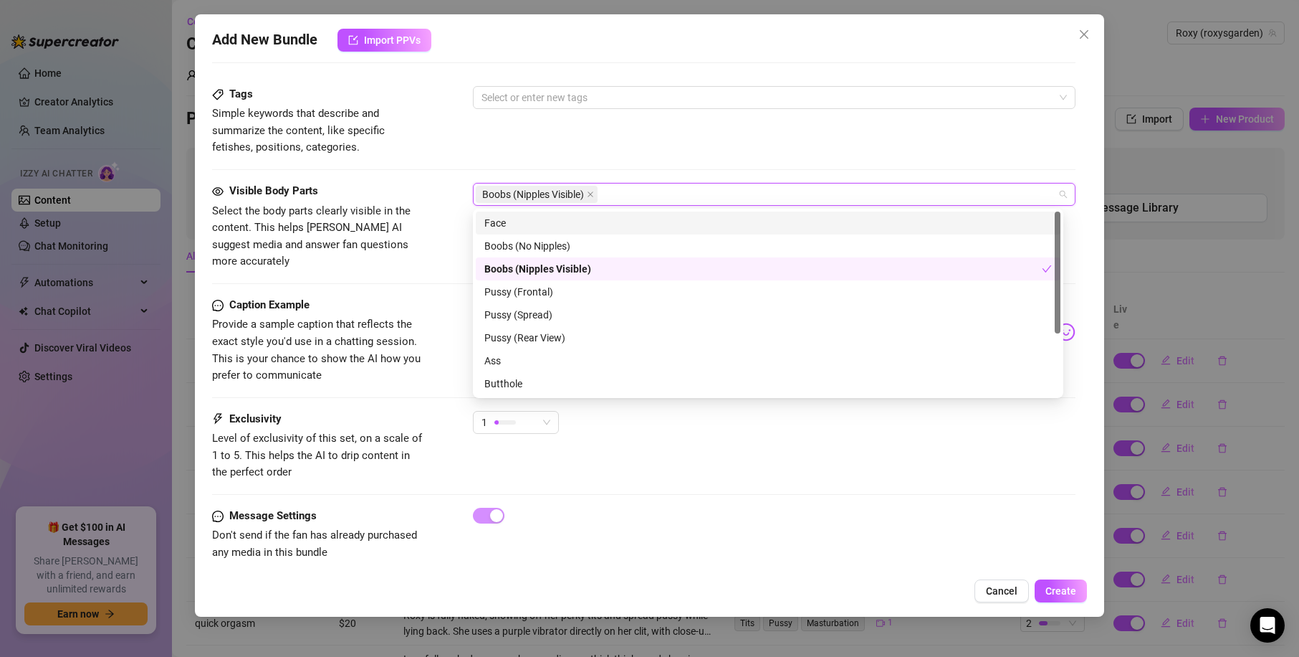
click at [492, 223] on div "Face" at bounding box center [769, 223] width 568 height 16
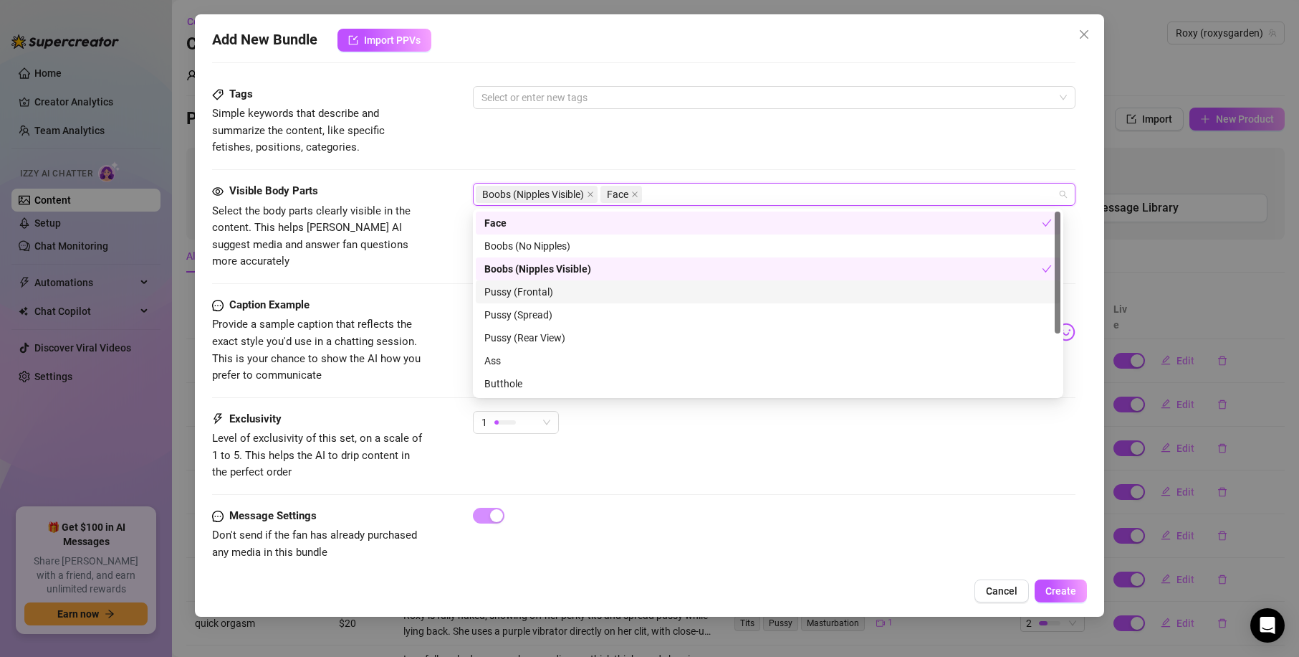
scroll to position [92, 0]
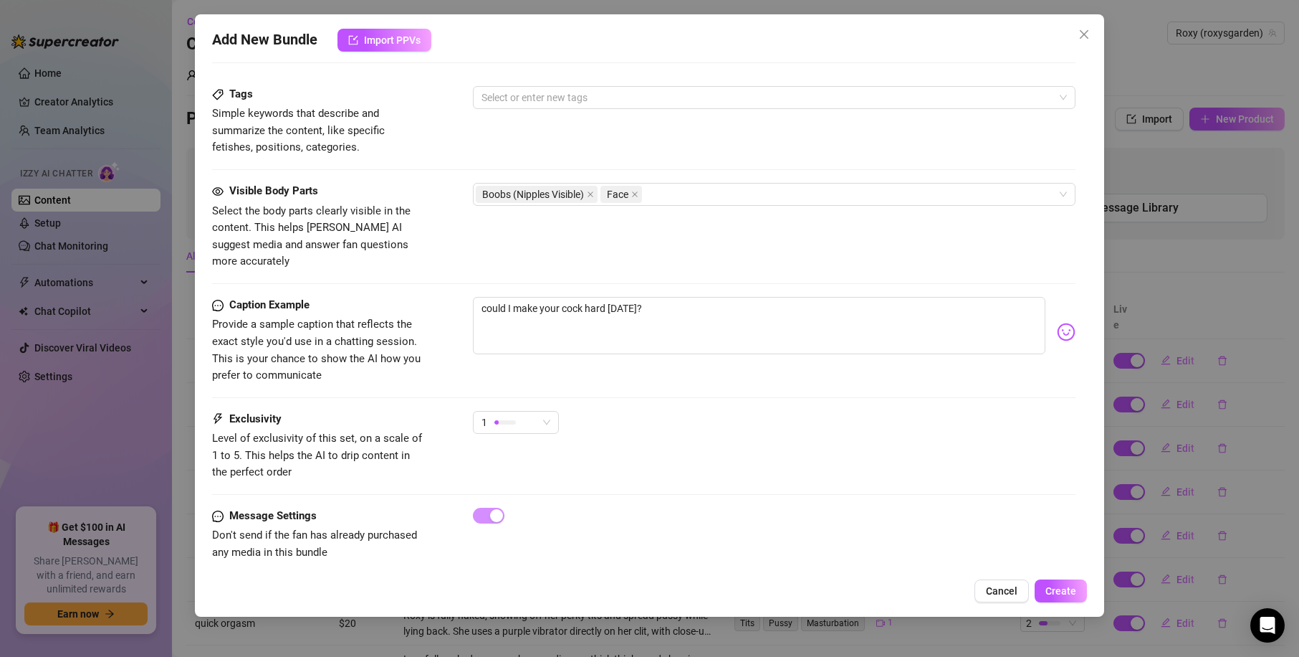
click at [491, 109] on div "Tags Simple keywords that describe and summarize the content, like specific fet…" at bounding box center [644, 121] width 864 height 70
click at [520, 86] on div "Select or enter new tags" at bounding box center [774, 97] width 603 height 23
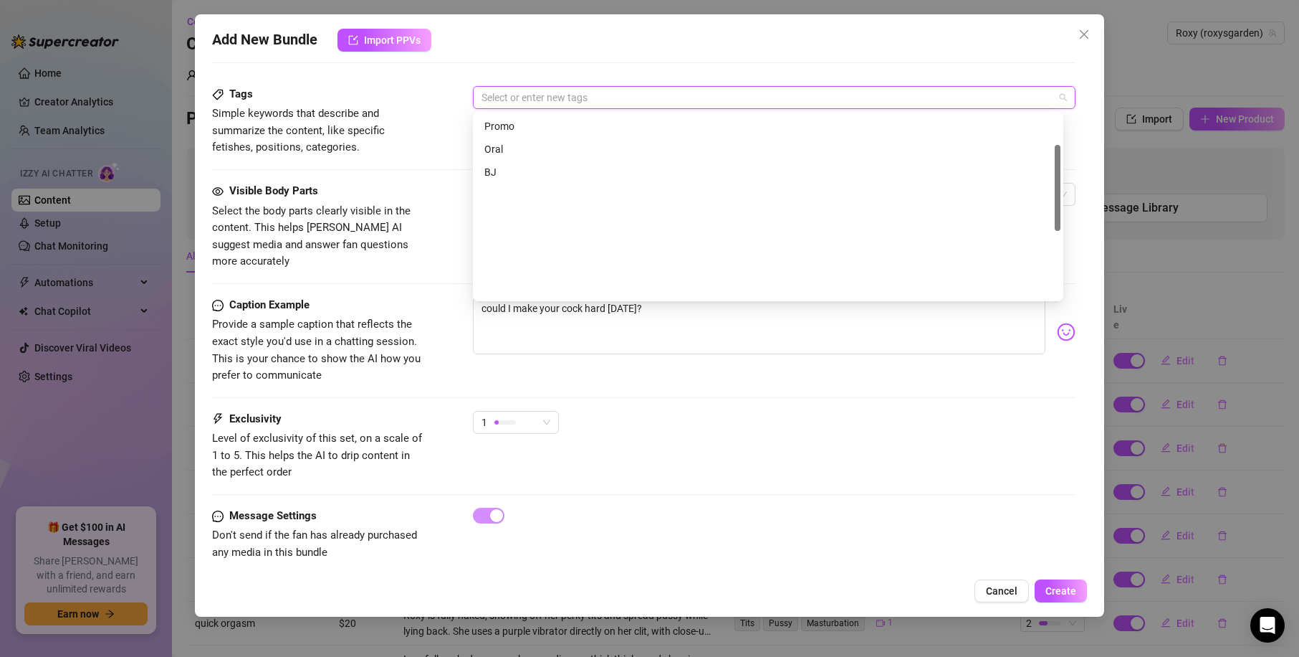
scroll to position [63, 0]
click at [402, 147] on span "Simple keywords that describe and summarize the content, like specific fetishes…" at bounding box center [319, 130] width 215 height 51
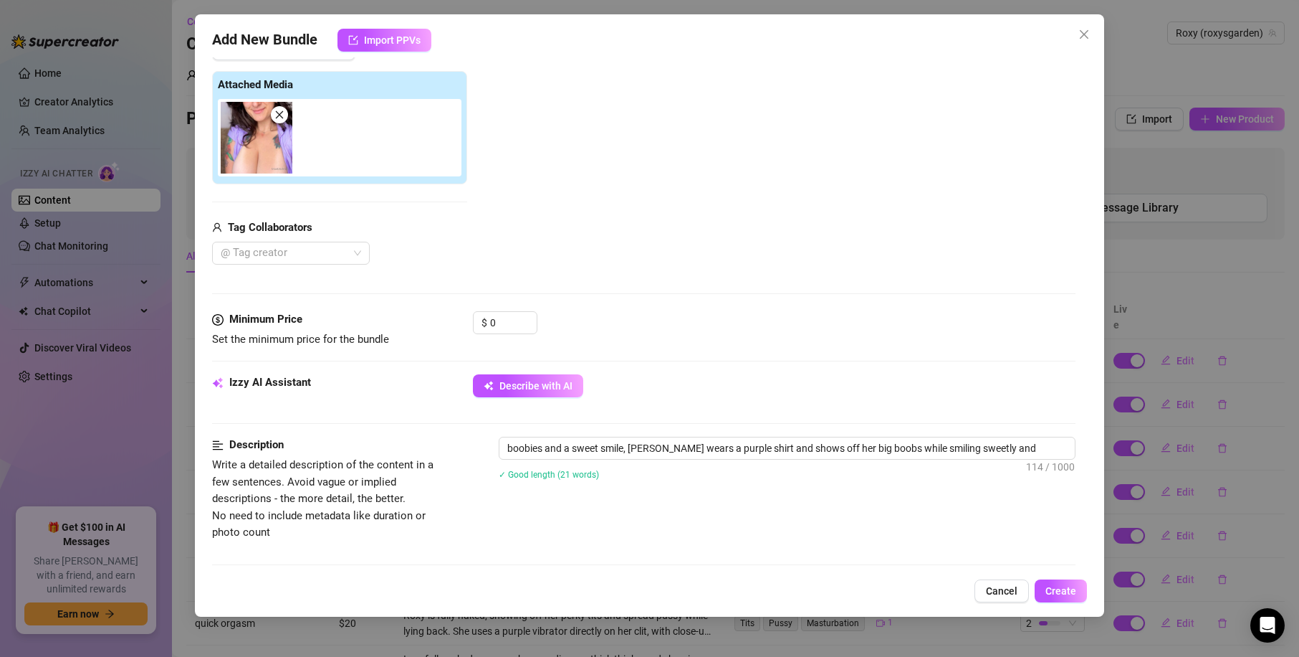
scroll to position [711, 0]
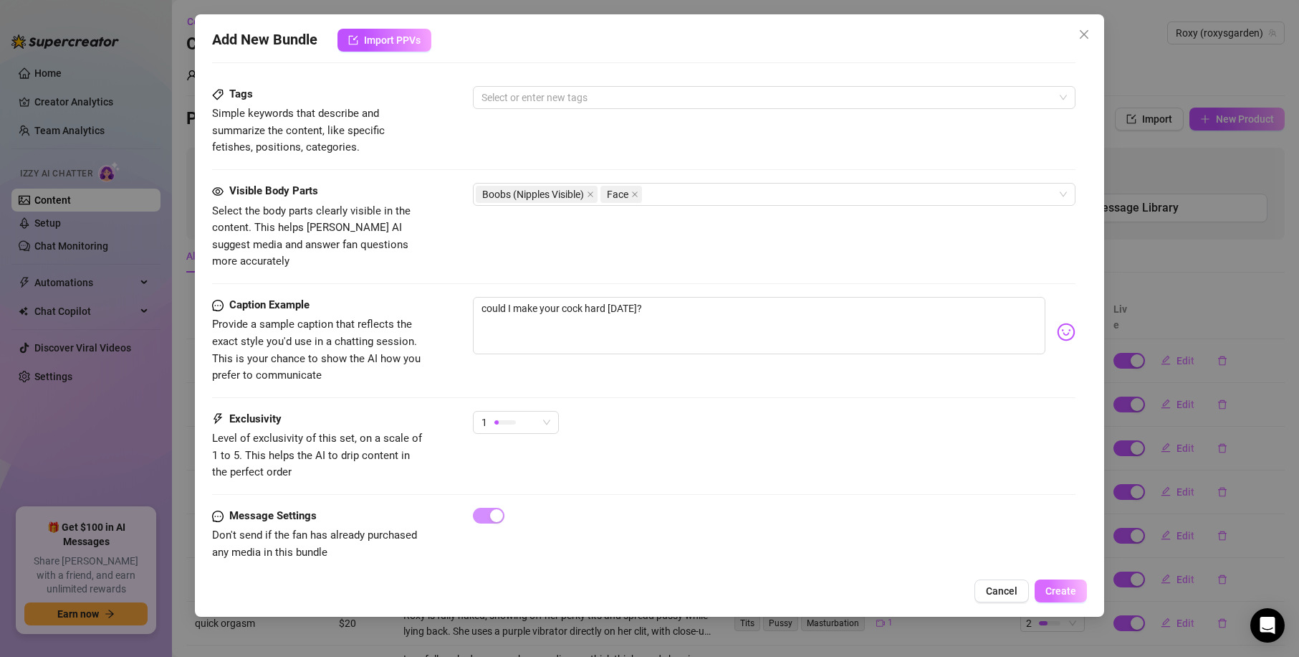
click at [1061, 591] on span "Create" at bounding box center [1061, 590] width 31 height 11
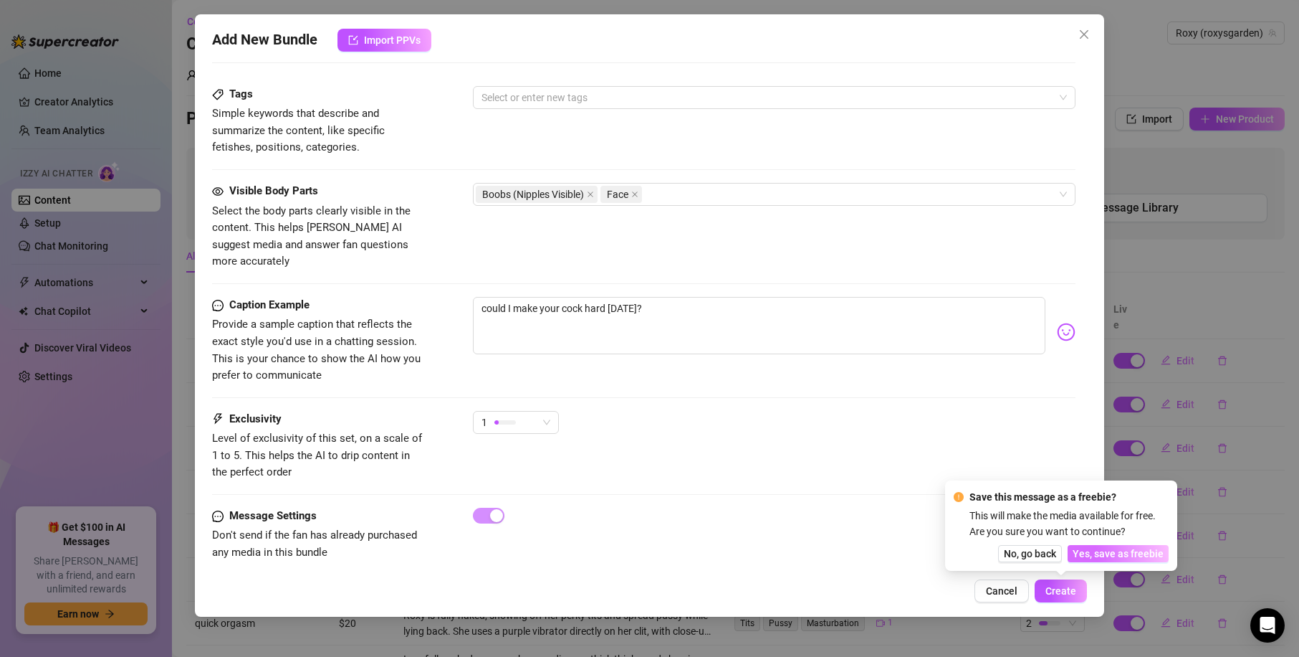
click at [1132, 551] on span "Yes, save as freebie" at bounding box center [1118, 553] width 91 height 11
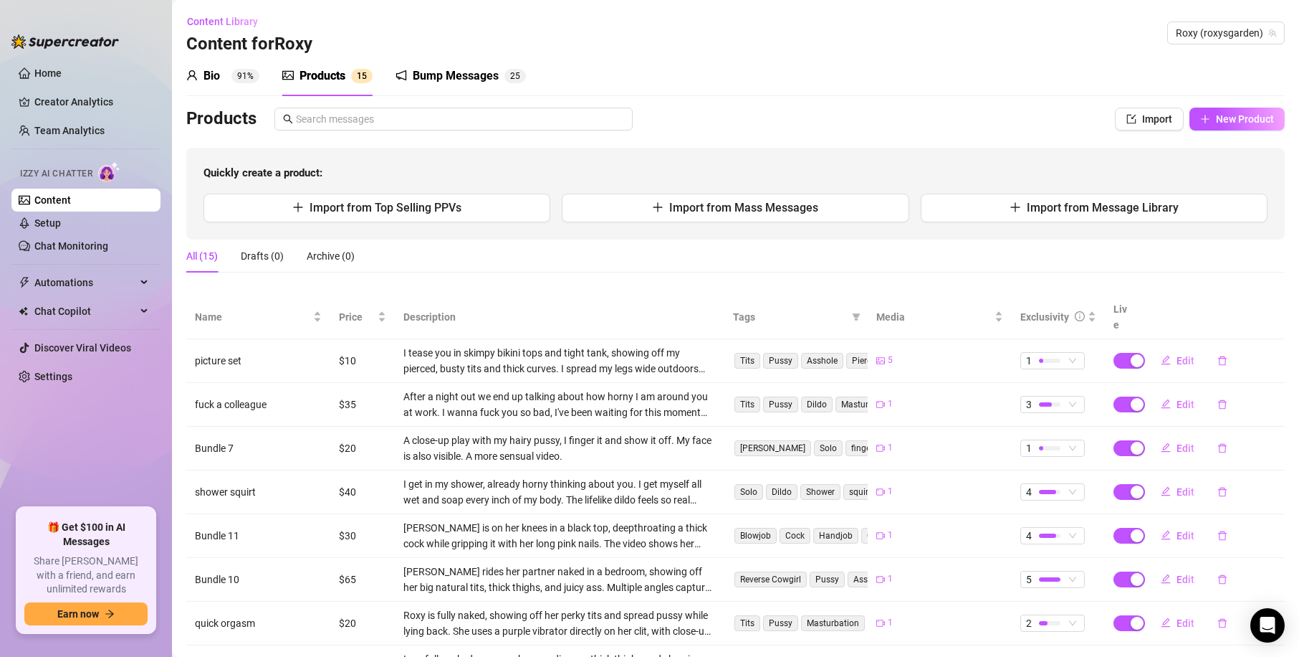
click at [462, 80] on div "Bump Messages" at bounding box center [456, 75] width 86 height 17
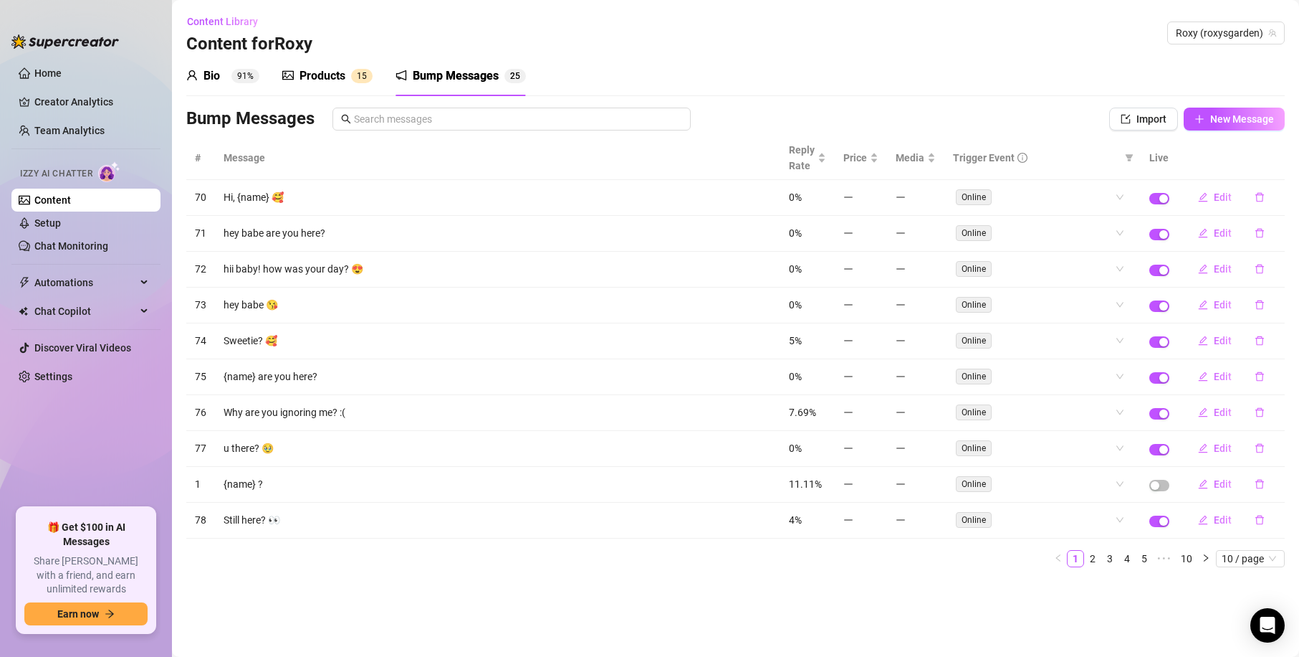
click at [354, 72] on sup "1 5" at bounding box center [362, 76] width 22 height 14
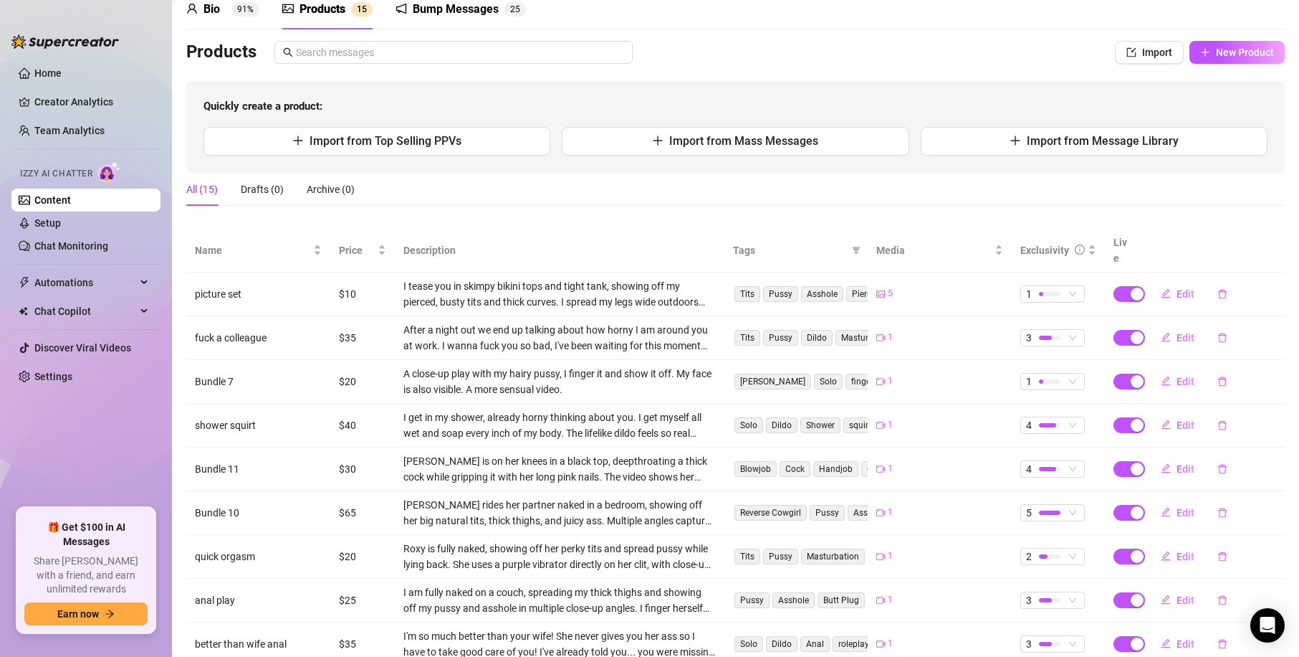
scroll to position [187, 0]
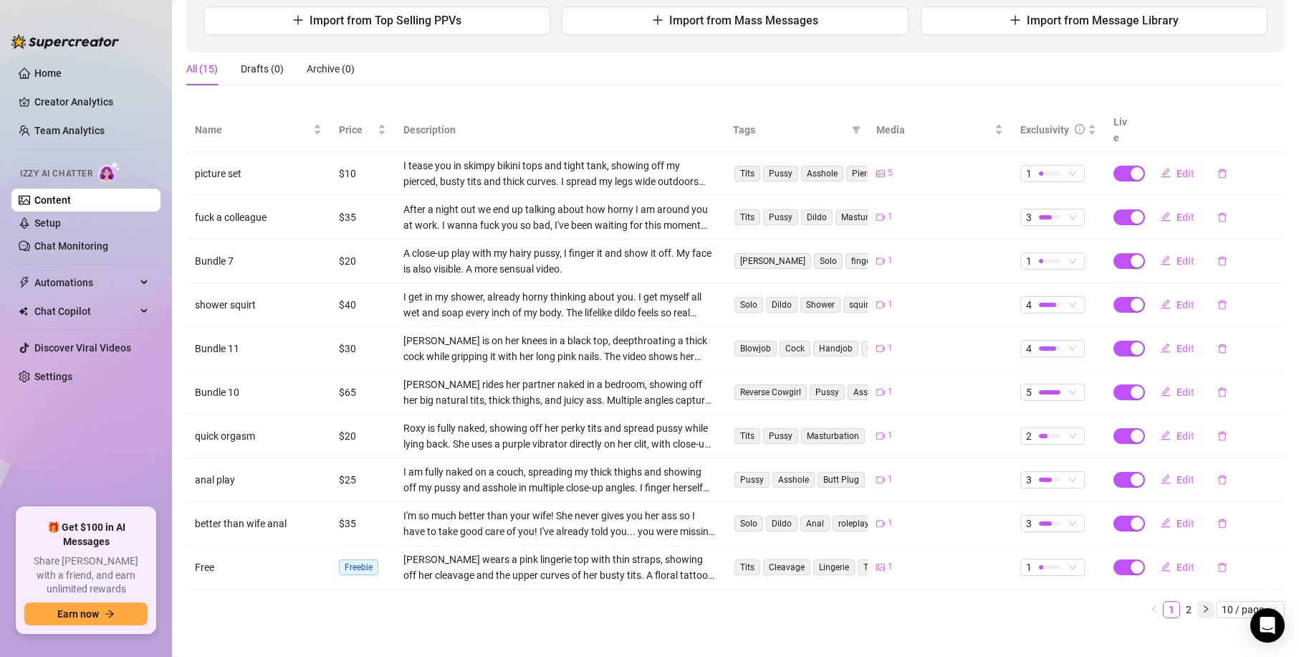
click at [1202, 604] on icon "right" at bounding box center [1206, 608] width 9 height 9
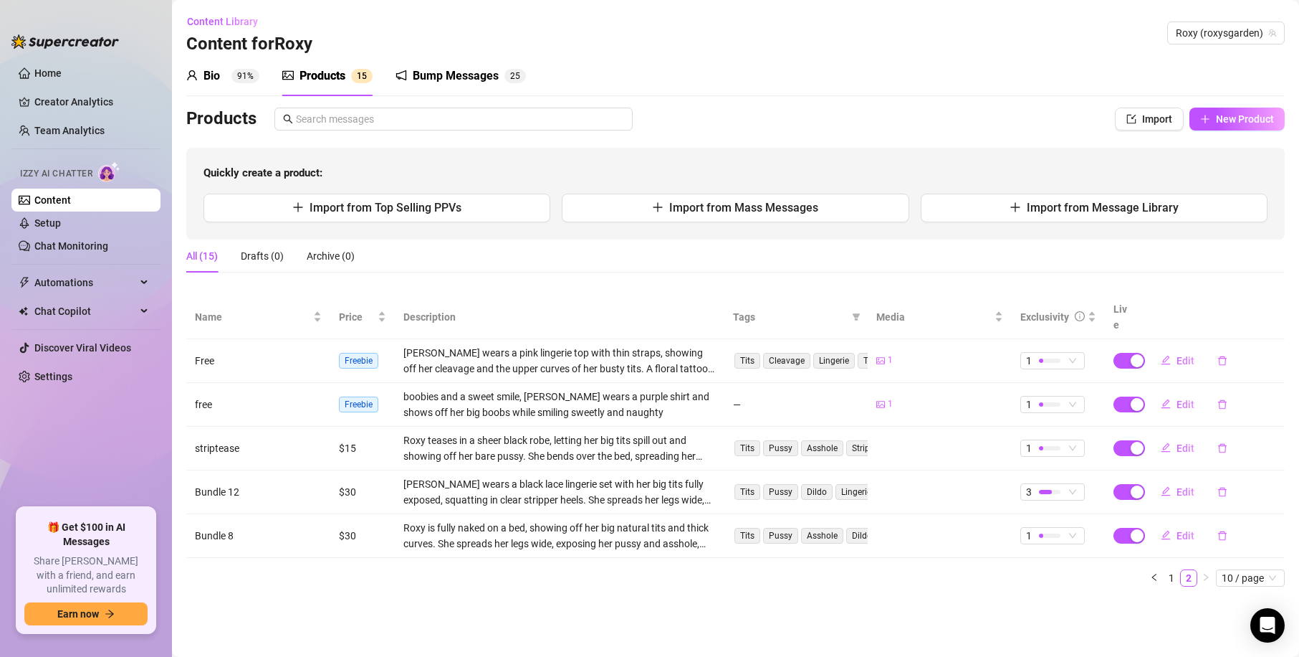
scroll to position [0, 0]
click at [1186, 486] on span "Edit" at bounding box center [1186, 491] width 18 height 11
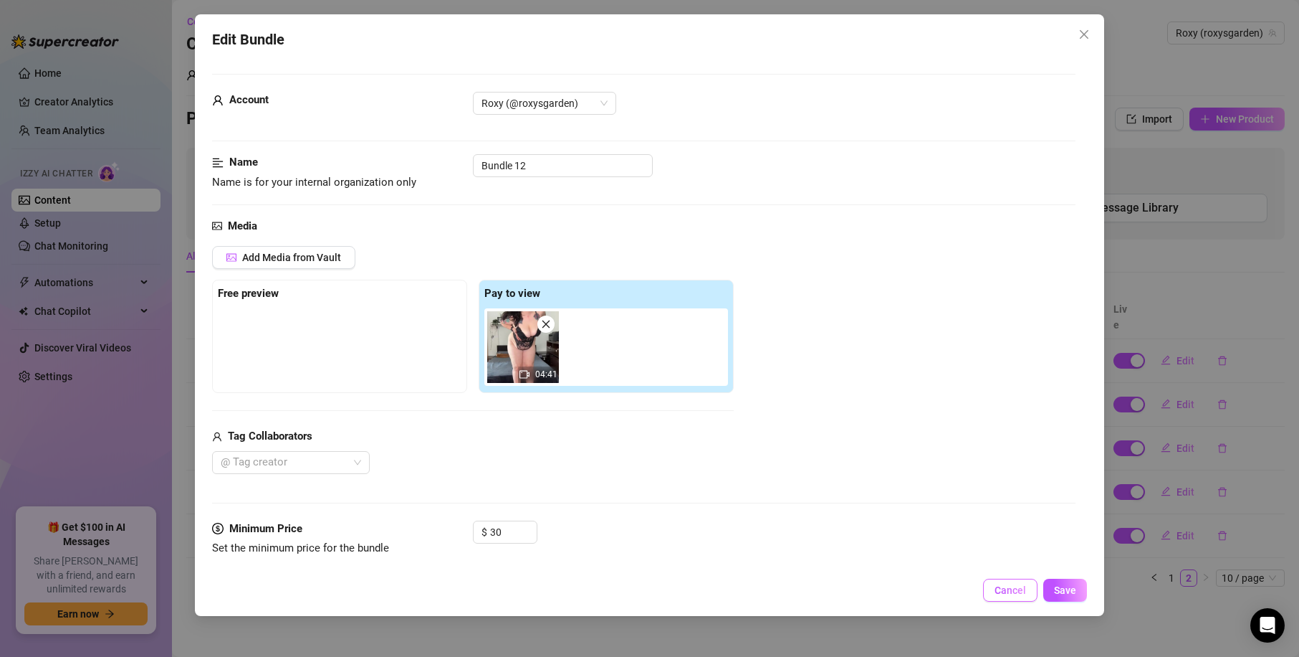
click at [1013, 596] on span "Cancel" at bounding box center [1011, 589] width 32 height 11
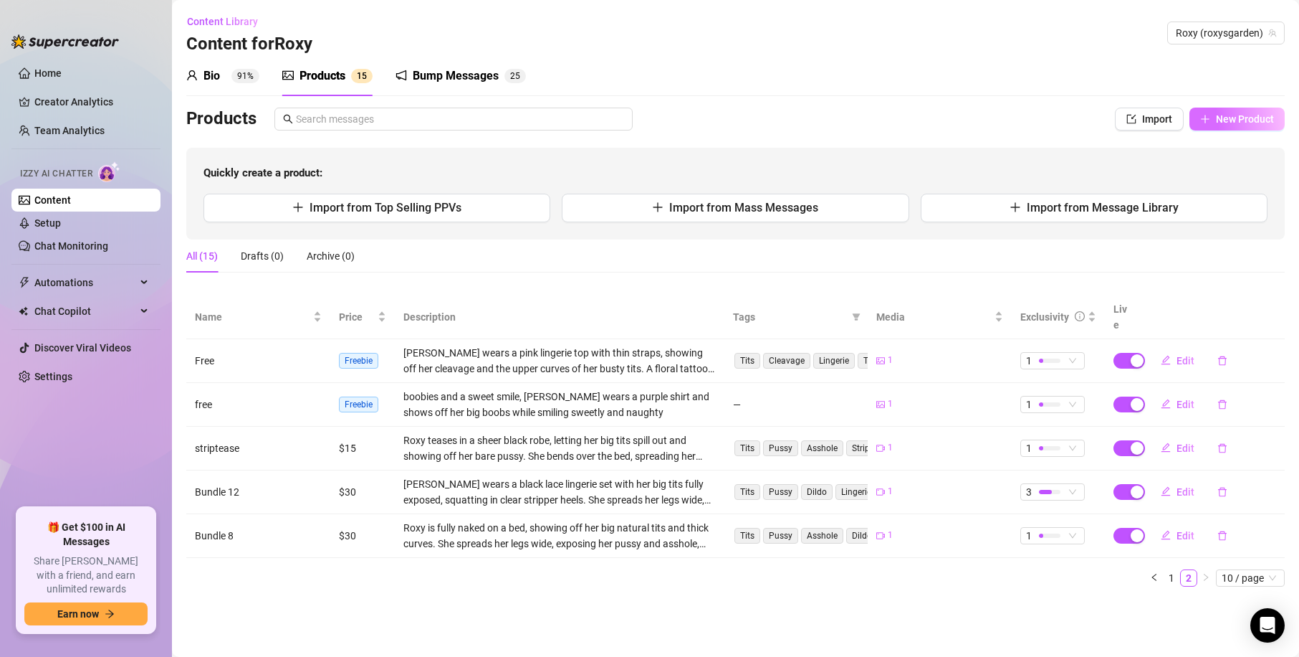
click at [1206, 112] on button "New Product" at bounding box center [1237, 119] width 95 height 23
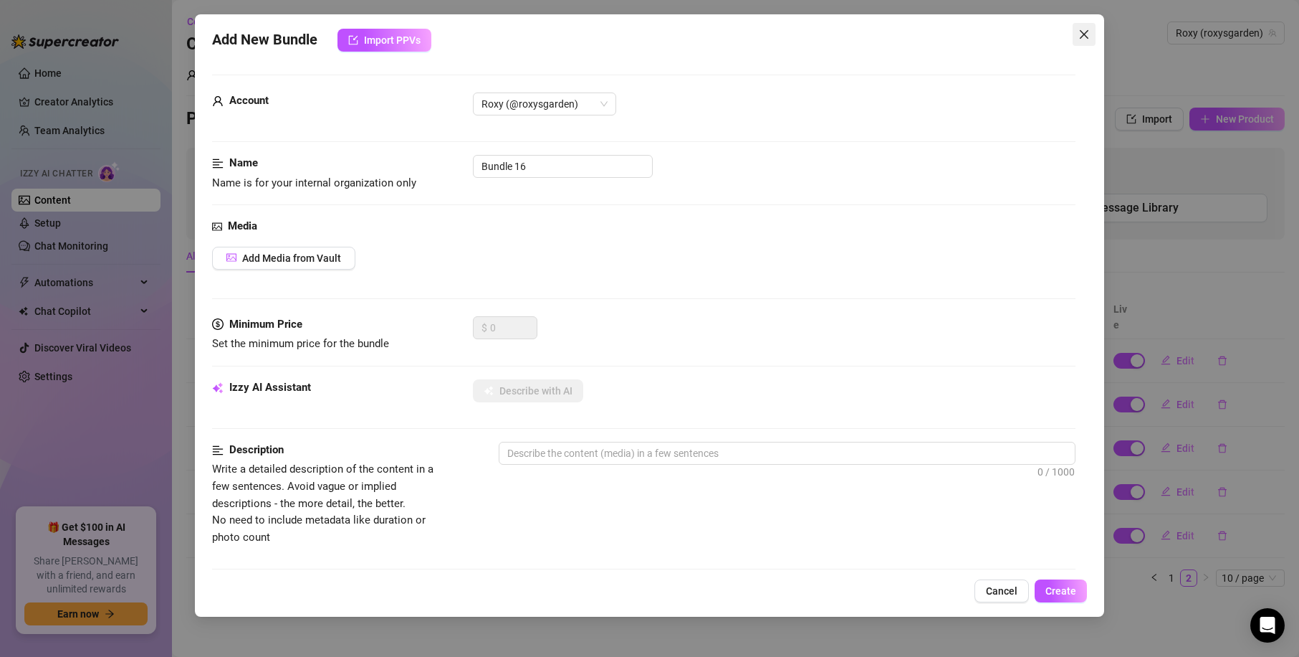
click at [1083, 32] on icon "close" at bounding box center [1084, 34] width 9 height 9
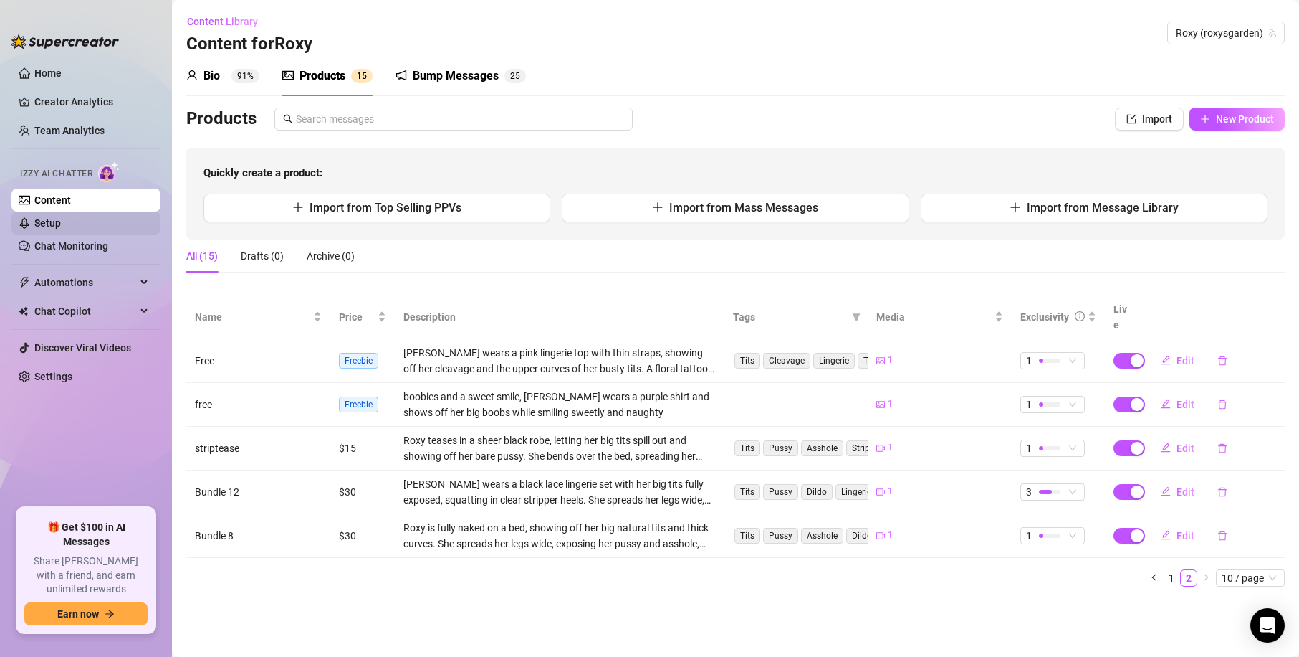
click at [59, 217] on link "Setup" at bounding box center [47, 222] width 27 height 11
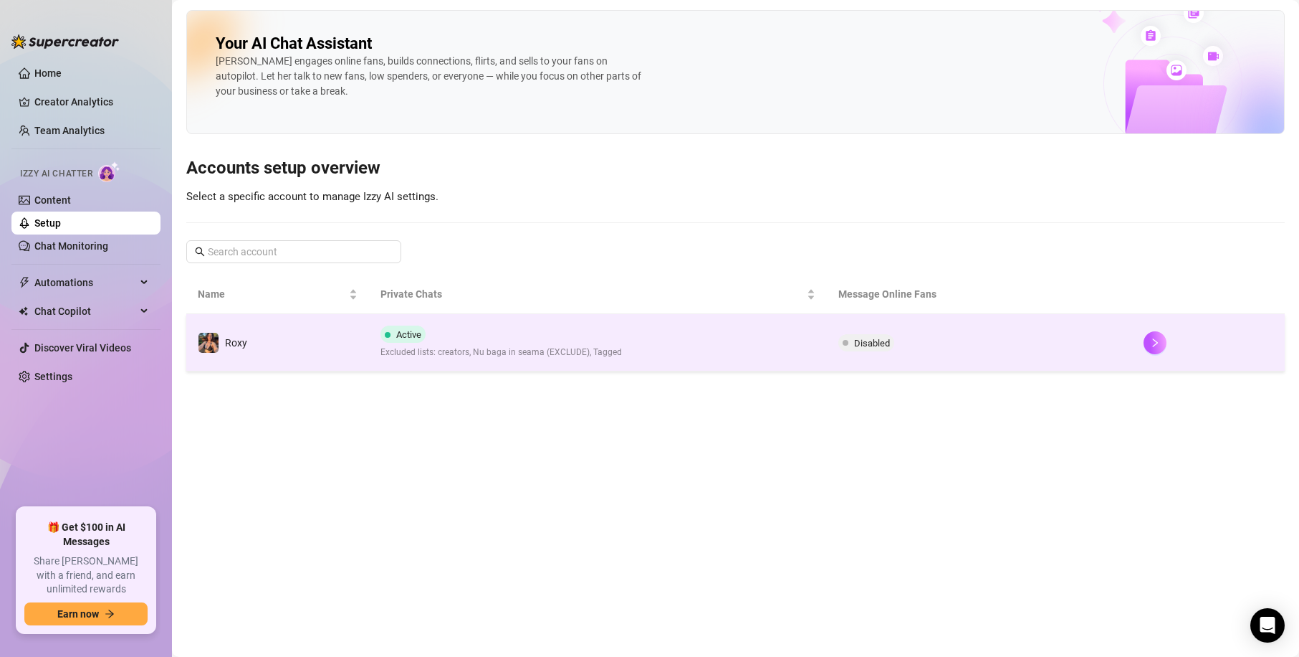
click at [745, 339] on td "Active Excluded lists: creators, Nu baga in seama (EXCLUDE), Tagged" at bounding box center [598, 342] width 458 height 57
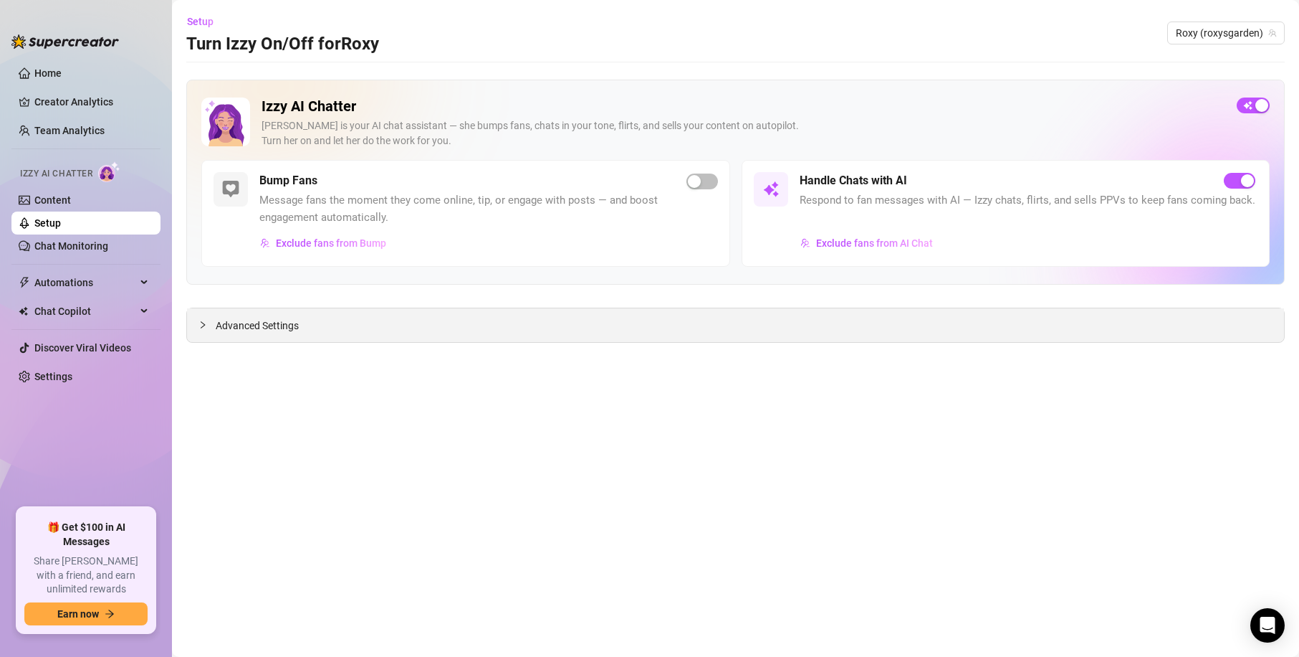
click at [556, 326] on div "Advanced Settings" at bounding box center [735, 325] width 1097 height 34
click at [249, 328] on span "Advanced Settings" at bounding box center [257, 326] width 83 height 16
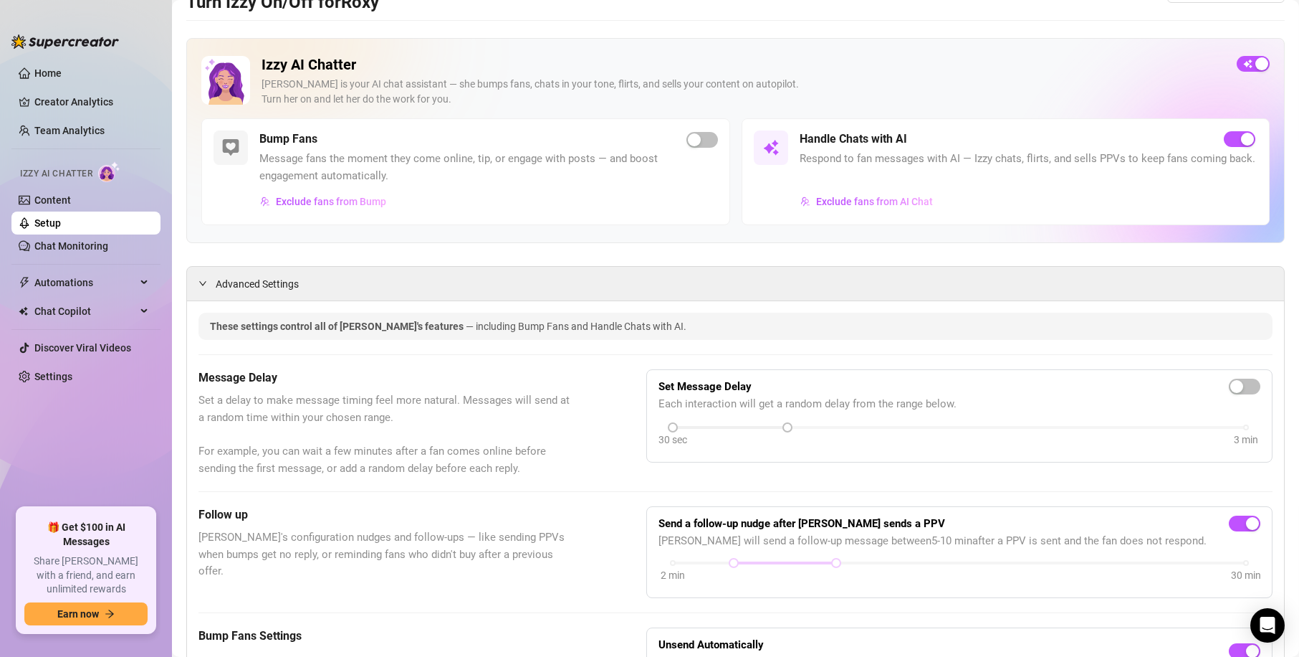
scroll to position [34, 0]
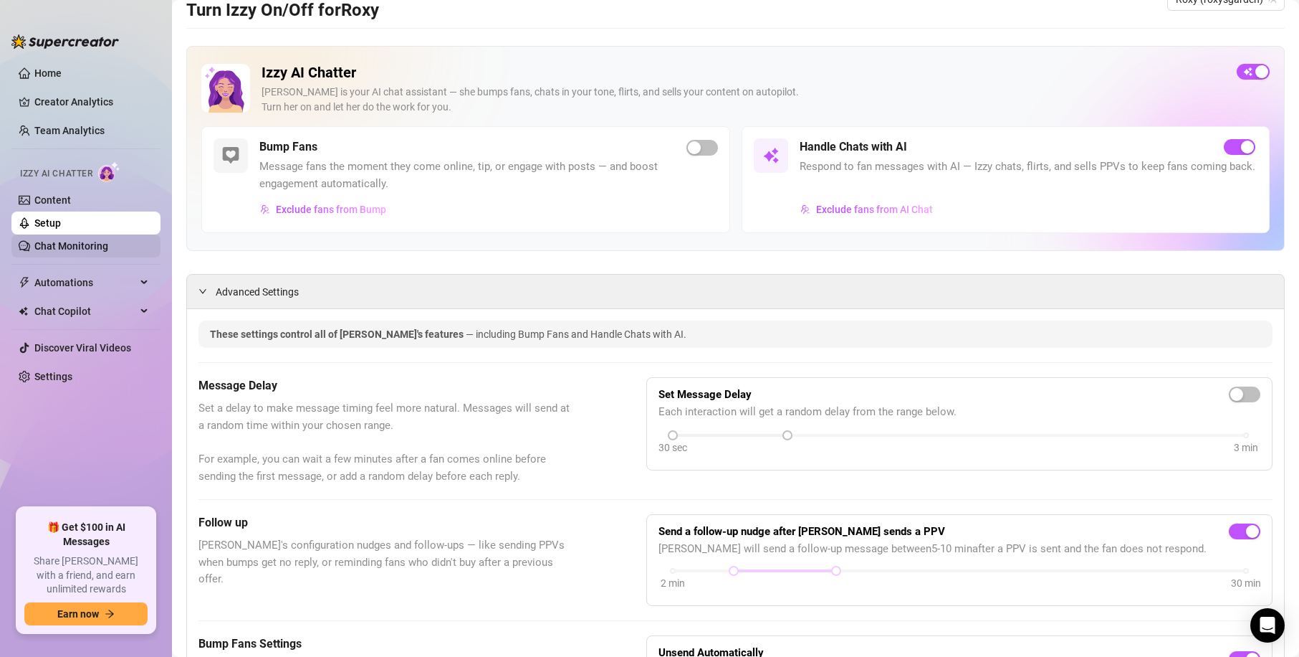
click at [47, 249] on link "Chat Monitoring" at bounding box center [71, 245] width 74 height 11
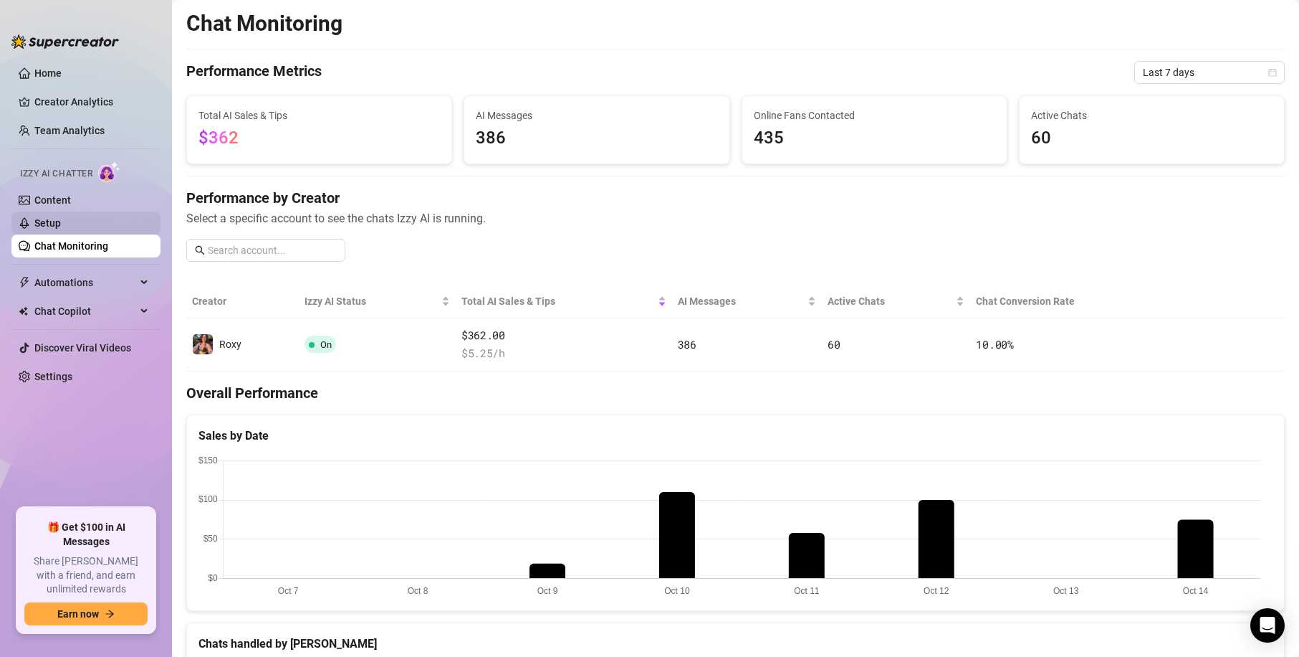
click at [44, 220] on link "Setup" at bounding box center [47, 222] width 27 height 11
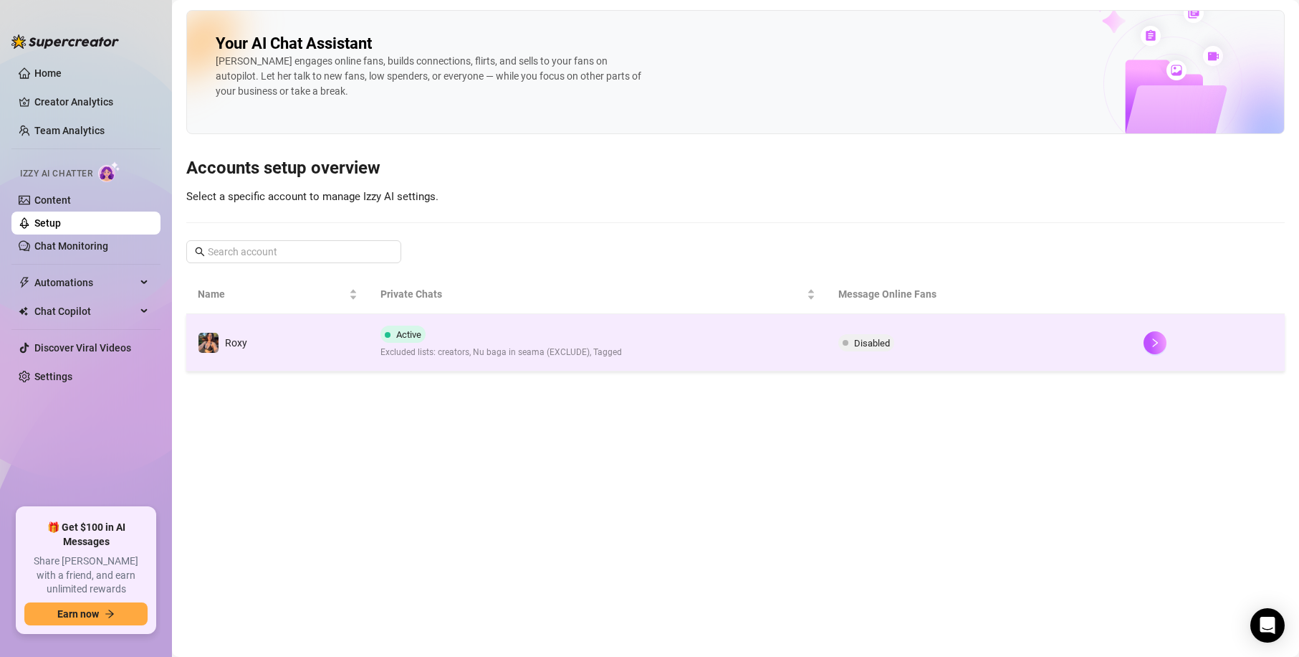
click at [700, 348] on td "Active Excluded lists: creators, Nu baga in seama (EXCLUDE), Tagged" at bounding box center [598, 342] width 458 height 57
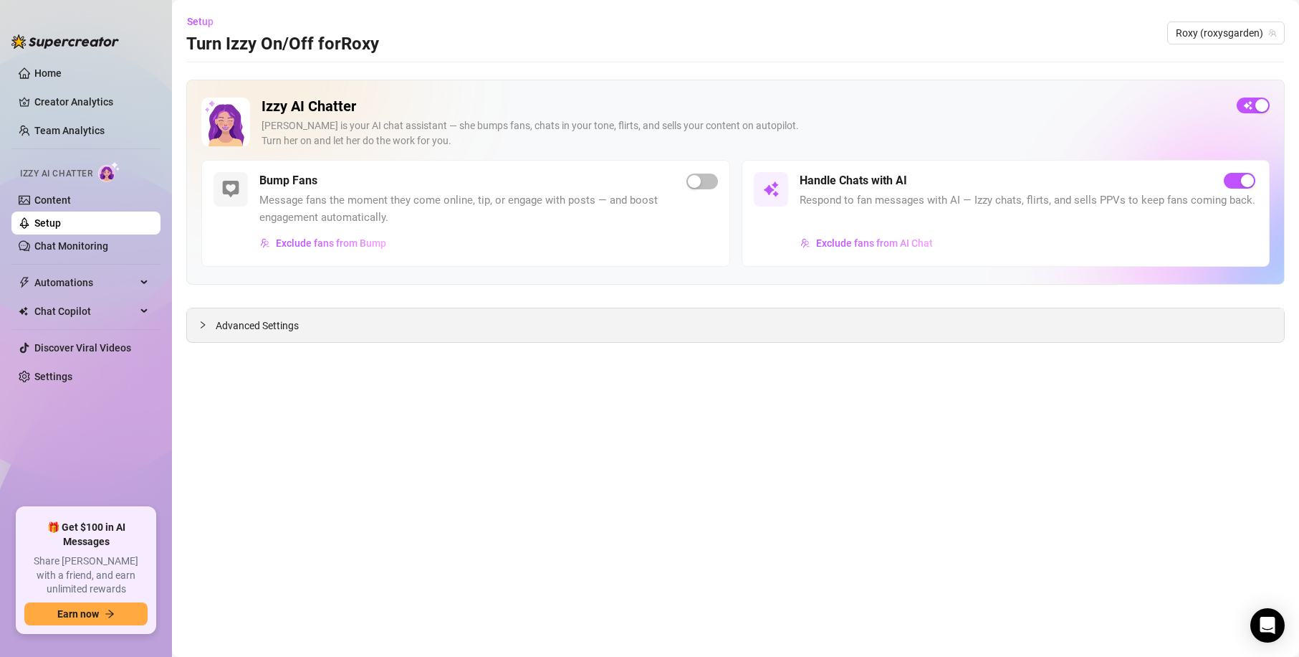
click at [235, 327] on span "Advanced Settings" at bounding box center [257, 326] width 83 height 16
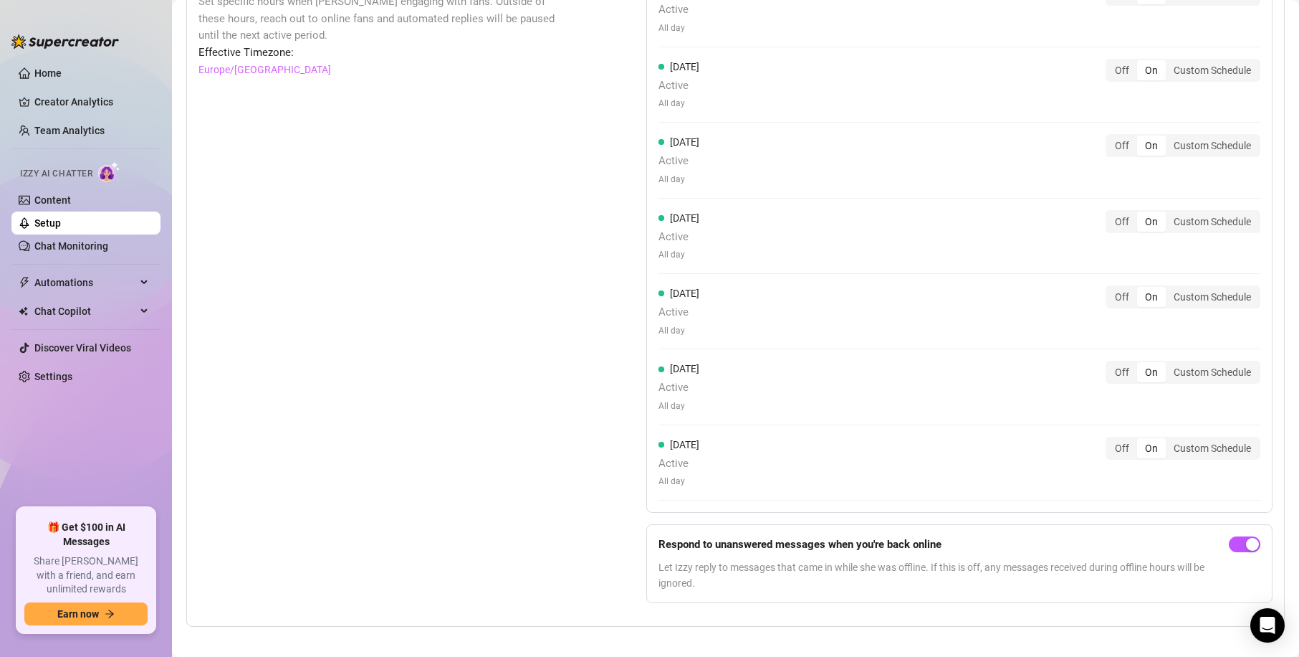
scroll to position [1252, 0]
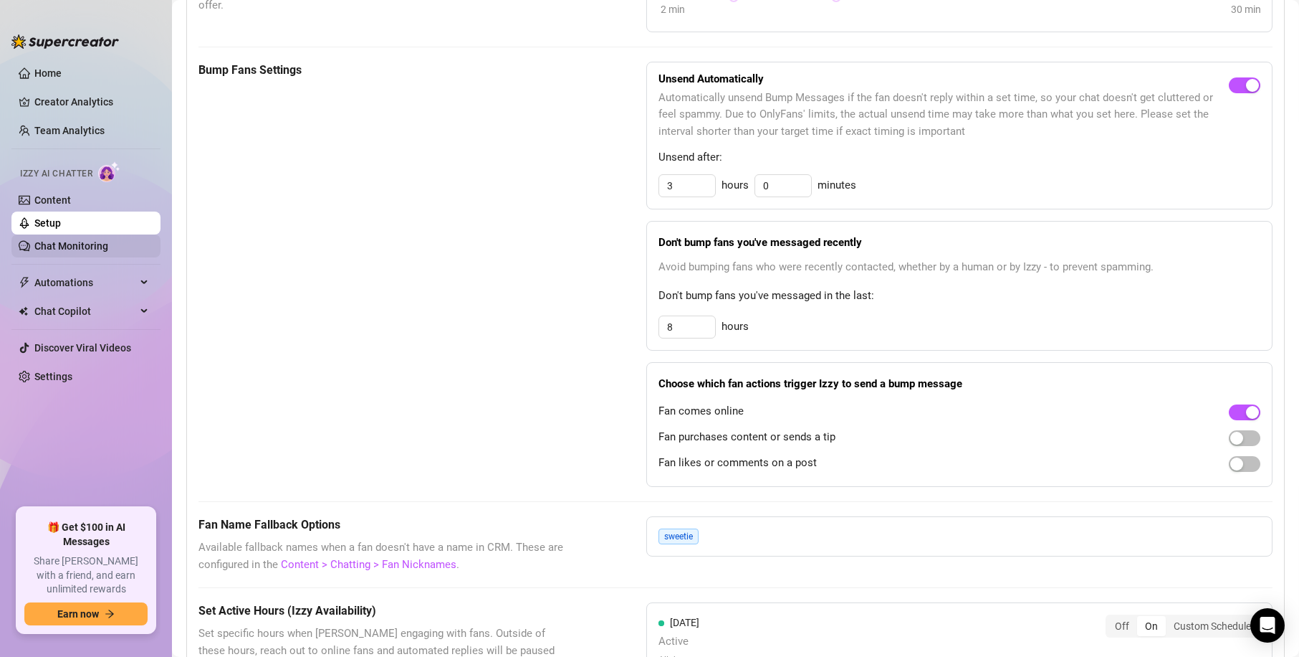
click at [106, 247] on link "Chat Monitoring" at bounding box center [71, 245] width 74 height 11
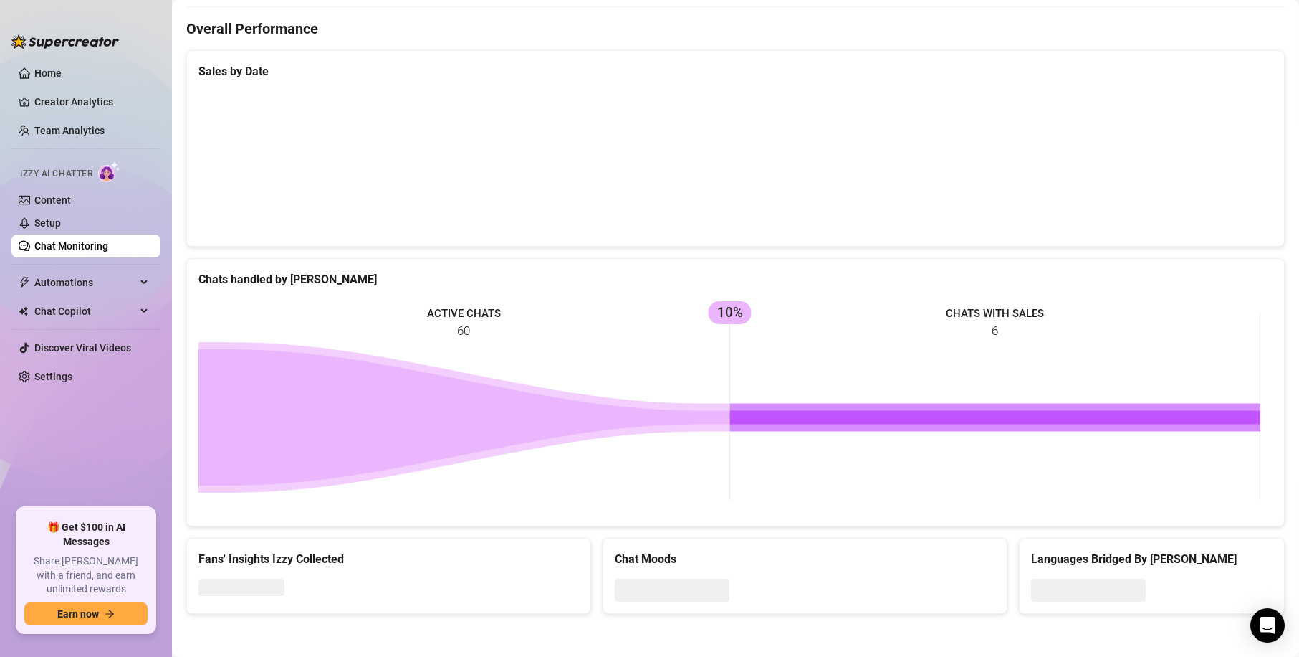
scroll to position [364, 0]
click at [89, 185] on div "Izzy AI Chatter" at bounding box center [85, 172] width 152 height 32
click at [71, 206] on link "Content" at bounding box center [52, 199] width 37 height 11
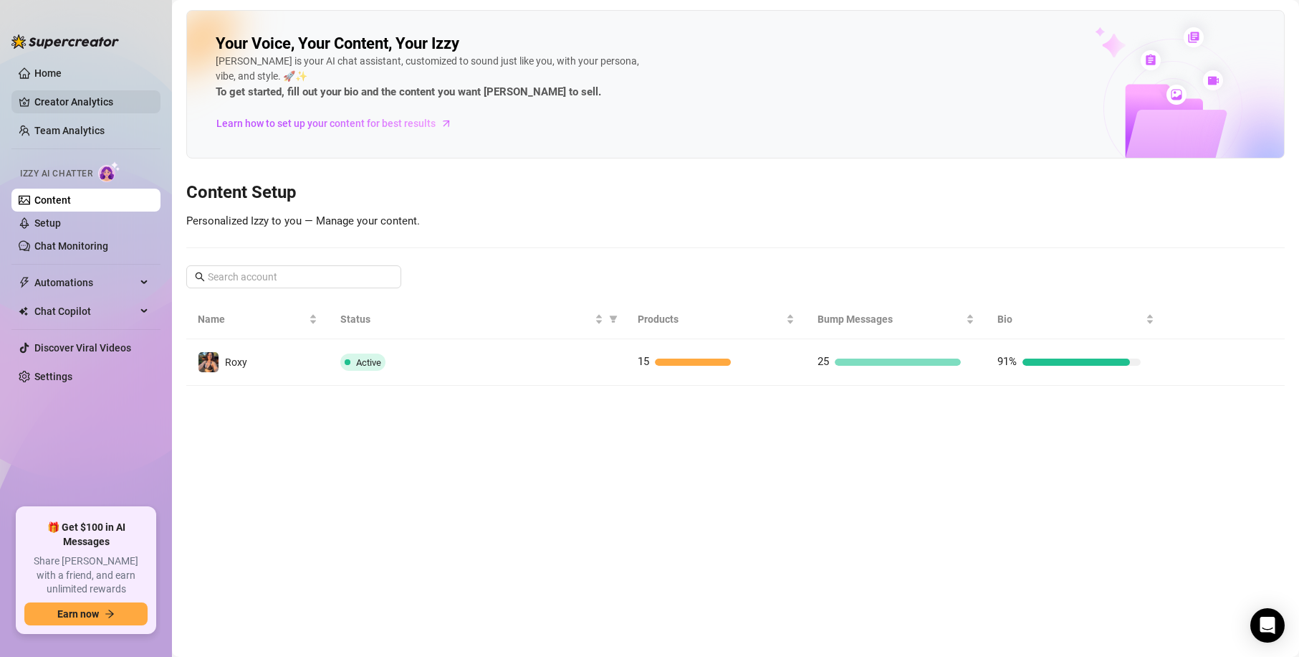
click at [77, 107] on link "Creator Analytics" at bounding box center [91, 101] width 115 height 23
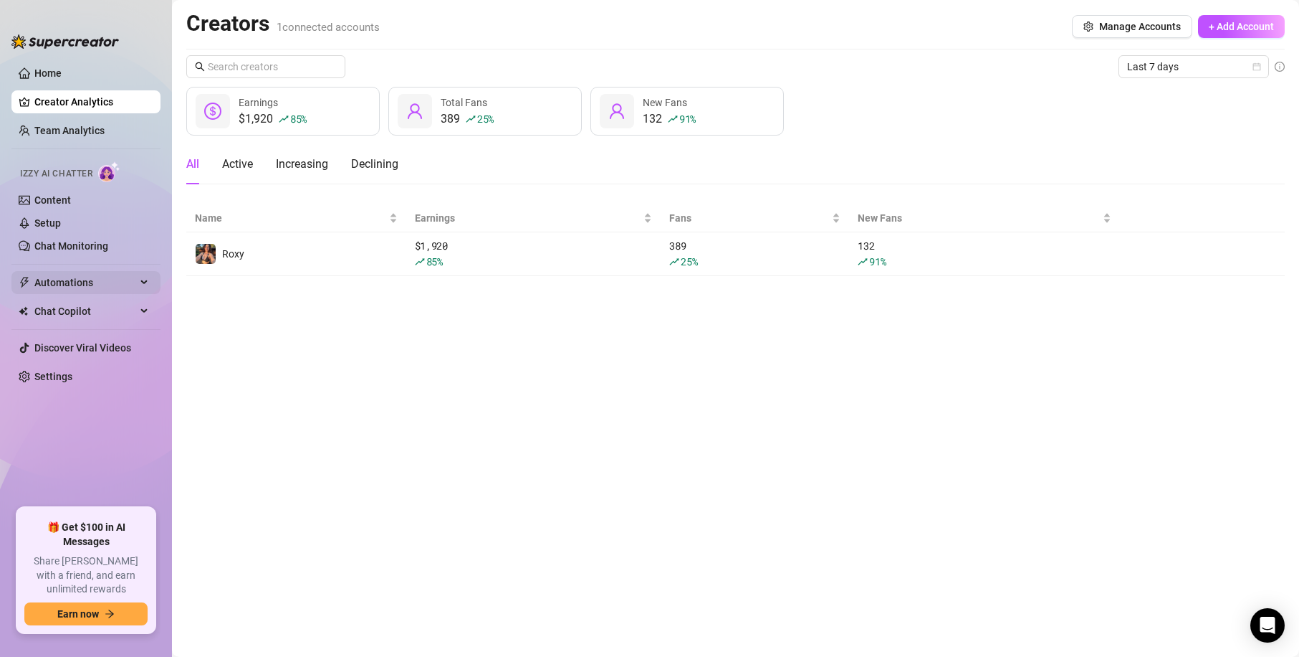
click at [121, 280] on span "Automations" at bounding box center [85, 282] width 102 height 23
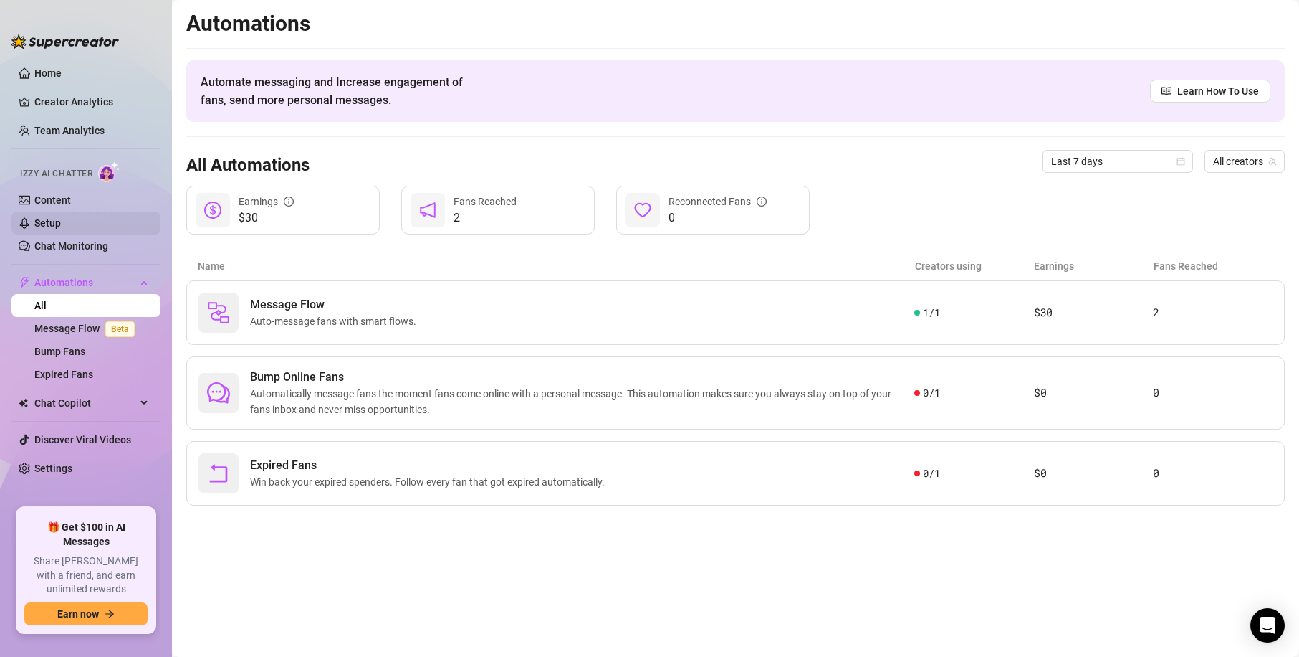
click at [61, 227] on link "Setup" at bounding box center [47, 222] width 27 height 11
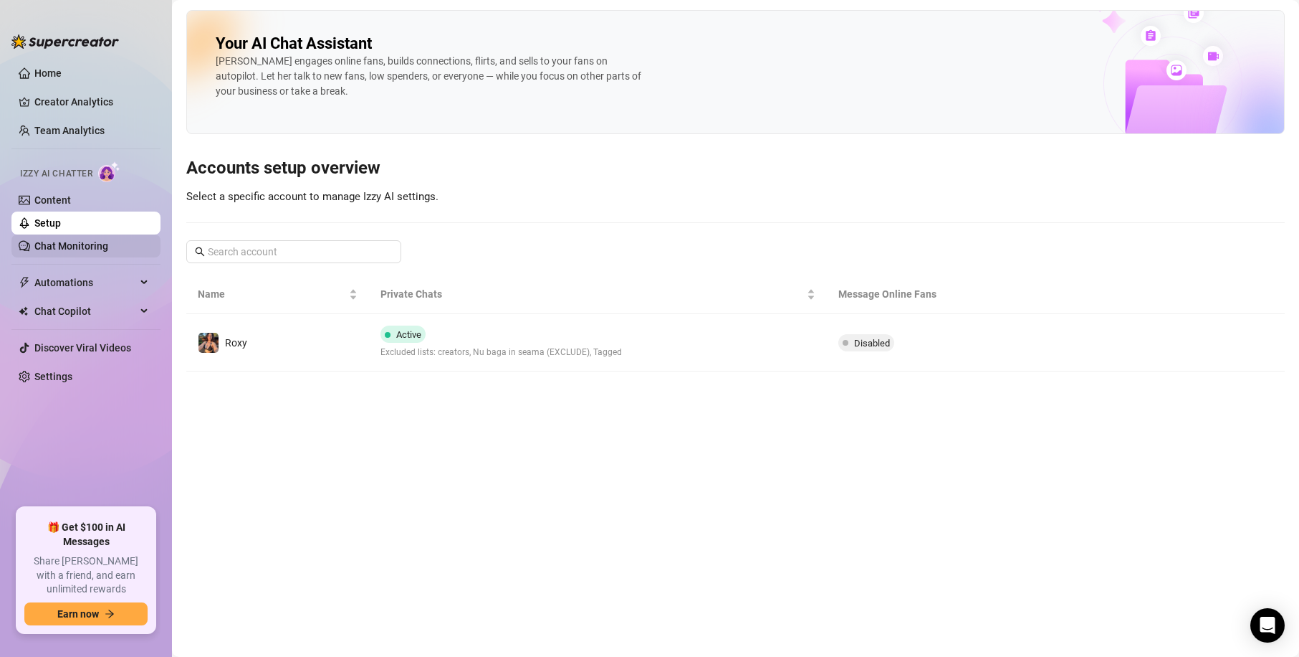
click at [87, 251] on link "Chat Monitoring" at bounding box center [71, 245] width 74 height 11
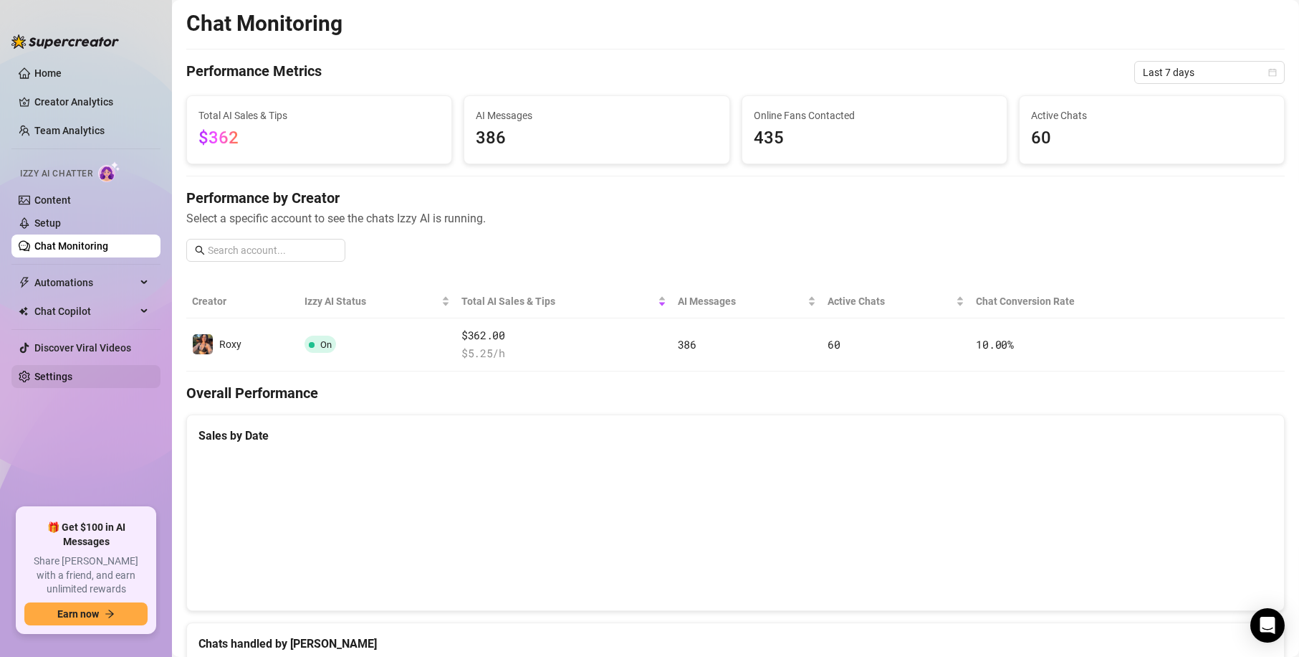
click at [63, 371] on link "Settings" at bounding box center [53, 376] width 38 height 11
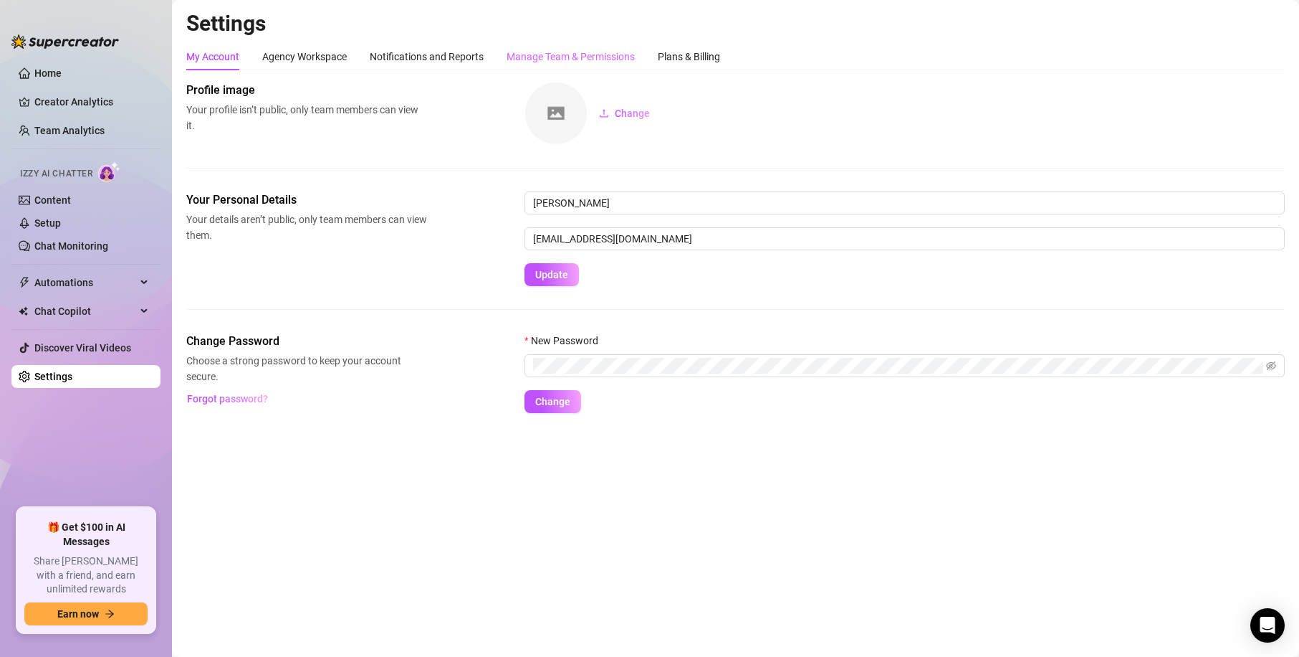
click at [545, 44] on div "Manage Team & Permissions" at bounding box center [571, 56] width 128 height 27
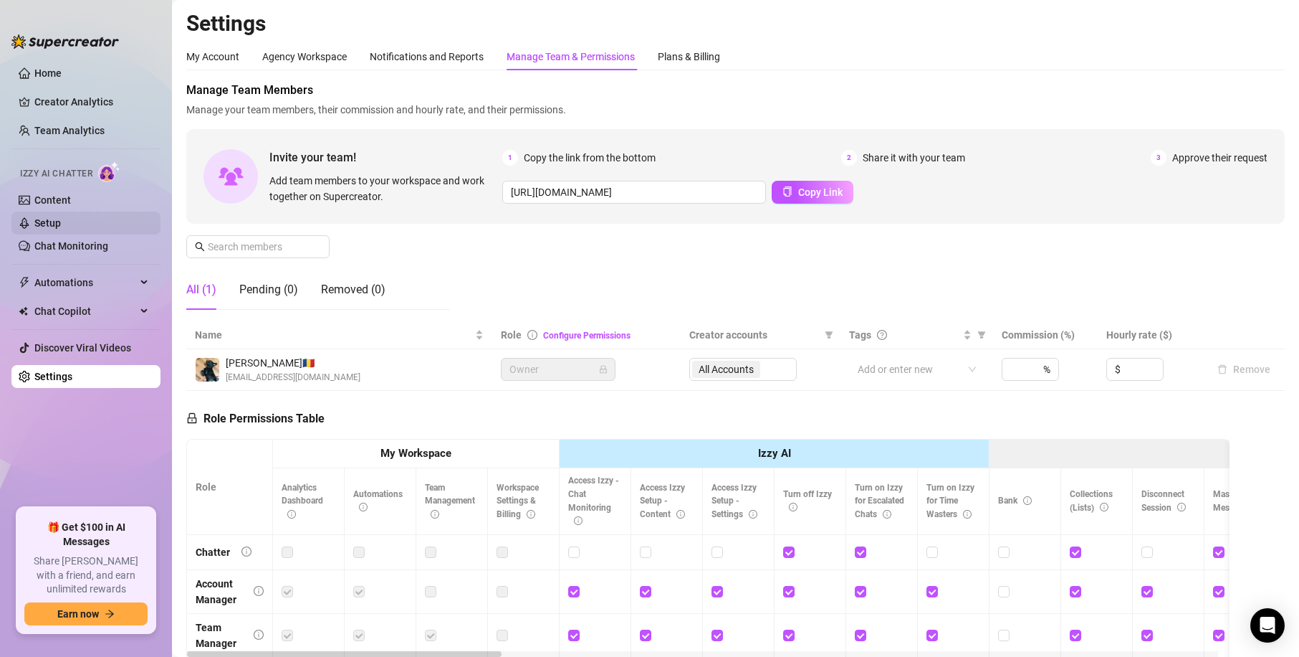
click at [59, 217] on link "Setup" at bounding box center [47, 222] width 27 height 11
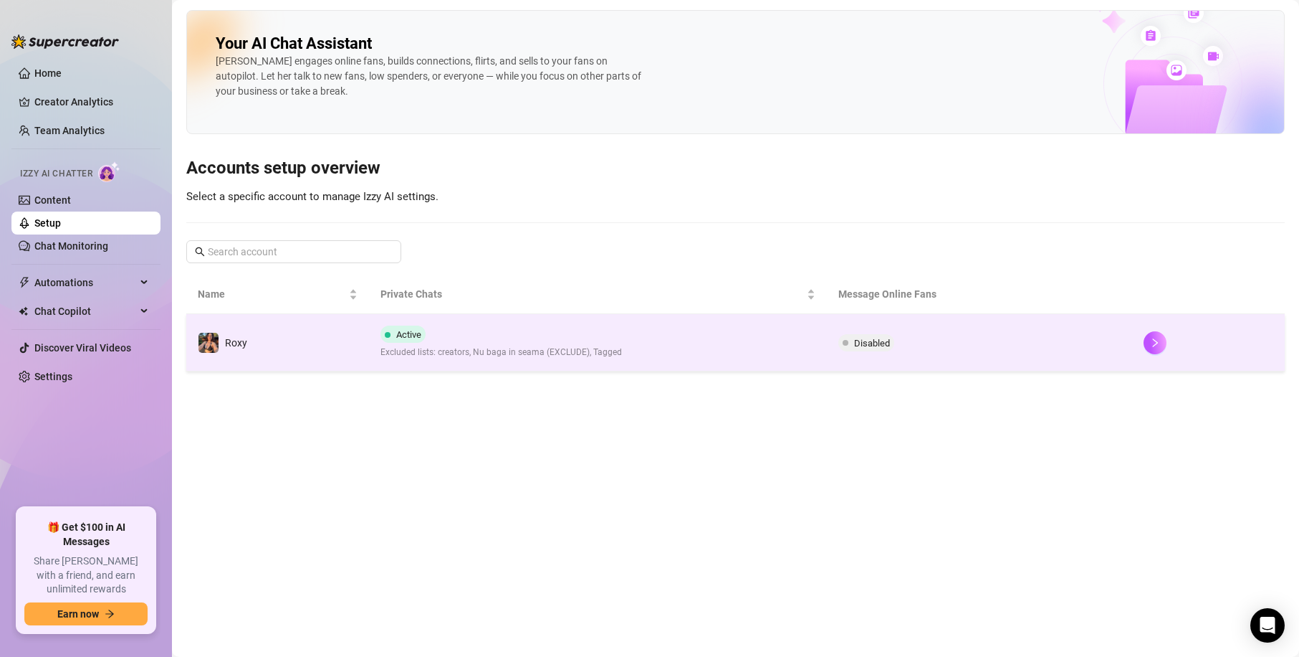
click at [551, 347] on span "Excluded lists: creators, Nu baga in seama (EXCLUDE), Tagged" at bounding box center [502, 352] width 242 height 14
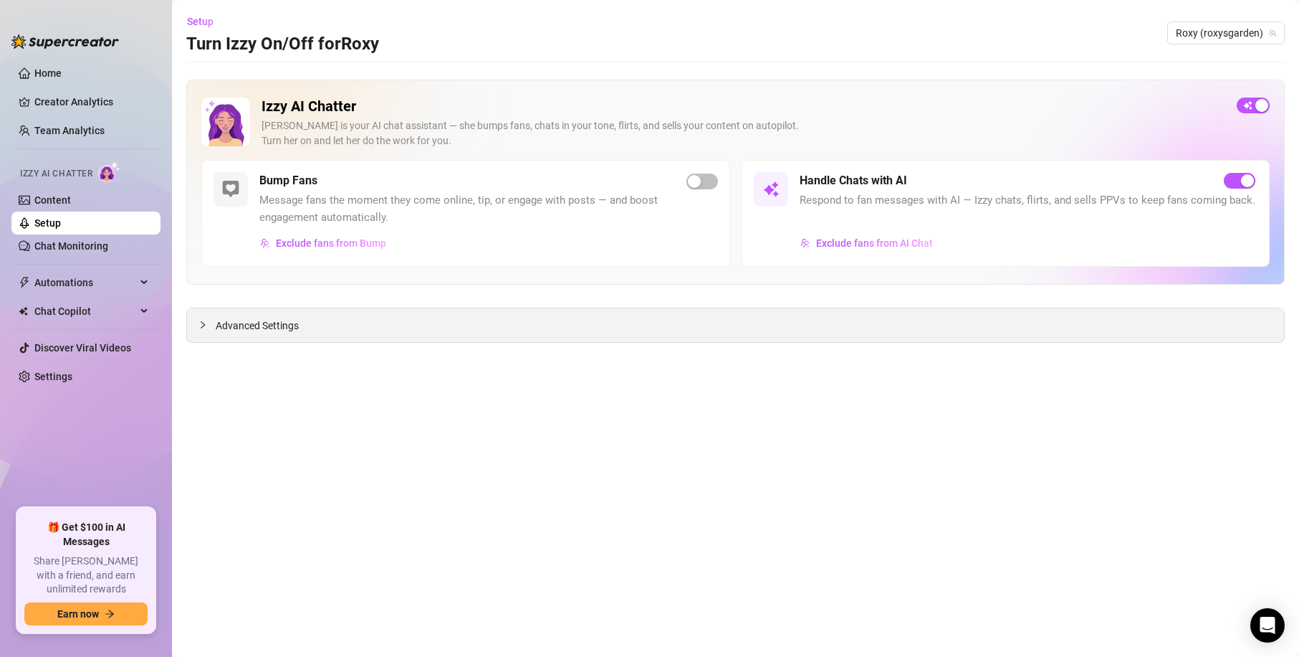
click at [323, 325] on div "Advanced Settings" at bounding box center [735, 325] width 1097 height 34
click at [65, 194] on link "Content" at bounding box center [52, 199] width 37 height 11
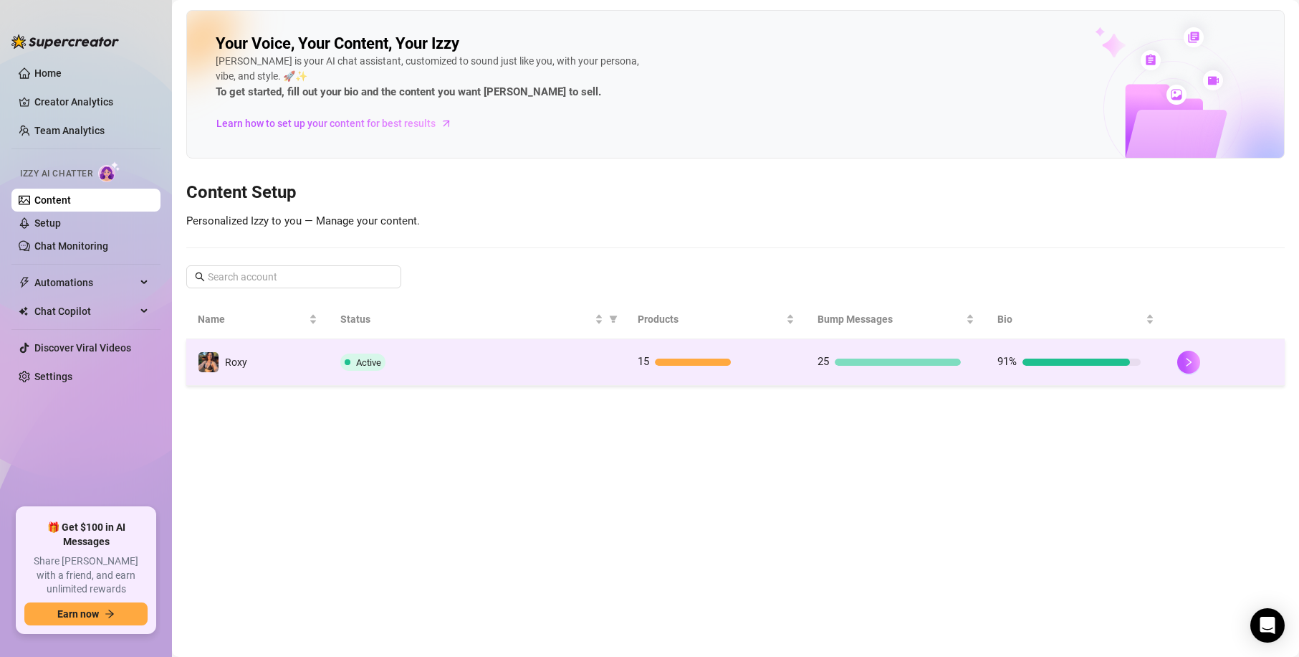
click at [674, 352] on td "15" at bounding box center [716, 362] width 180 height 47
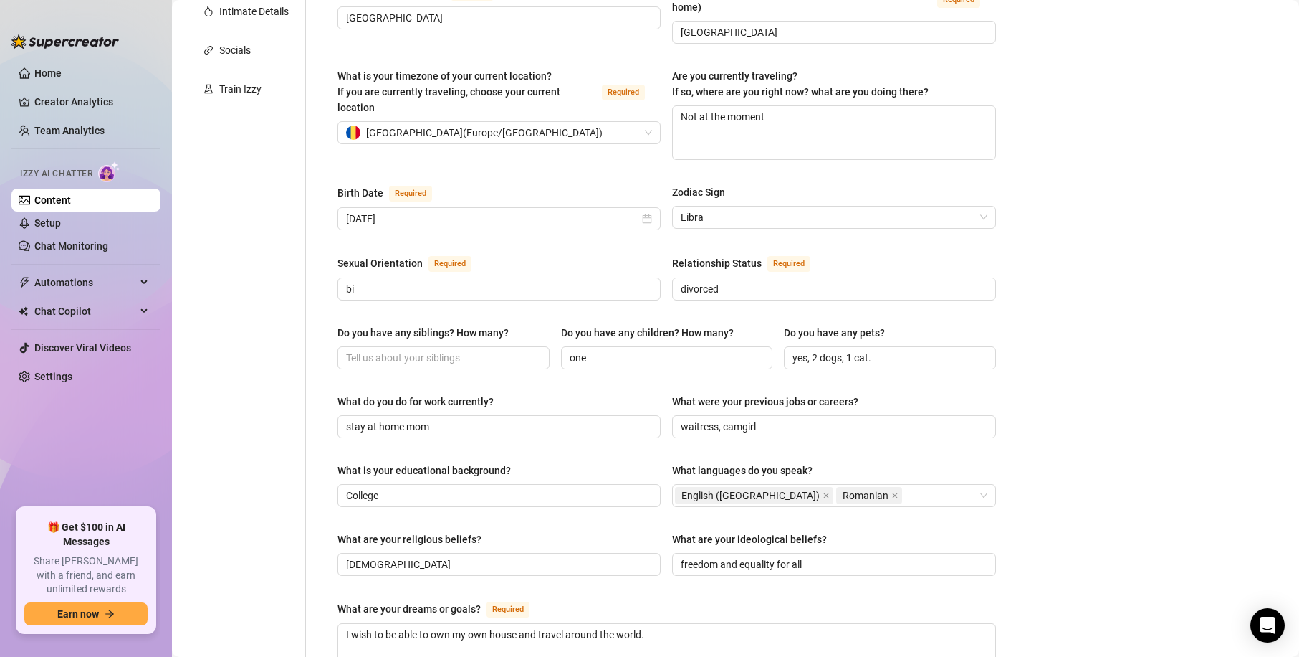
scroll to position [62, 0]
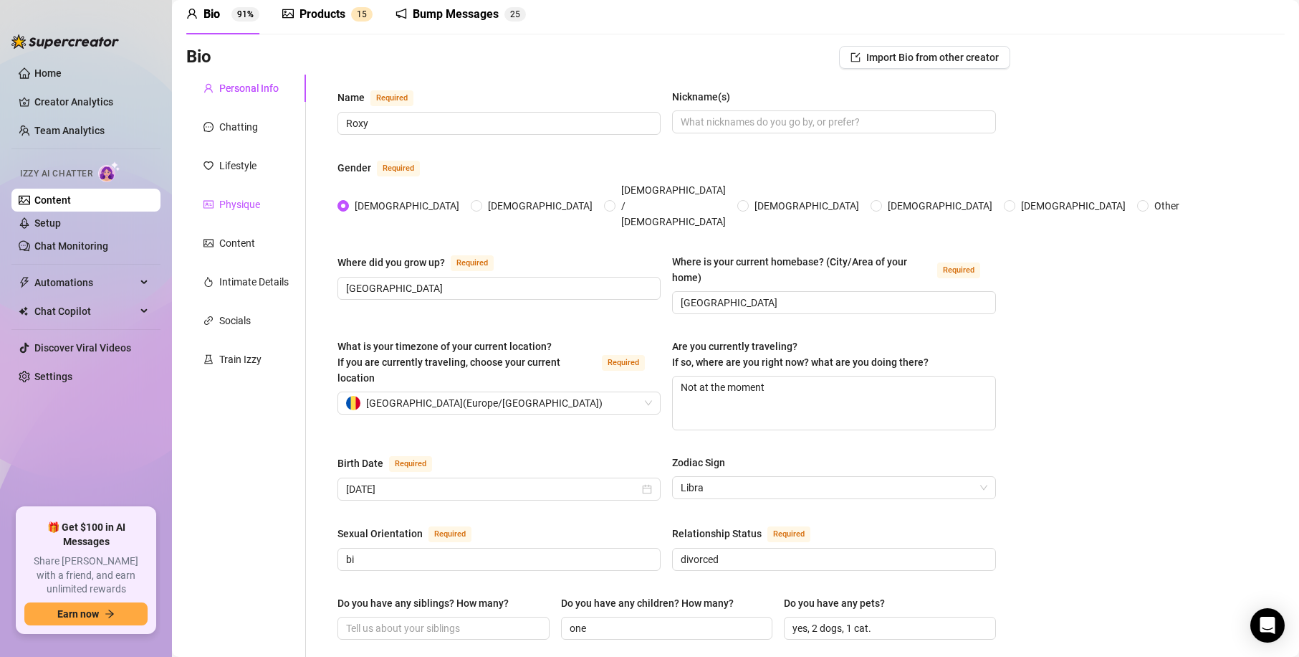
click at [244, 210] on div "Physique" at bounding box center [239, 204] width 41 height 16
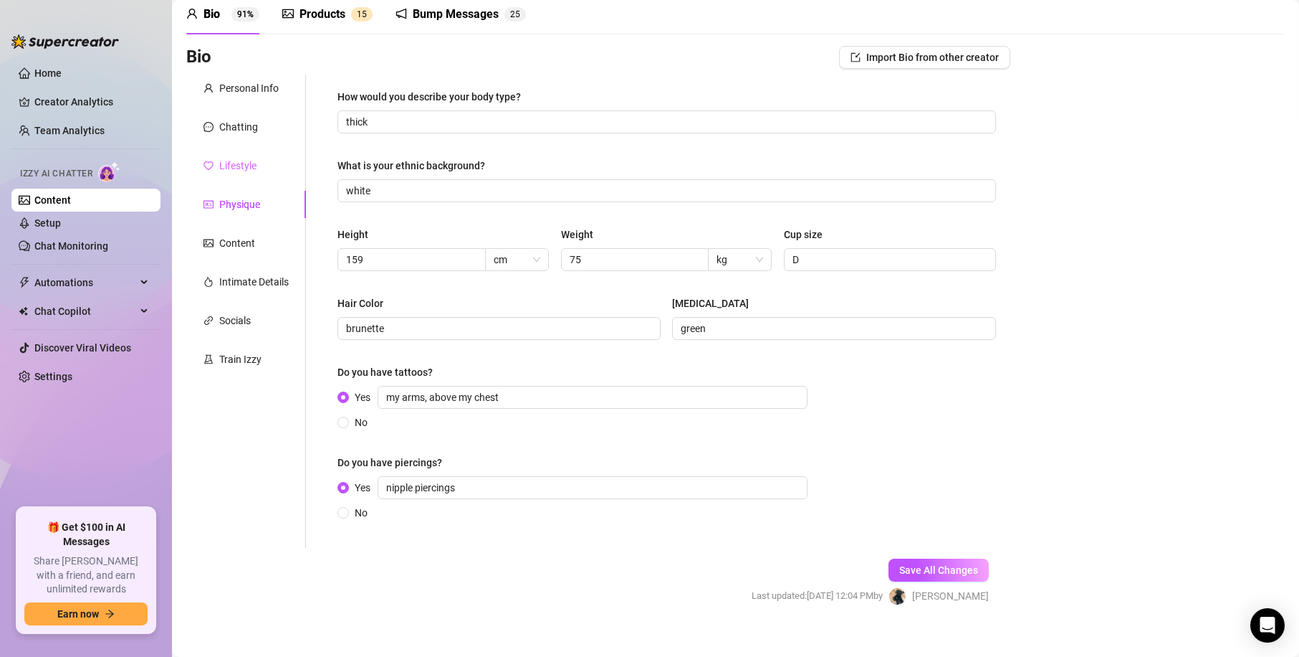
click at [241, 156] on div "Lifestyle" at bounding box center [246, 165] width 120 height 27
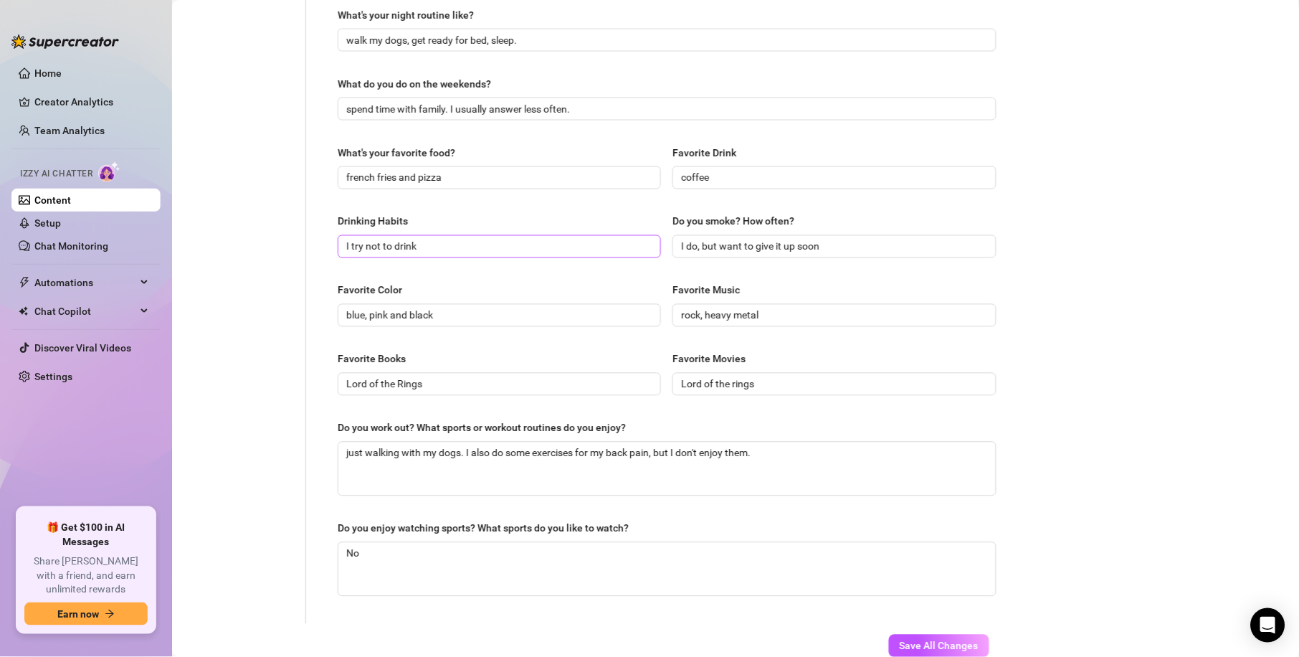
scroll to position [0, 0]
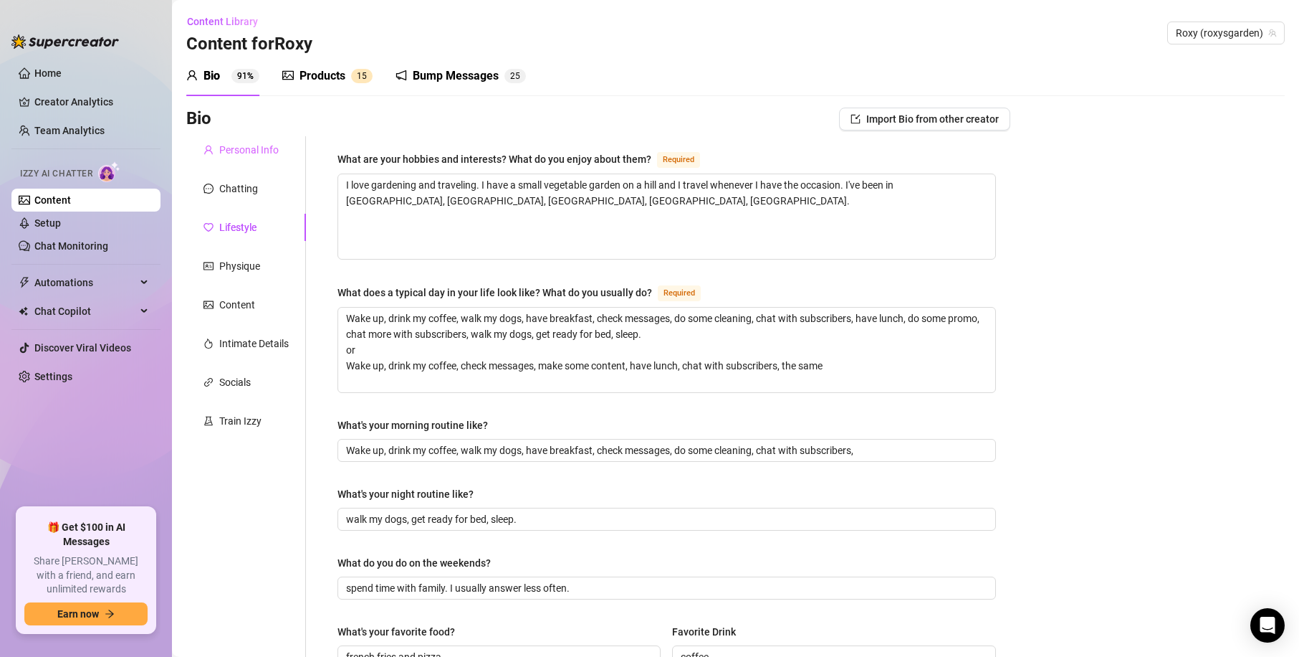
click at [245, 162] on div "Personal Info" at bounding box center [246, 149] width 120 height 27
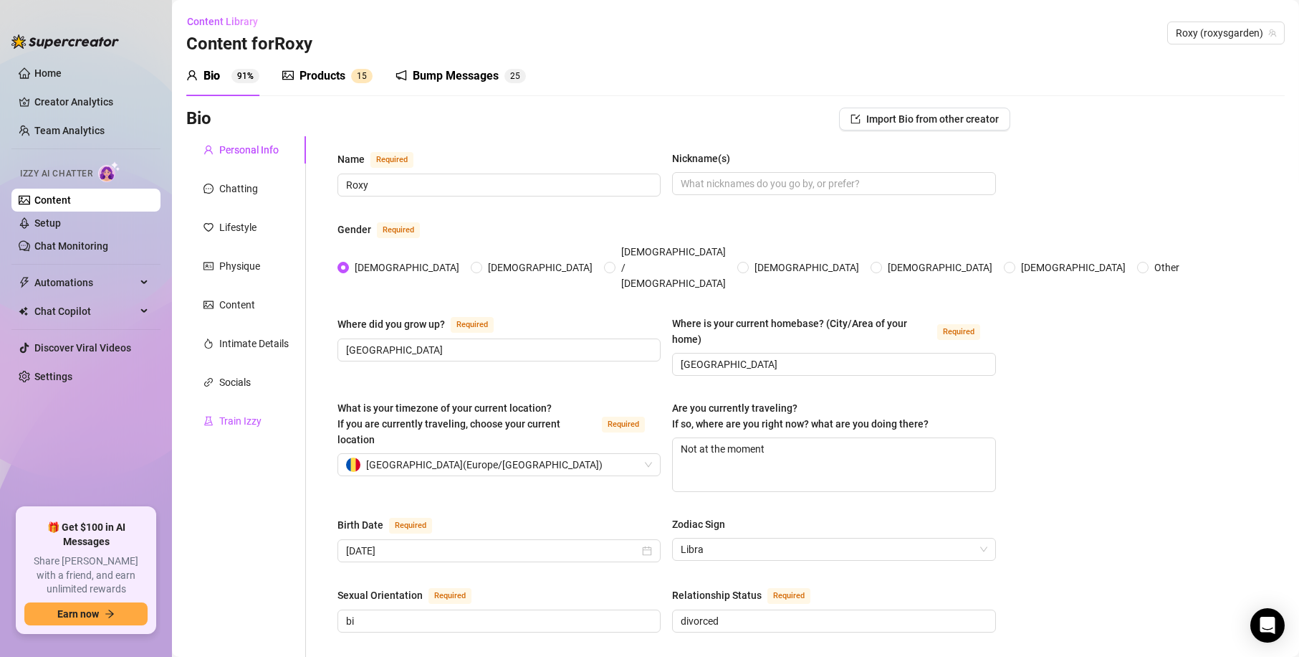
click at [244, 422] on div "Train Izzy" at bounding box center [240, 421] width 42 height 16
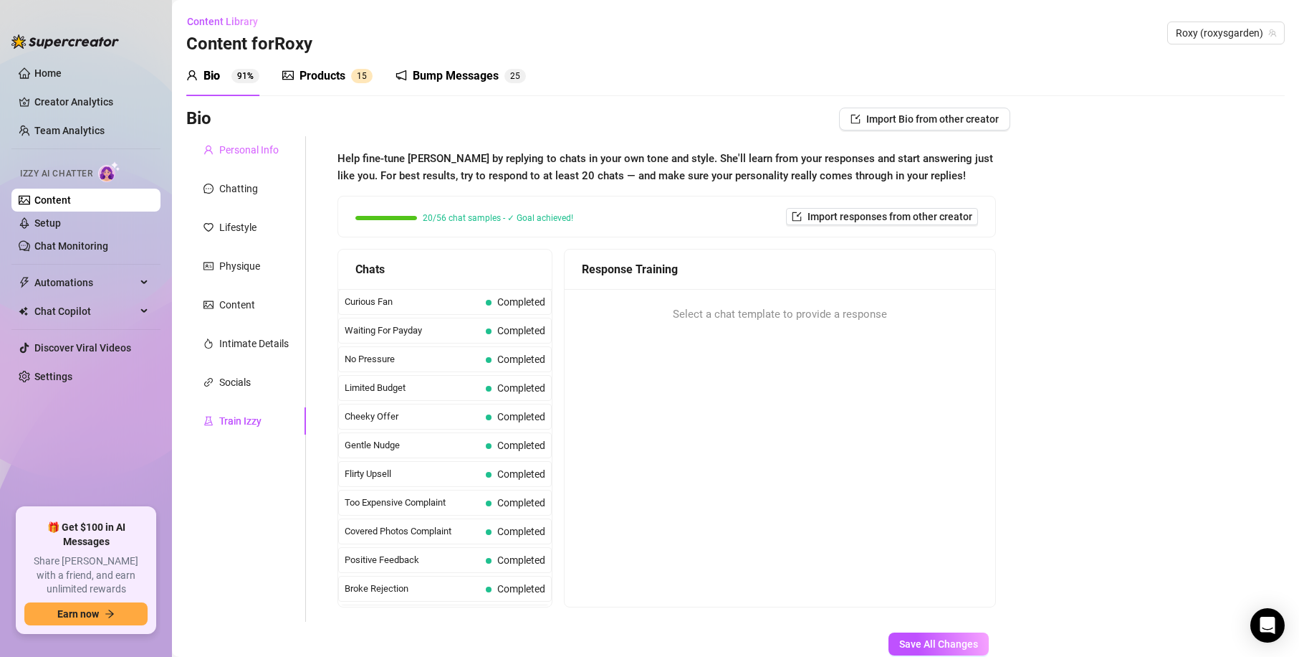
click at [252, 141] on div "Personal Info" at bounding box center [246, 149] width 120 height 27
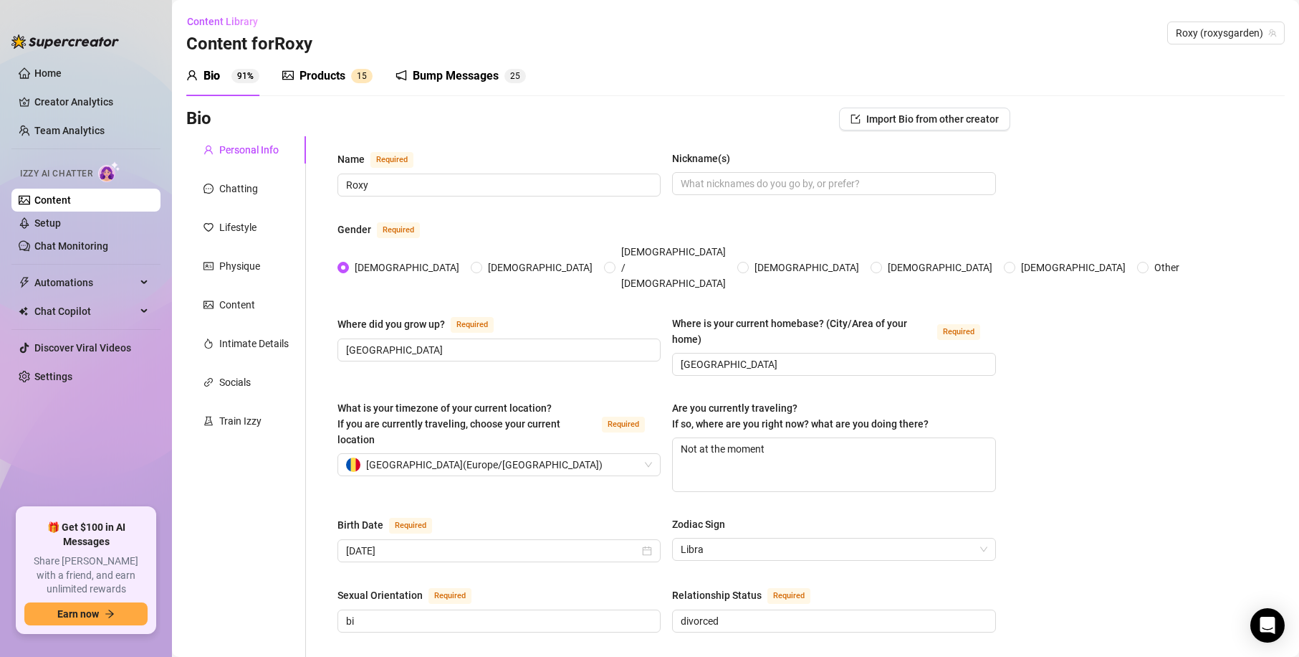
click at [303, 72] on div "Products" at bounding box center [323, 75] width 46 height 17
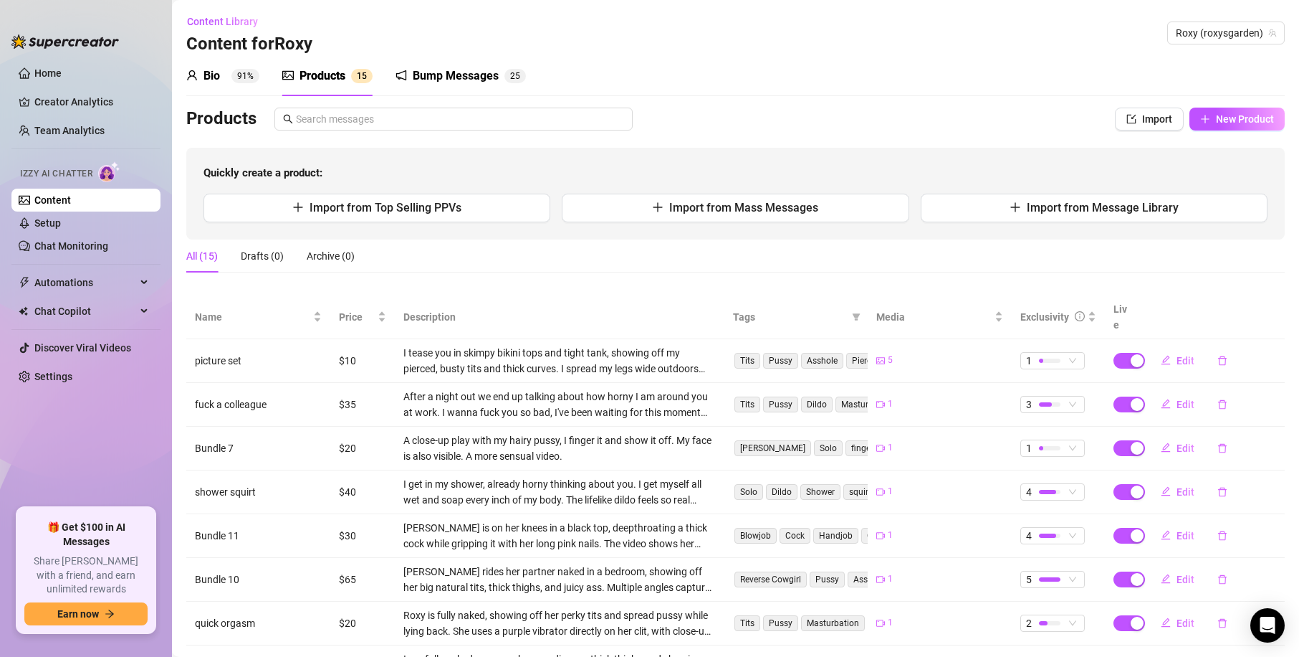
click at [455, 83] on div "Bump Messages" at bounding box center [456, 75] width 86 height 17
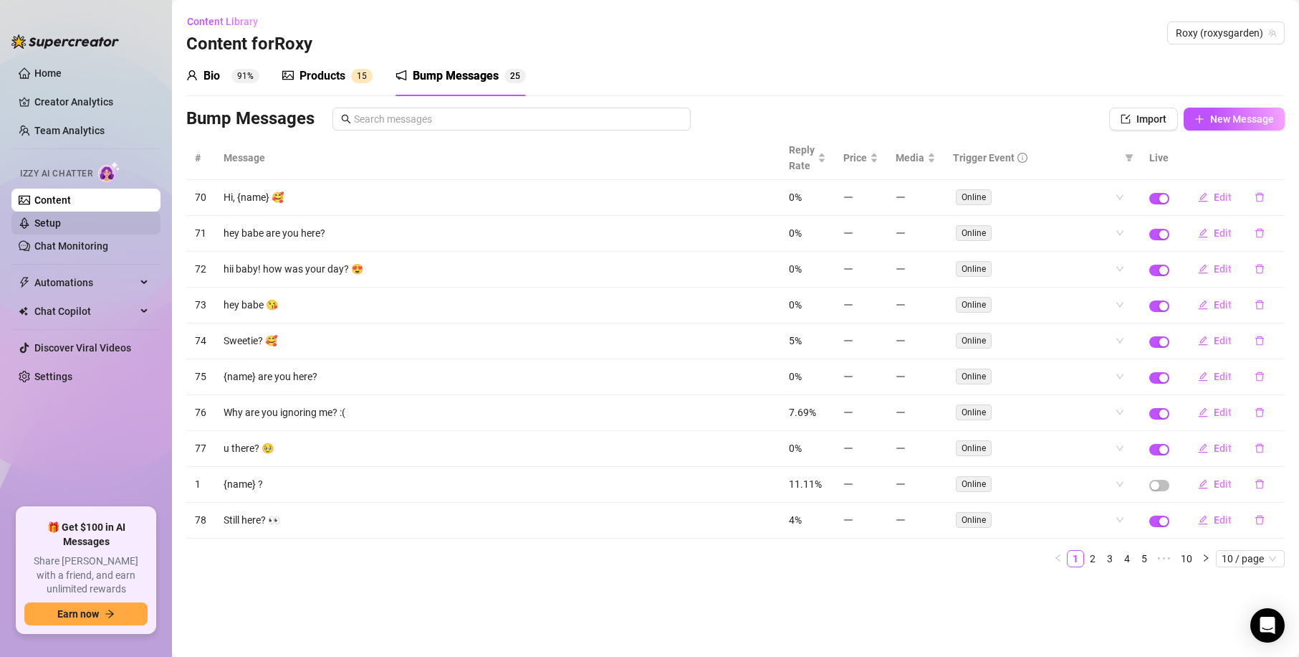
click at [61, 226] on link "Setup" at bounding box center [47, 222] width 27 height 11
